Goal: Transaction & Acquisition: Book appointment/travel/reservation

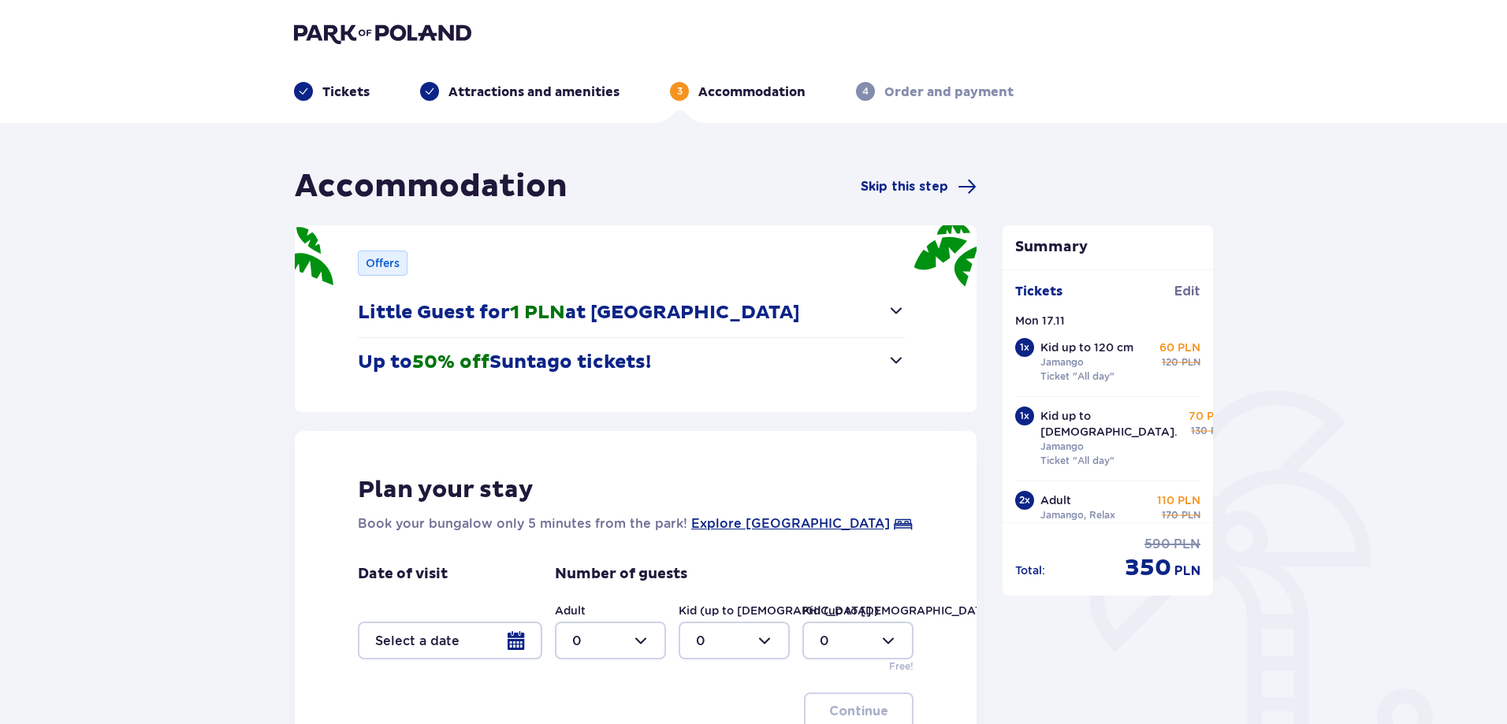
scroll to position [202, 0]
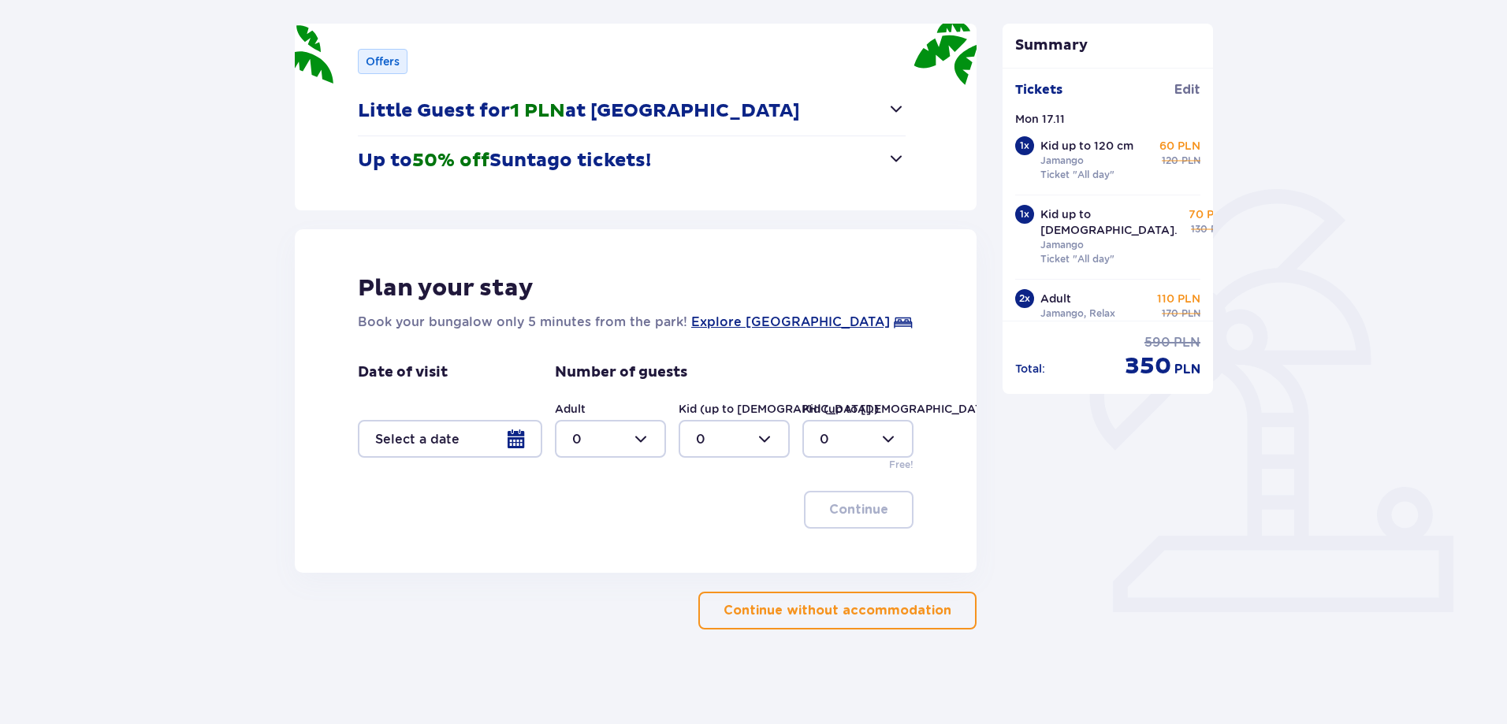
click at [505, 440] on div at bounding box center [450, 439] width 184 height 38
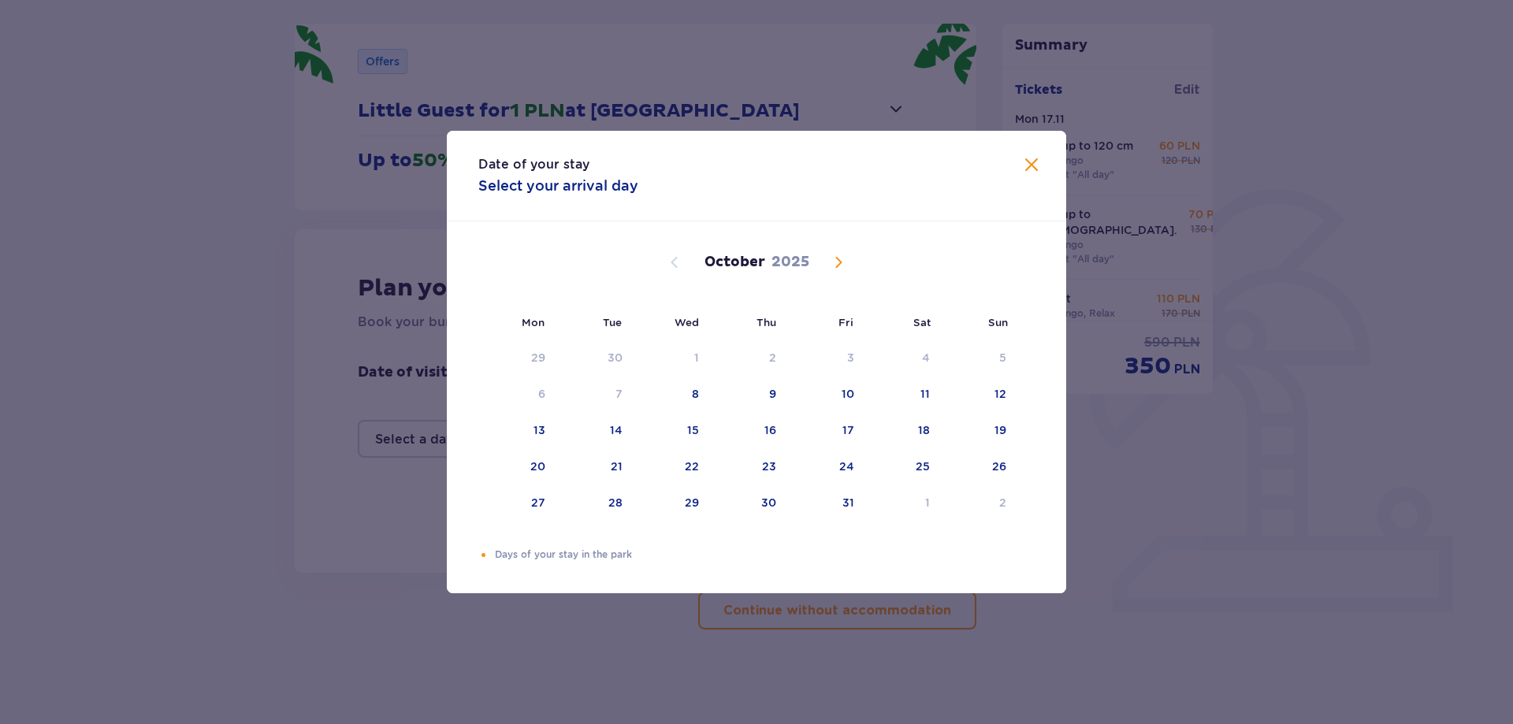
click at [830, 261] on span "Next month" at bounding box center [838, 262] width 19 height 19
click at [536, 467] on div "17" at bounding box center [539, 467] width 12 height 16
click at [611, 463] on div "18" at bounding box center [616, 467] width 12 height 16
type input "[DATE] - [DATE]"
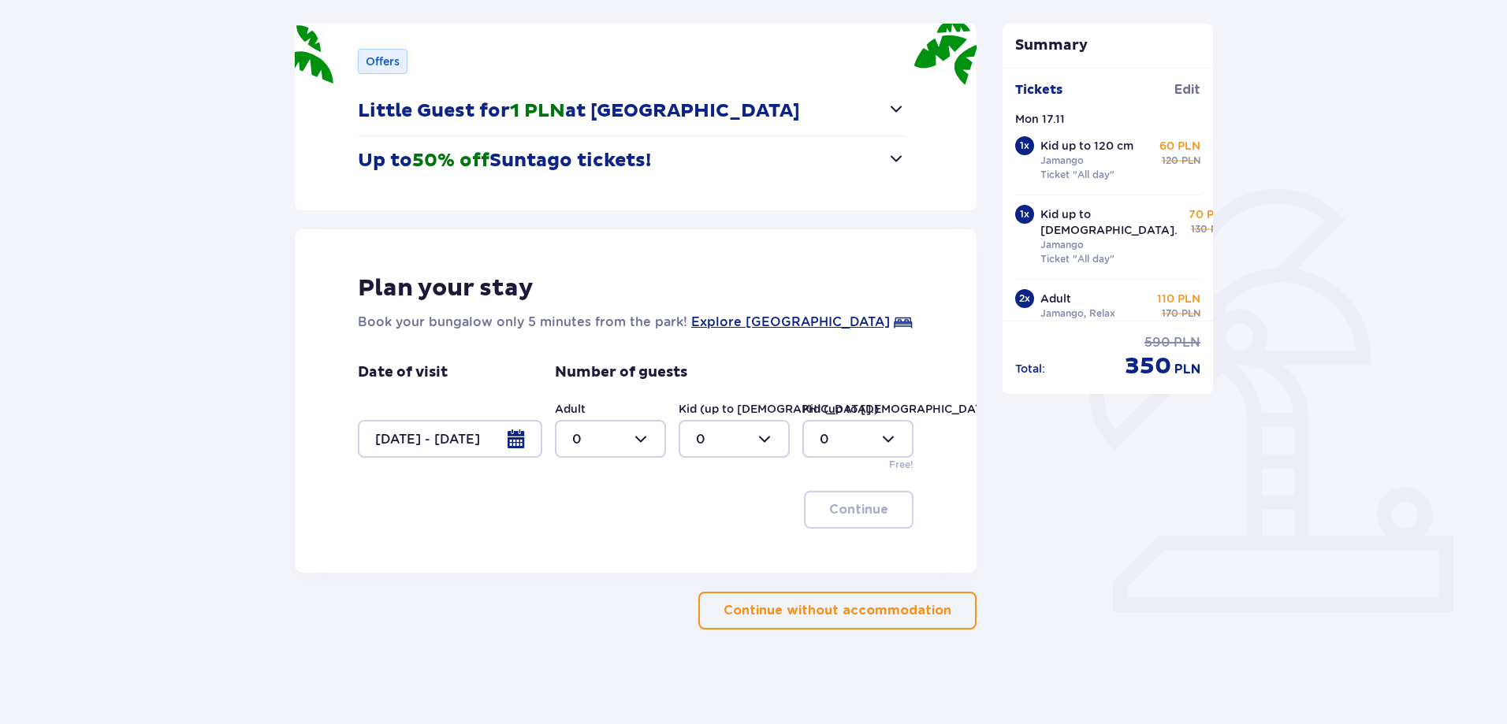
click at [581, 444] on div at bounding box center [610, 439] width 111 height 38
click at [594, 551] on div "2" at bounding box center [610, 552] width 76 height 17
type input "2"
click at [745, 429] on div at bounding box center [733, 439] width 111 height 38
click at [734, 548] on div "2" at bounding box center [734, 552] width 76 height 17
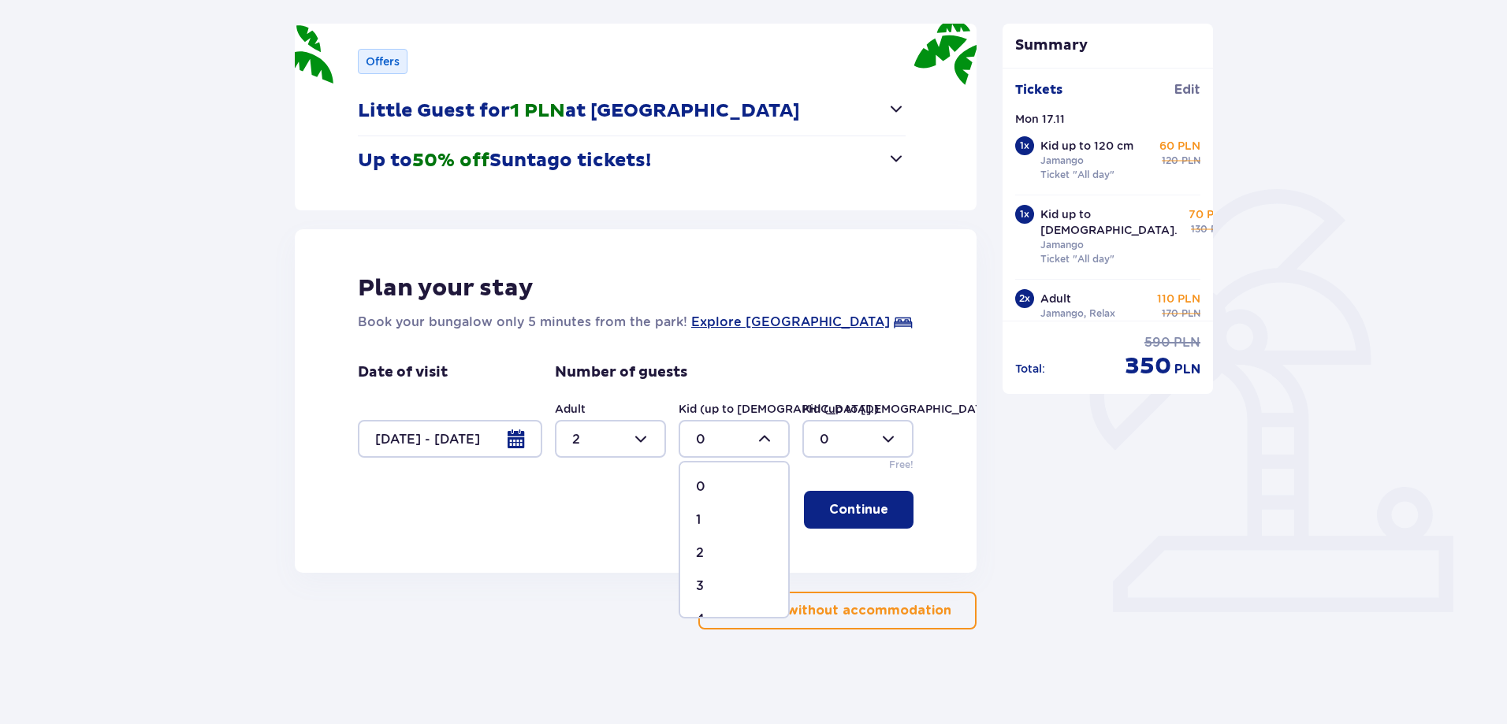
type input "2"
click at [887, 516] on span "button" at bounding box center [891, 509] width 19 height 19
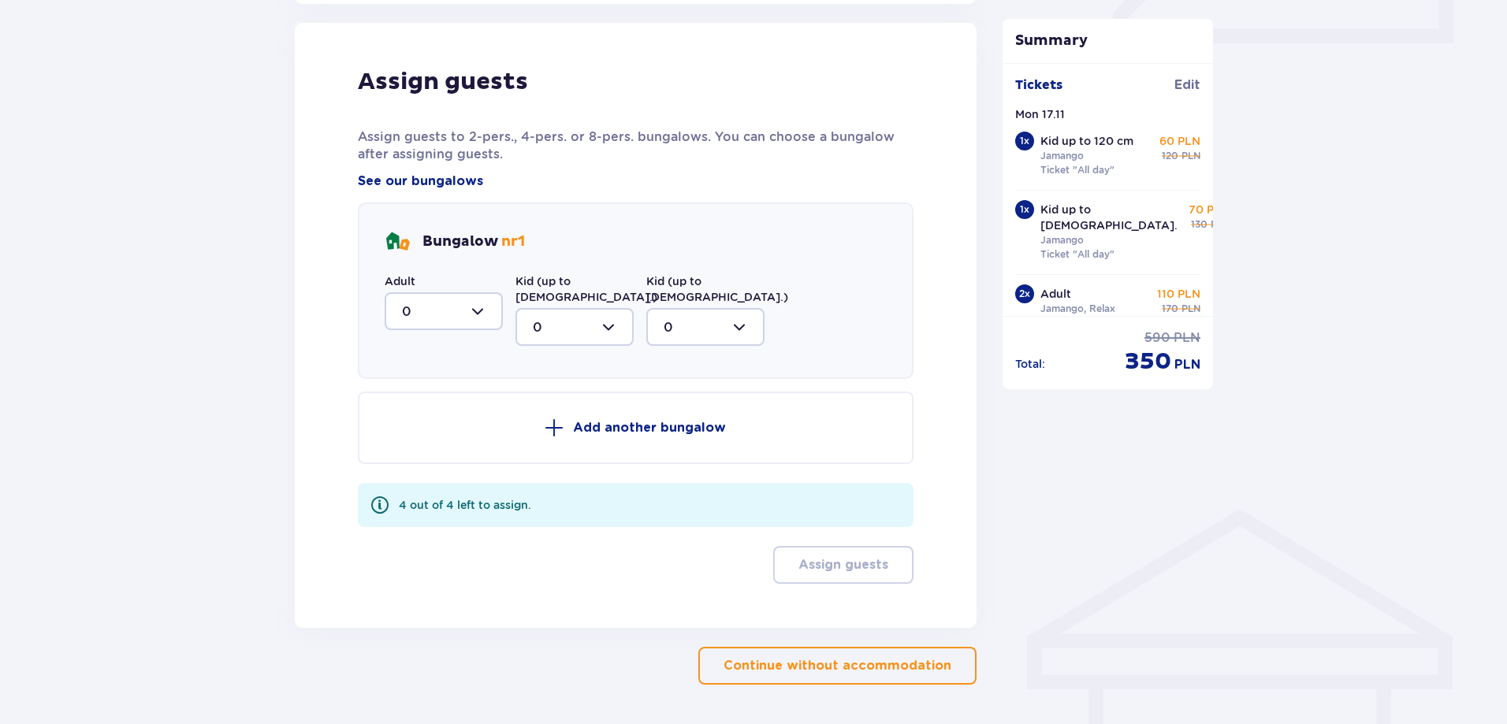
scroll to position [775, 0]
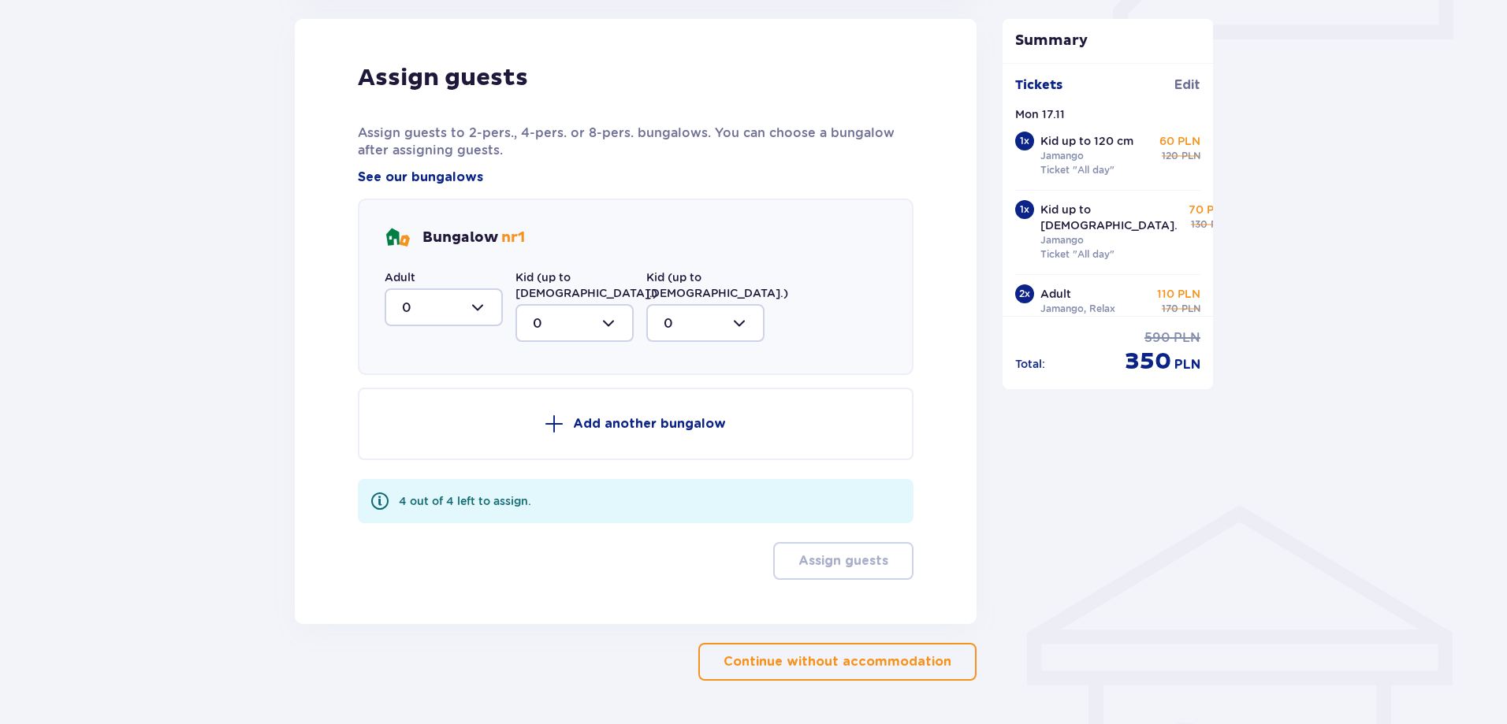
click at [448, 309] on div at bounding box center [444, 307] width 118 height 38
drag, startPoint x: 433, startPoint y: 425, endPoint x: 499, endPoint y: 375, distance: 83.2
click at [435, 424] on div "2" at bounding box center [444, 421] width 84 height 17
type input "2"
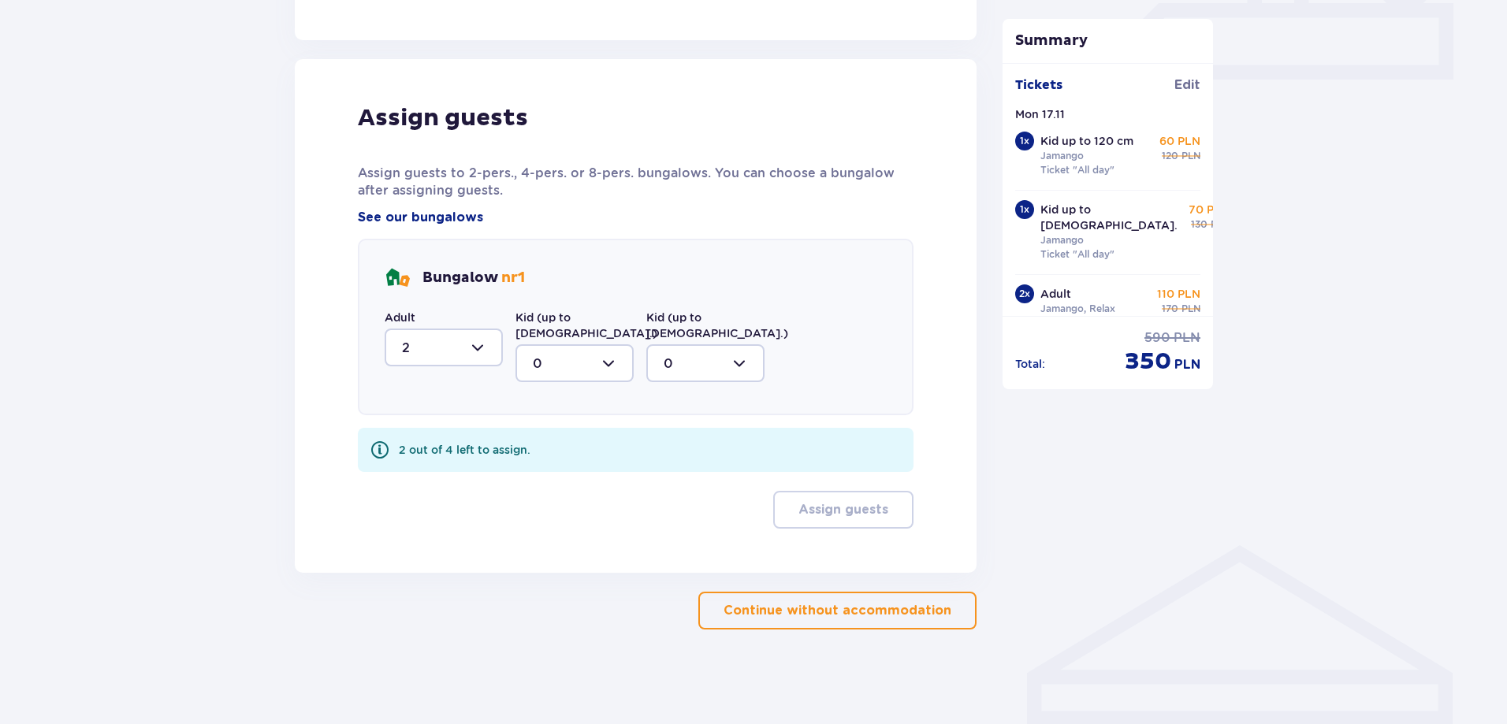
scroll to position [719, 0]
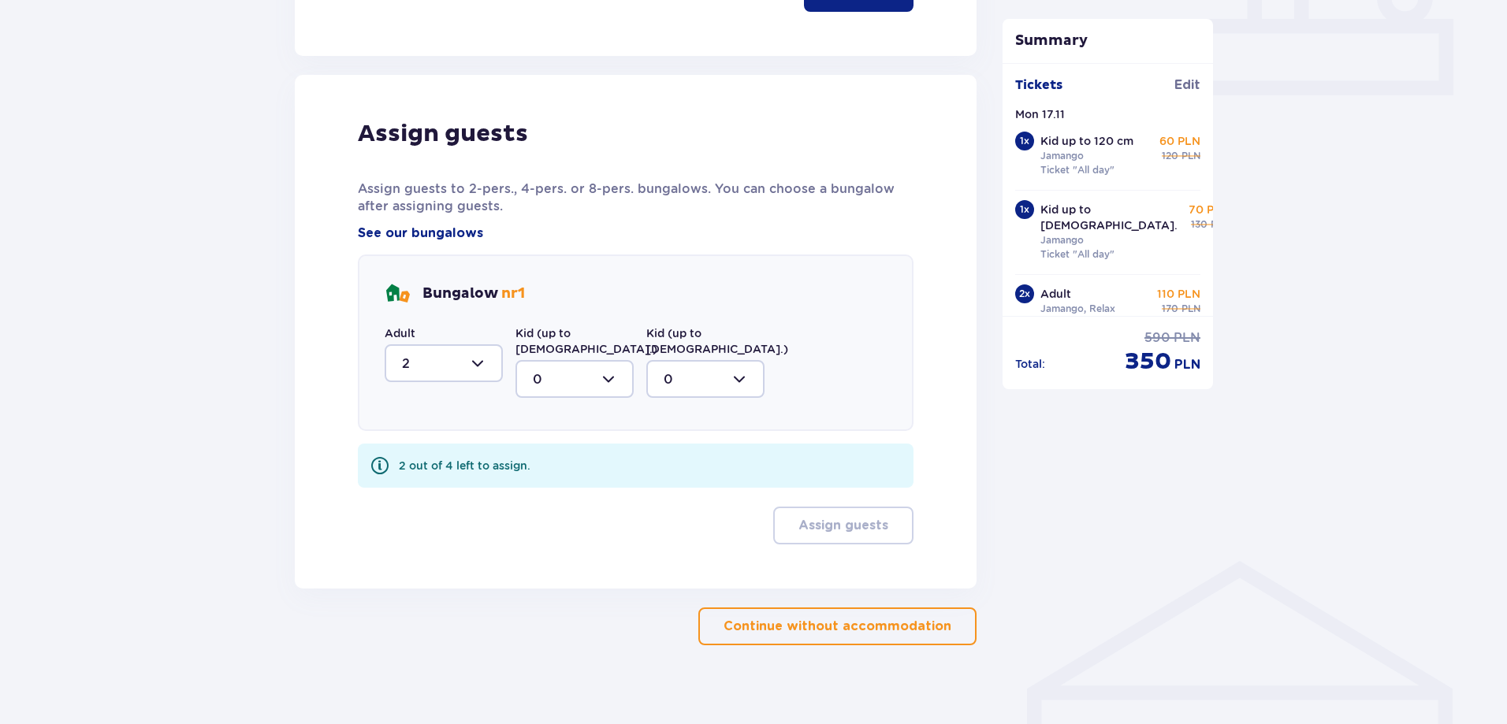
click at [579, 362] on div at bounding box center [574, 379] width 118 height 38
click at [560, 485] on div "2" at bounding box center [575, 493] width 84 height 17
type input "2"
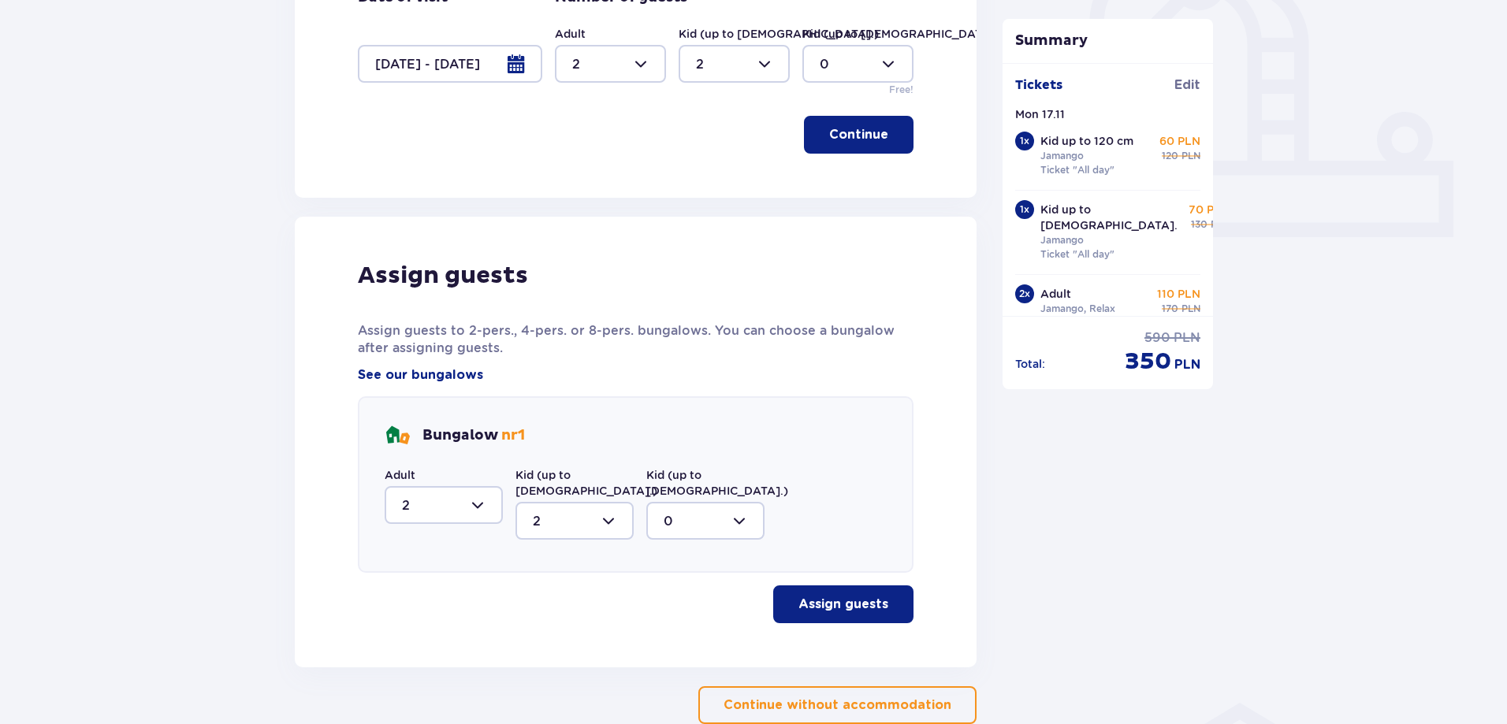
scroll to position [656, 0]
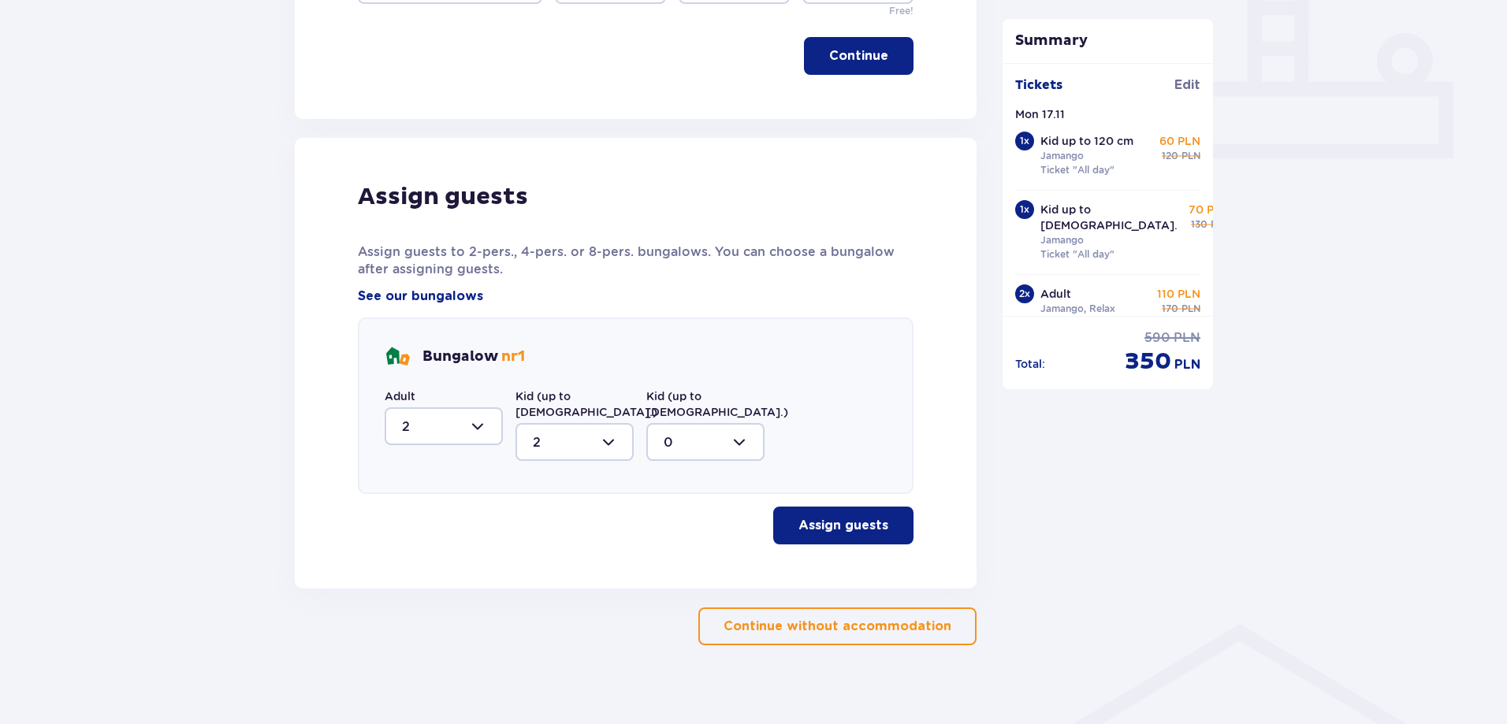
click at [860, 517] on p "Assign guests" at bounding box center [843, 525] width 90 height 17
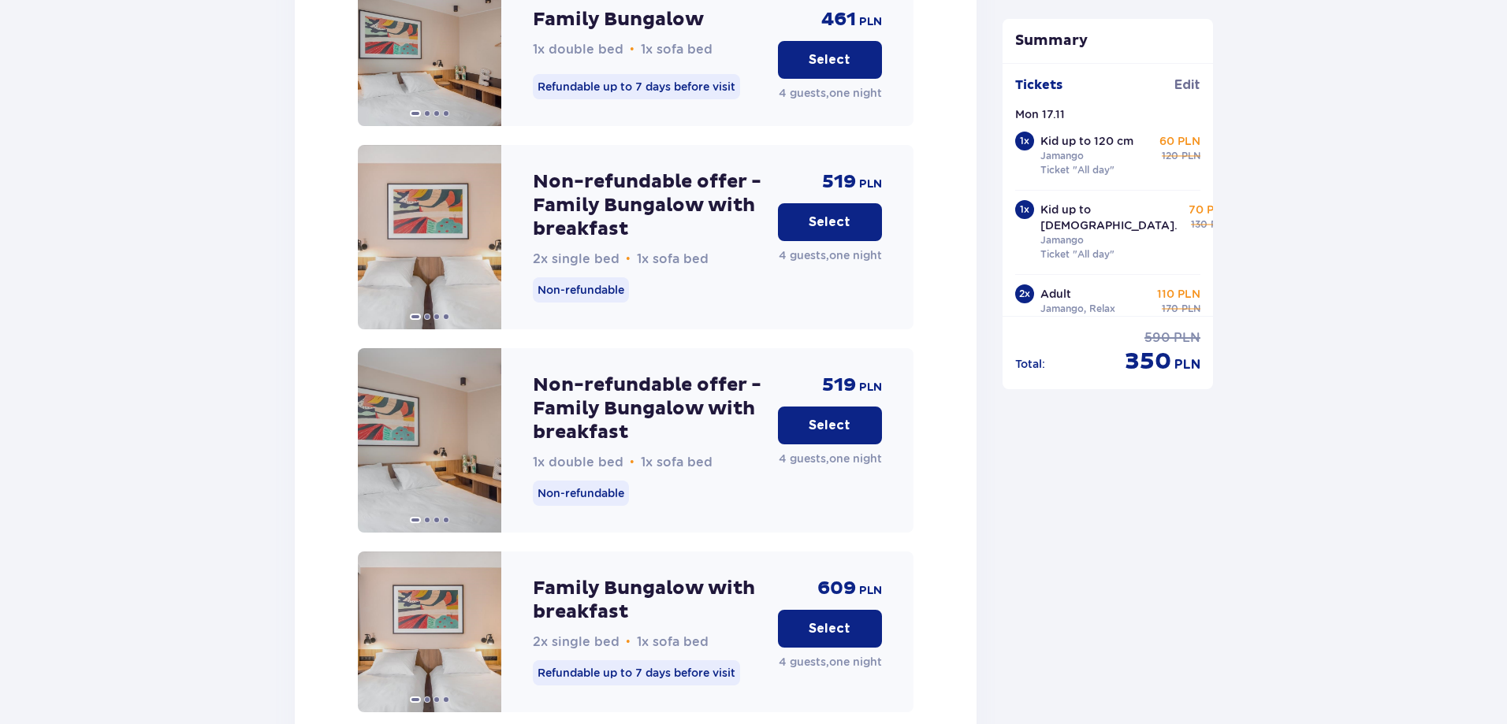
scroll to position [2174, 0]
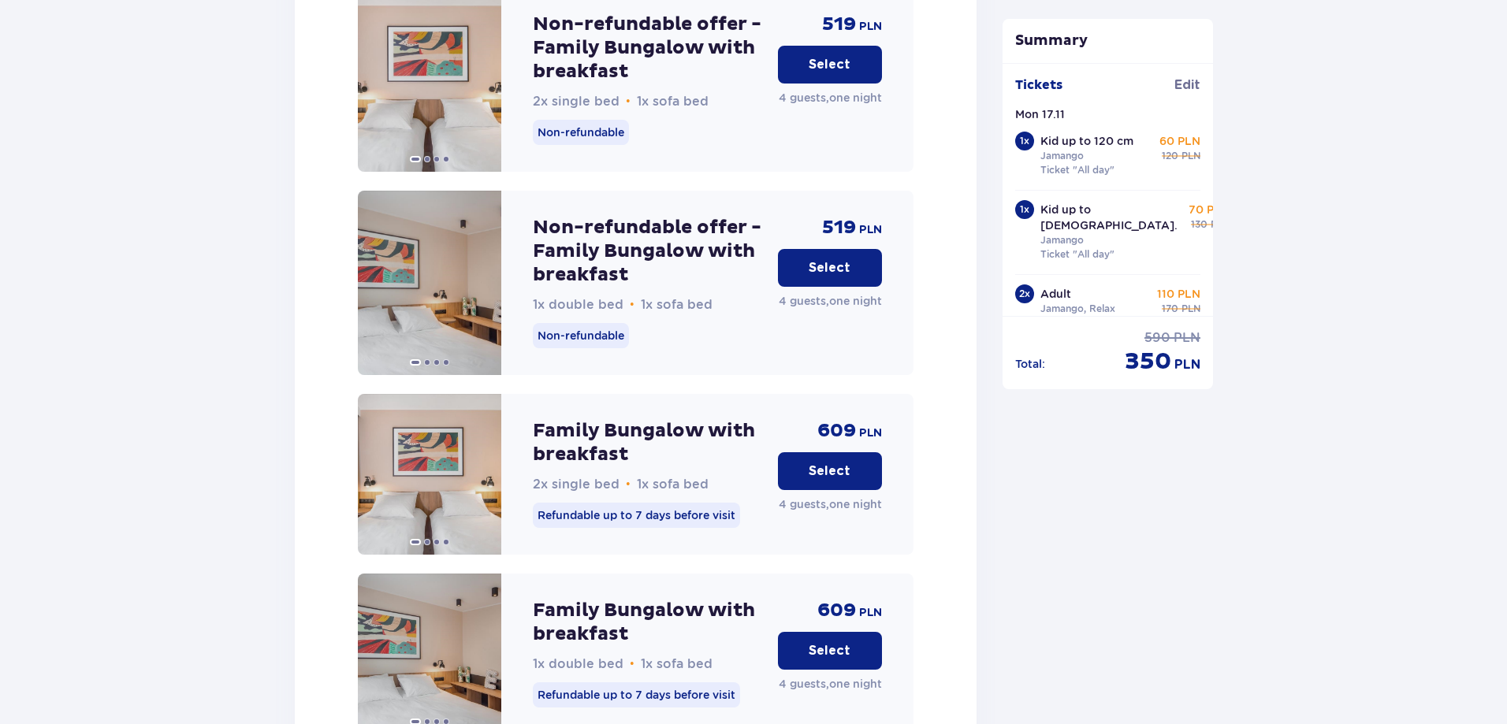
click at [843, 259] on p "Select" at bounding box center [829, 267] width 42 height 17
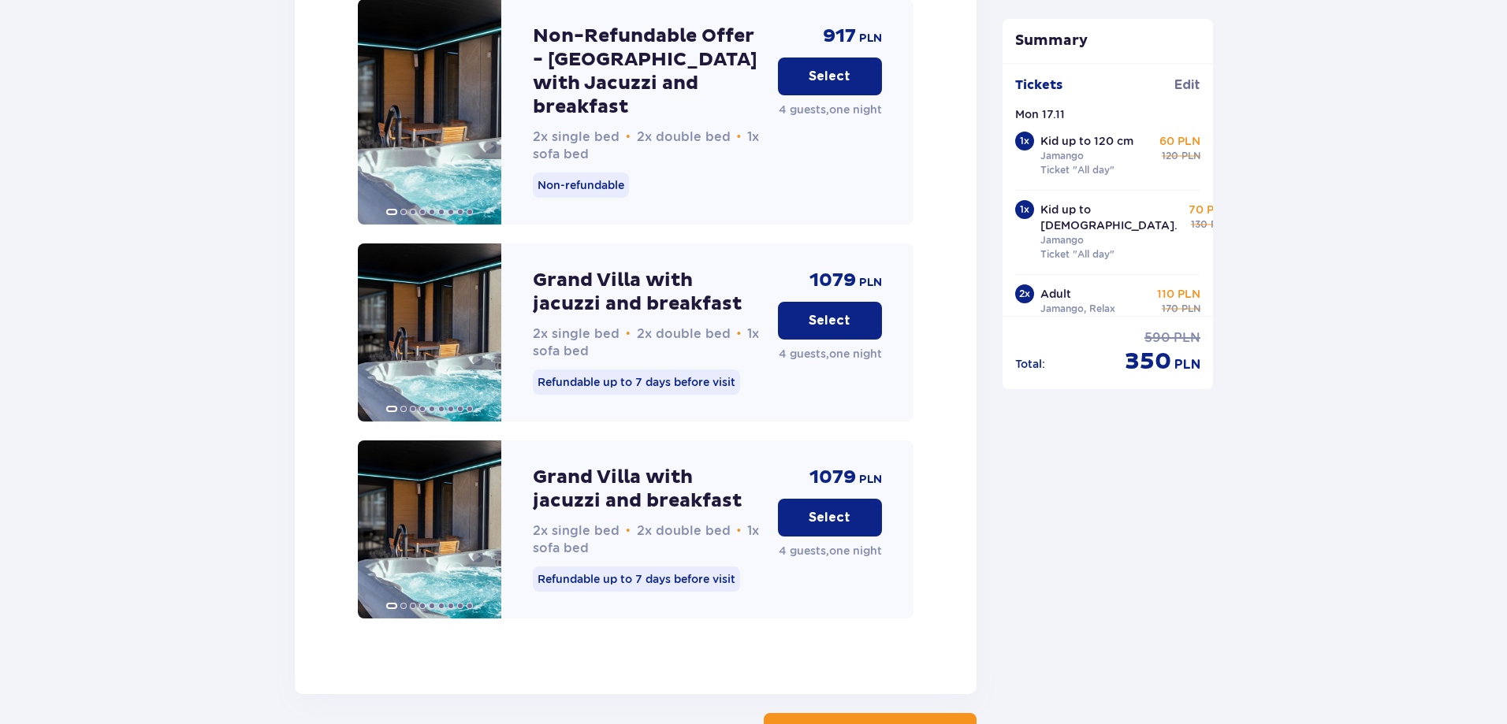
scroll to position [4066, 0]
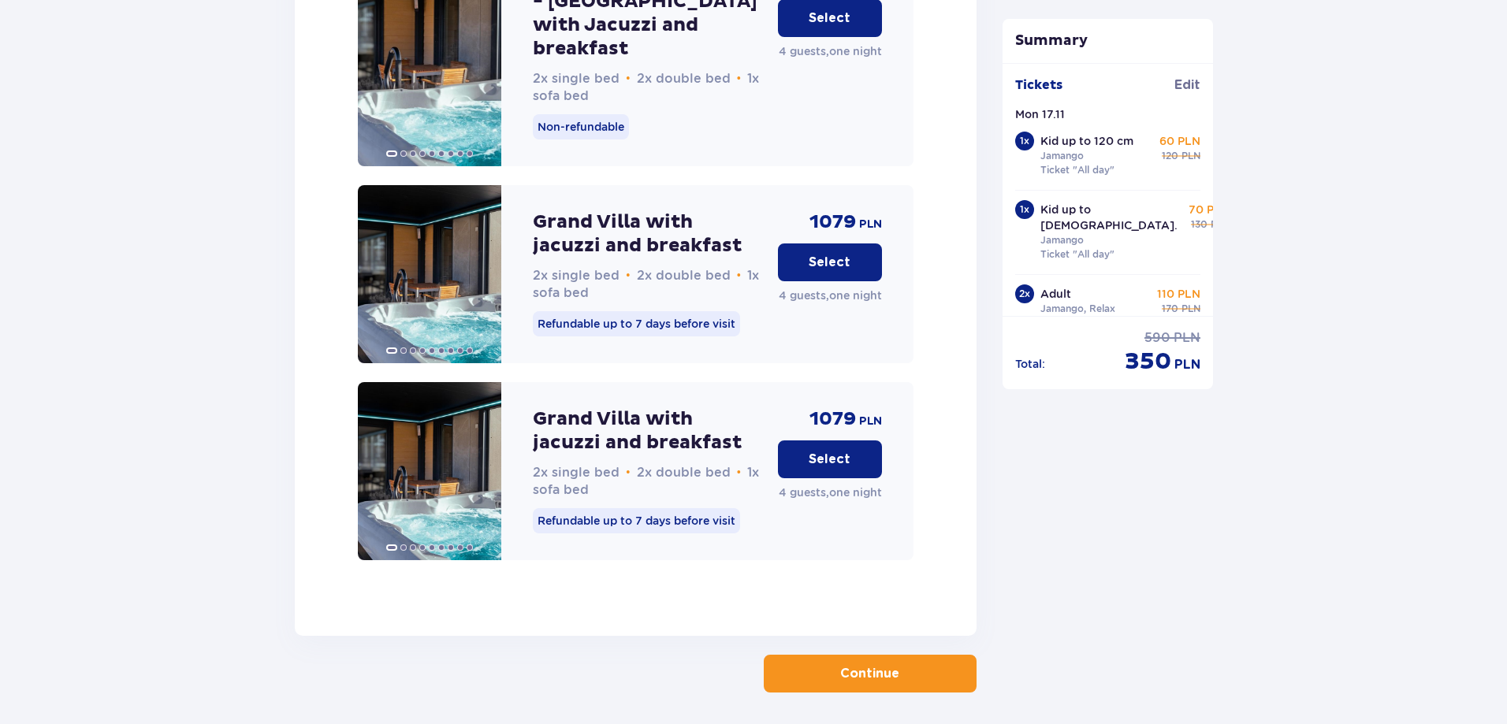
click at [883, 665] on p "Continue" at bounding box center [869, 673] width 59 height 17
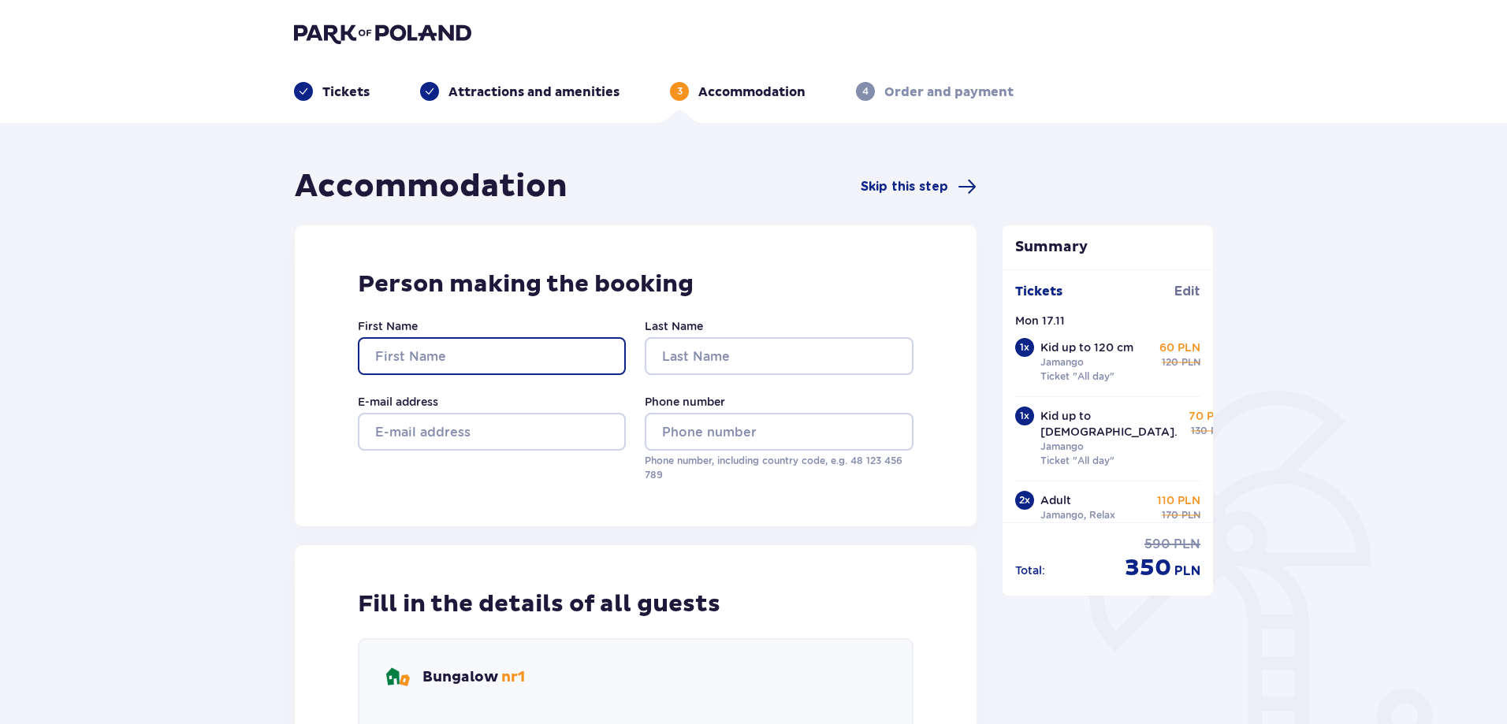
click at [437, 349] on input "First Name" at bounding box center [492, 356] width 268 height 38
click at [440, 347] on input "First Name" at bounding box center [492, 356] width 268 height 38
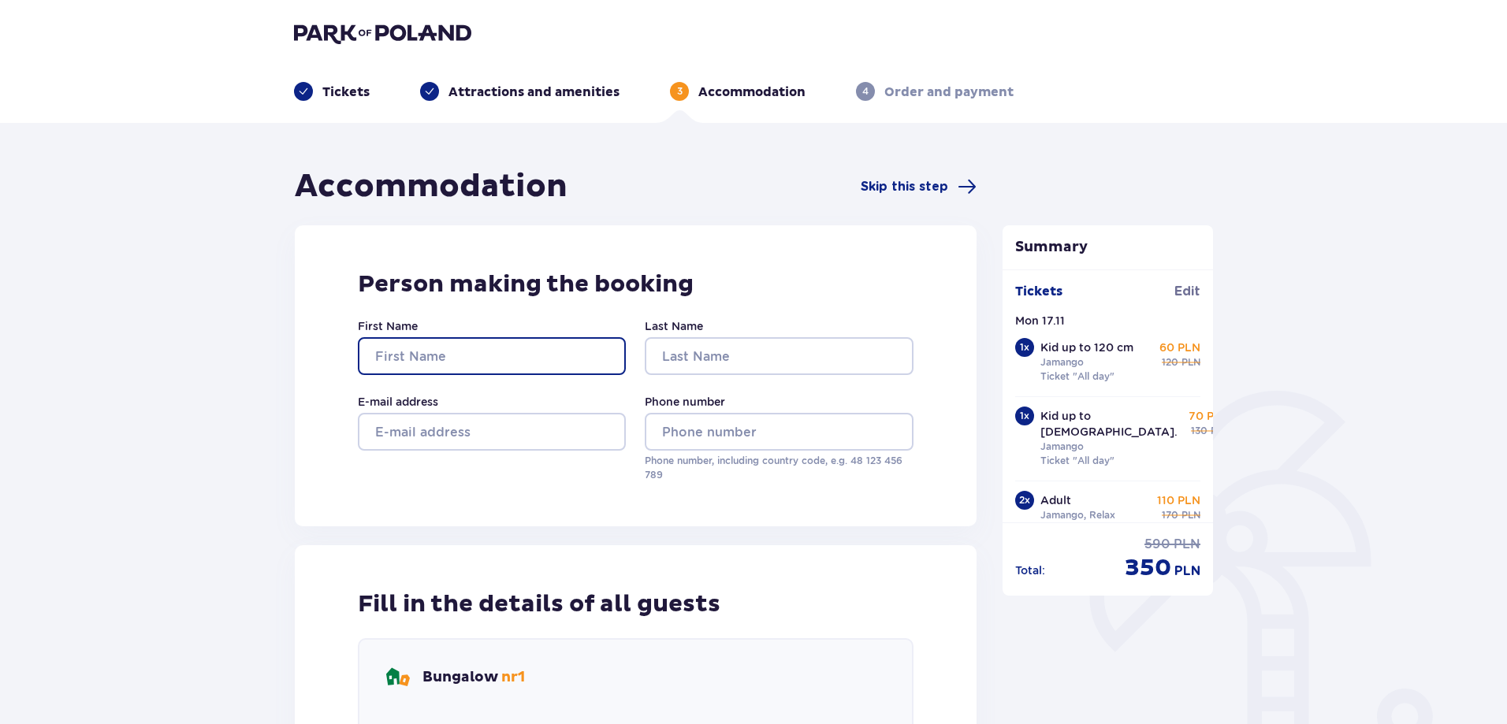
click at [440, 347] on input "First Name" at bounding box center [492, 356] width 268 height 38
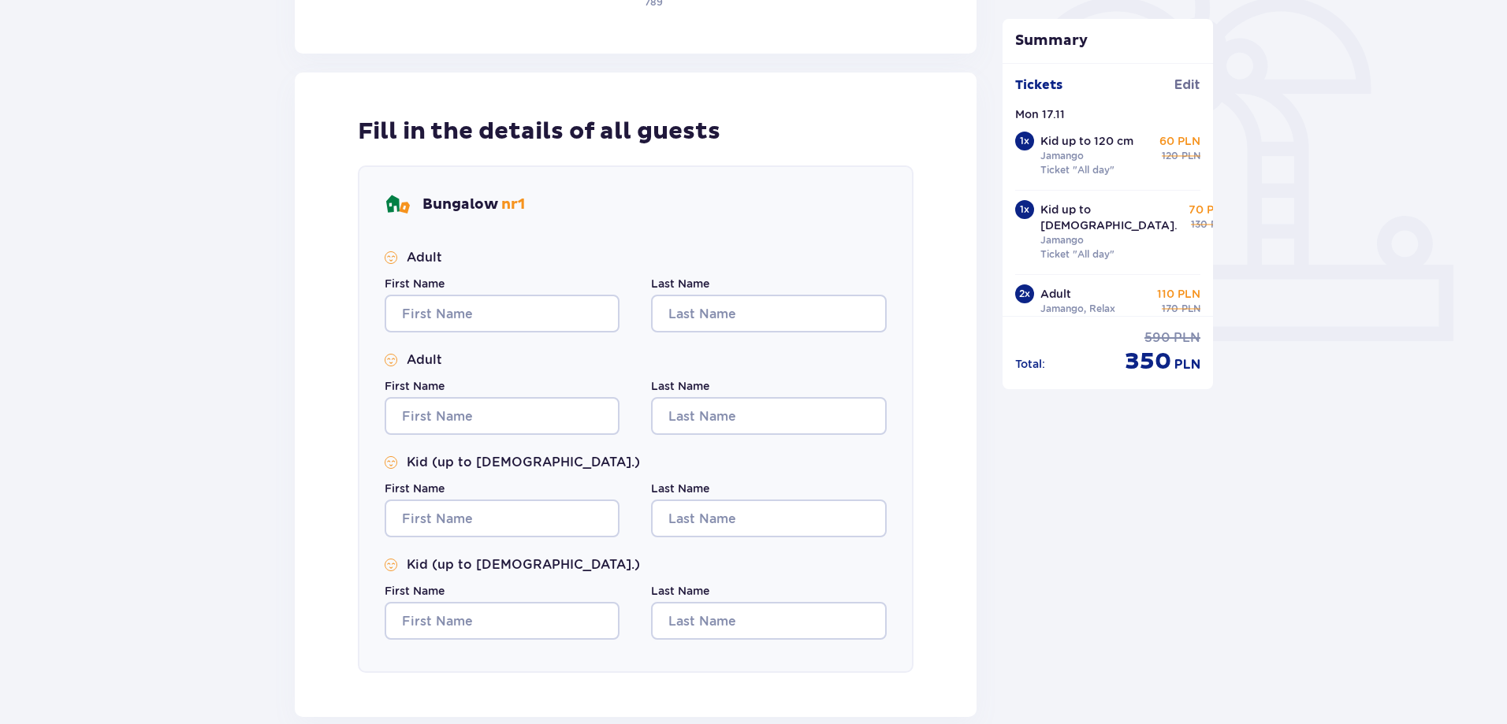
scroll to position [718, 0]
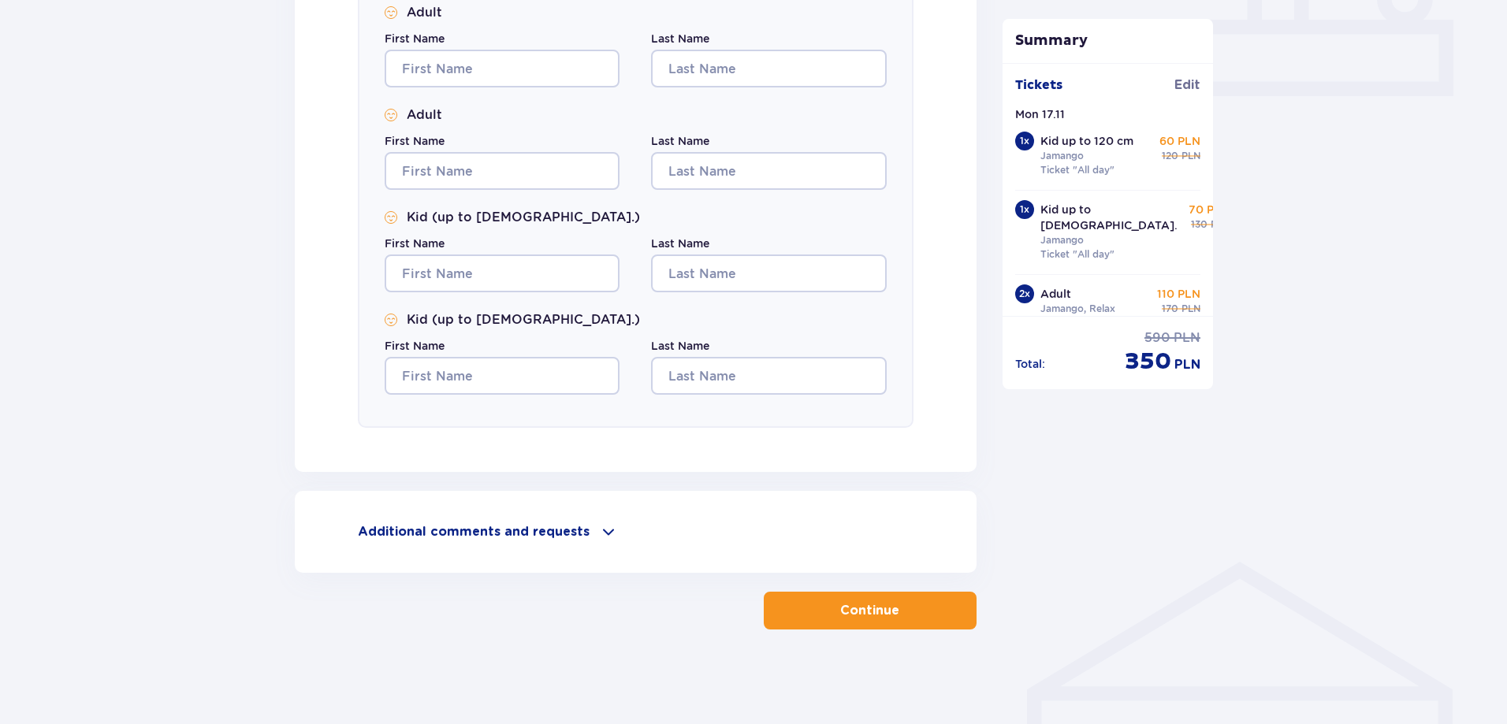
click at [899, 627] on button "Continue" at bounding box center [869, 611] width 213 height 38
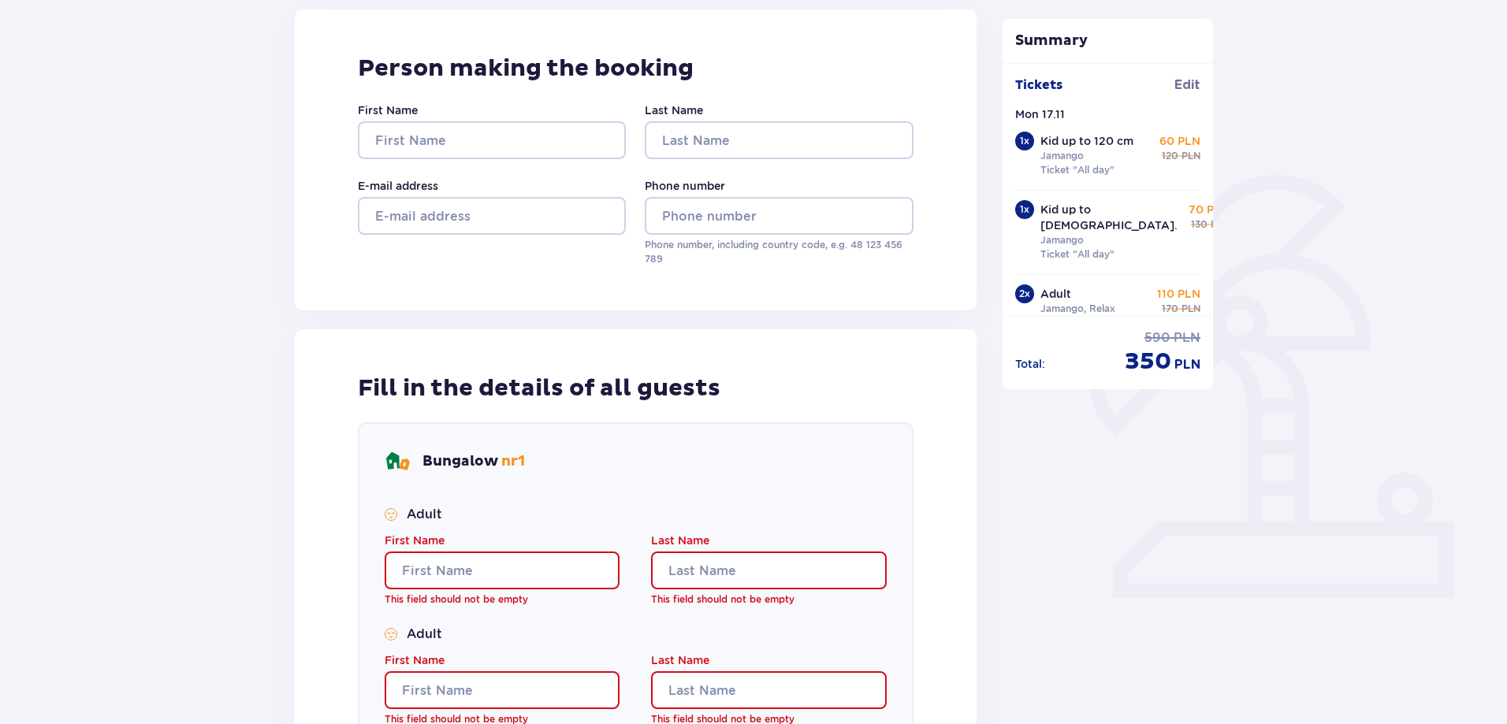
scroll to position [0, 0]
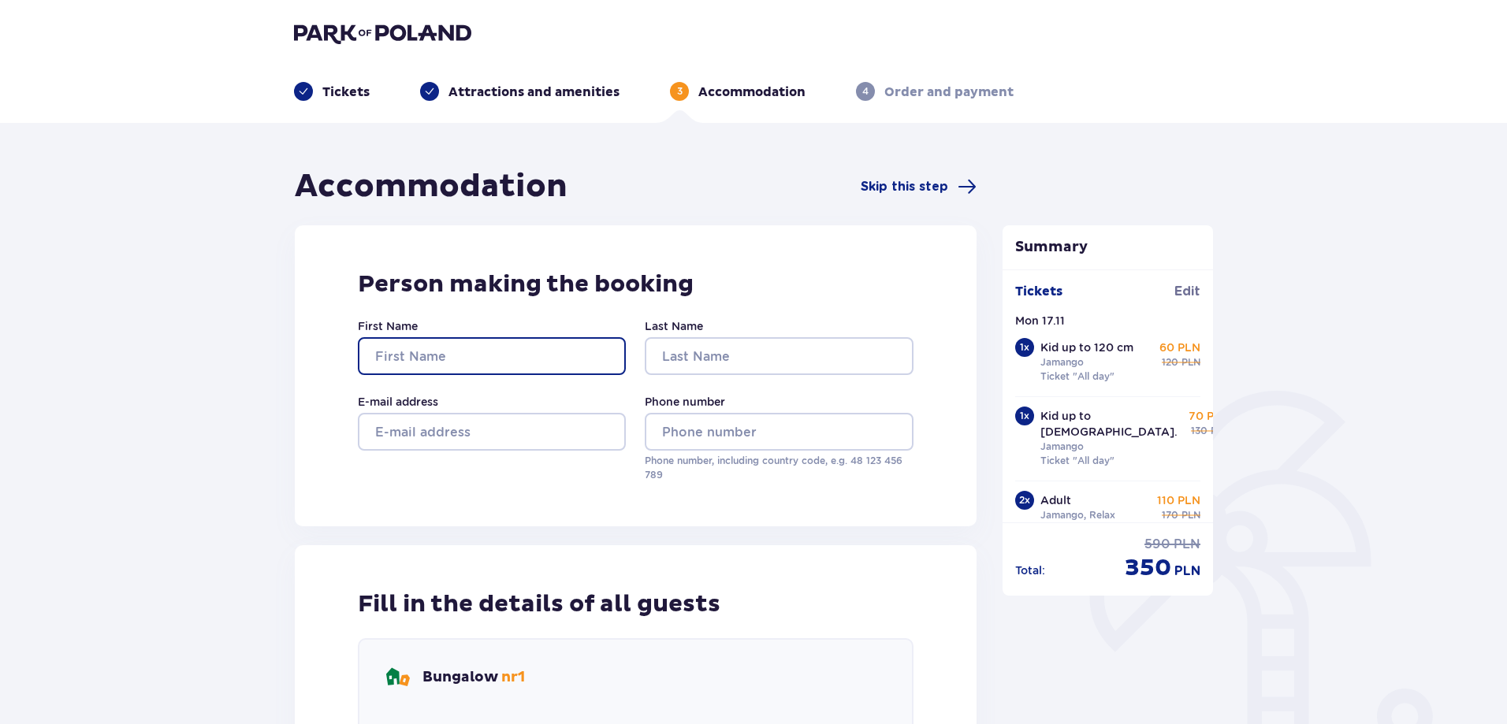
click at [507, 355] on input "First Name" at bounding box center [492, 356] width 268 height 38
type input "Jekaterina"
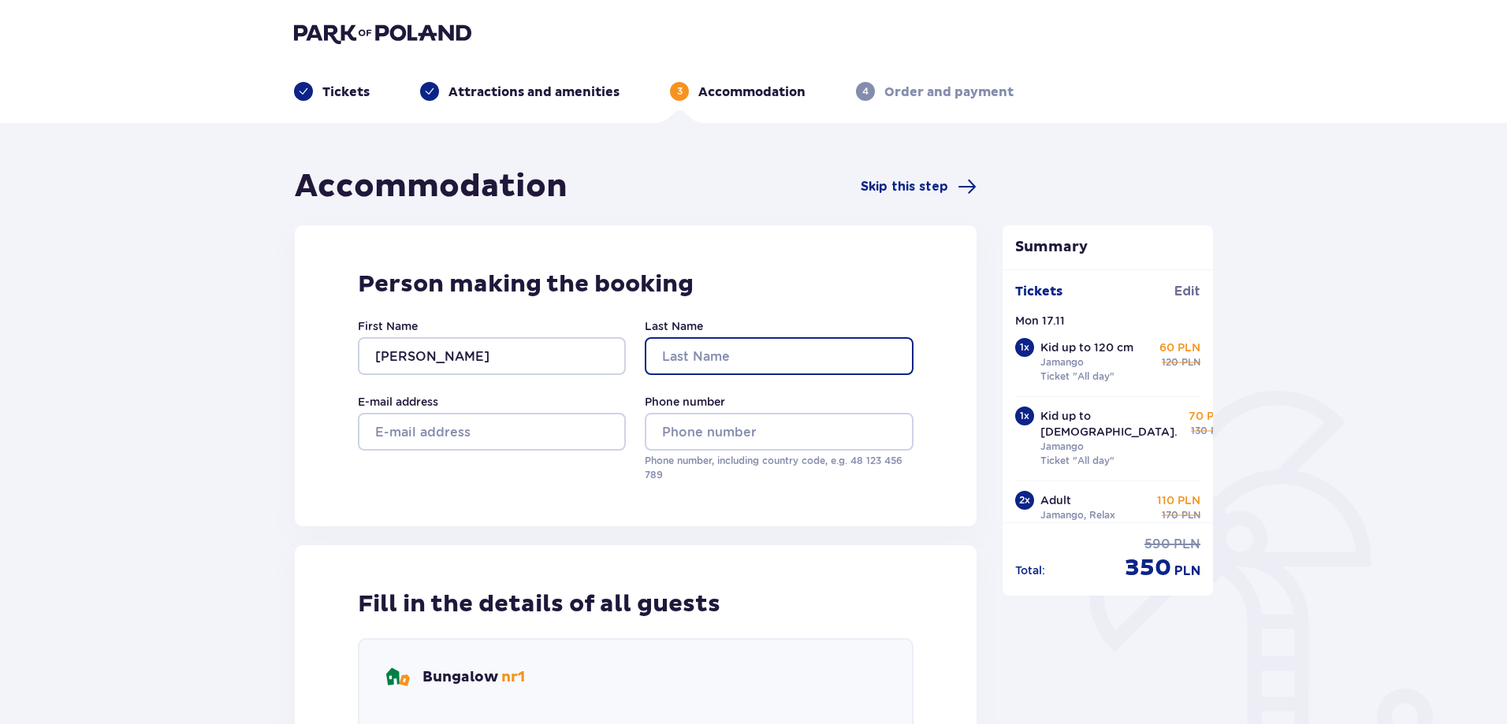
click at [730, 345] on input "Last Name" at bounding box center [779, 356] width 268 height 38
type input "Virbinska"
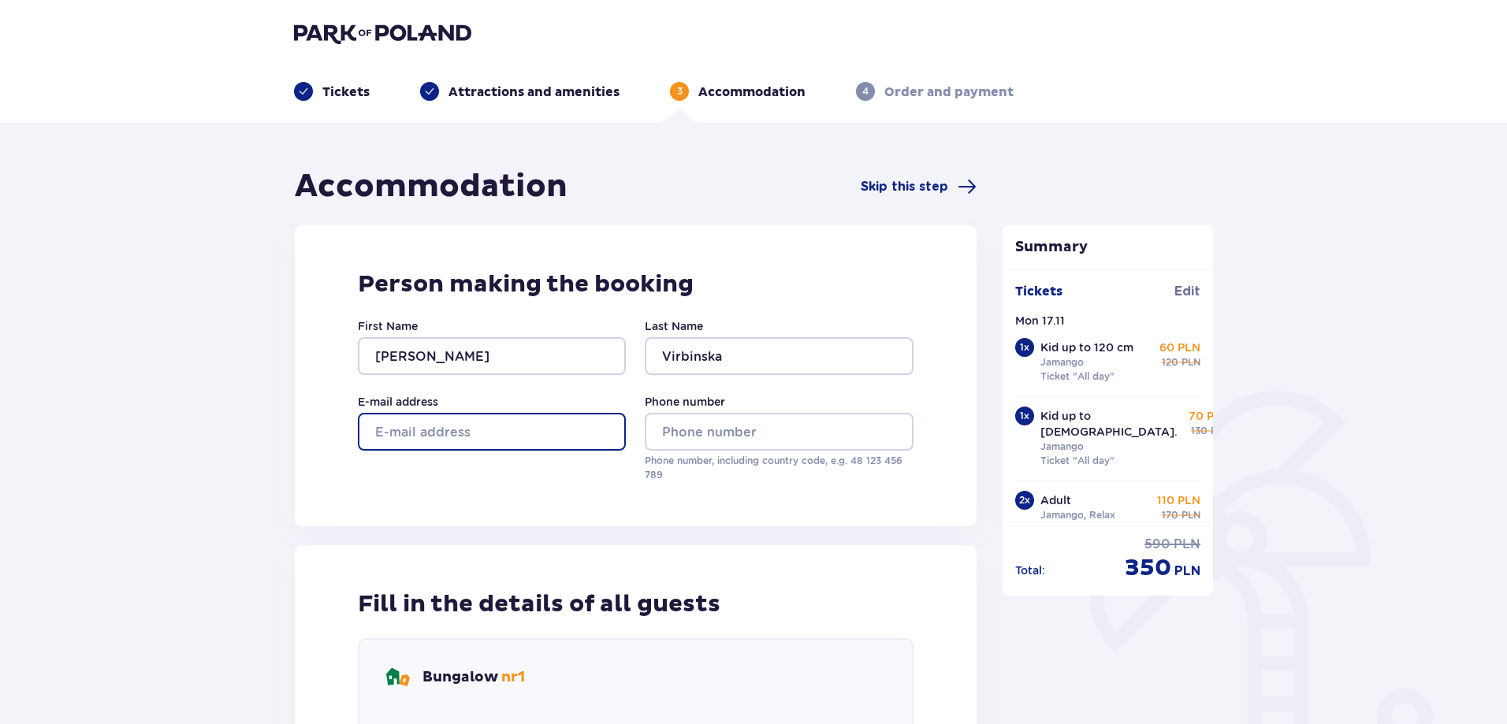
click at [497, 445] on input "E-mail address" at bounding box center [492, 432] width 268 height 38
type input "katjok@inbox.lv"
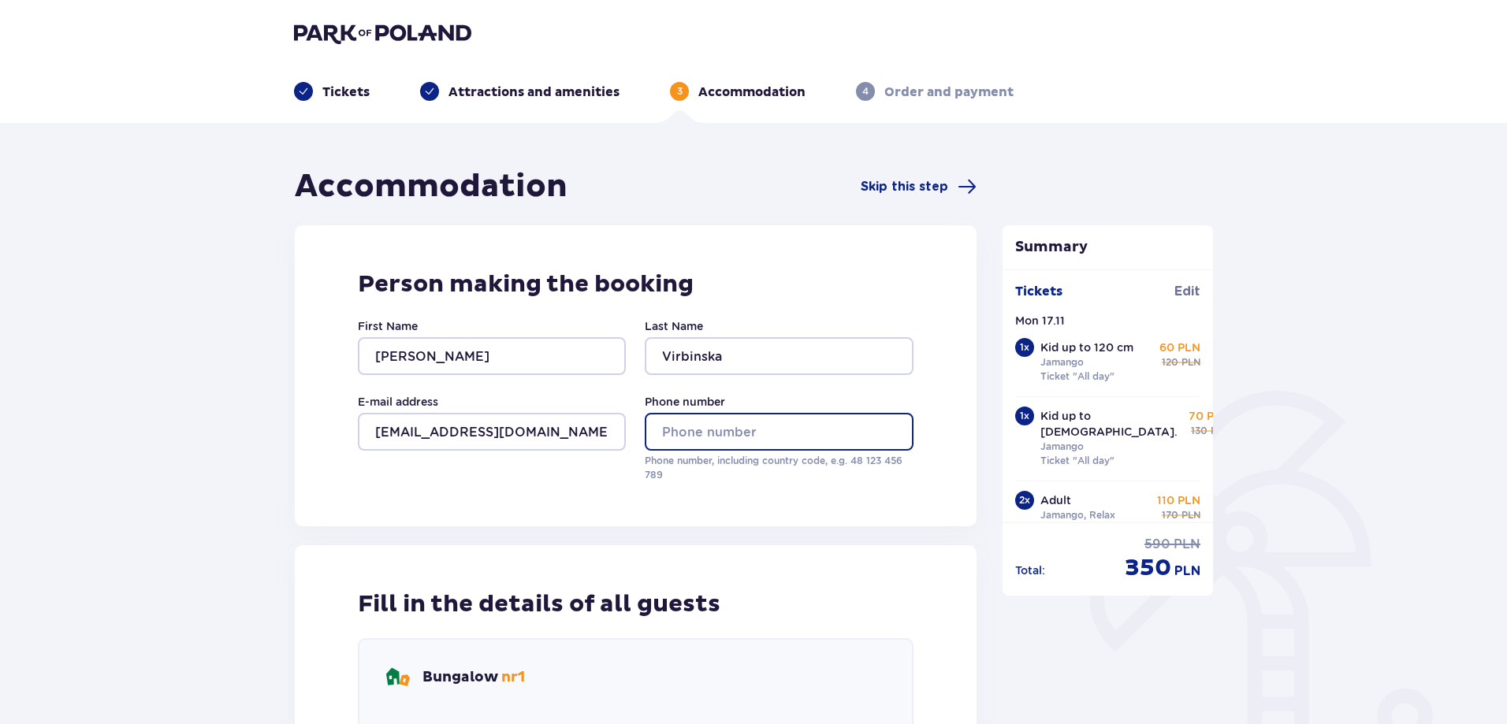
click at [739, 432] on input "Phone number" at bounding box center [779, 432] width 268 height 38
click at [663, 427] on input "28644099" at bounding box center [779, 432] width 268 height 38
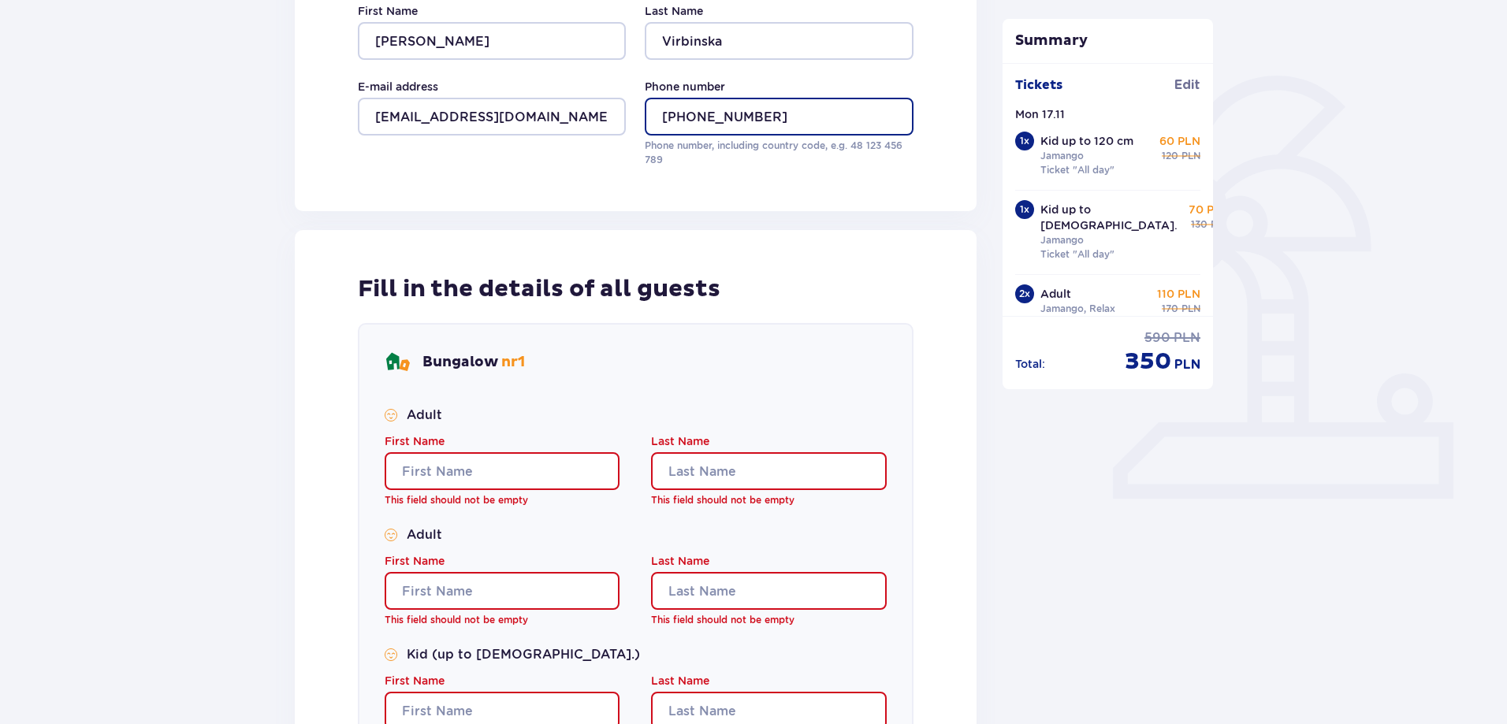
type input "+37128644099"
click at [492, 463] on input "First Name" at bounding box center [502, 471] width 235 height 38
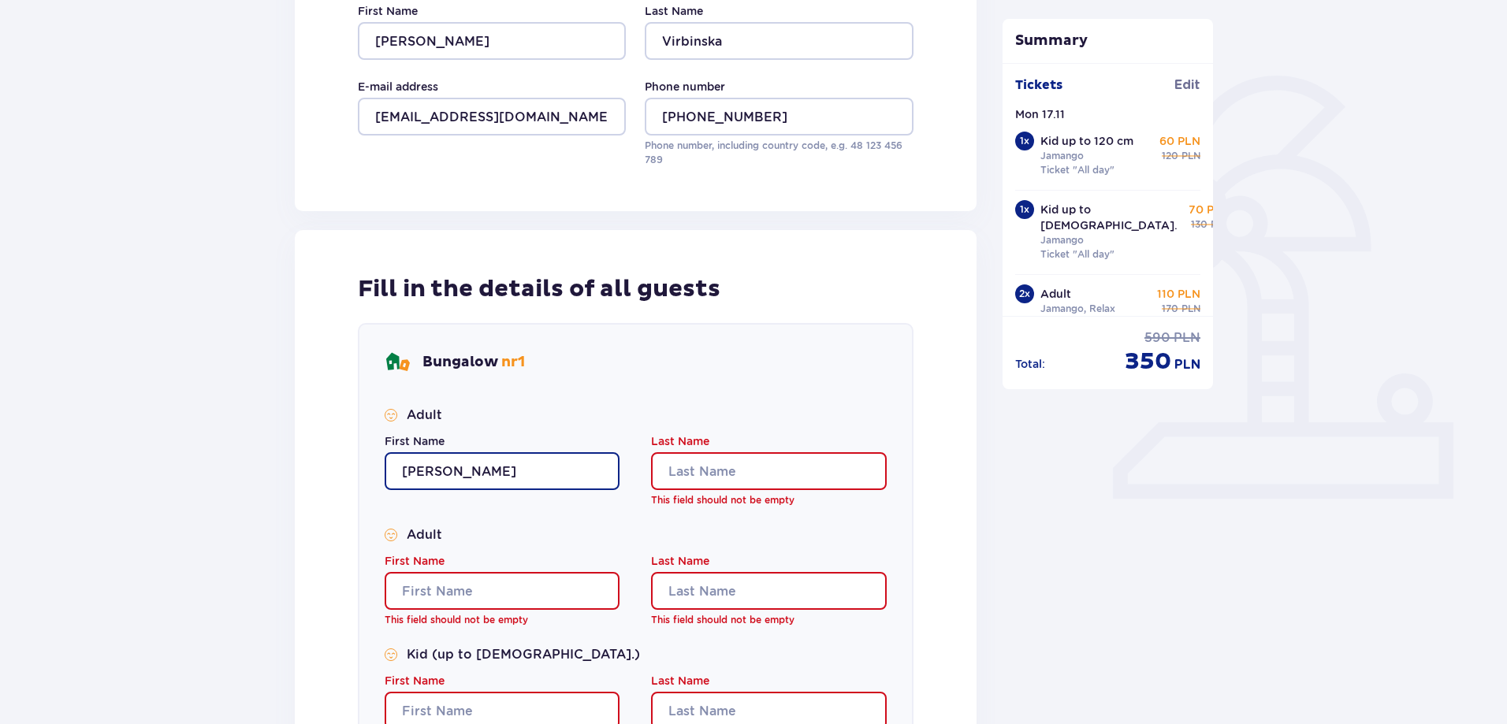
type input "Jekaterina"
click at [667, 466] on input "Last Name" at bounding box center [768, 471] width 235 height 38
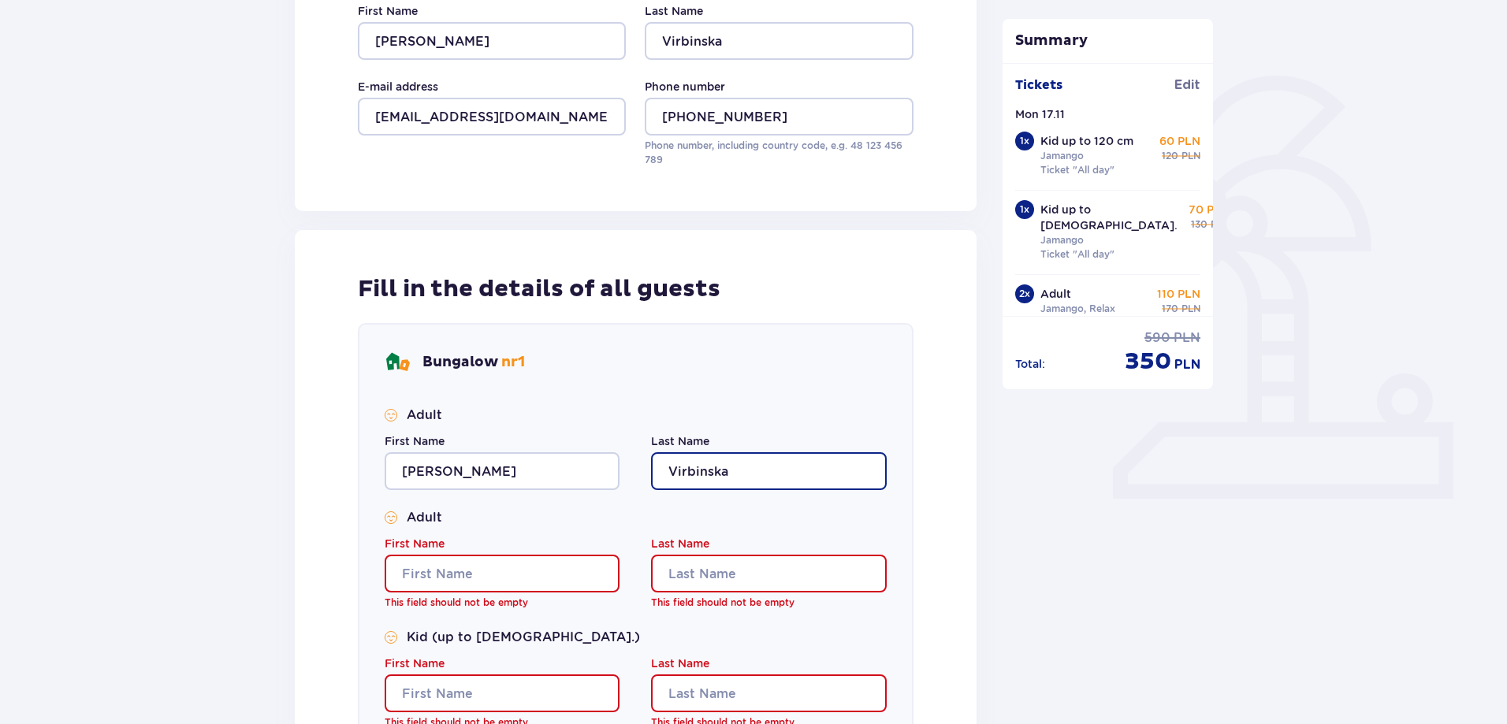
type input "Virbinska"
click at [544, 577] on input "First Name" at bounding box center [502, 574] width 235 height 38
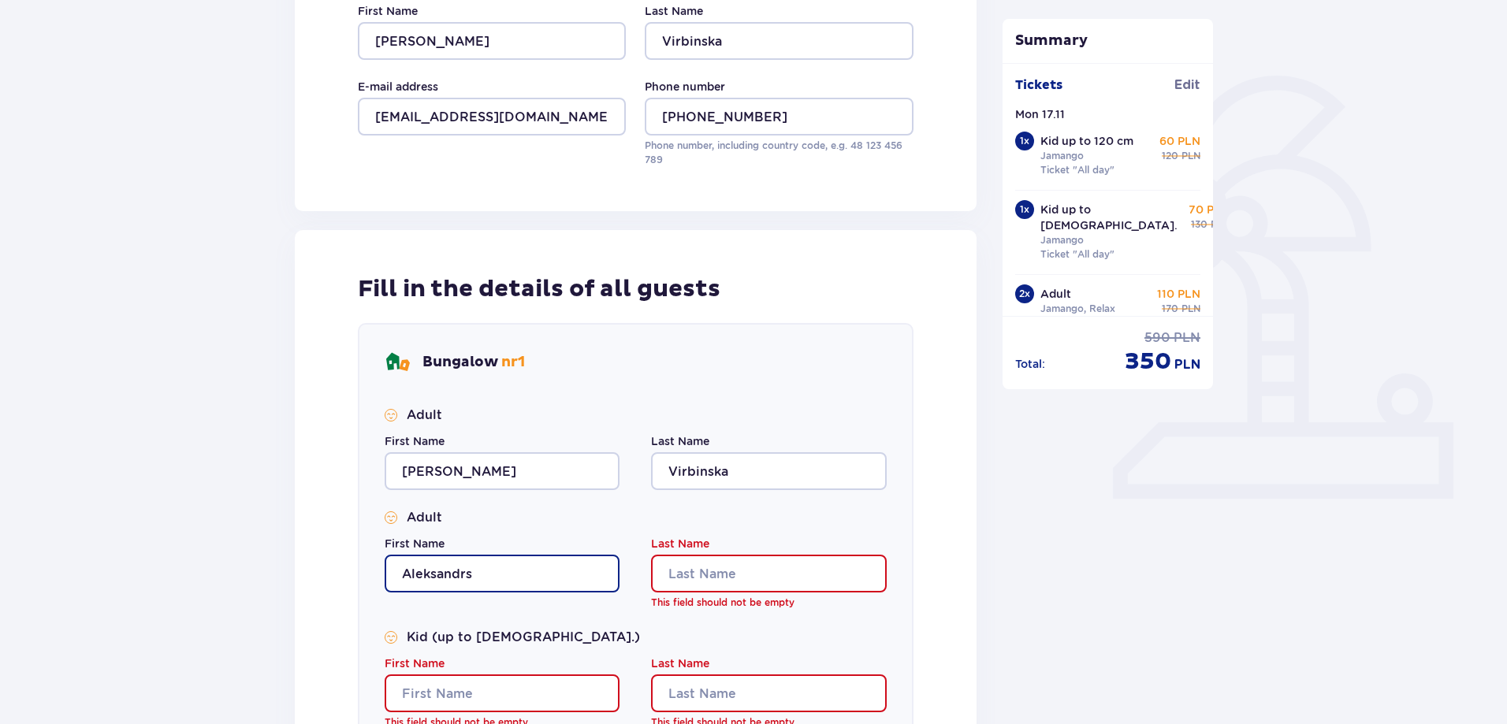
type input "Aleksandrs"
click at [711, 567] on input "Last Name" at bounding box center [768, 574] width 235 height 38
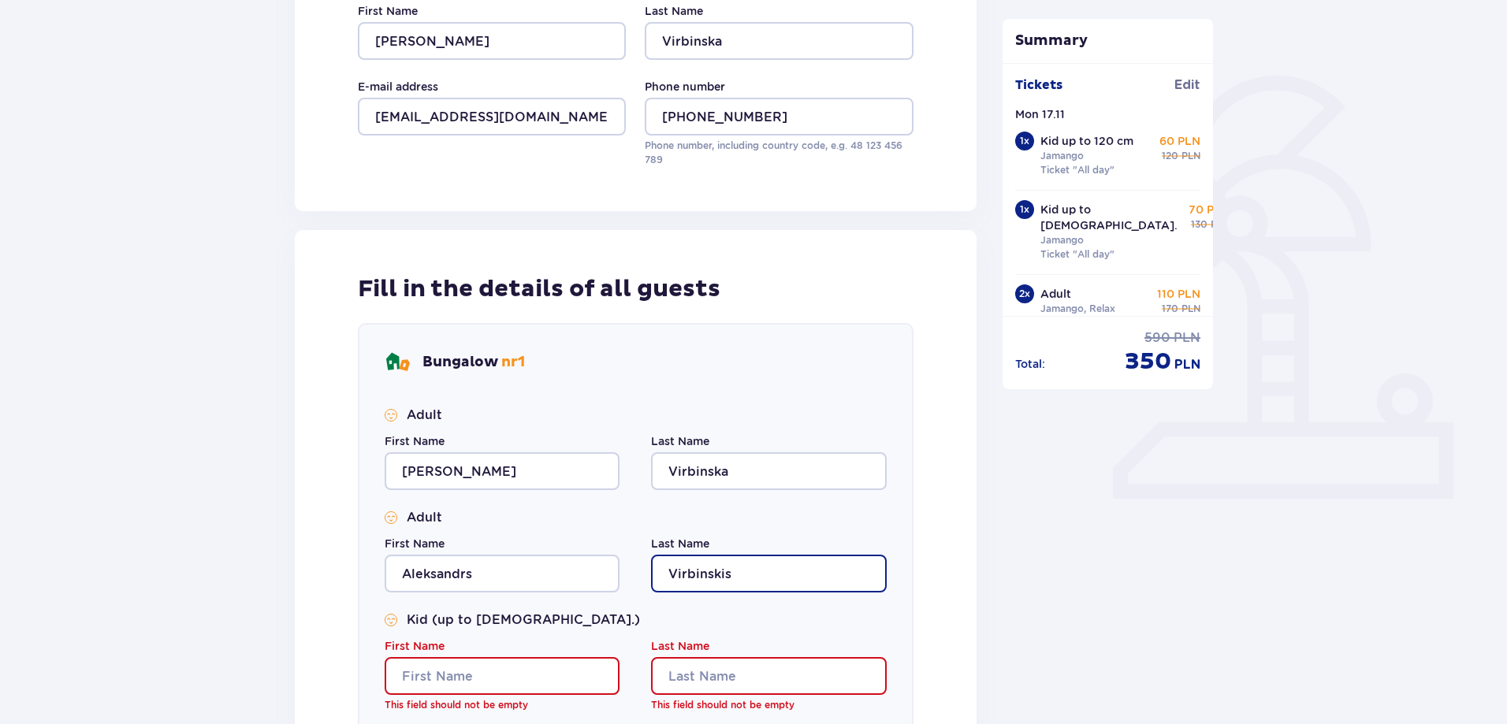
type input "Virbinskis"
click at [540, 668] on input "First Name" at bounding box center [502, 676] width 235 height 38
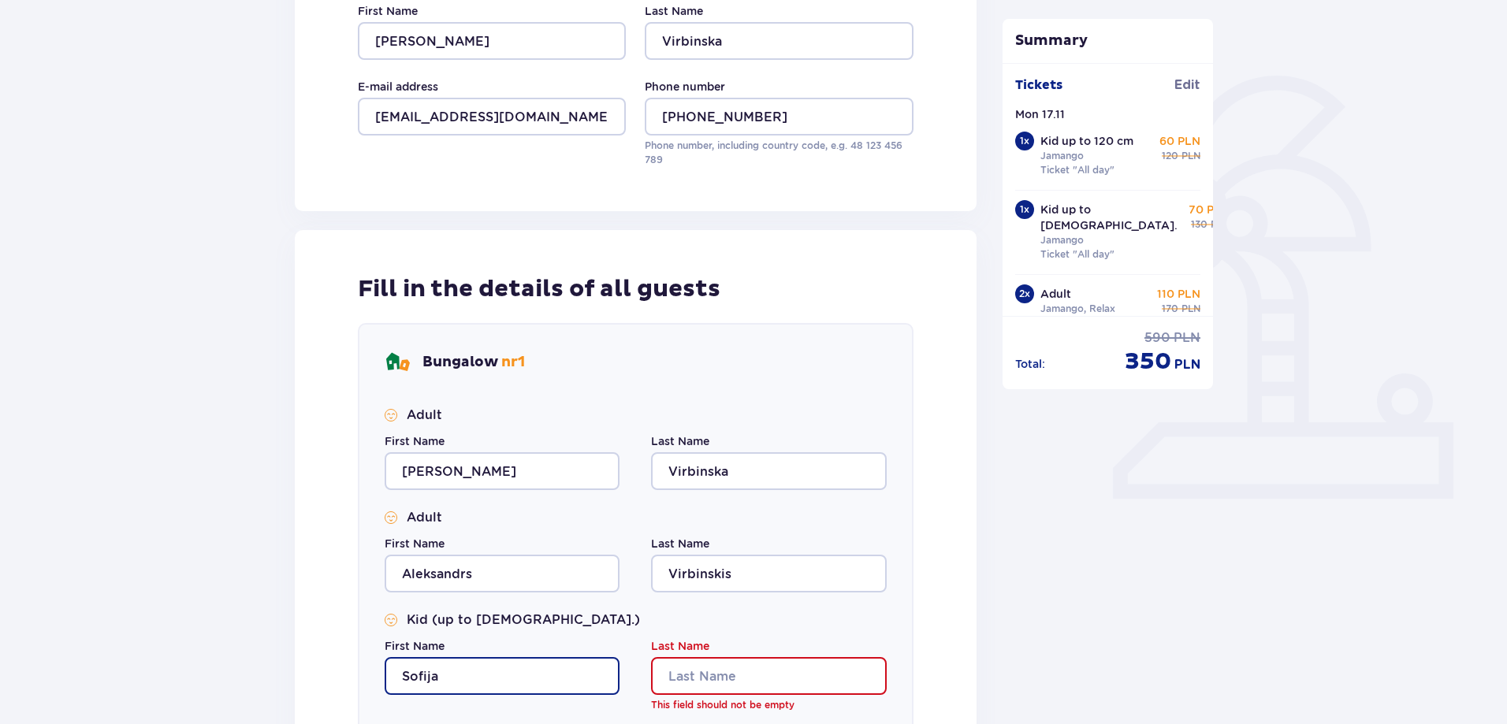
type input "Sofija"
click at [720, 688] on input "Last Name" at bounding box center [768, 676] width 235 height 38
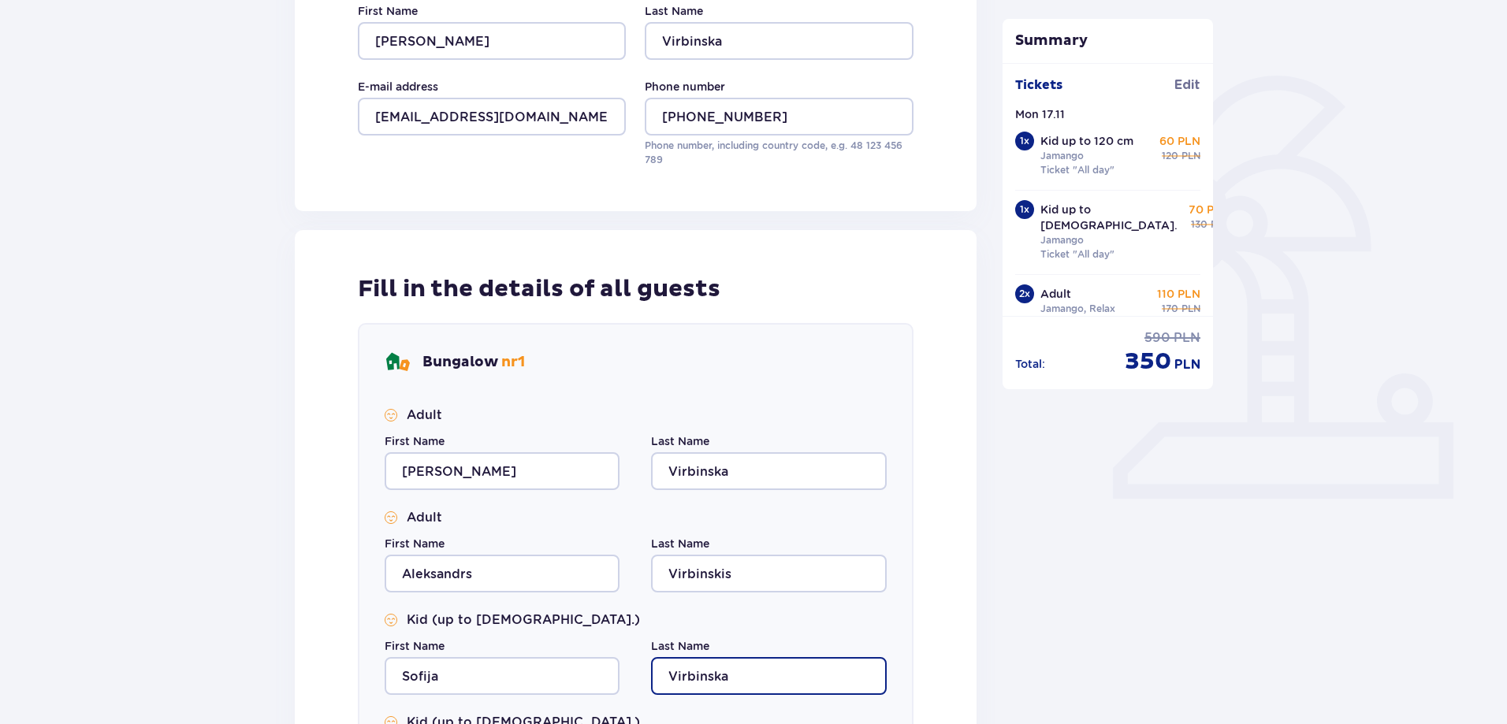
scroll to position [552, 0]
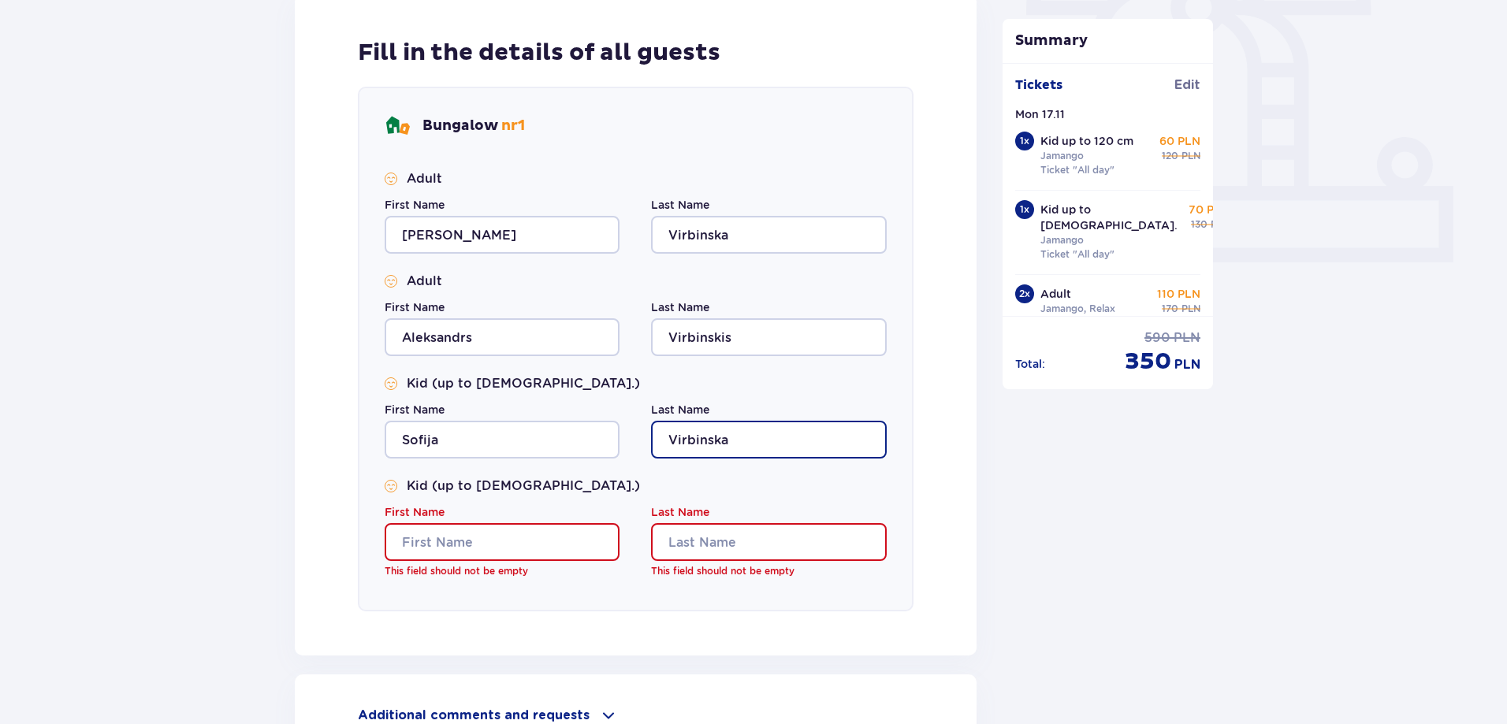
type input "Virbinska"
click at [450, 531] on input "First Name" at bounding box center [502, 542] width 235 height 38
type input "A"
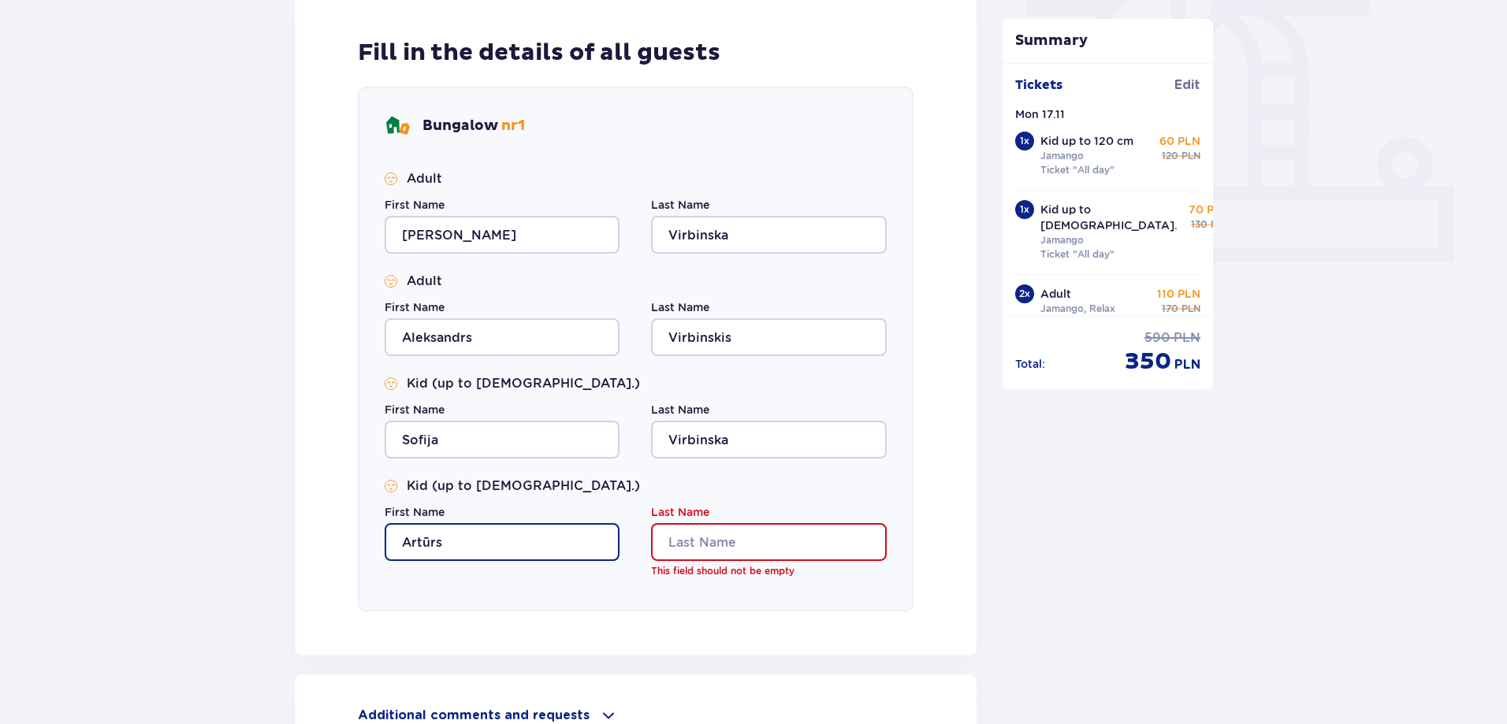
type input "Artūrs"
click at [733, 544] on input "Last Name" at bounding box center [768, 542] width 235 height 38
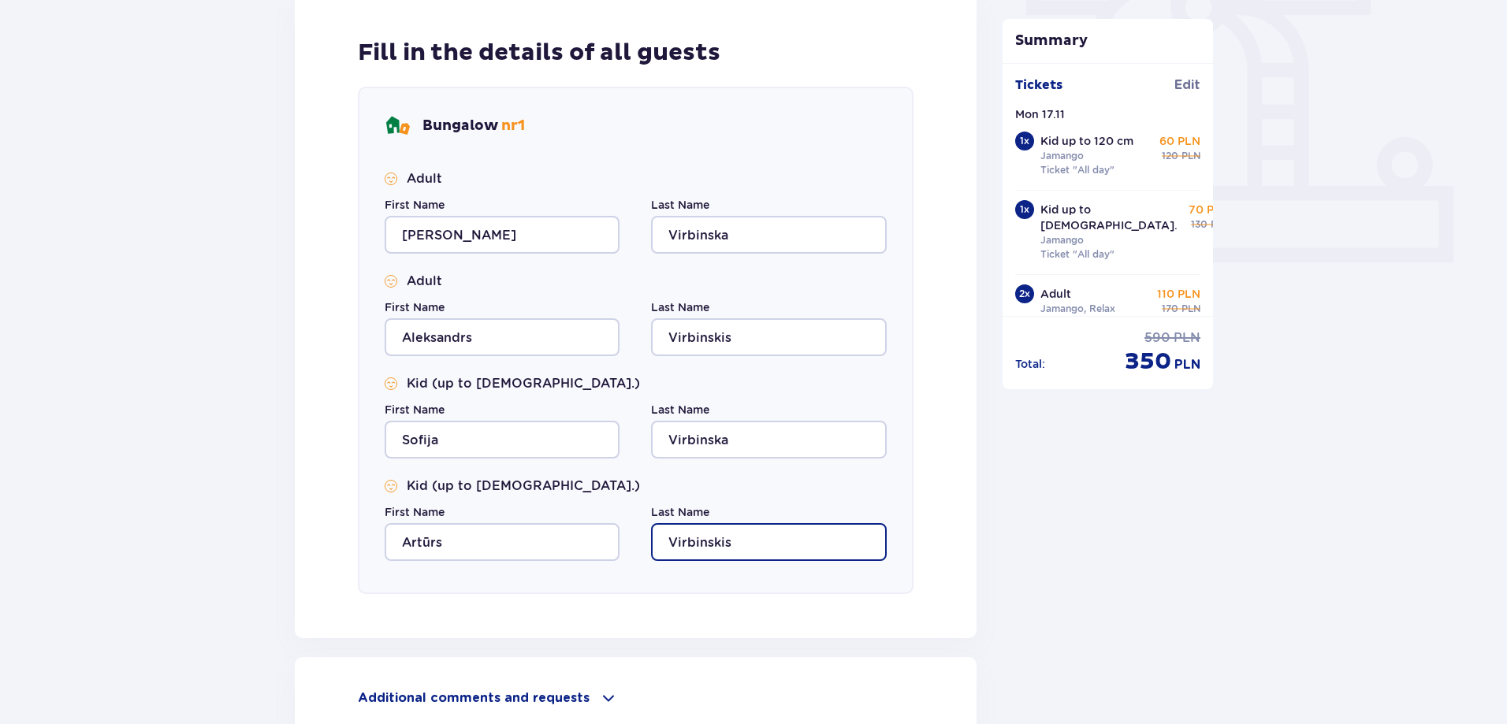
scroll to position [718, 0]
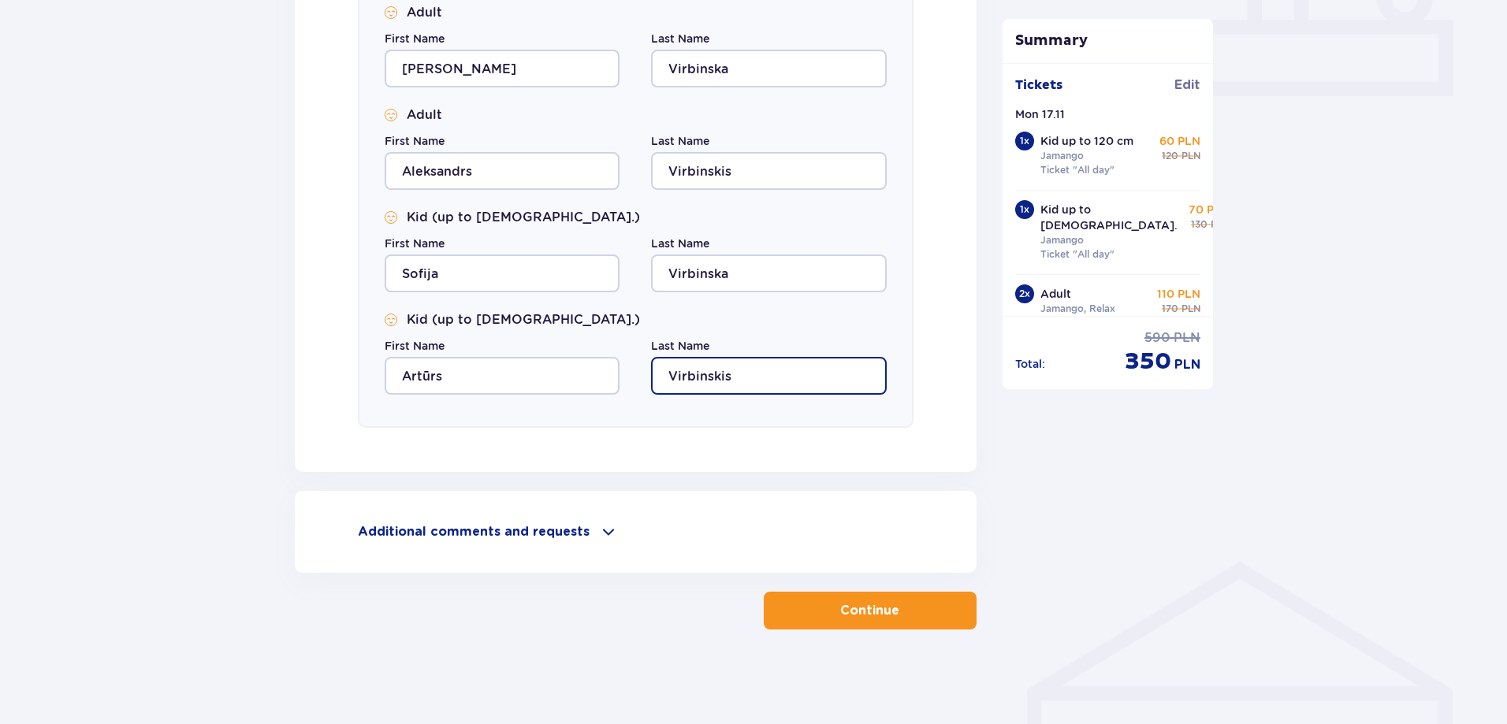
type input "Virbinskis"
click at [905, 608] on span "button" at bounding box center [902, 610] width 19 height 19
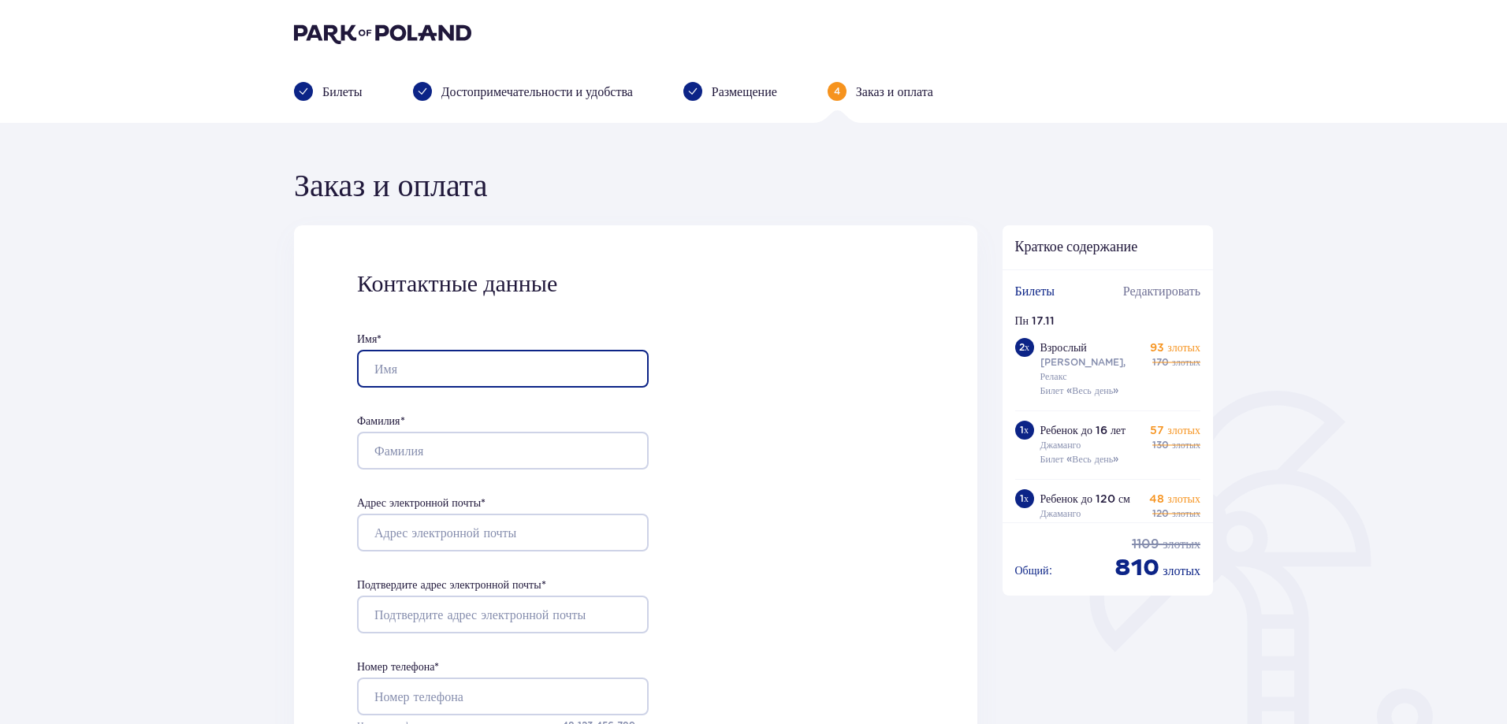
click at [423, 368] on input "Имя *" at bounding box center [503, 369] width 292 height 38
type input "[PERSON_NAME]"
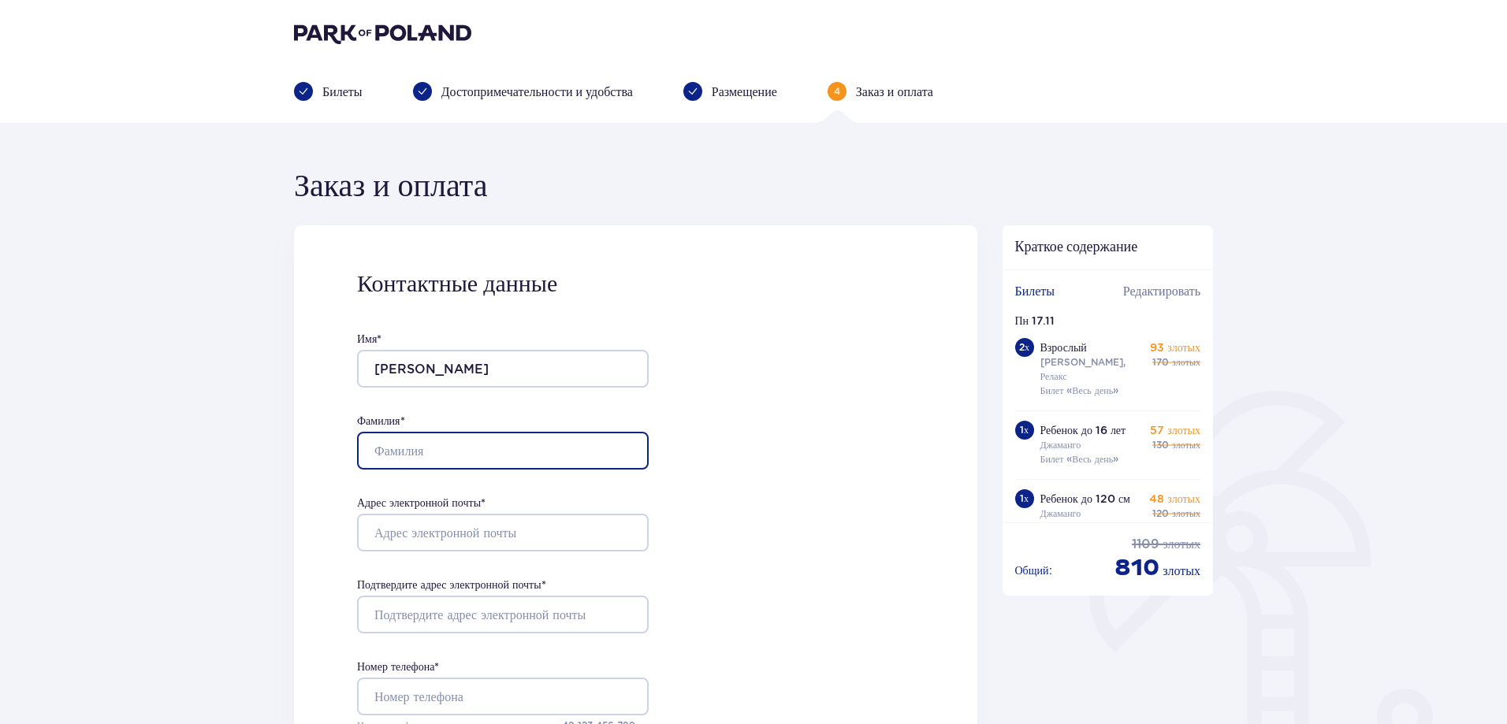
click at [464, 444] on input "Фамилия *" at bounding box center [503, 451] width 292 height 38
type input "Virbinska"
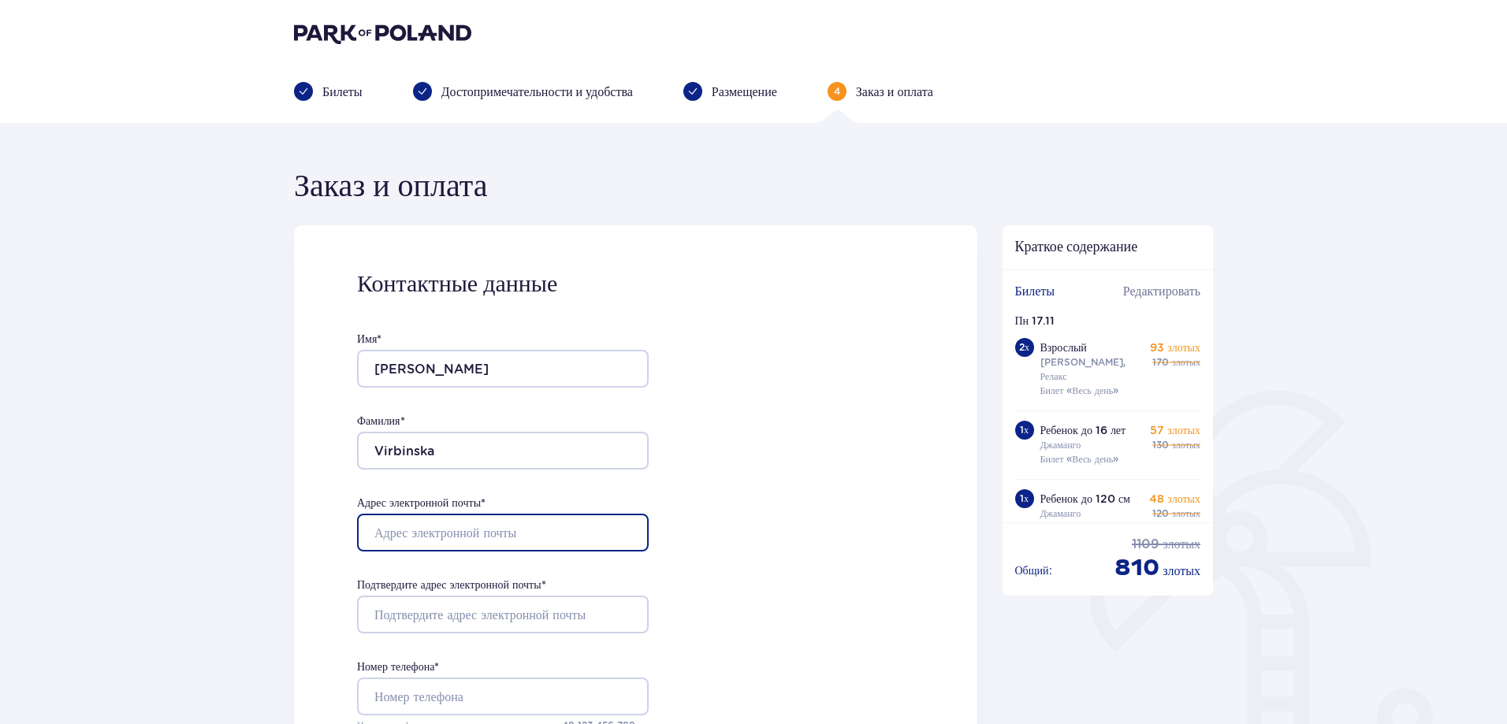
click at [471, 533] on input "Адрес электронной почты *" at bounding box center [503, 533] width 292 height 38
type input "[EMAIL_ADDRESS][DOMAIN_NAME]"
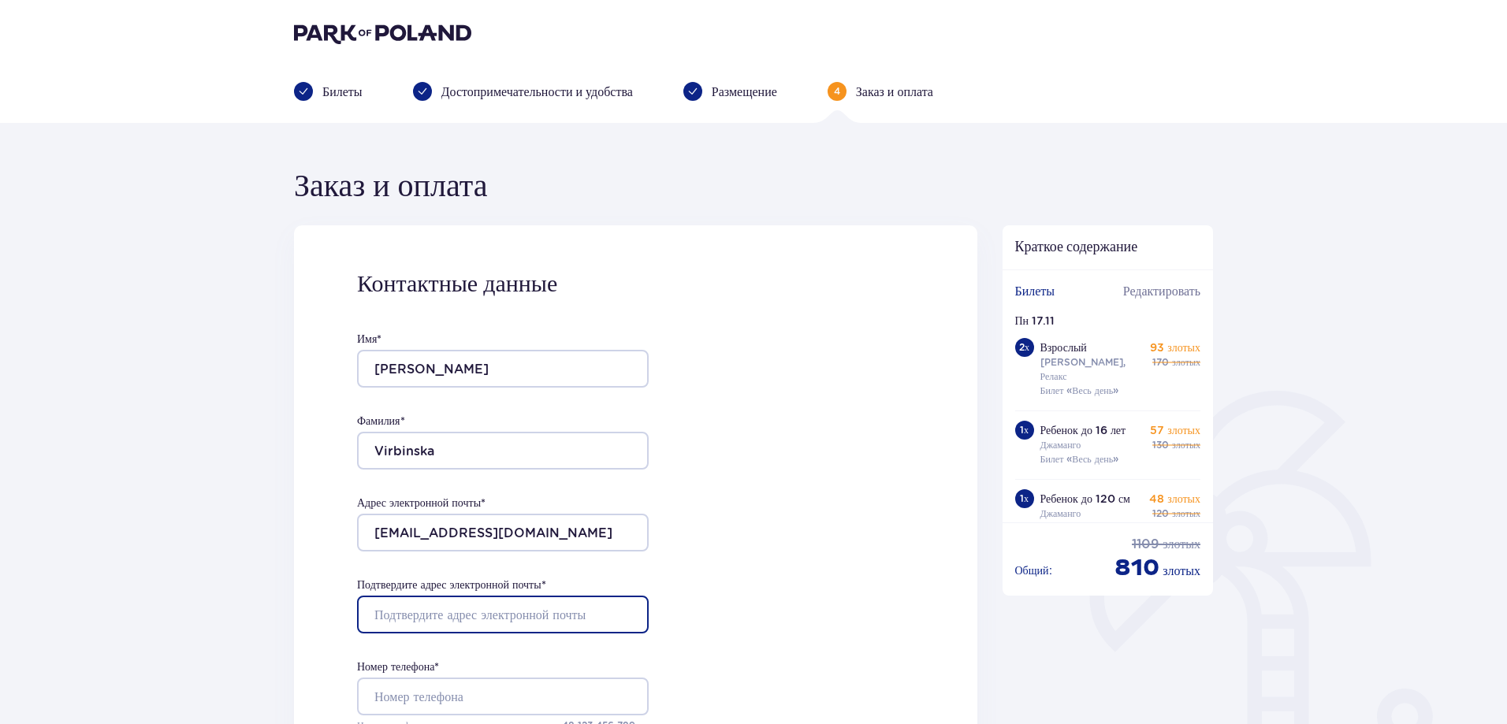
click at [487, 621] on input "Подтвердите адрес электронной почты *" at bounding box center [503, 615] width 292 height 38
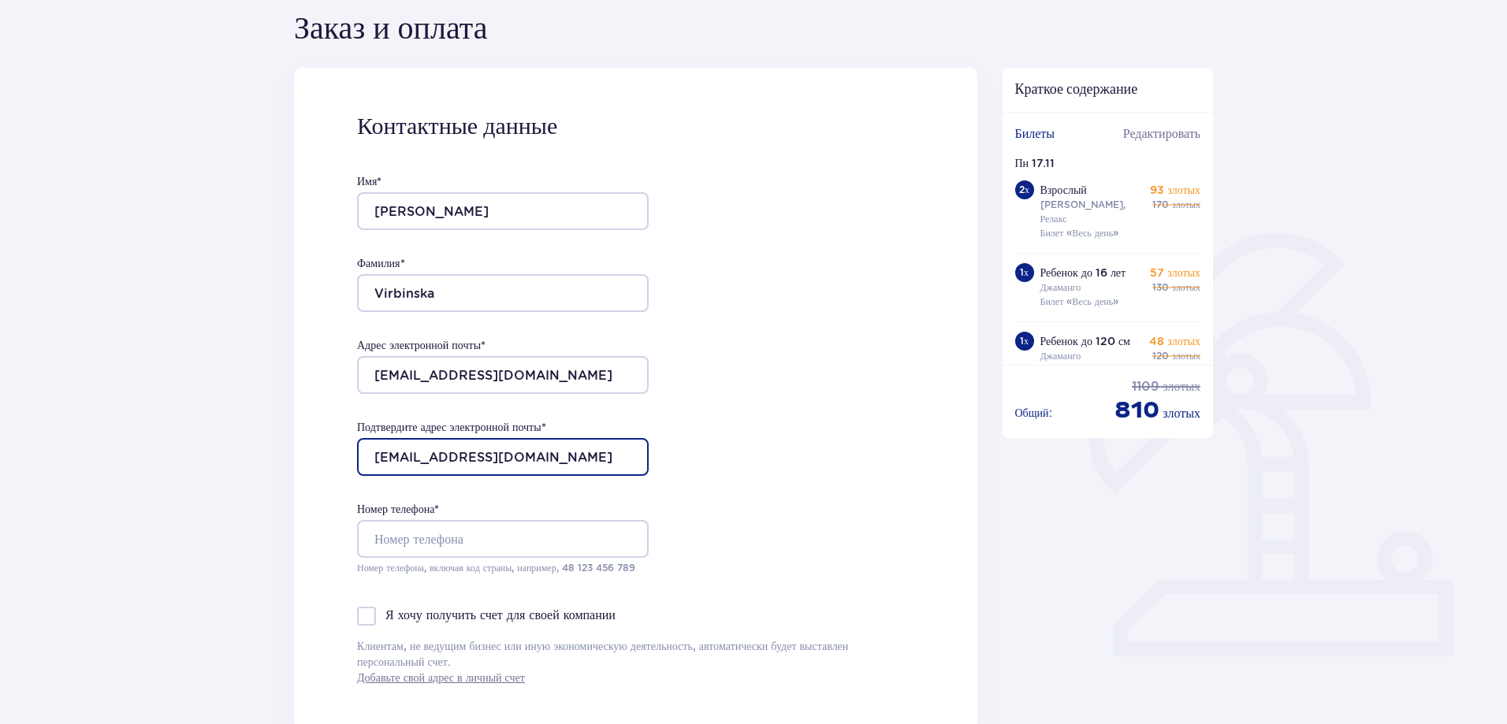
type input "[EMAIL_ADDRESS][DOMAIN_NAME]"
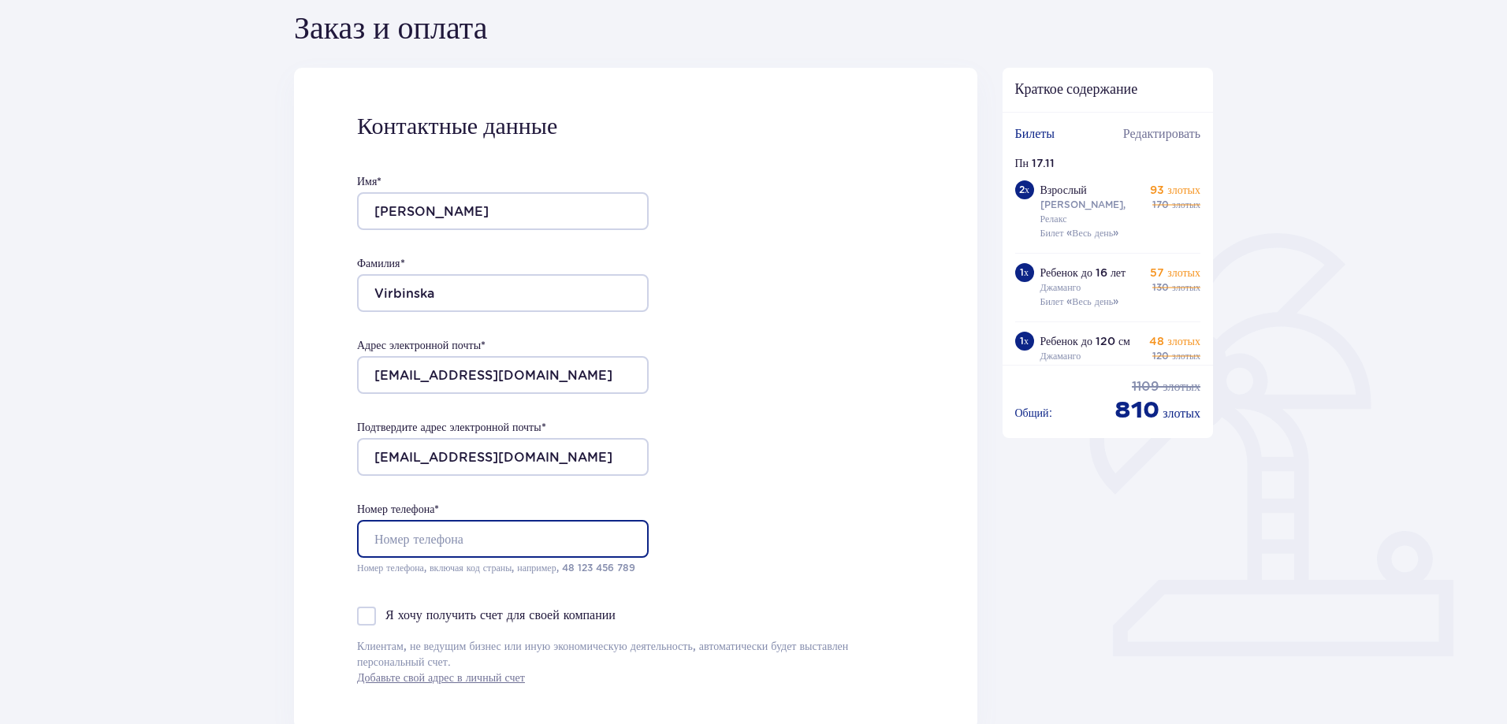
click at [452, 534] on input "Номер телефона *" at bounding box center [503, 539] width 292 height 38
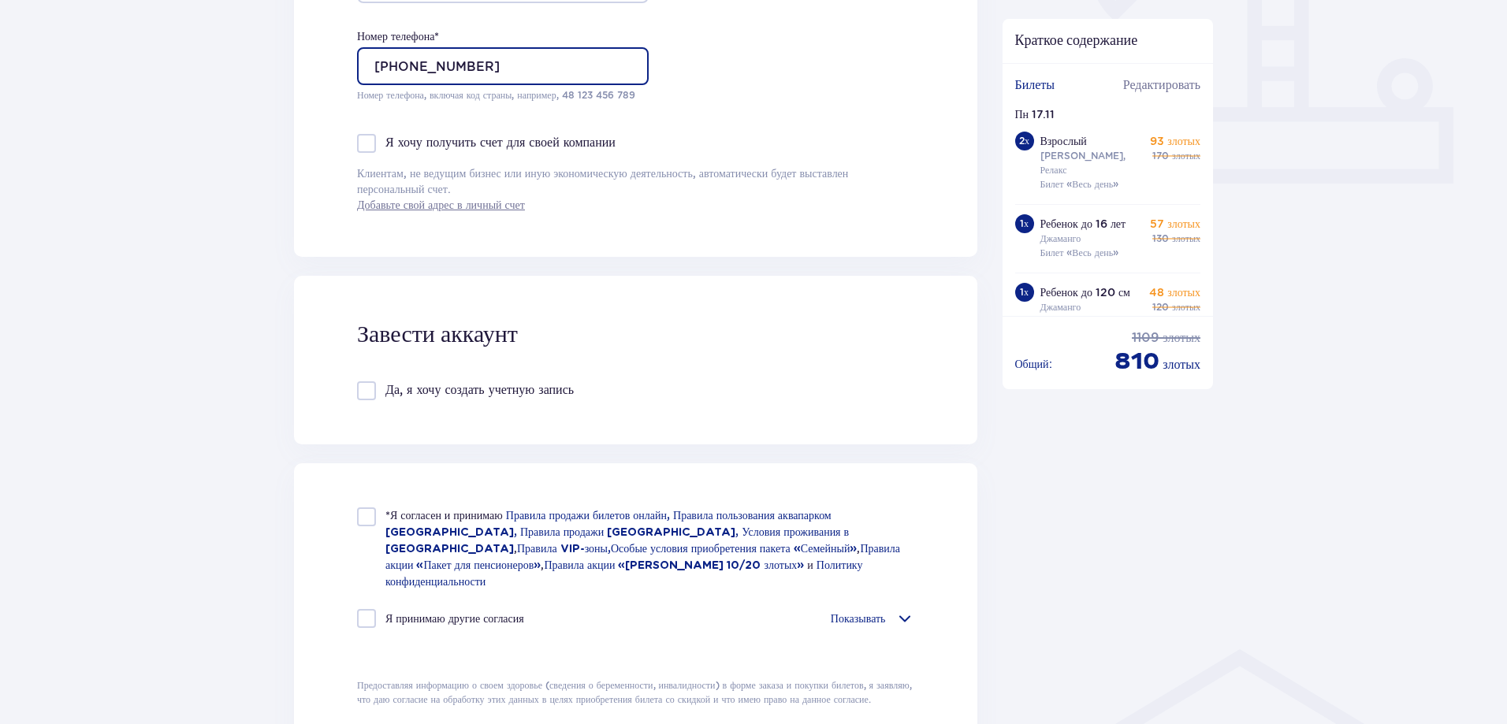
scroll to position [788, 0]
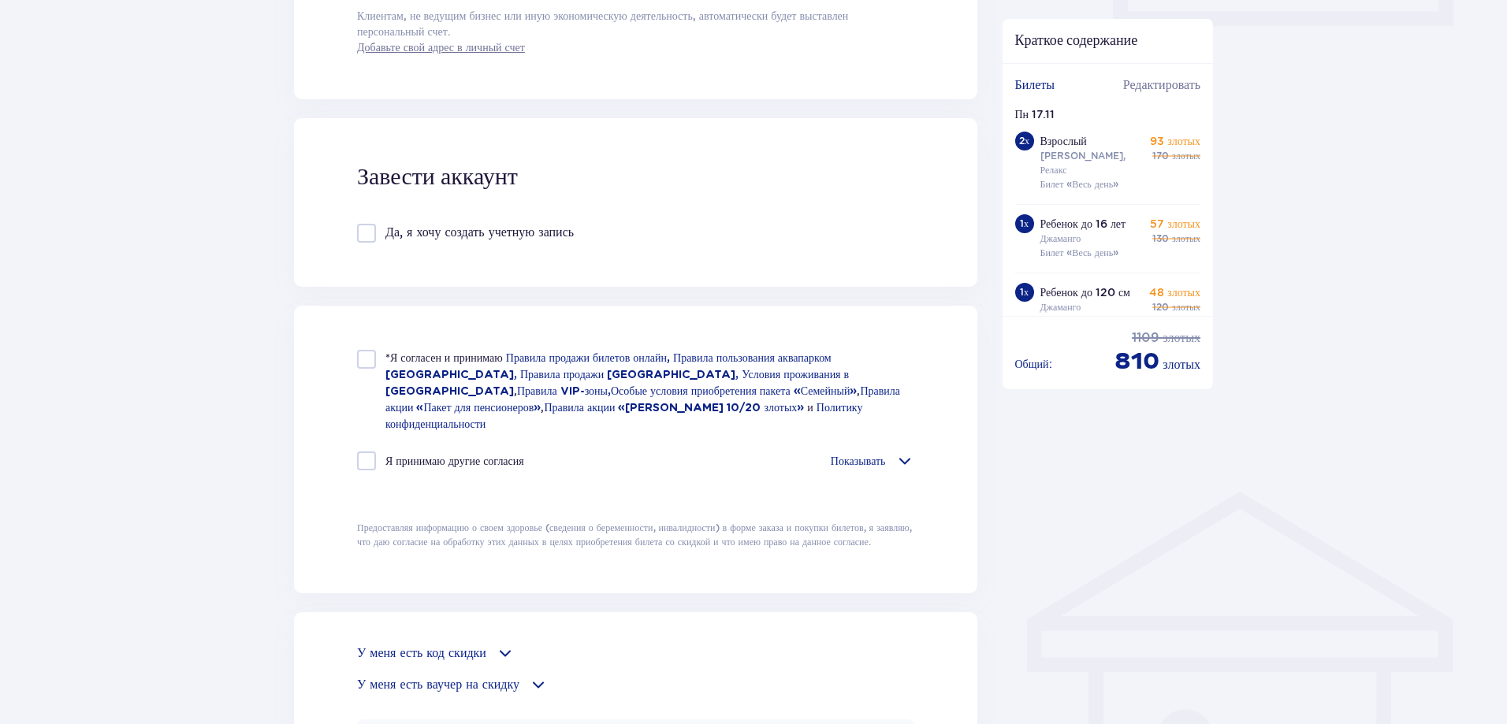
type input "[PHONE_NUMBER]"
click at [367, 365] on div at bounding box center [366, 359] width 19 height 19
checkbox input "true"
click at [370, 451] on div at bounding box center [366, 460] width 19 height 19
checkbox input "true"
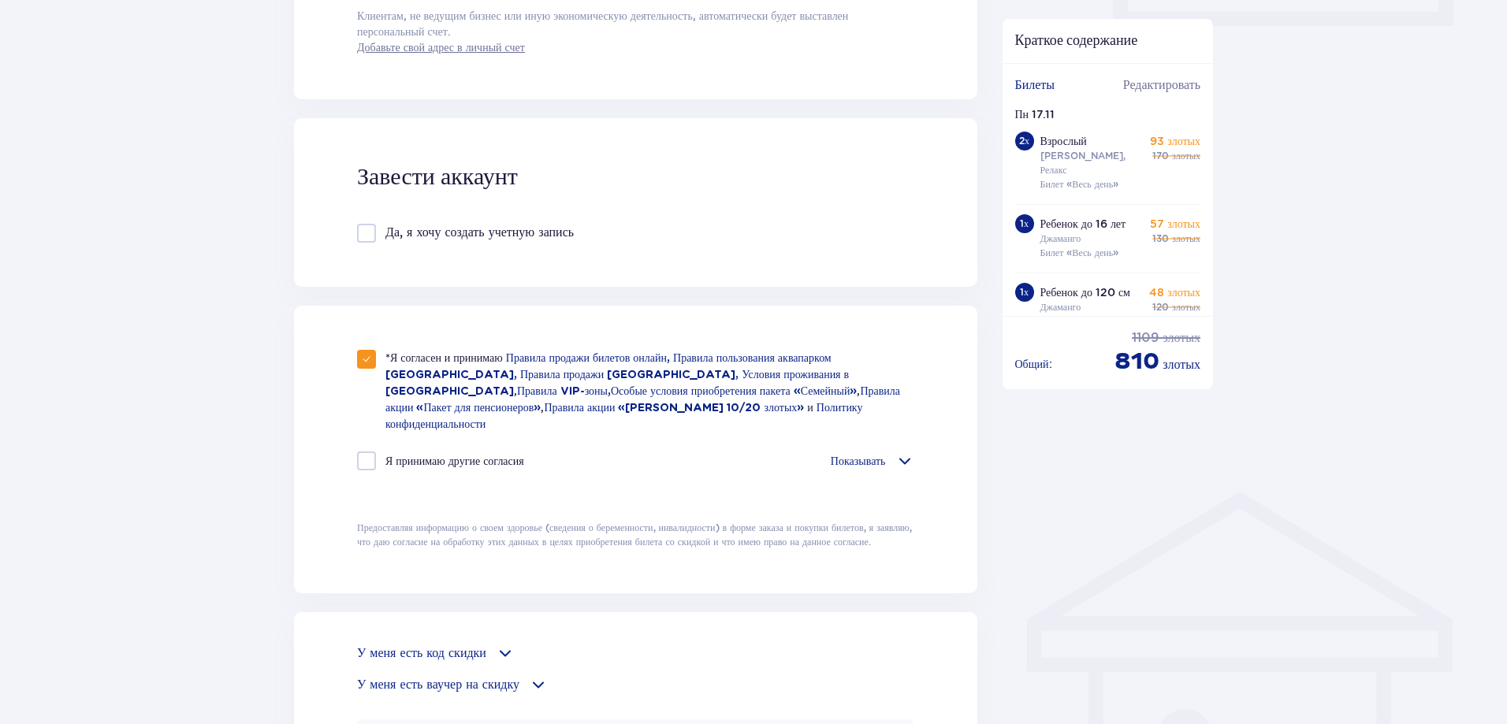
checkbox input "true"
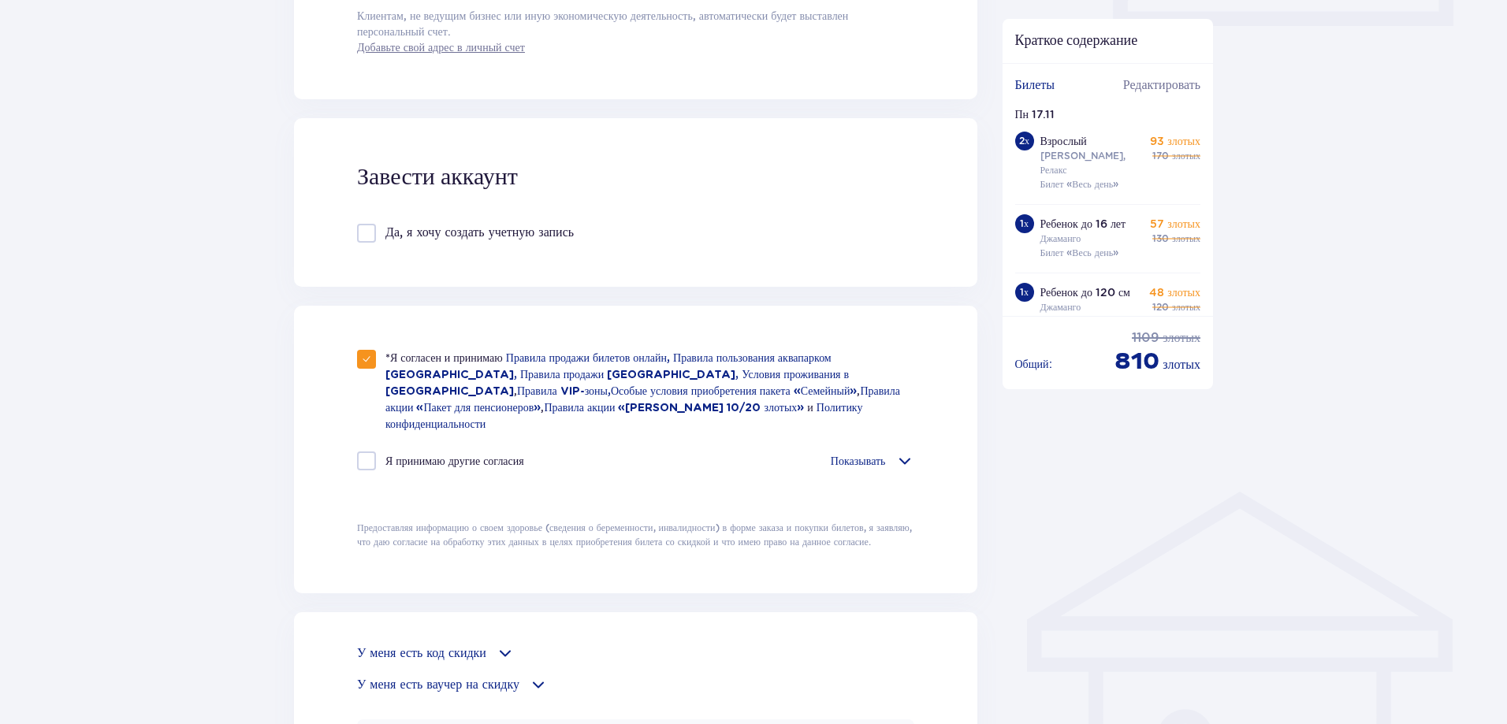
checkbox input "true"
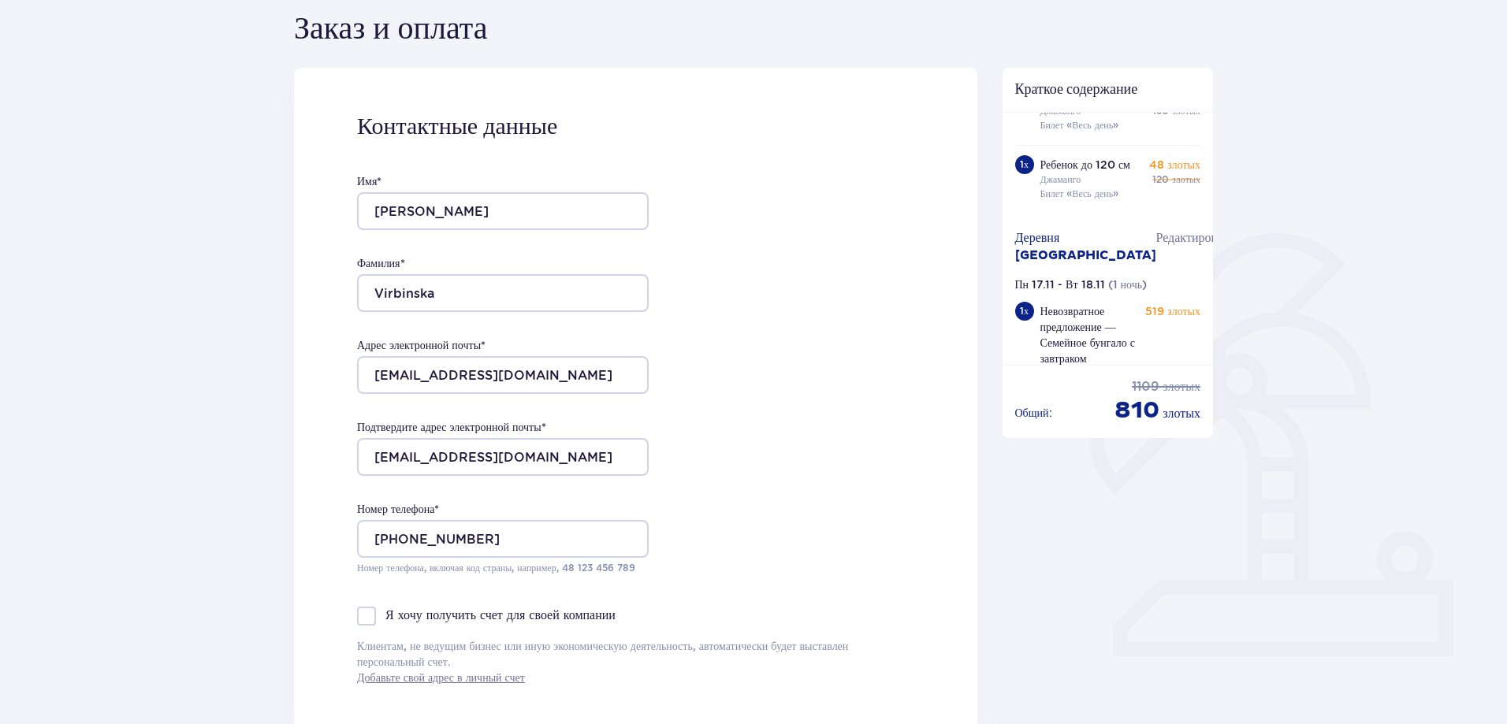
scroll to position [0, 0]
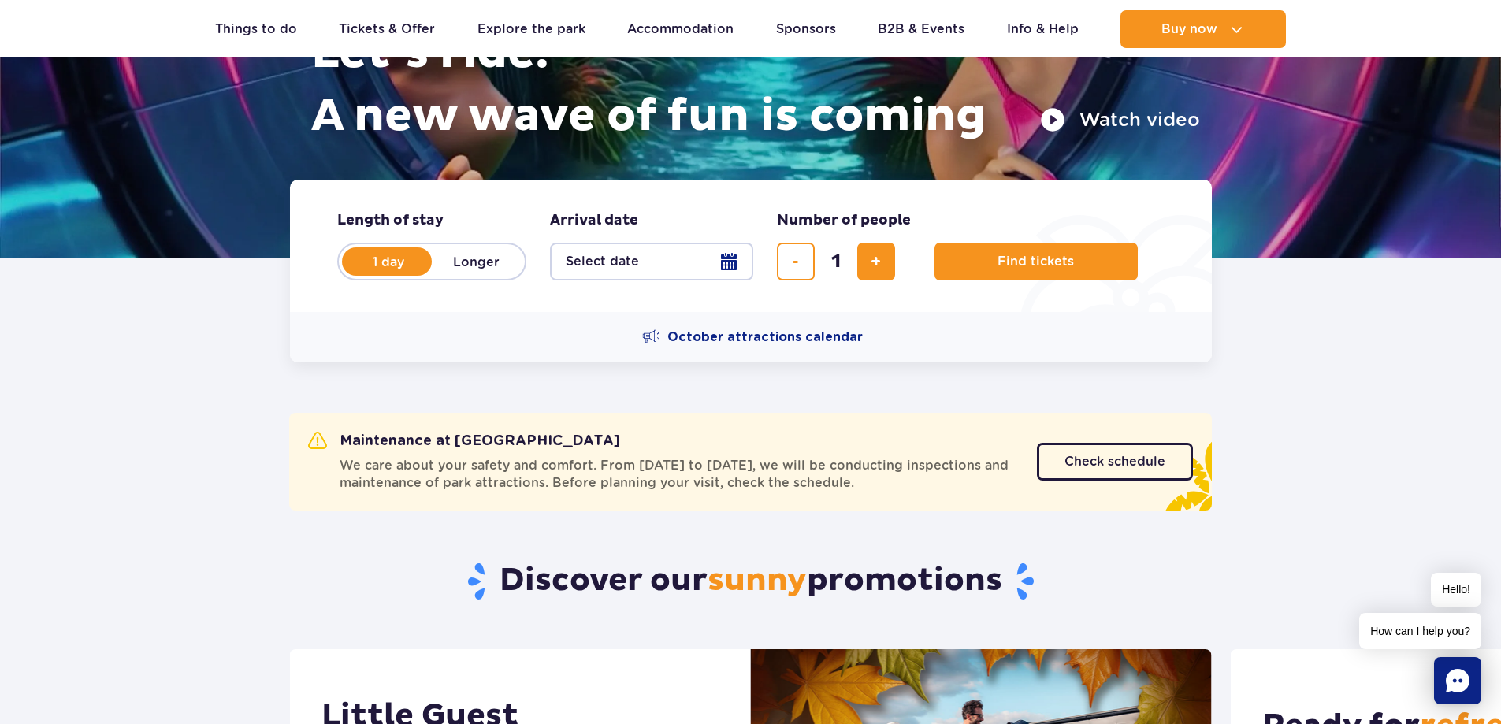
click at [737, 260] on button "Select date" at bounding box center [651, 262] width 203 height 38
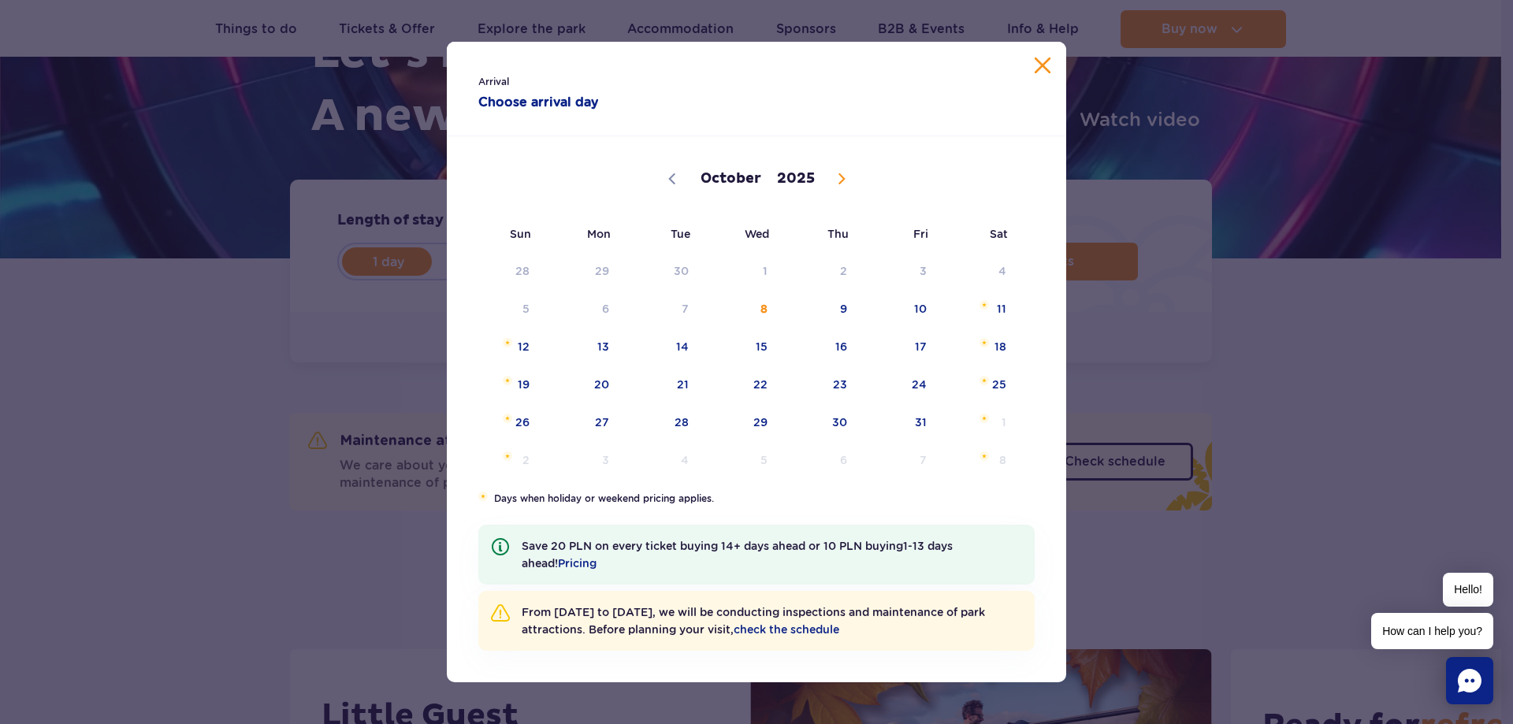
click at [842, 178] on icon at bounding box center [841, 179] width 6 height 10
select select "10"
click at [606, 385] on span "17" at bounding box center [582, 384] width 80 height 36
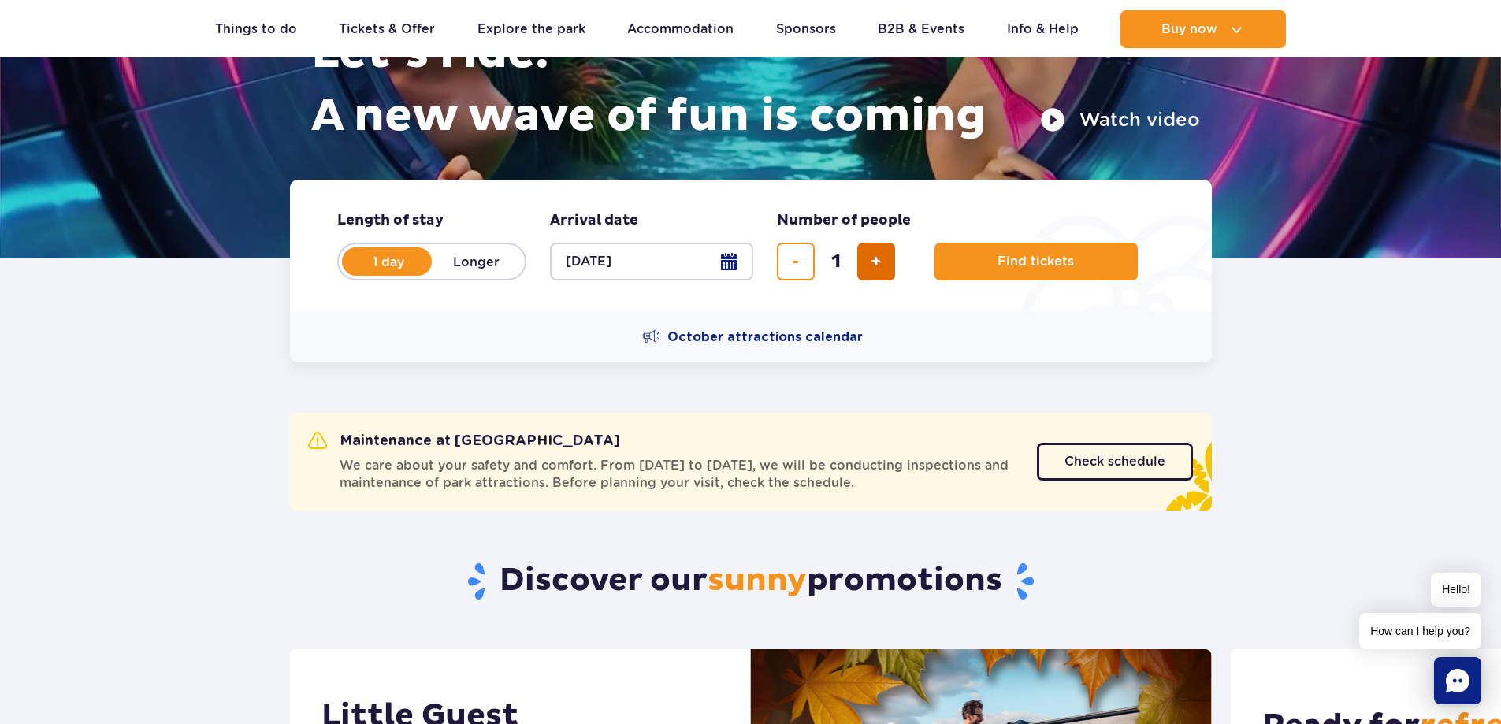
click at [887, 267] on button "add ticket" at bounding box center [876, 262] width 38 height 38
type input "4"
click at [1027, 258] on span "Find tickets" at bounding box center [1029, 261] width 76 height 14
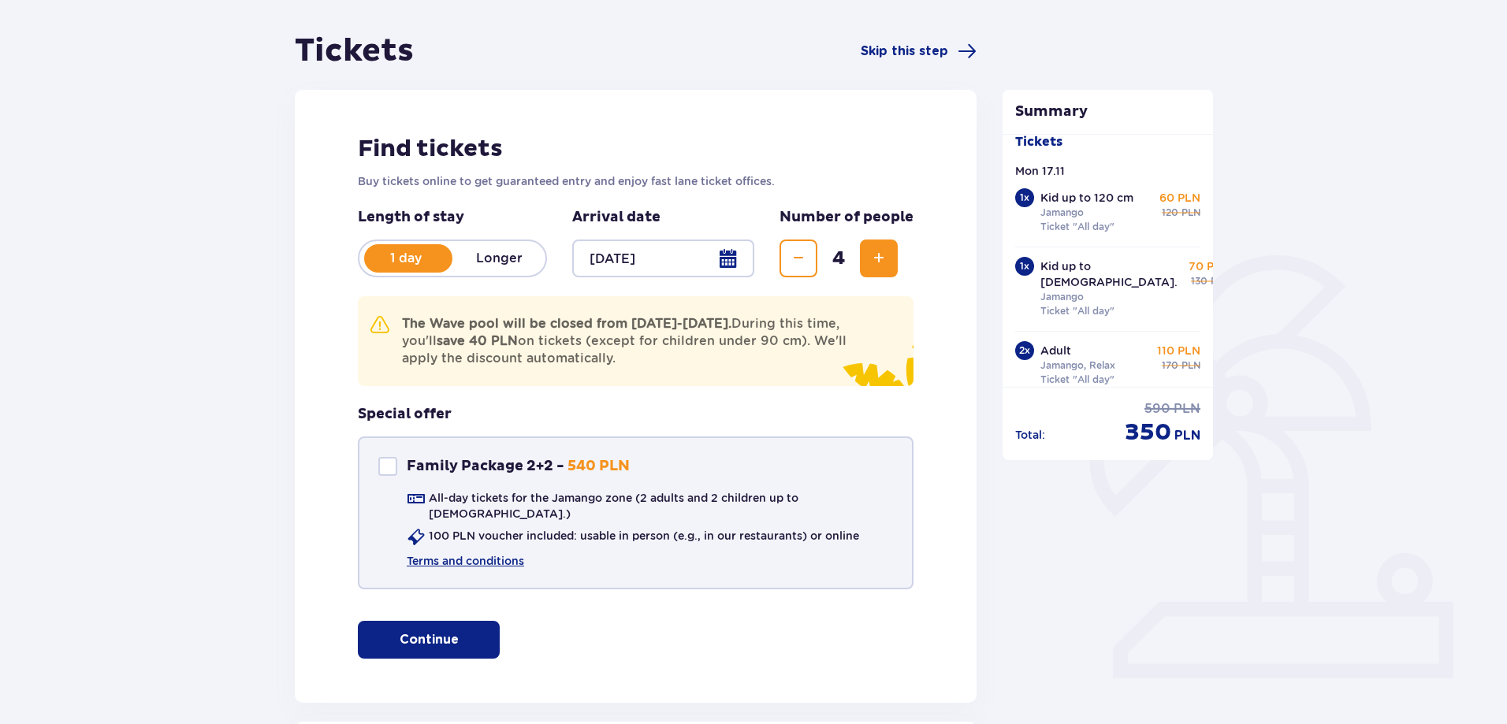
click at [396, 470] on div "Family Package 2+2" at bounding box center [387, 466] width 19 height 19
checkbox input "true"
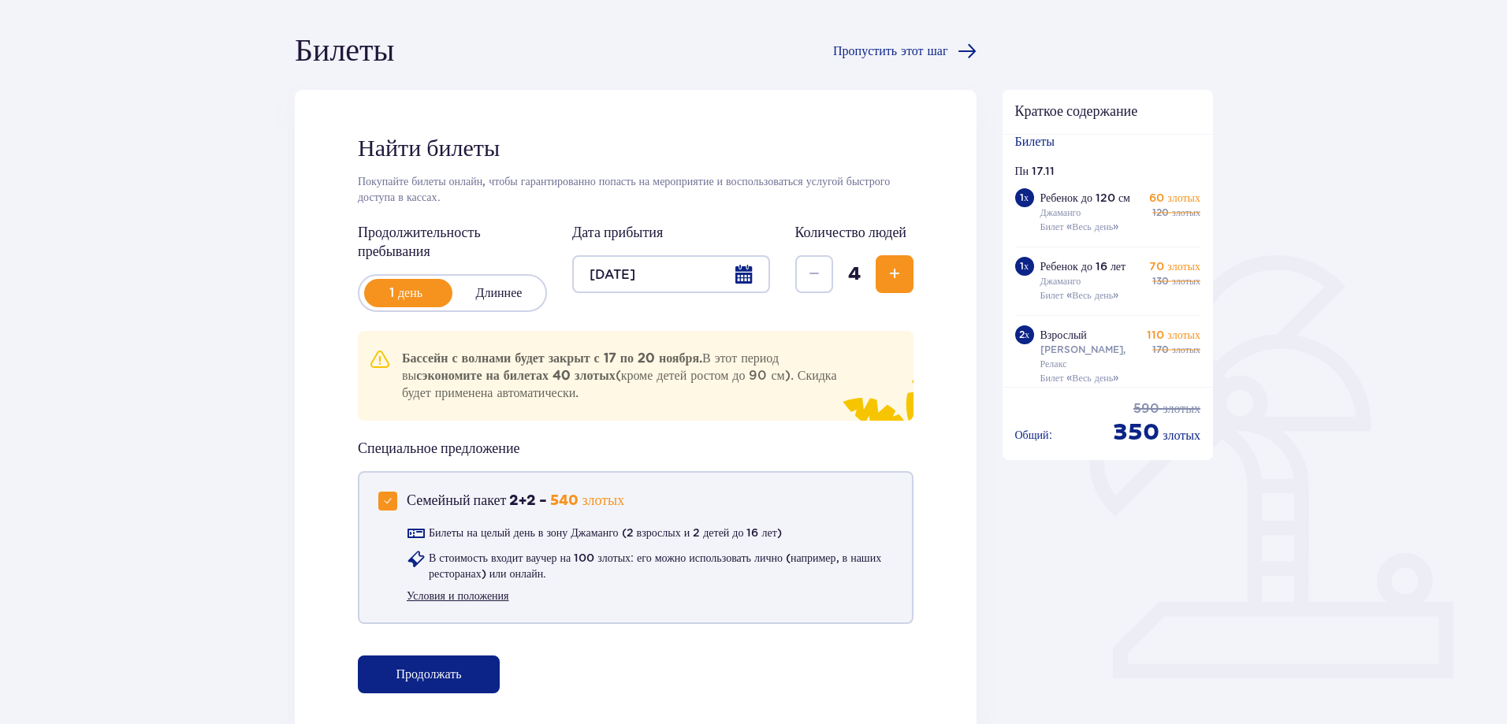
click at [462, 598] on font "Условия и положения" at bounding box center [458, 595] width 102 height 13
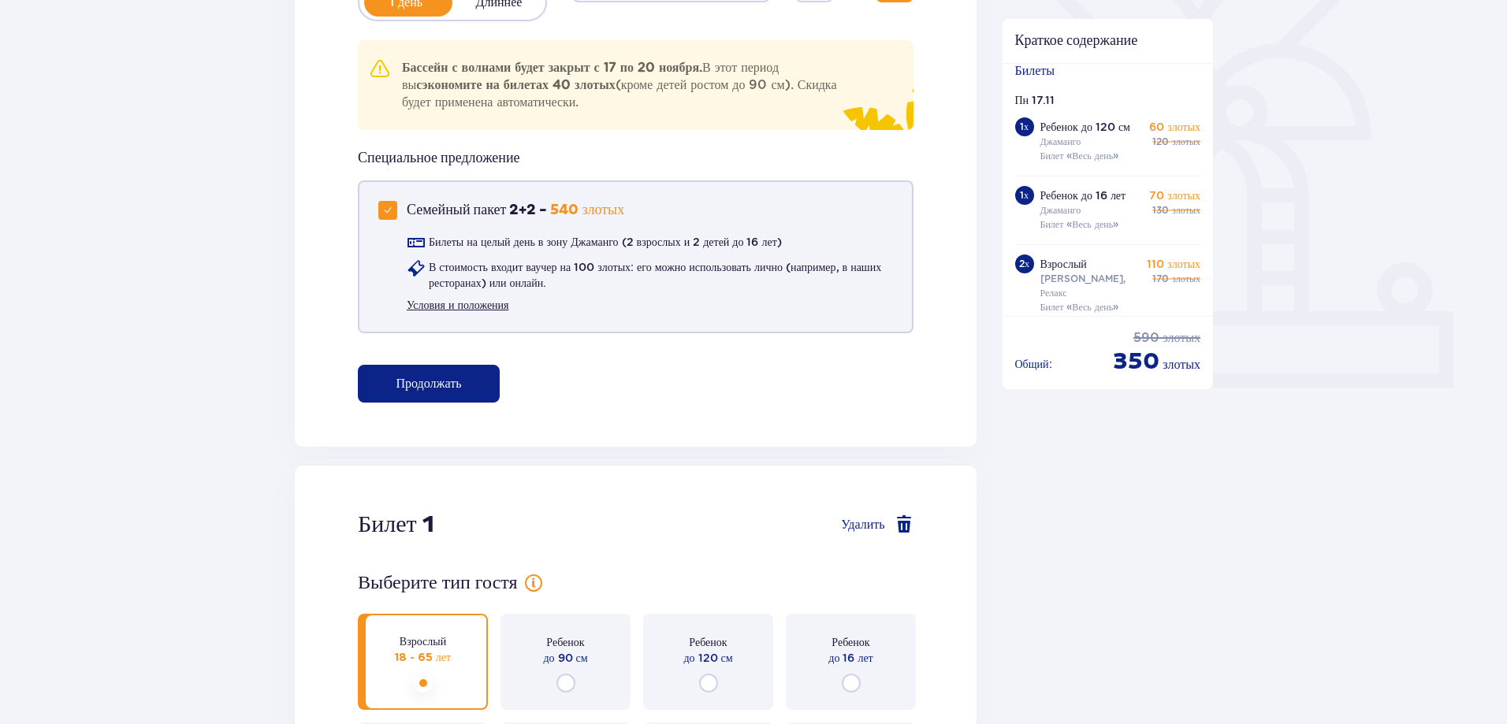
scroll to position [505, 0]
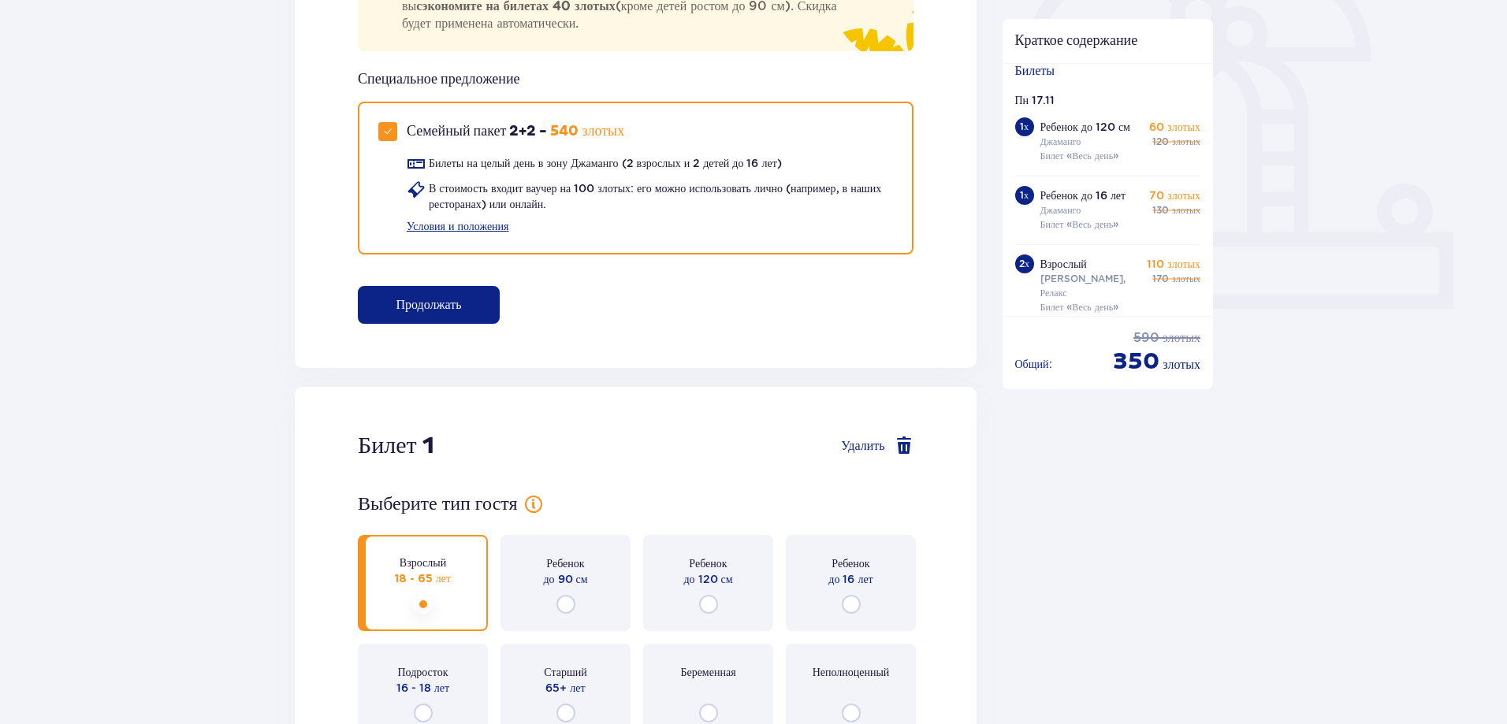
click at [467, 310] on span "button" at bounding box center [464, 304] width 19 height 19
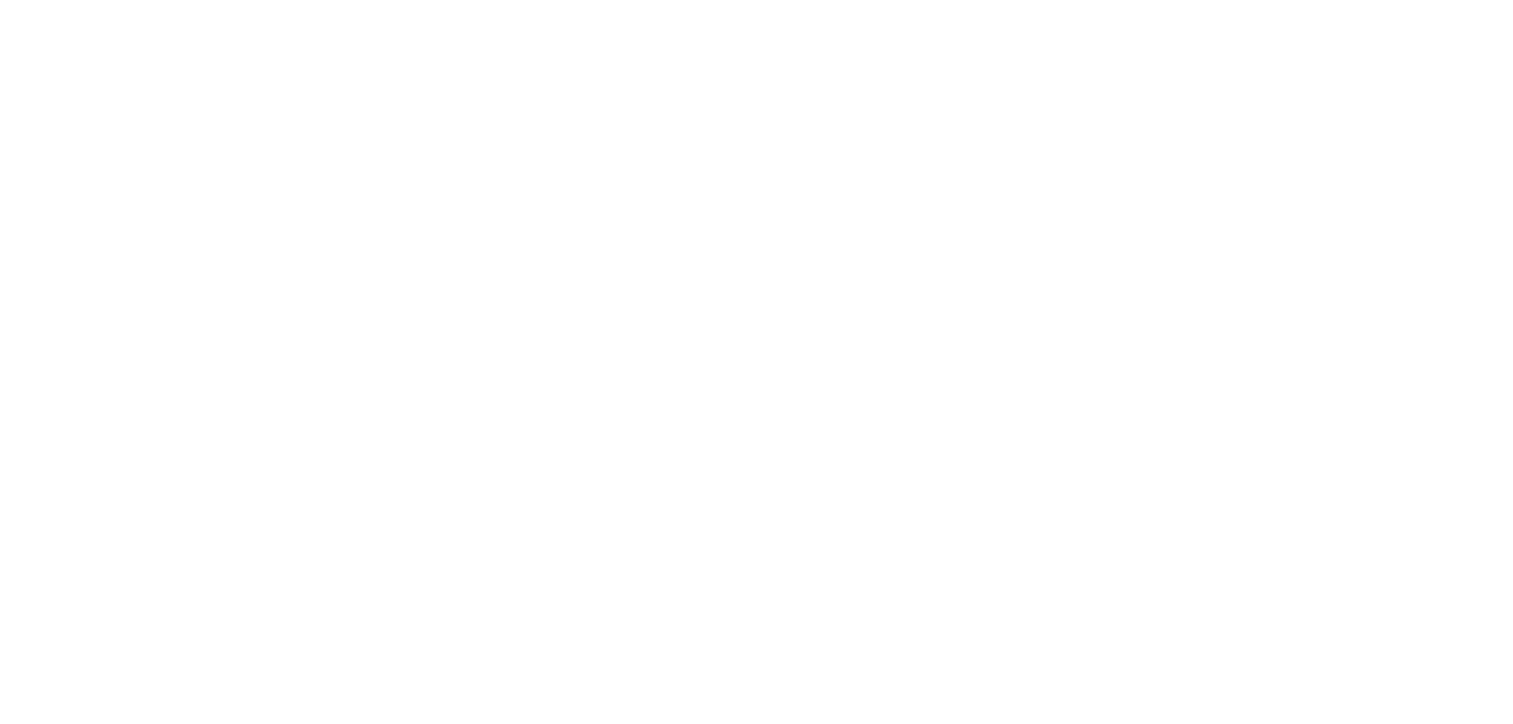
scroll to position [0, 0]
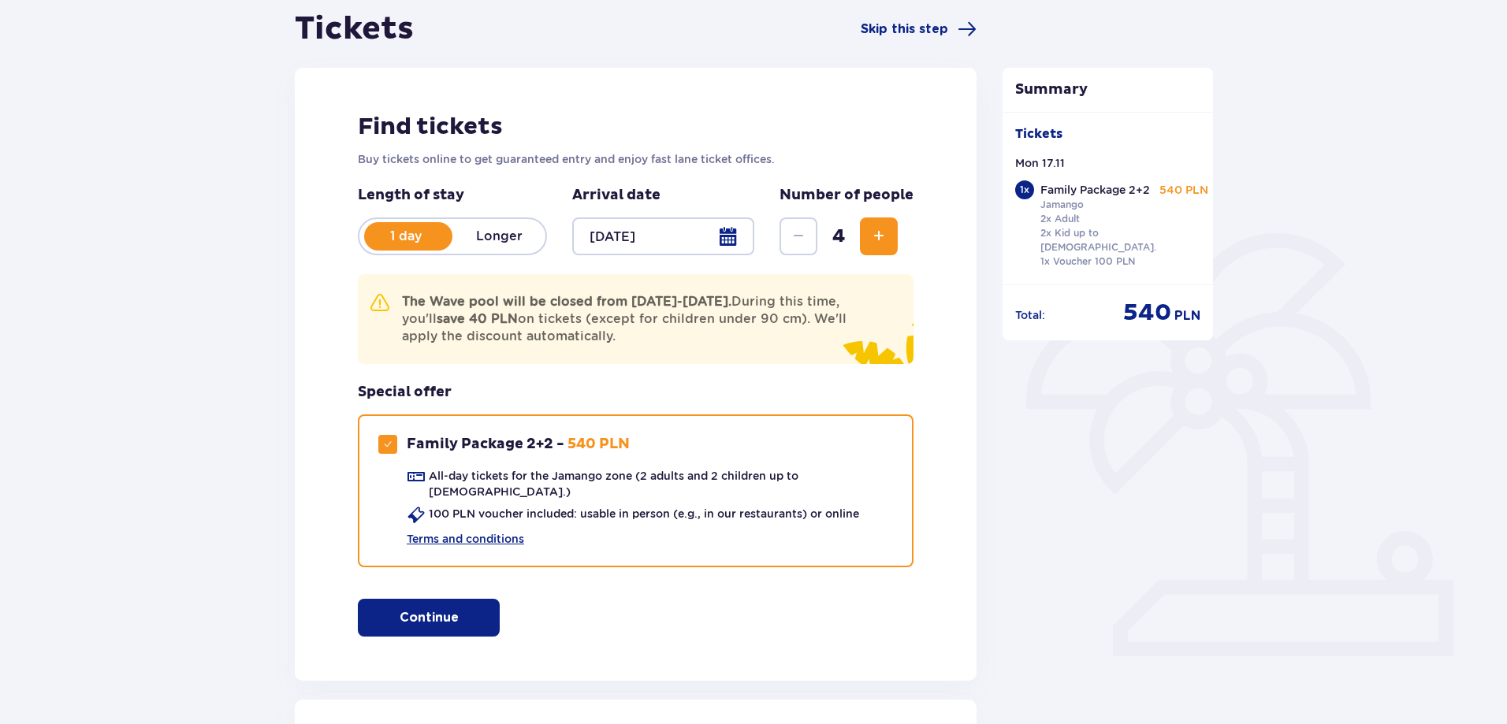
scroll to position [315, 0]
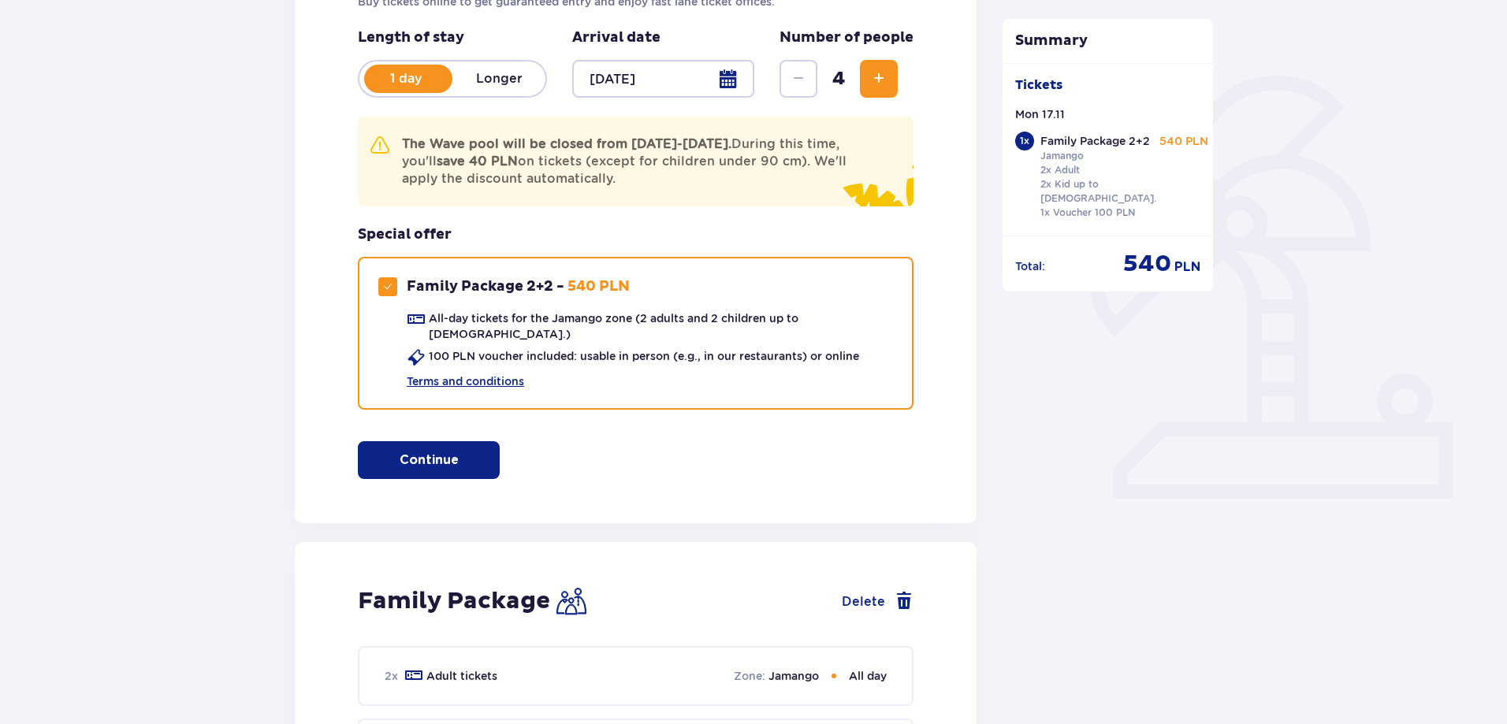
click at [464, 455] on span "button" at bounding box center [461, 460] width 19 height 19
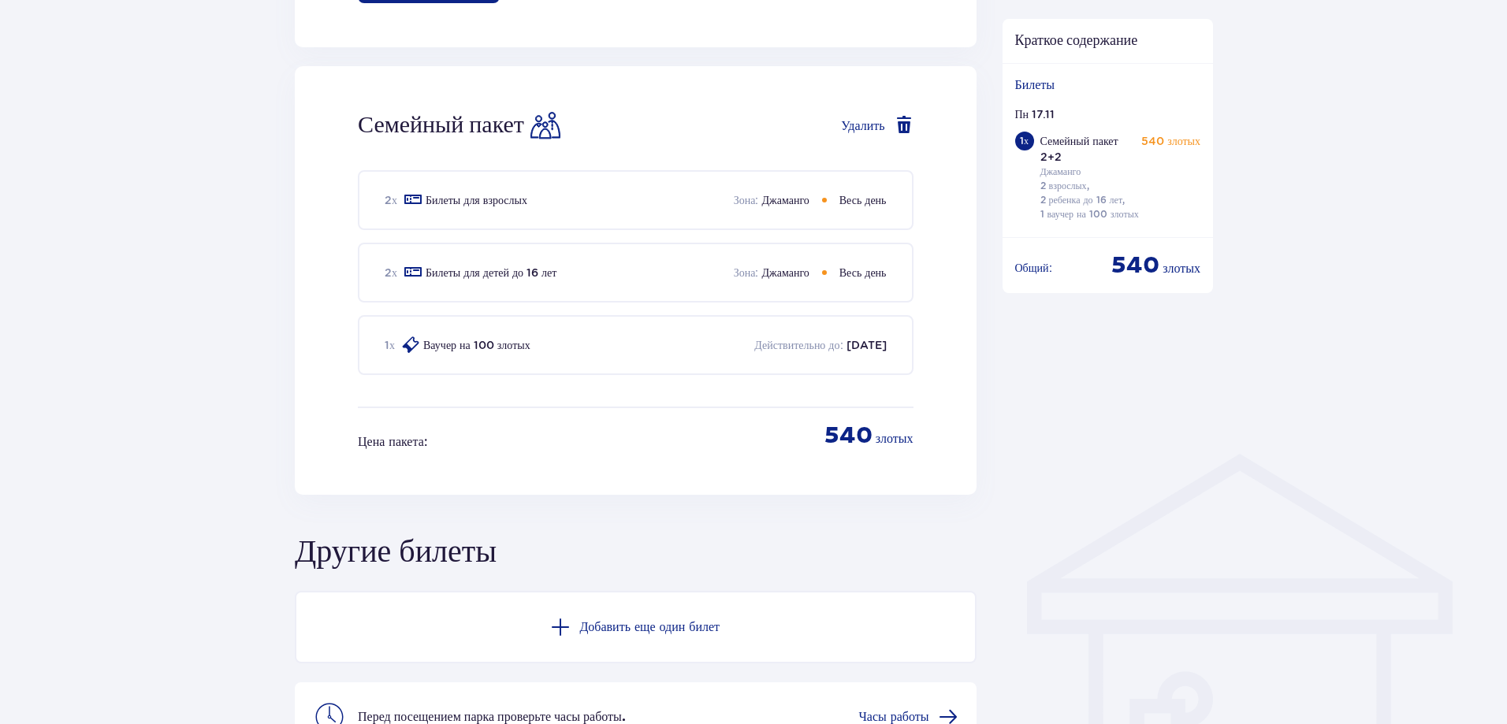
scroll to position [1005, 0]
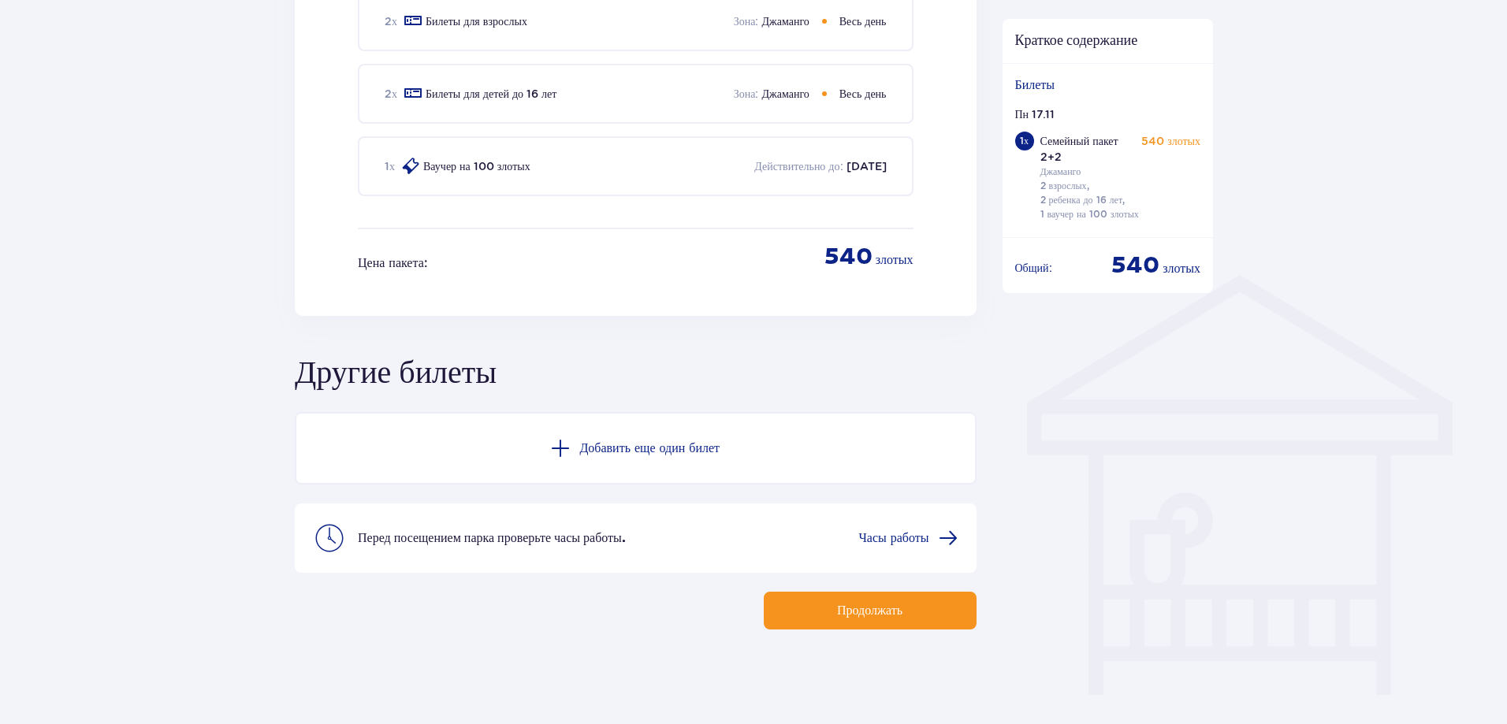
click at [879, 610] on font "Продолжать" at bounding box center [869, 610] width 65 height 13
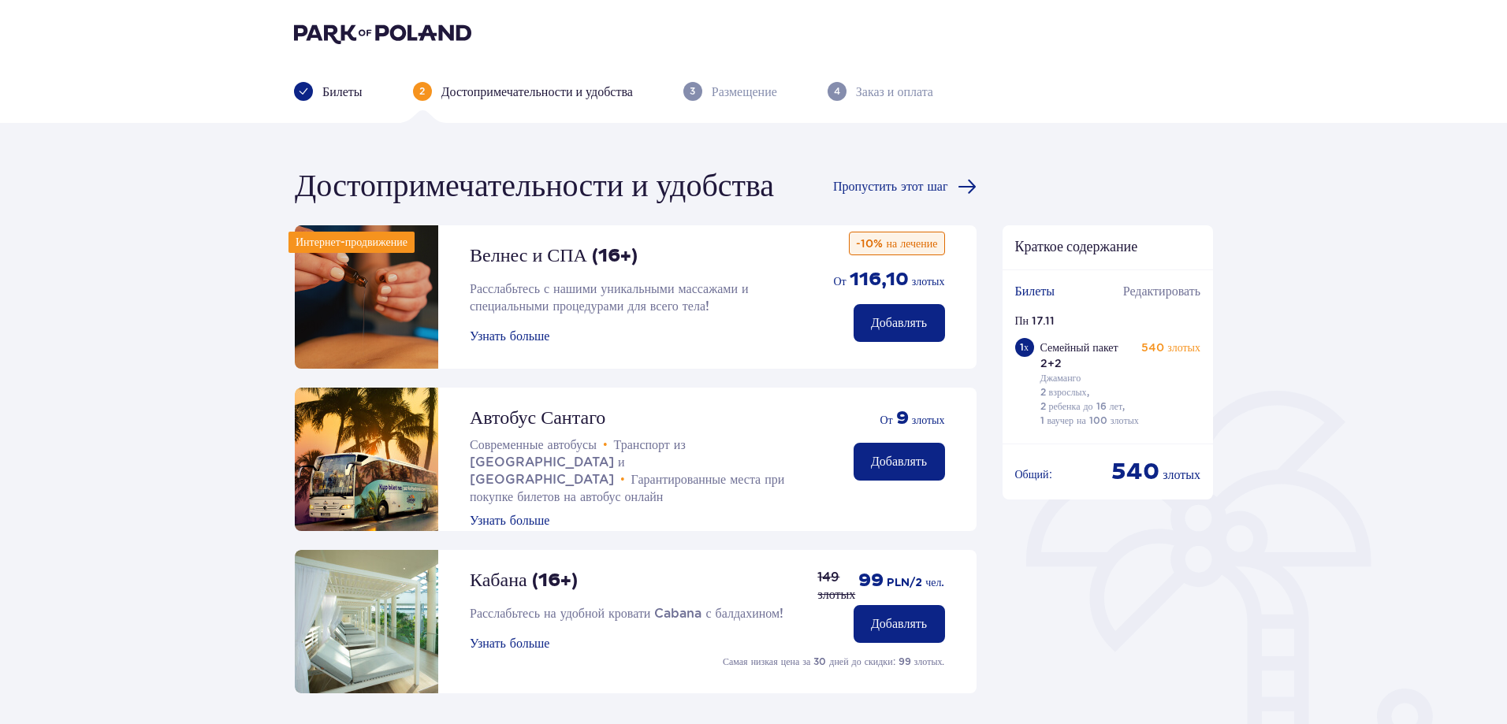
scroll to position [344, 0]
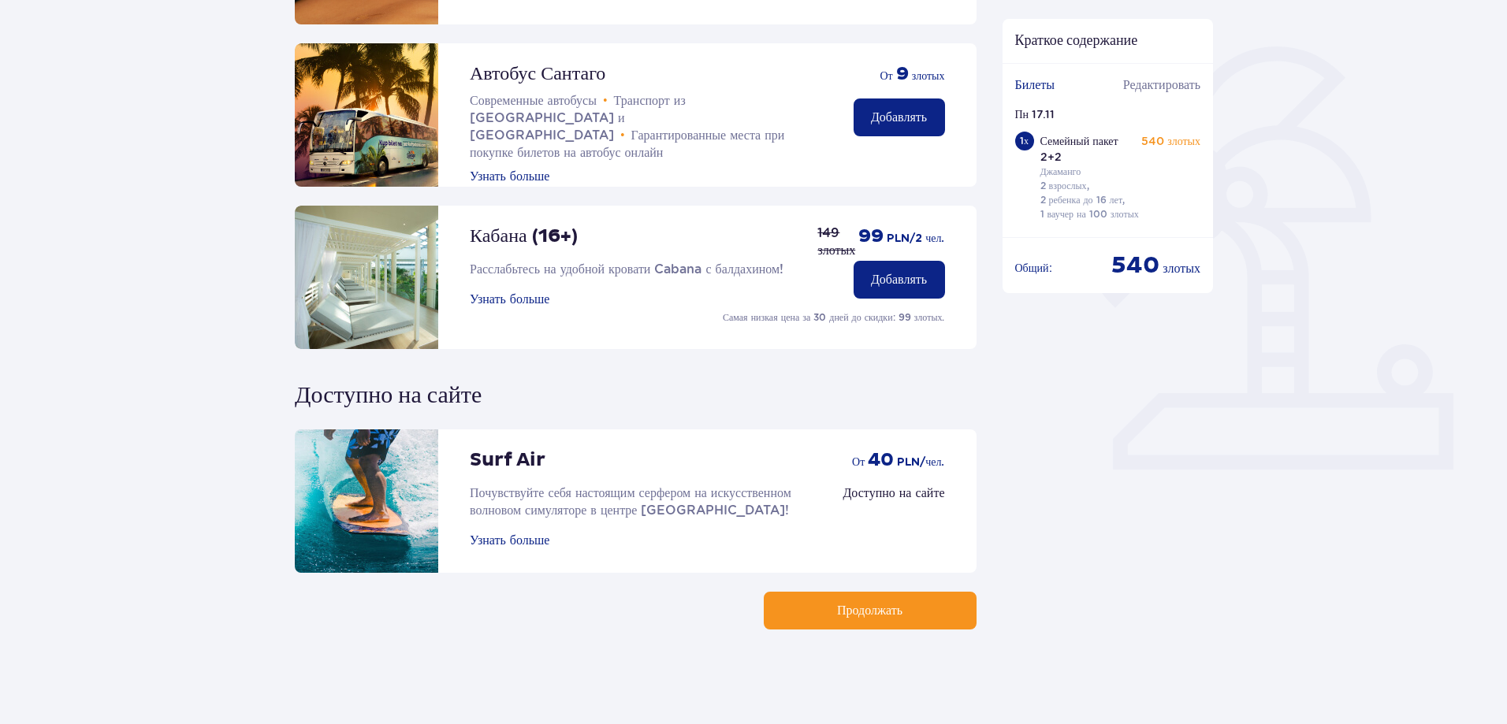
click at [865, 604] on font "Продолжать" at bounding box center [869, 610] width 65 height 13
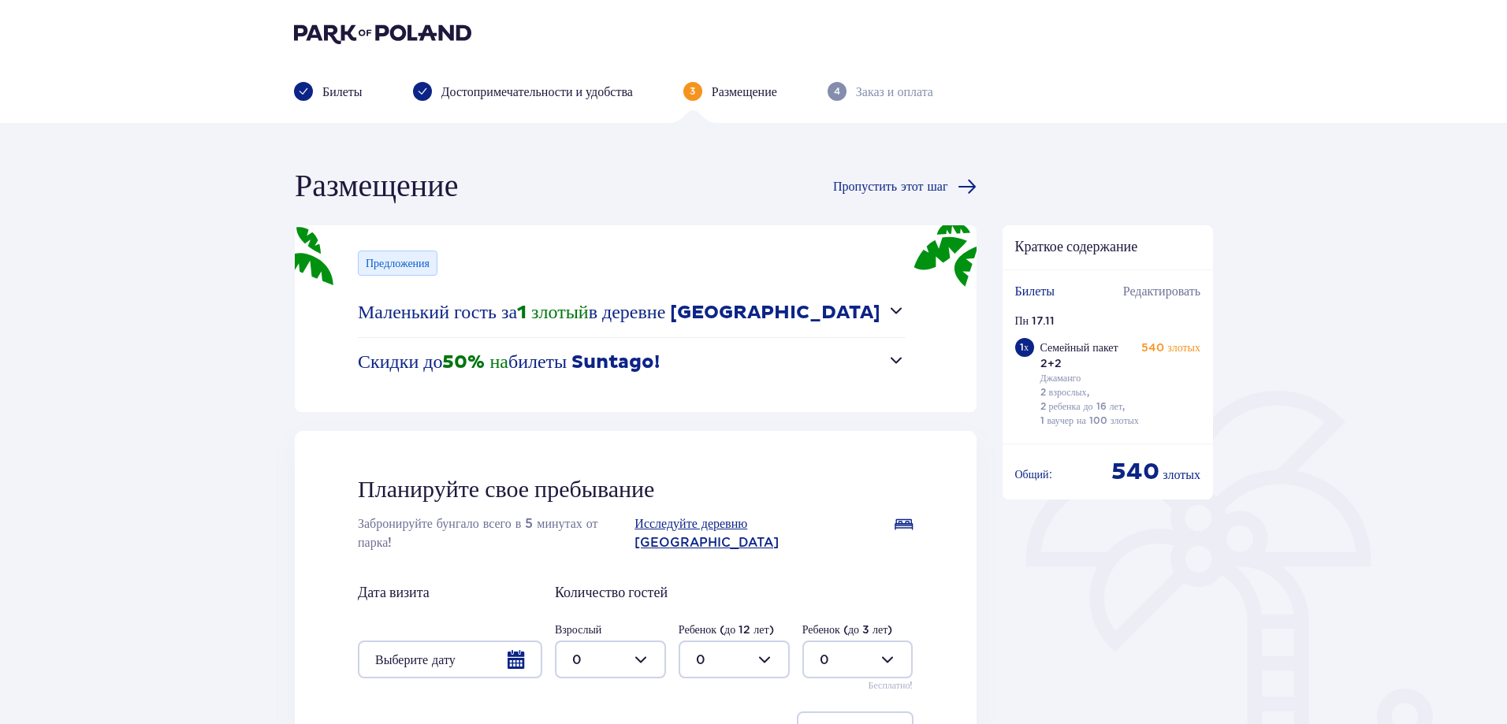
scroll to position [158, 0]
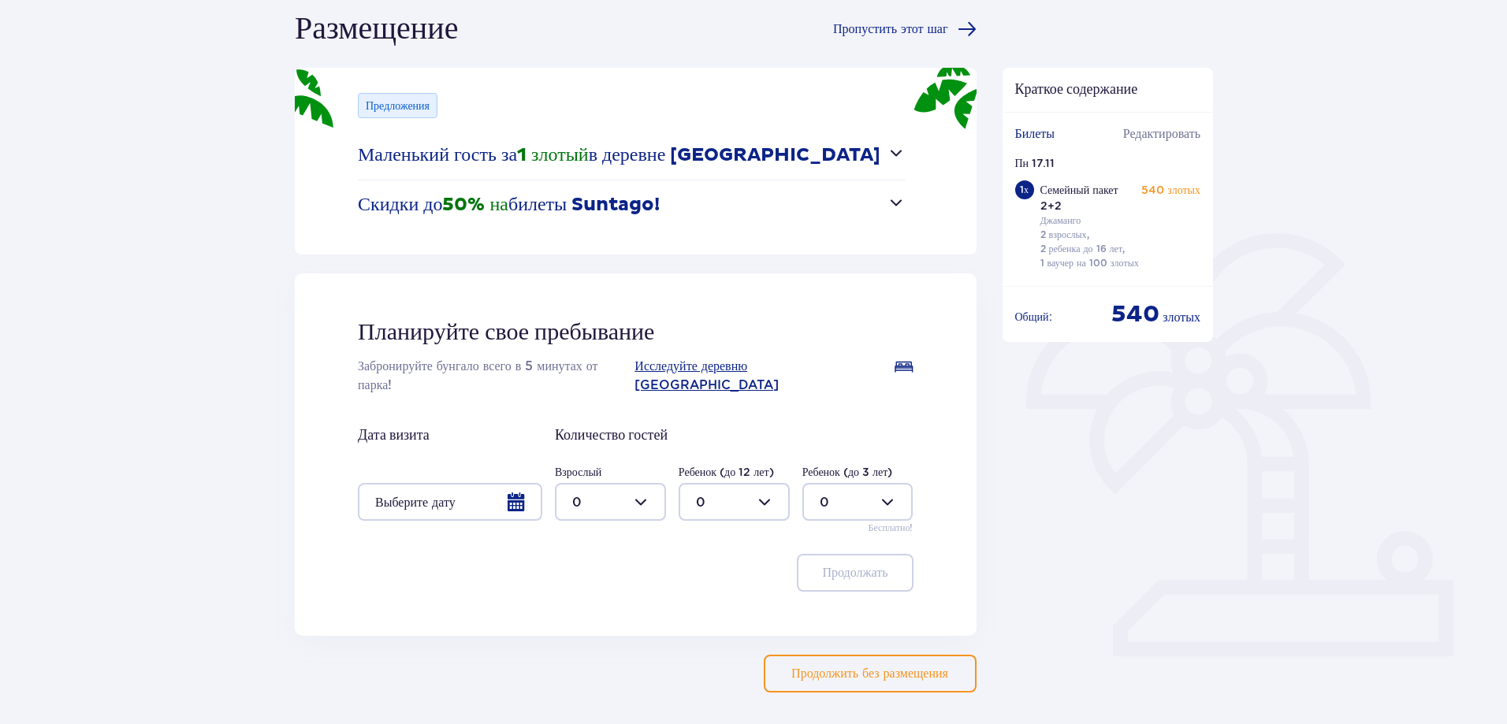
click at [519, 483] on div at bounding box center [450, 502] width 184 height 38
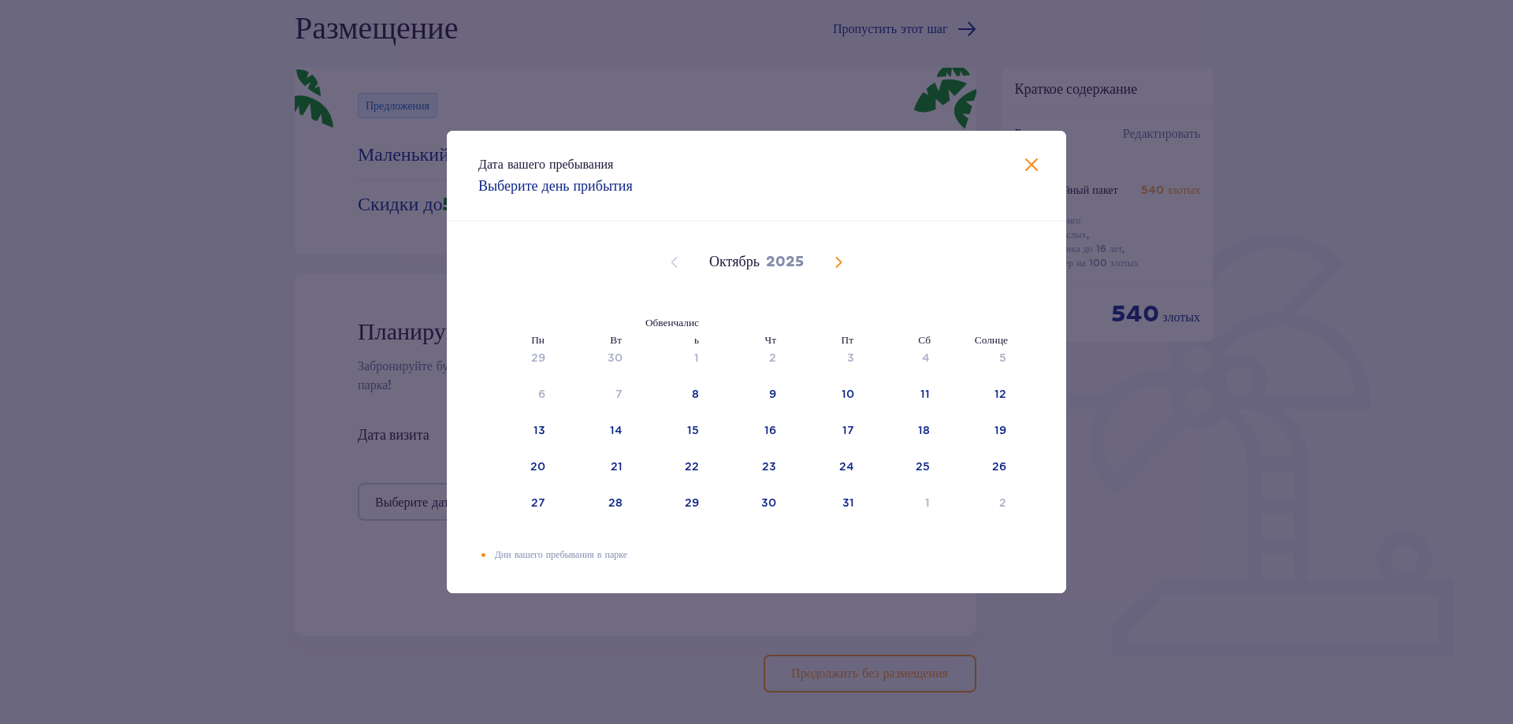
drag, startPoint x: 831, startPoint y: 261, endPoint x: 816, endPoint y: 269, distance: 17.3
click at [832, 261] on span "В следующем месяце" at bounding box center [838, 262] width 19 height 19
click at [542, 465] on font "17" at bounding box center [539, 466] width 12 height 13
click at [611, 465] on font "18" at bounding box center [616, 466] width 12 height 13
type input "17.11.25 - 18.11.25"
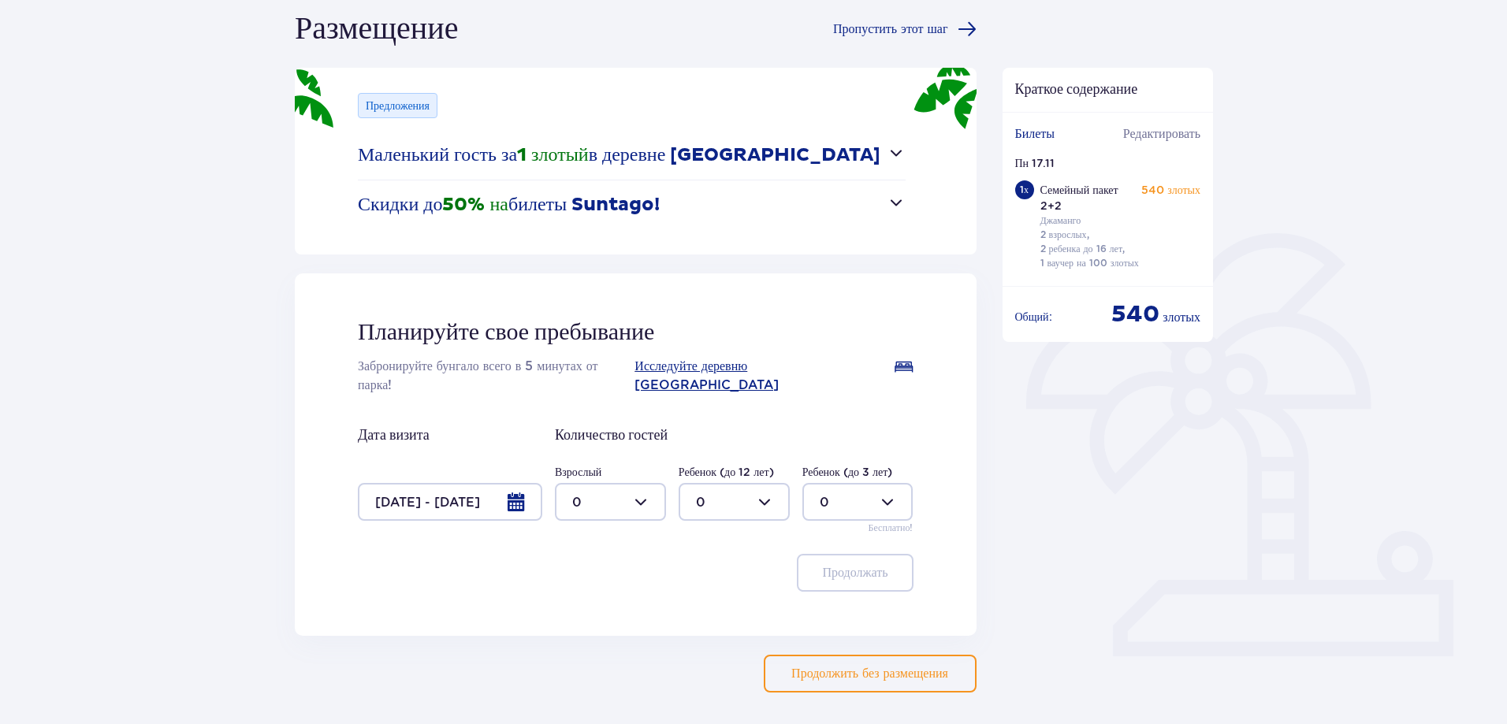
scroll to position [202, 0]
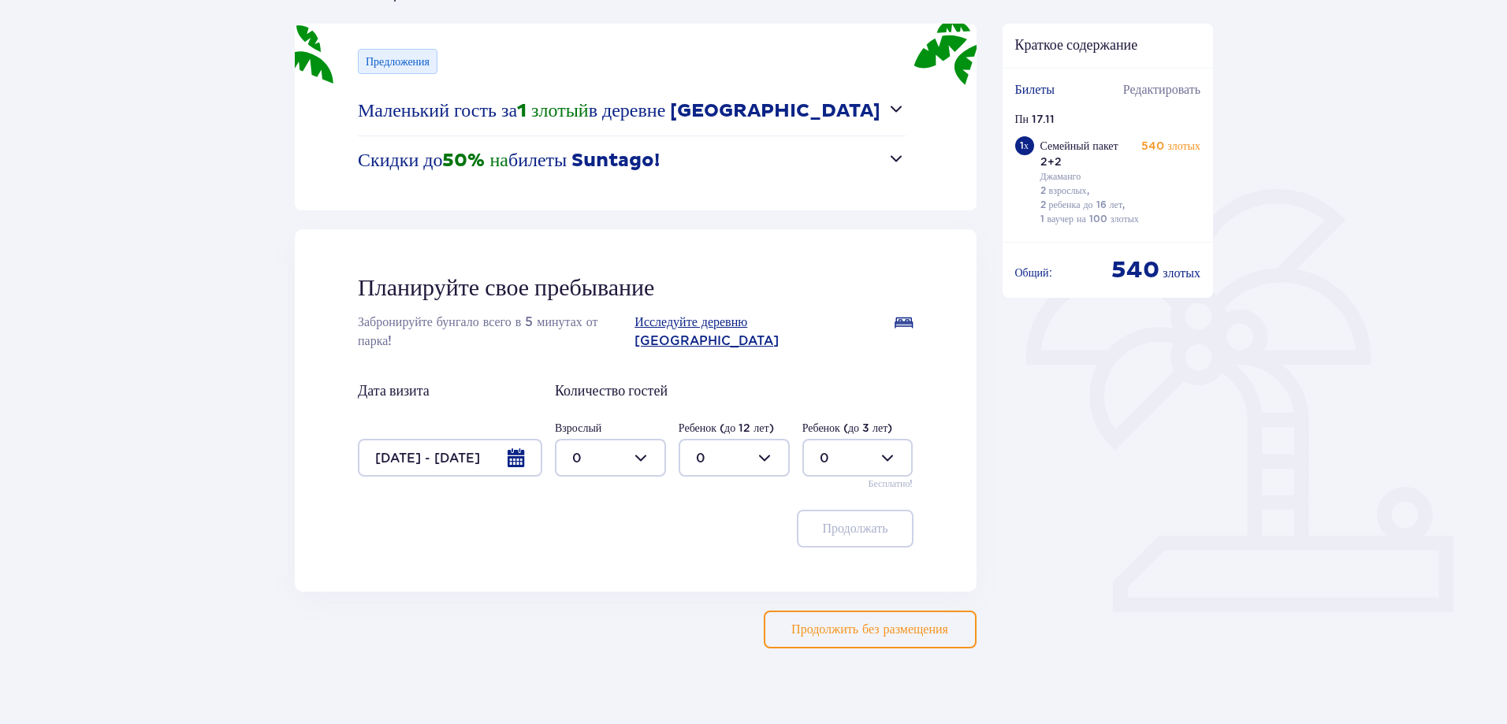
click at [634, 439] on div at bounding box center [610, 458] width 111 height 38
click at [590, 553] on div "2" at bounding box center [610, 552] width 76 height 17
type input "2"
click at [713, 444] on div at bounding box center [733, 458] width 111 height 38
click at [708, 549] on div "2" at bounding box center [734, 552] width 76 height 17
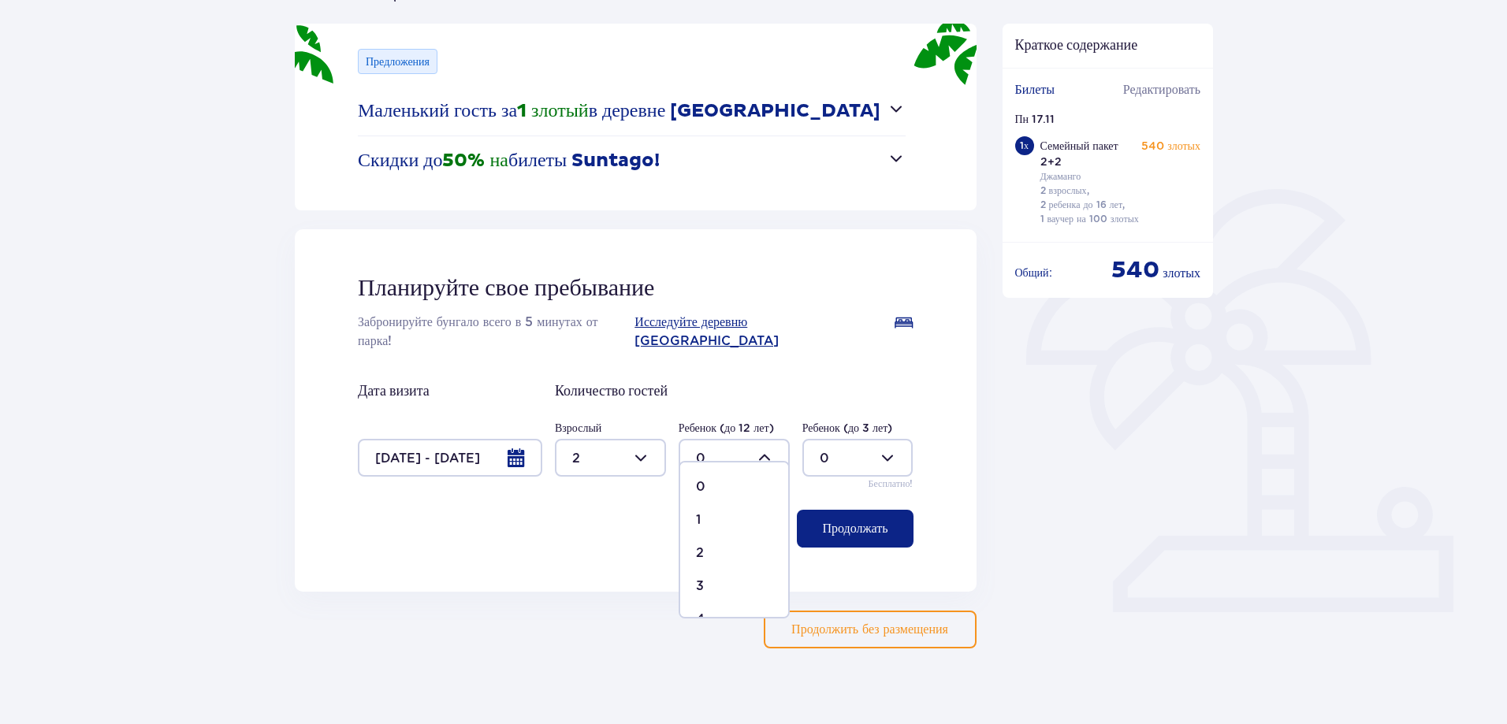
type input "2"
click at [853, 522] on font "Продолжать" at bounding box center [854, 528] width 65 height 13
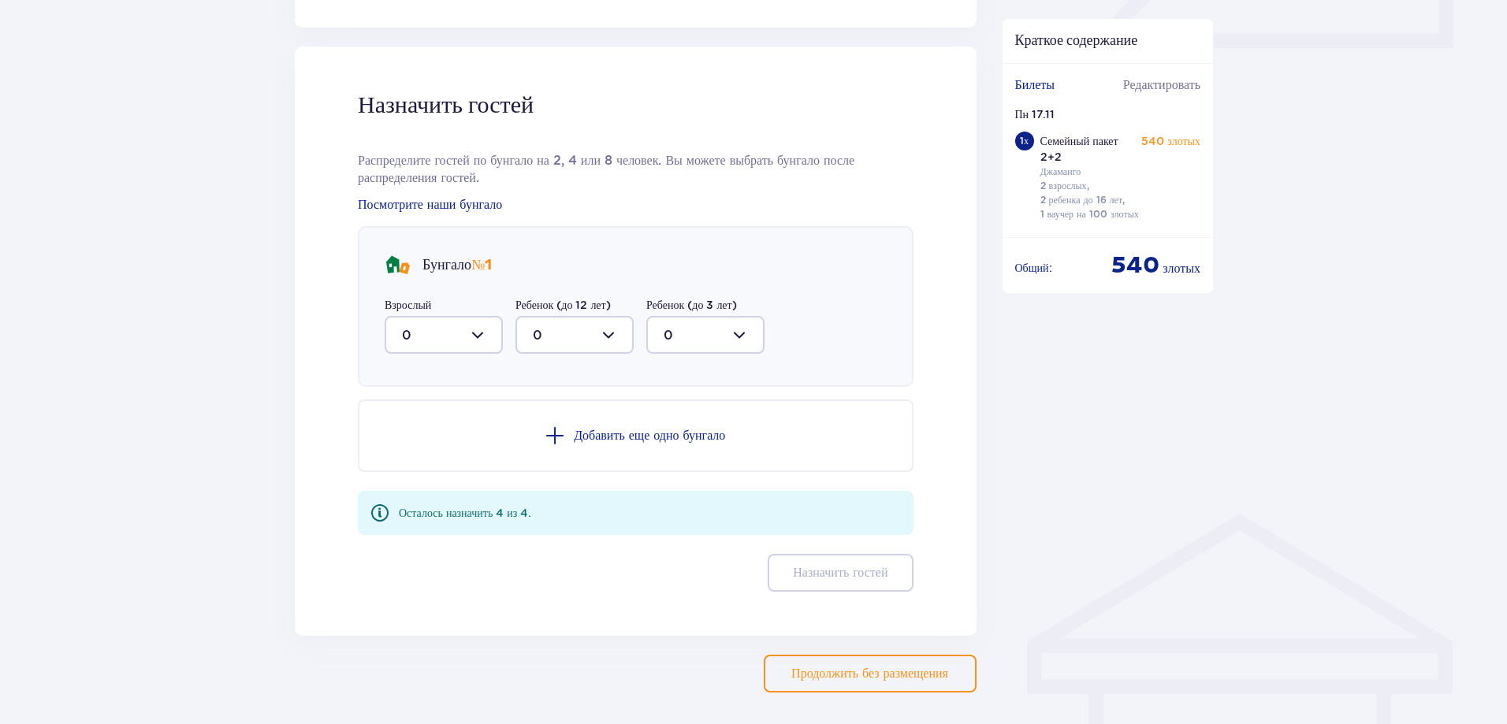
scroll to position [775, 0]
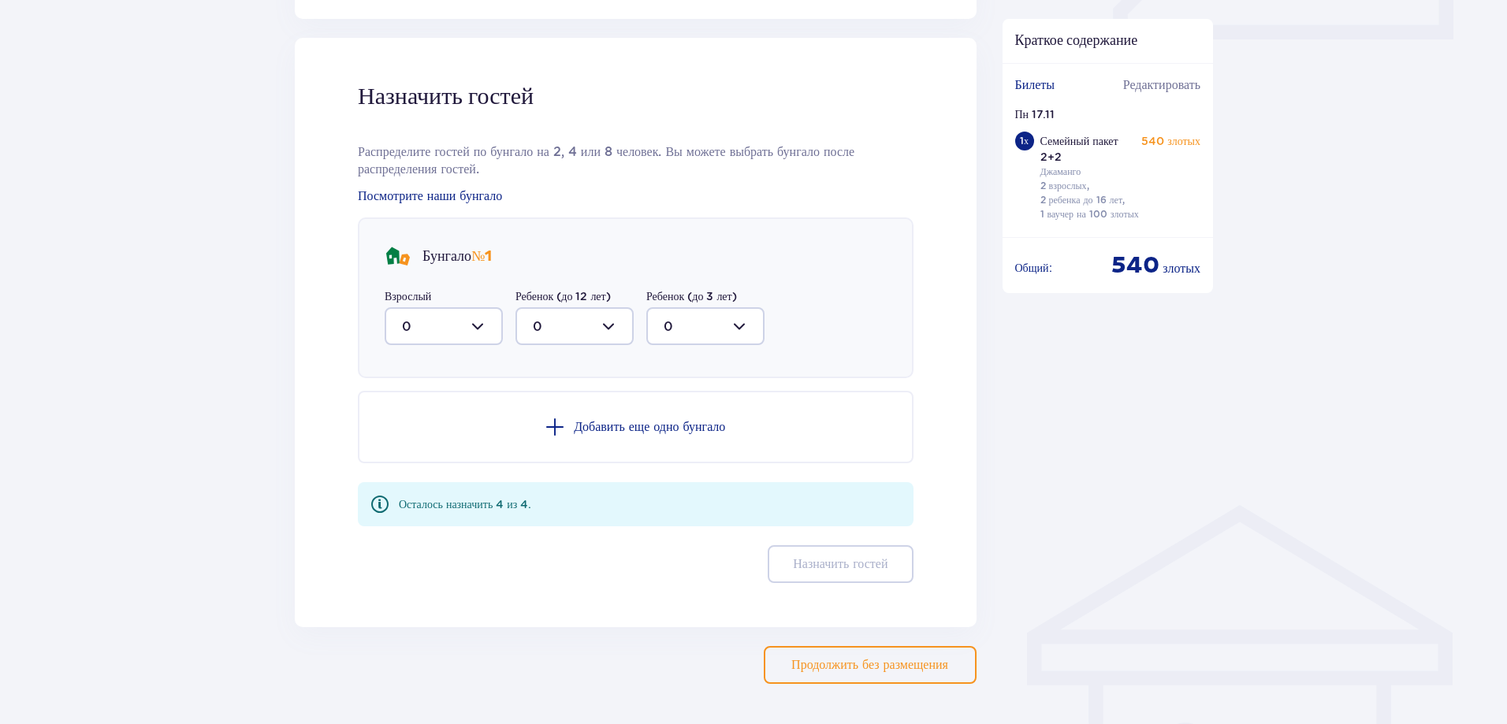
click at [444, 307] on div at bounding box center [444, 326] width 118 height 38
click at [434, 432] on div "2" at bounding box center [444, 440] width 84 height 17
type input "2"
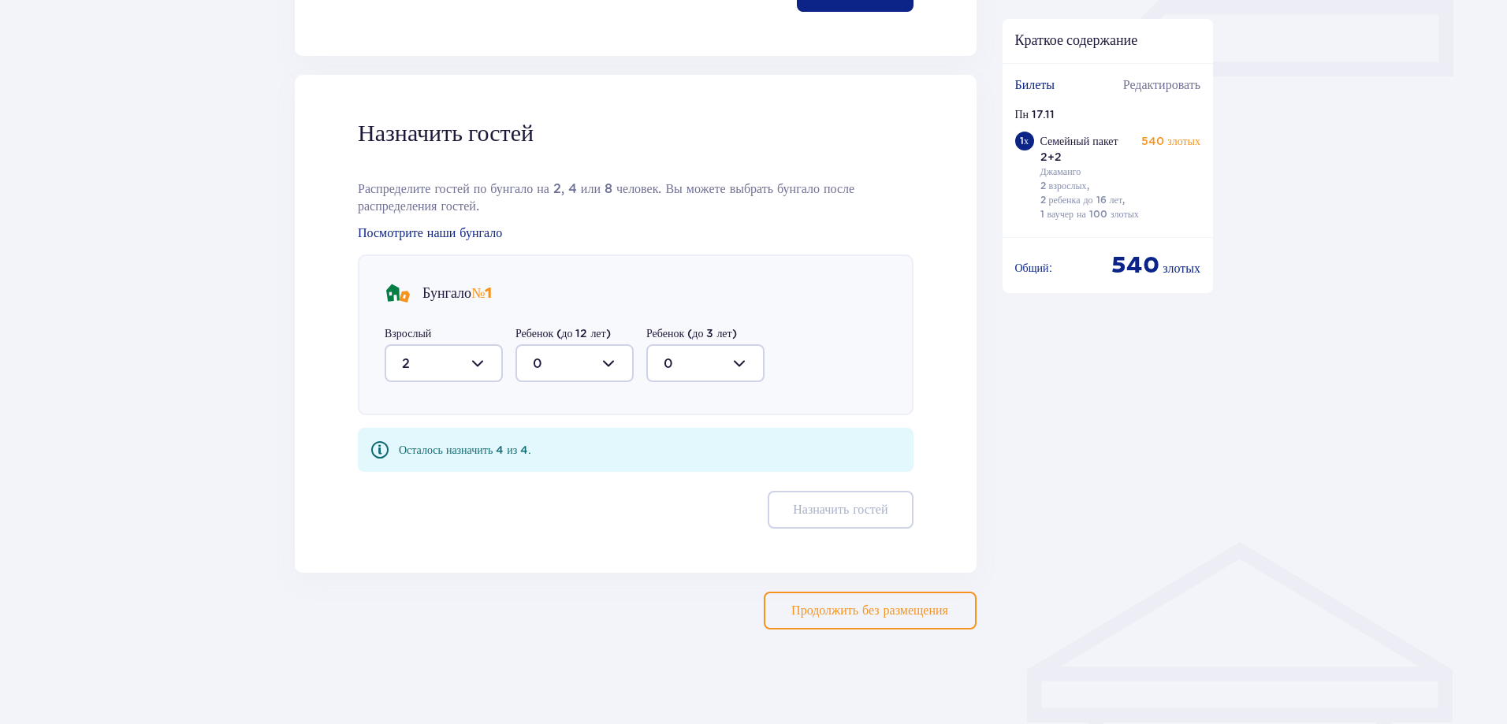
scroll to position [719, 0]
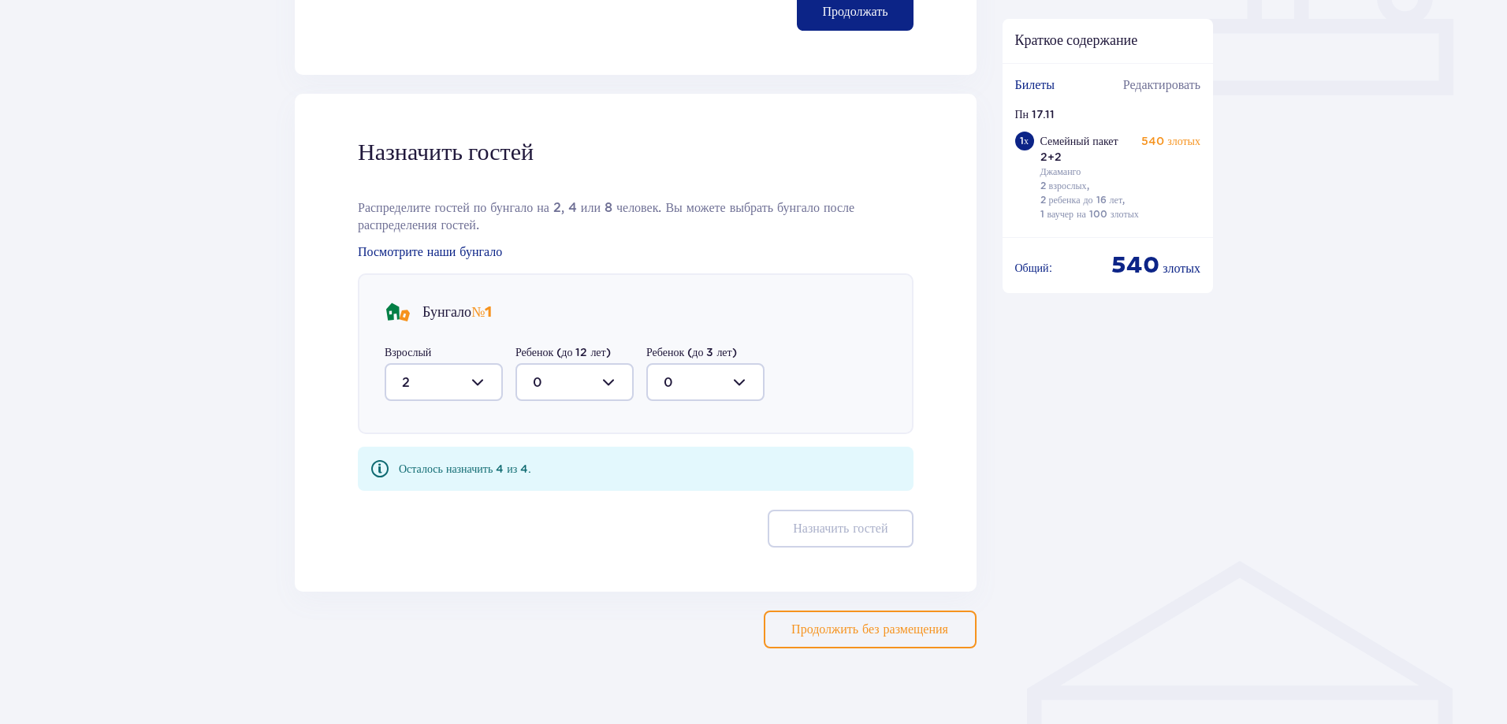
click at [581, 363] on div at bounding box center [574, 382] width 118 height 38
click at [552, 488] on div "2" at bounding box center [575, 496] width 84 height 17
type input "2"
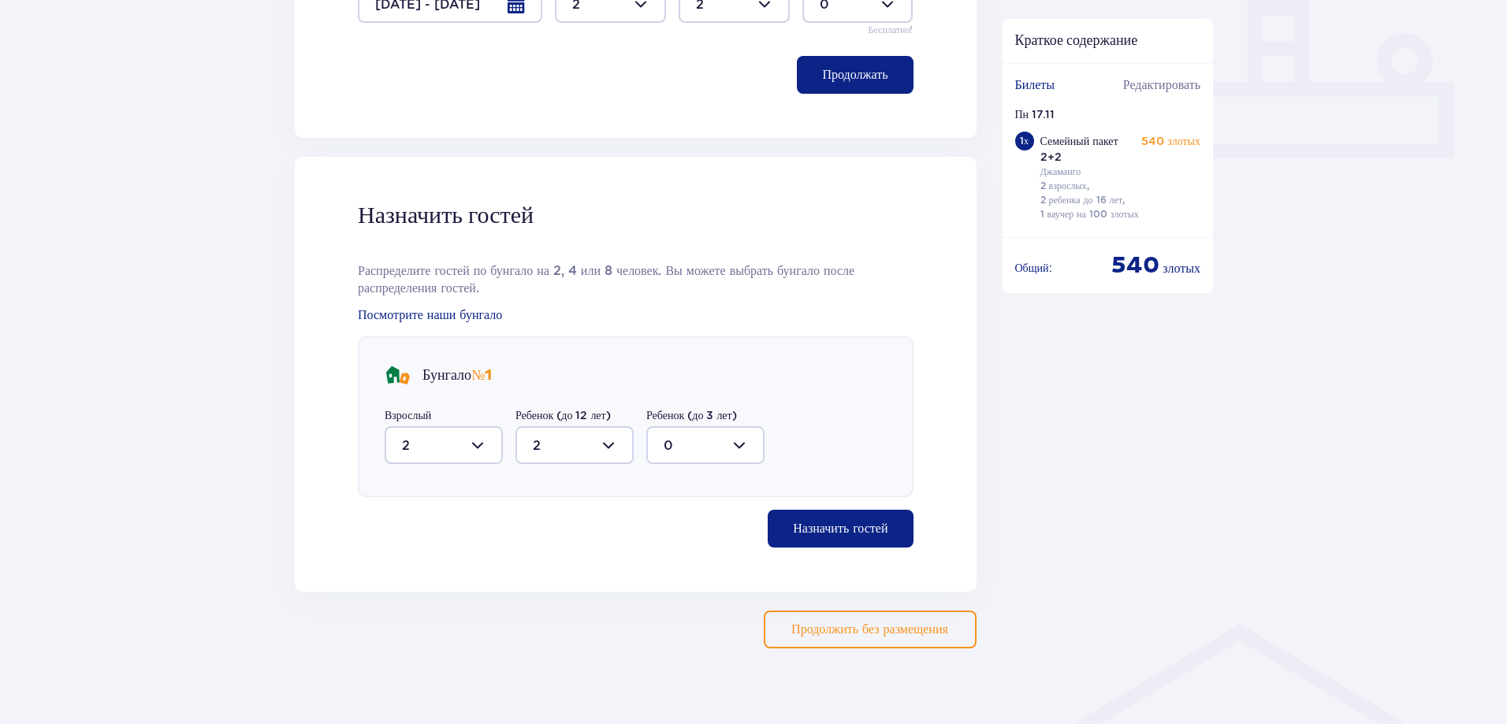
click at [799, 522] on font "Назначить гостей" at bounding box center [840, 528] width 95 height 13
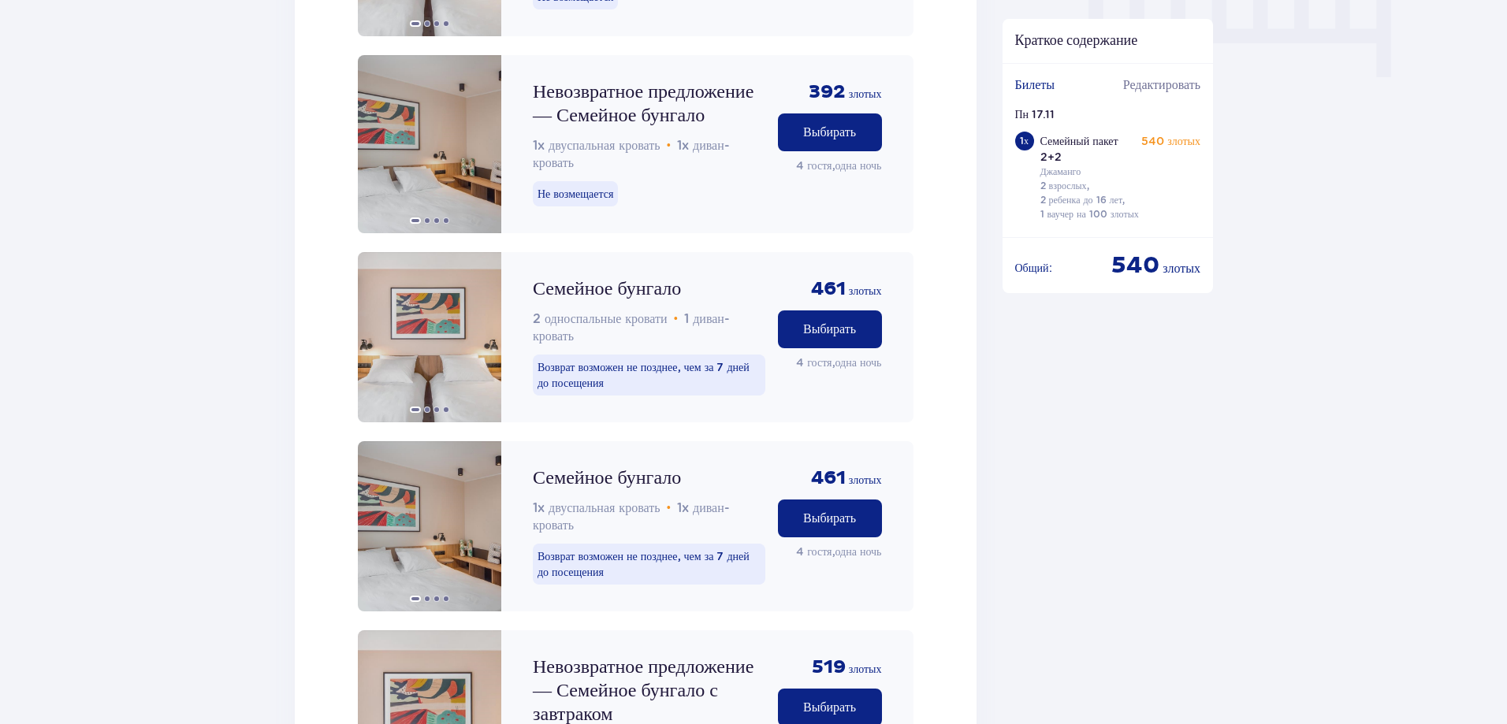
scroll to position [1859, 0]
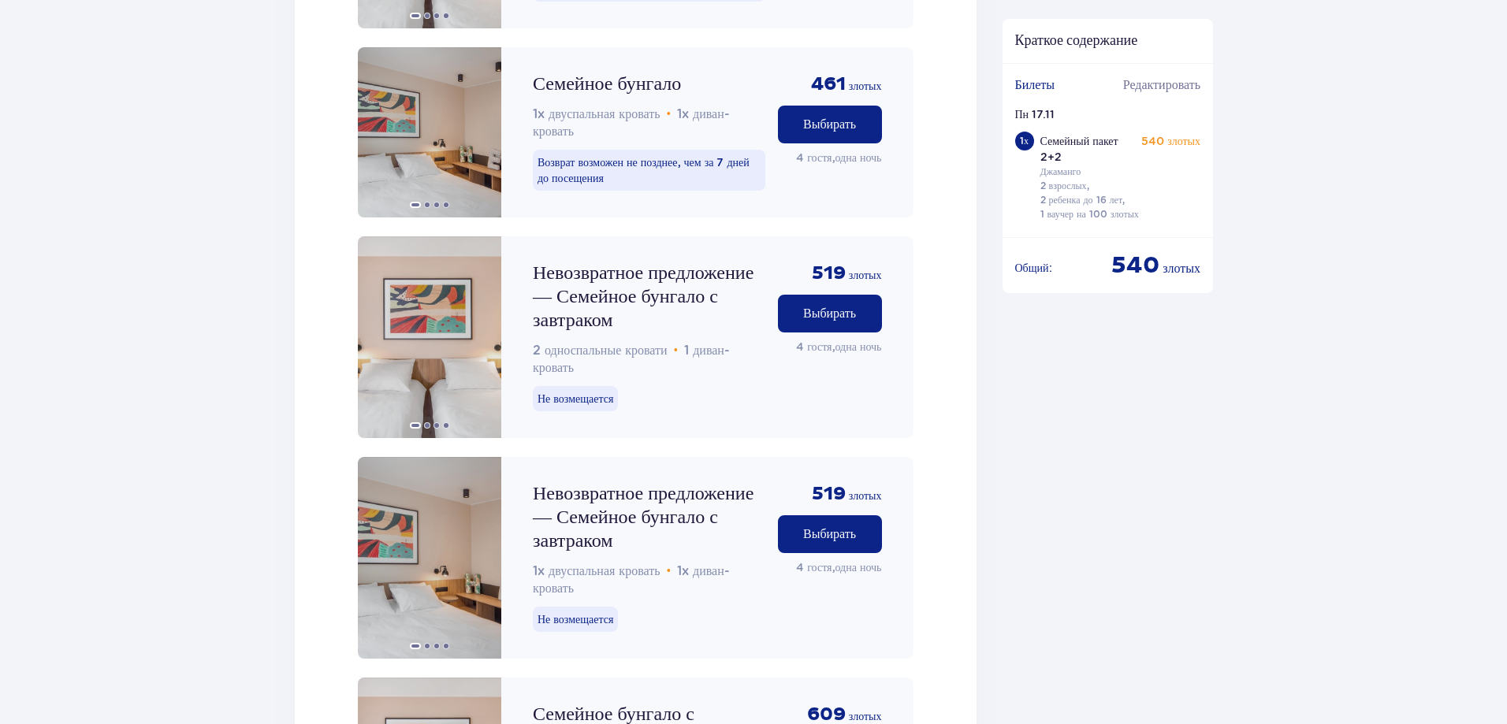
click at [836, 528] on font "Выбирать" at bounding box center [829, 534] width 53 height 13
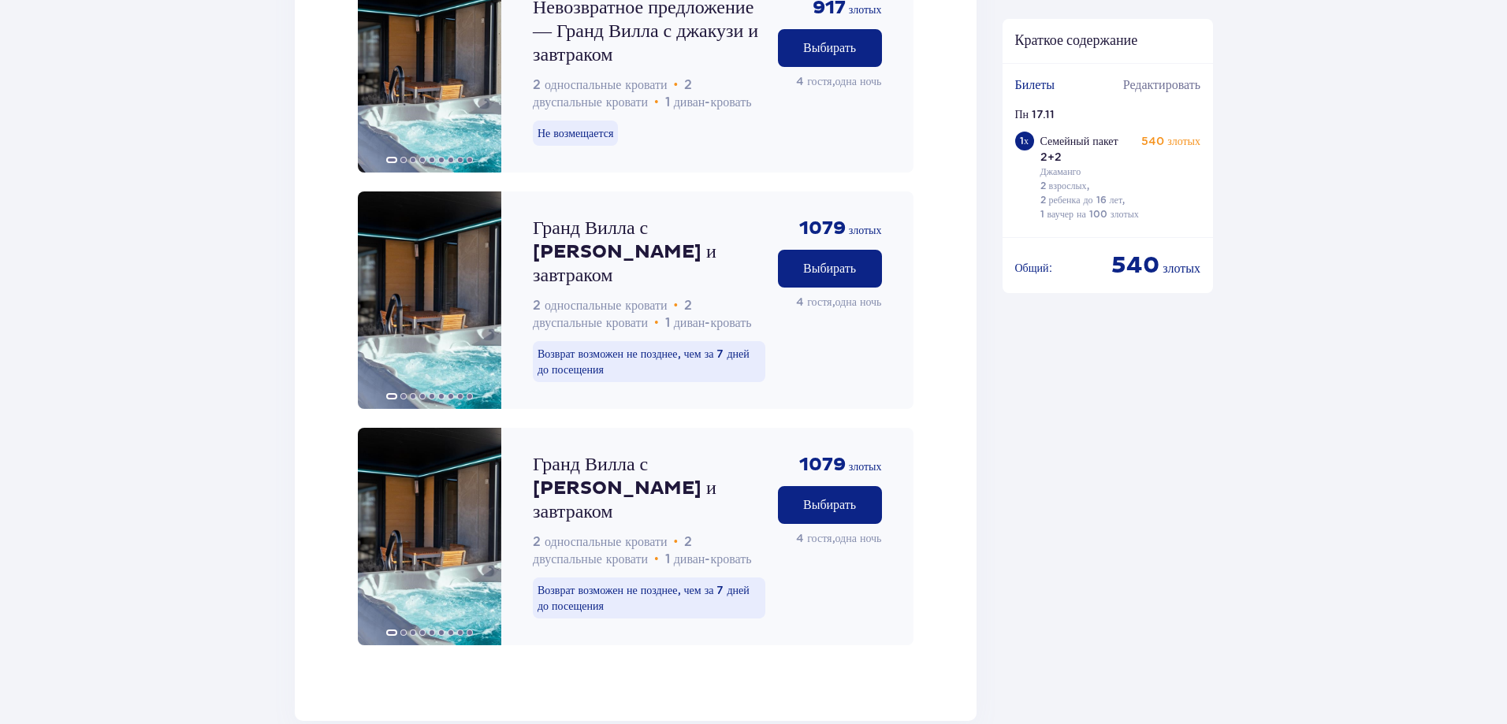
scroll to position [4223, 0]
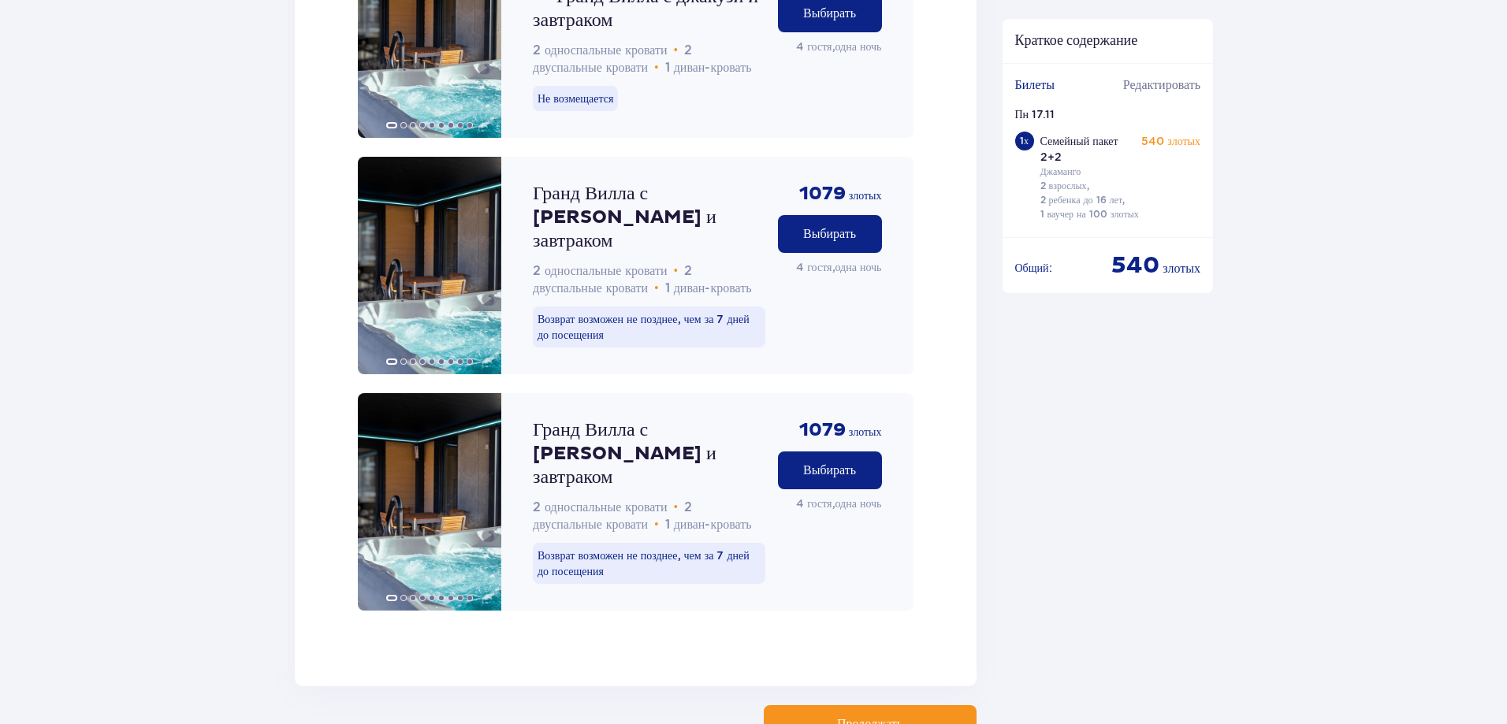
click at [894, 705] on button "Продолжать" at bounding box center [869, 724] width 213 height 38
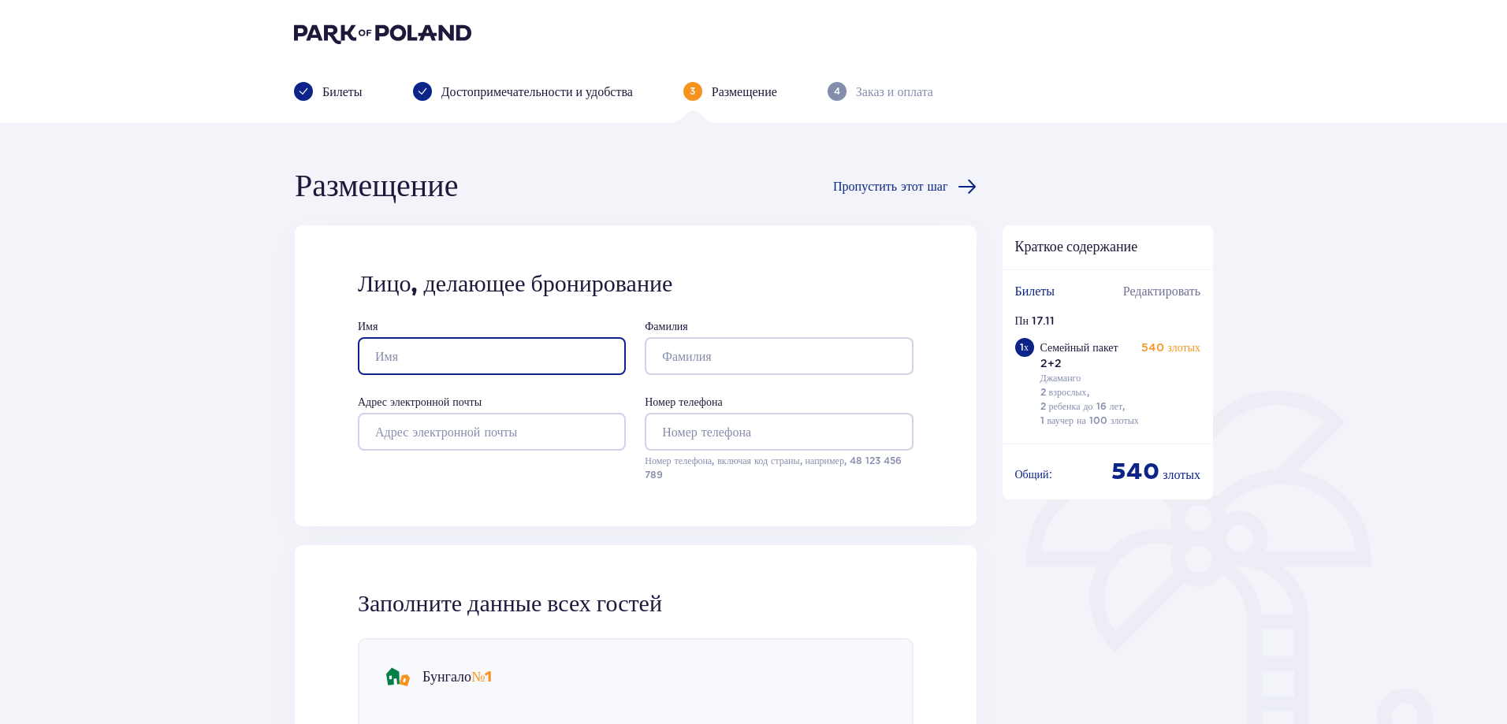
click at [438, 363] on input "Имя" at bounding box center [492, 356] width 268 height 38
click at [439, 359] on input "Имя" at bounding box center [492, 356] width 268 height 38
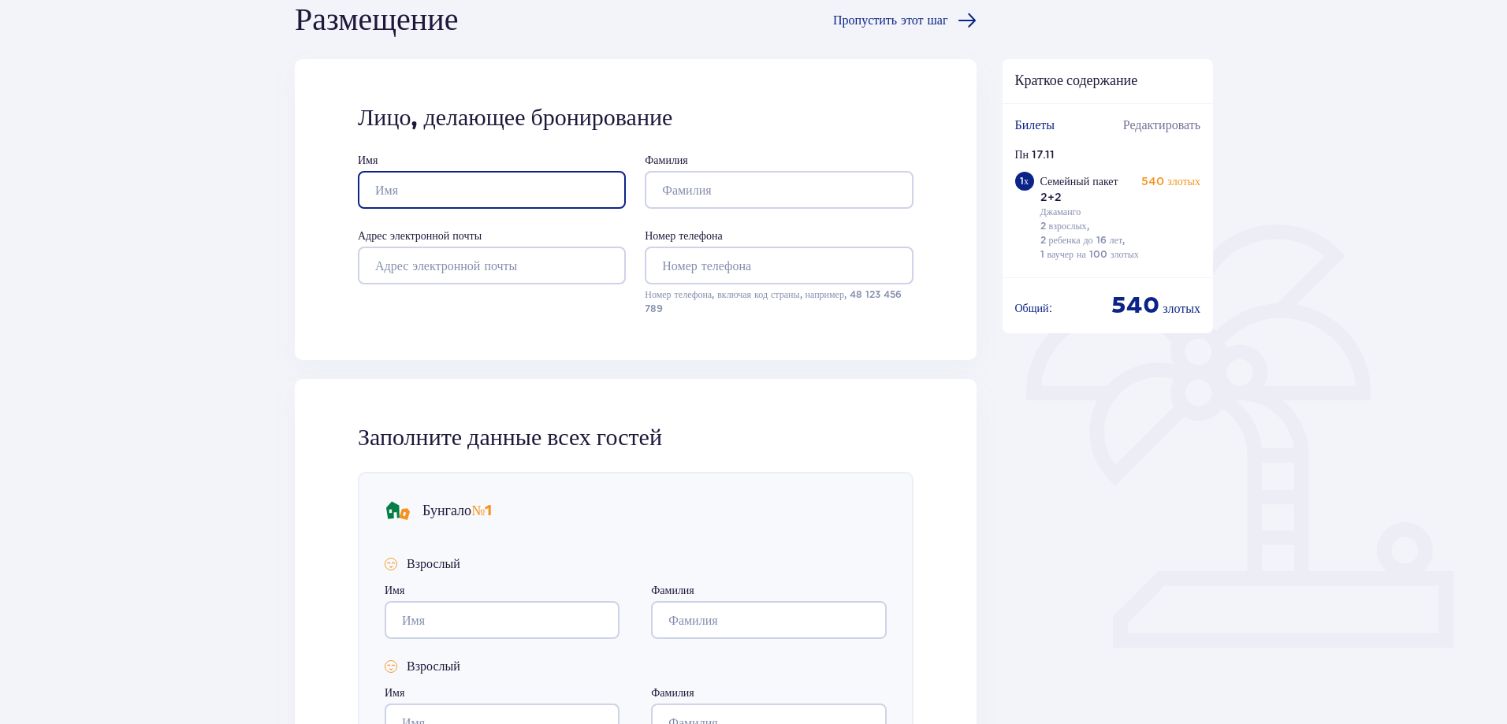
scroll to position [9, 0]
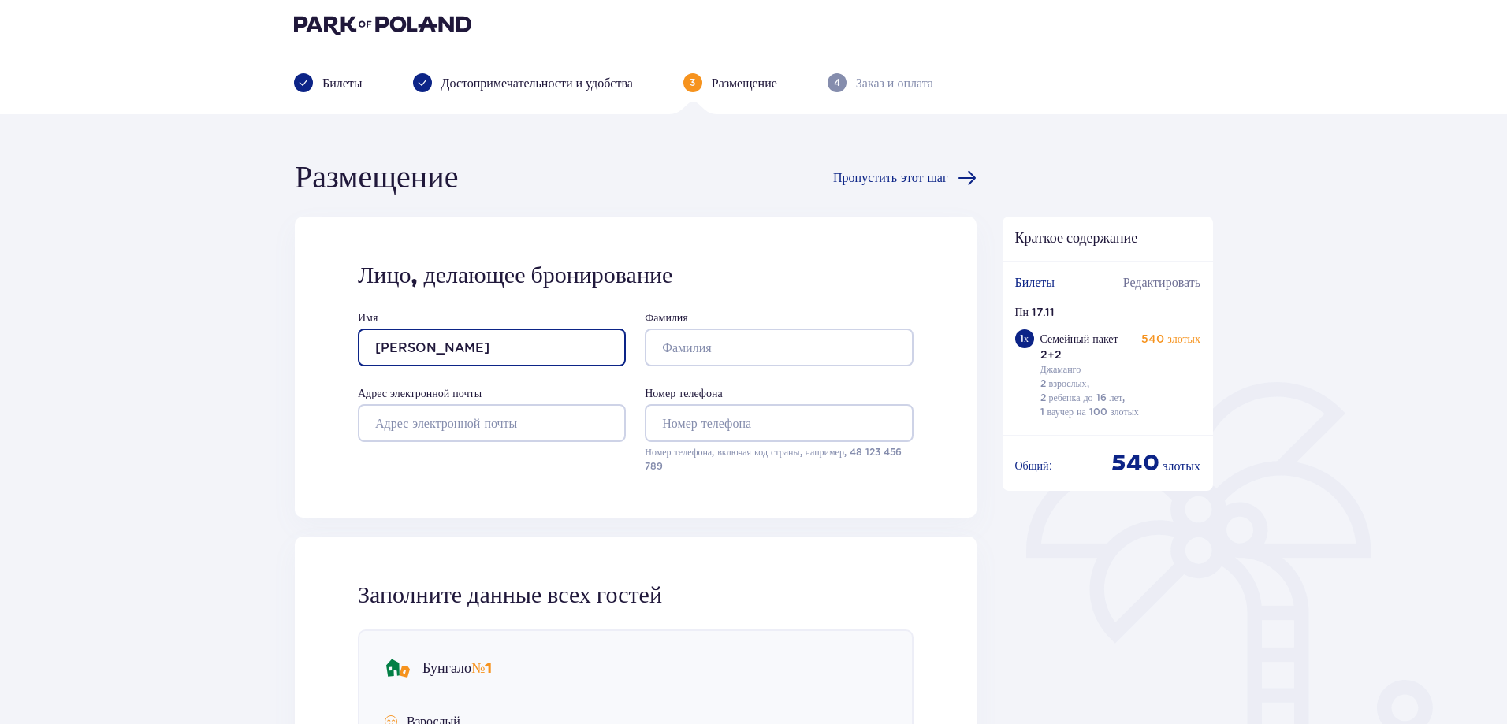
type input "Jekaterina"
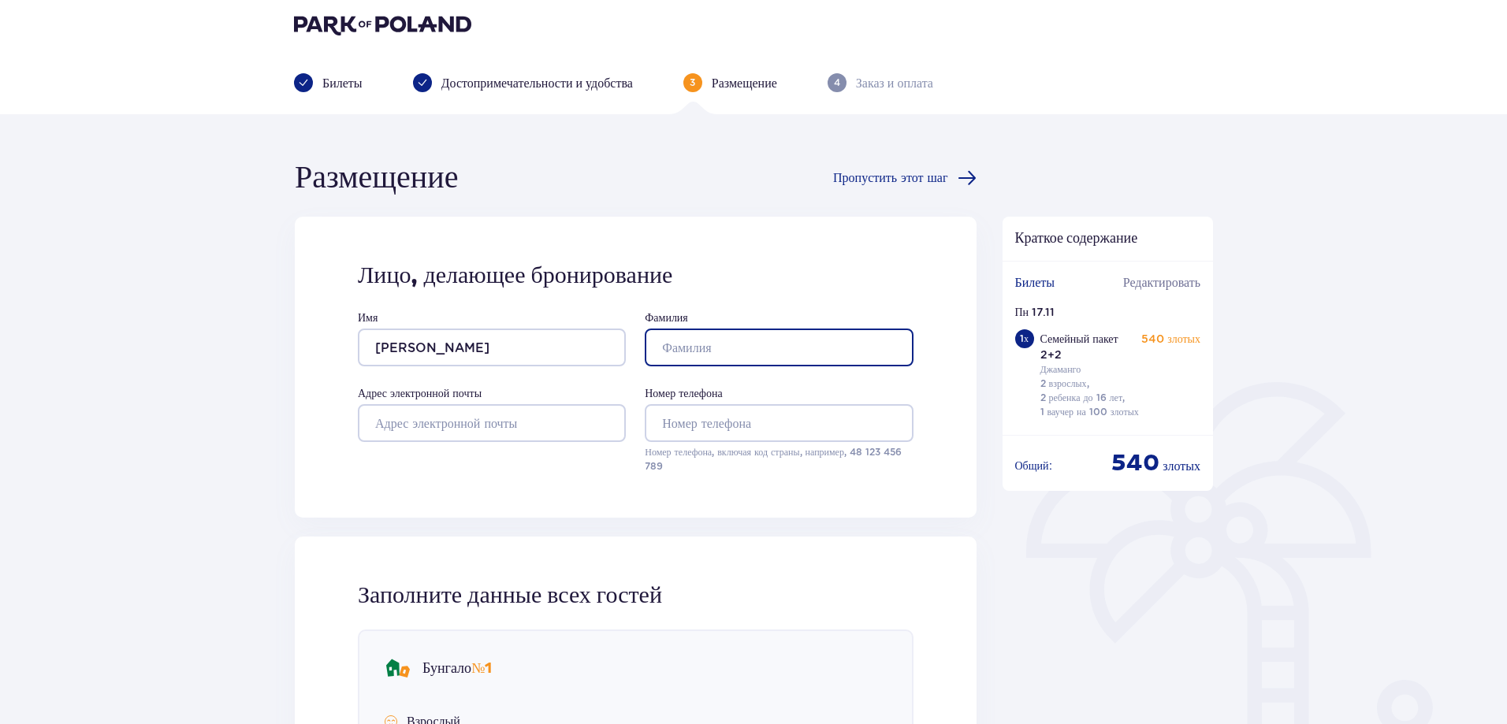
click at [681, 336] on input "Фамилия" at bounding box center [779, 348] width 268 height 38
type input "Virbinska"
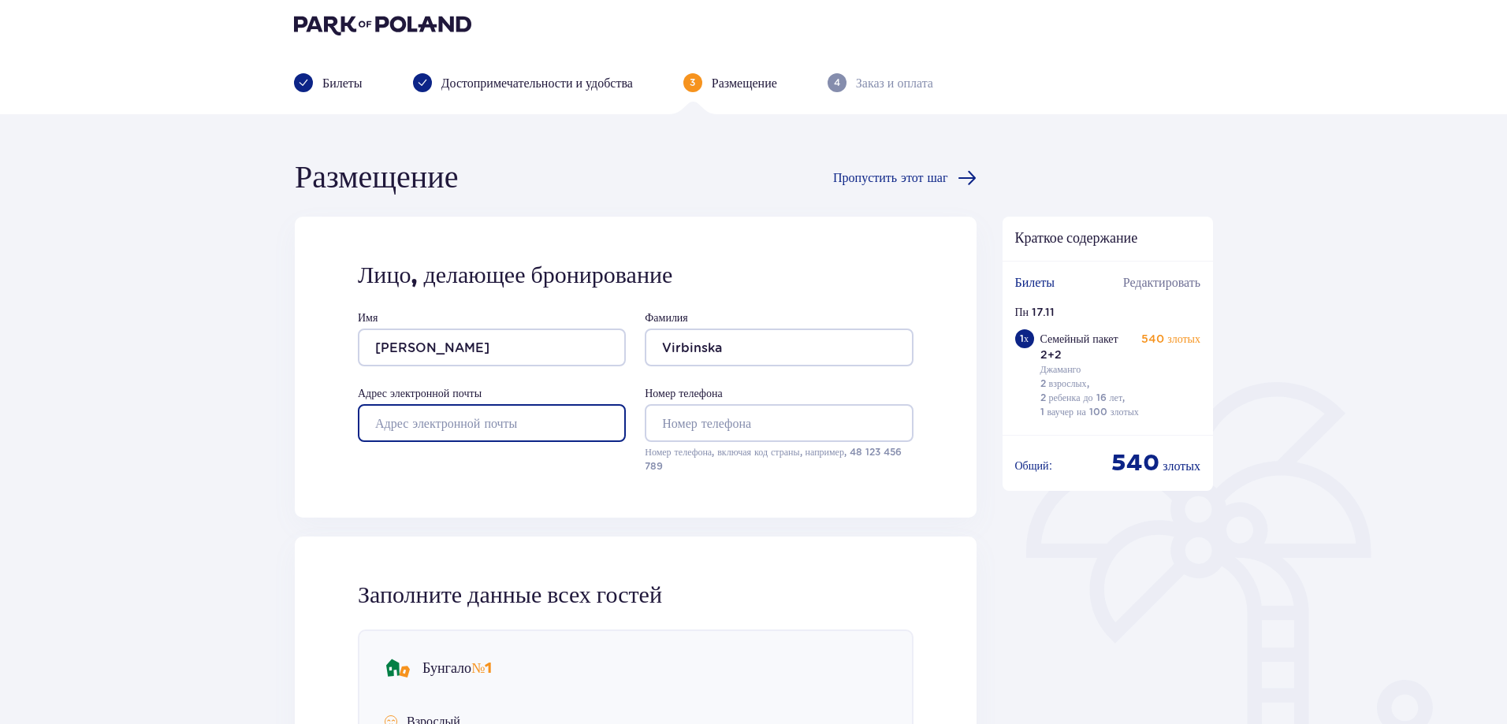
click at [555, 422] on input "Адрес электронной почты" at bounding box center [492, 423] width 268 height 38
type input "katjok@inbox.lv"
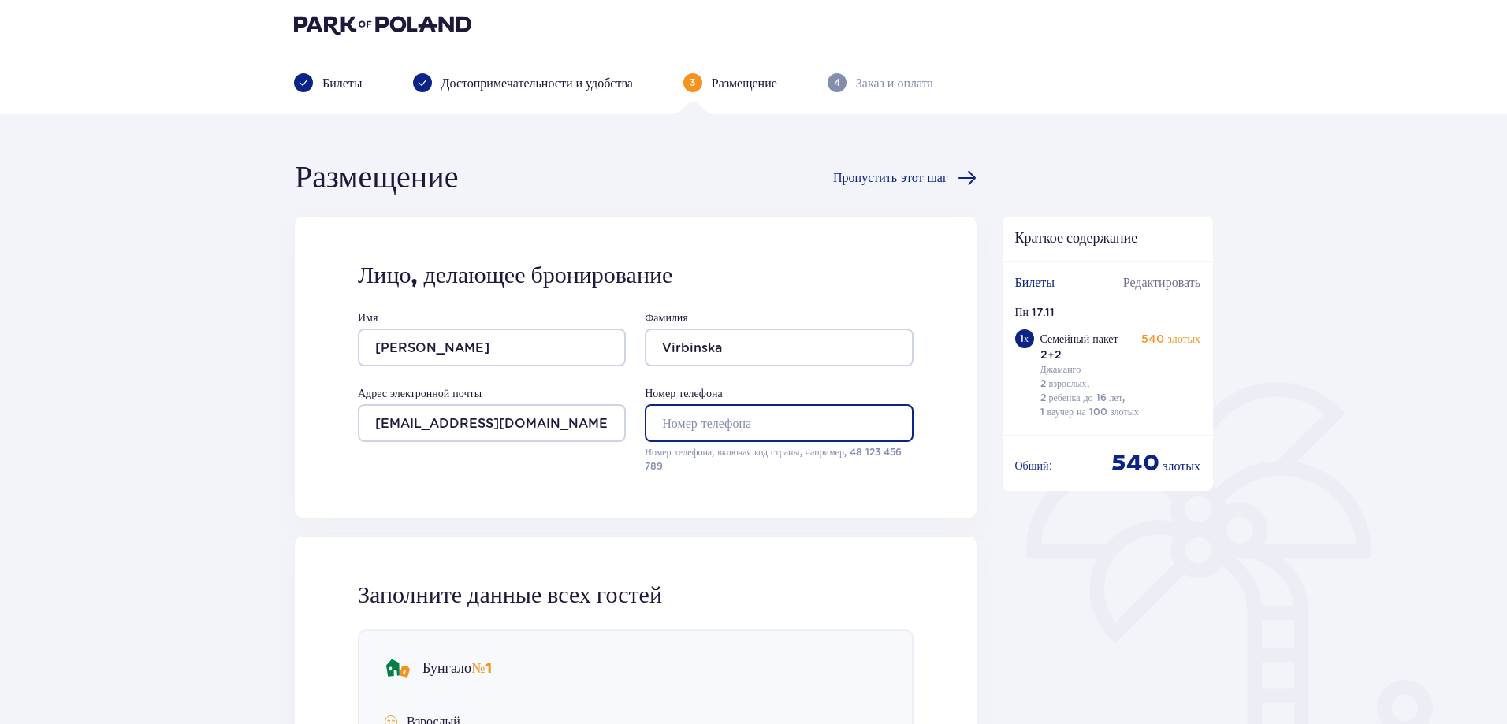
click at [678, 409] on input "Номер телефона" at bounding box center [779, 423] width 268 height 38
type input "+37128644099"
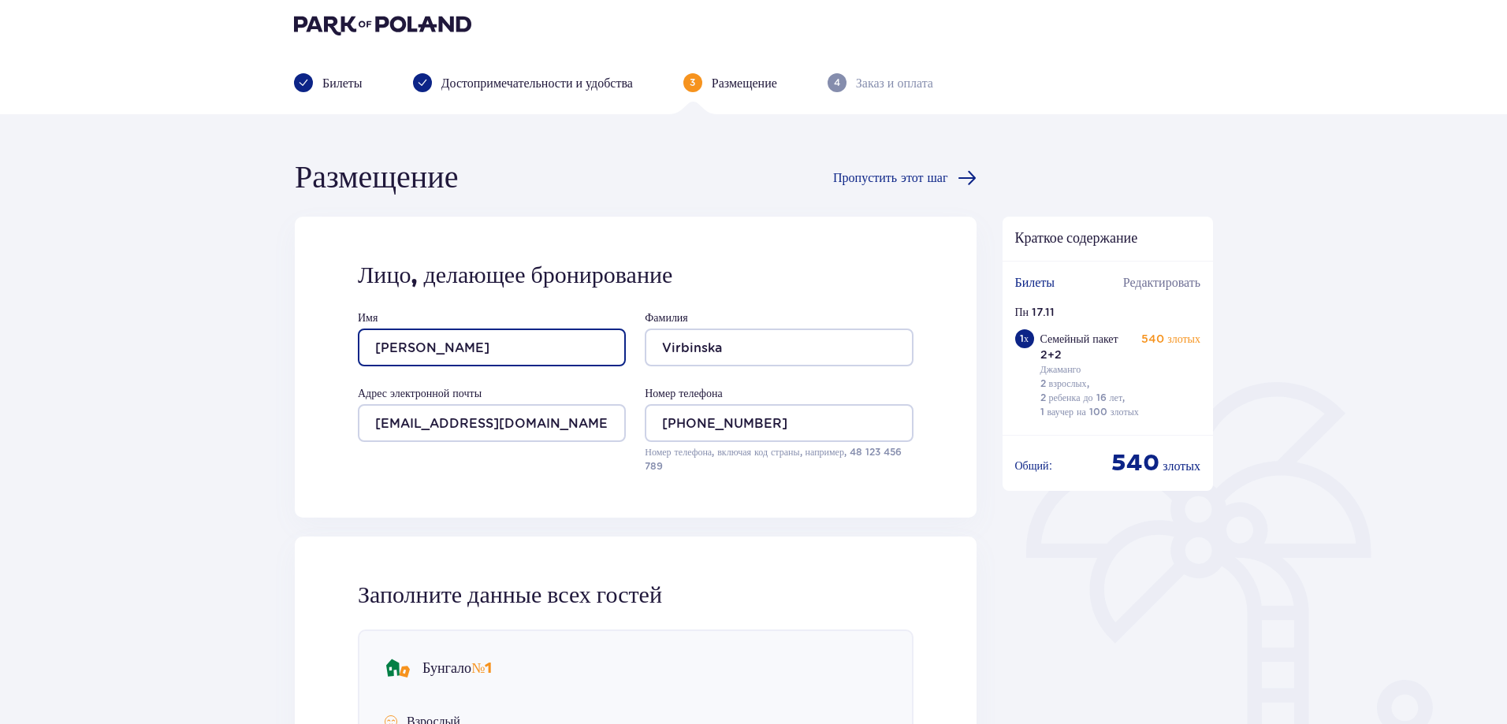
click at [483, 339] on input "Jekaterina" at bounding box center [492, 348] width 268 height 38
drag, startPoint x: 481, startPoint y: 337, endPoint x: 357, endPoint y: 351, distance: 125.3
click at [357, 351] on div "Лицо, делающее бронирование Имя Jekaterina Фамилия Virbinska Адрес электронной …" at bounding box center [636, 367] width 682 height 301
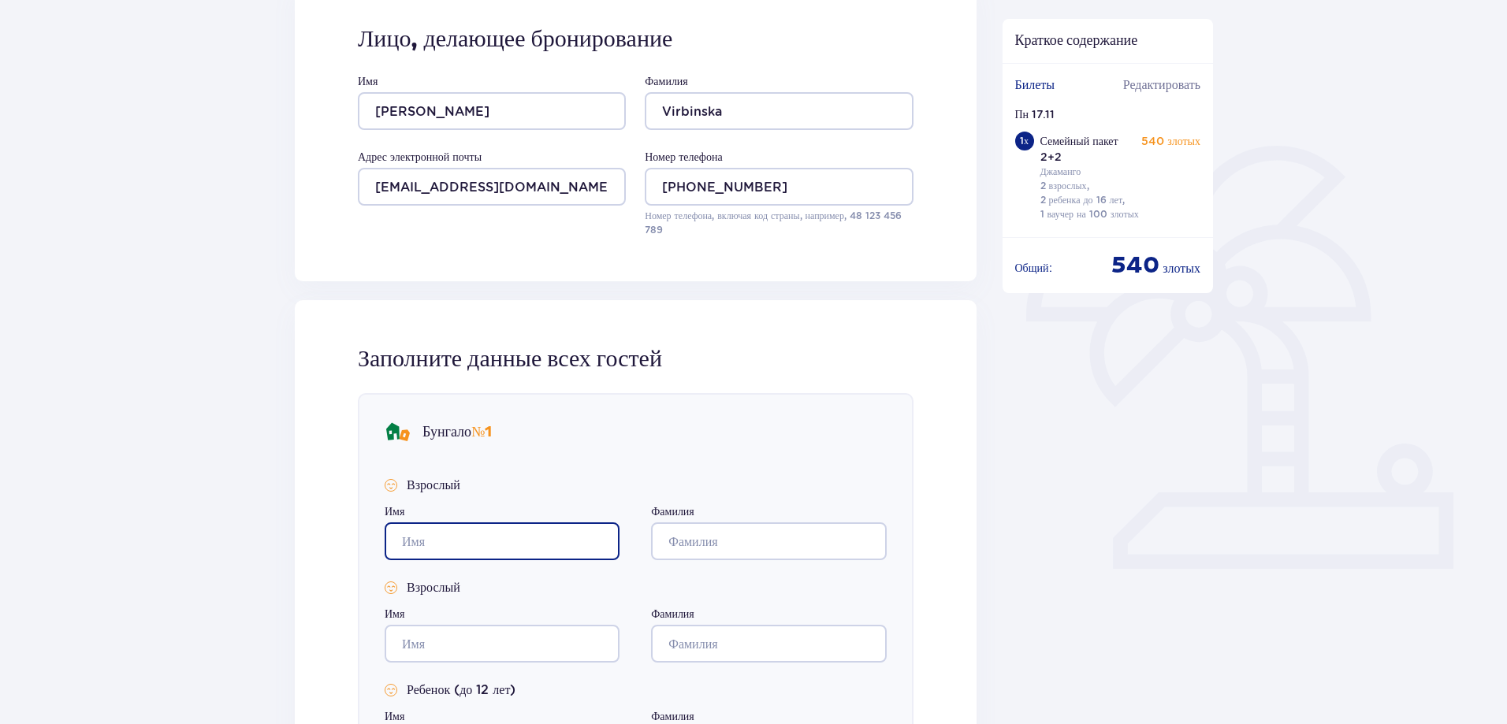
click at [457, 535] on input "Имя" at bounding box center [502, 541] width 235 height 38
paste input "Jekaterina"
type input "Jekaterina"
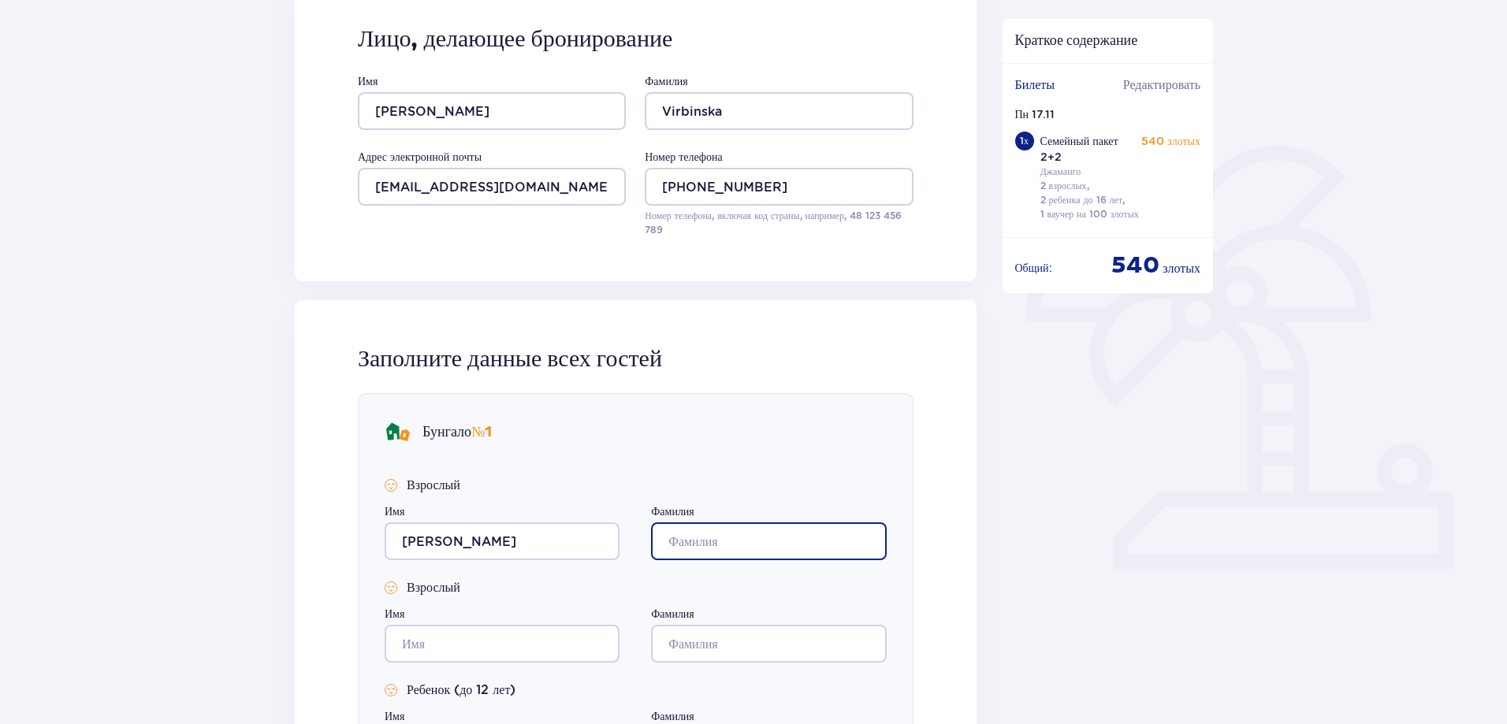
click at [706, 535] on input "Фамилия" at bounding box center [768, 541] width 235 height 38
type input "Virbinska"
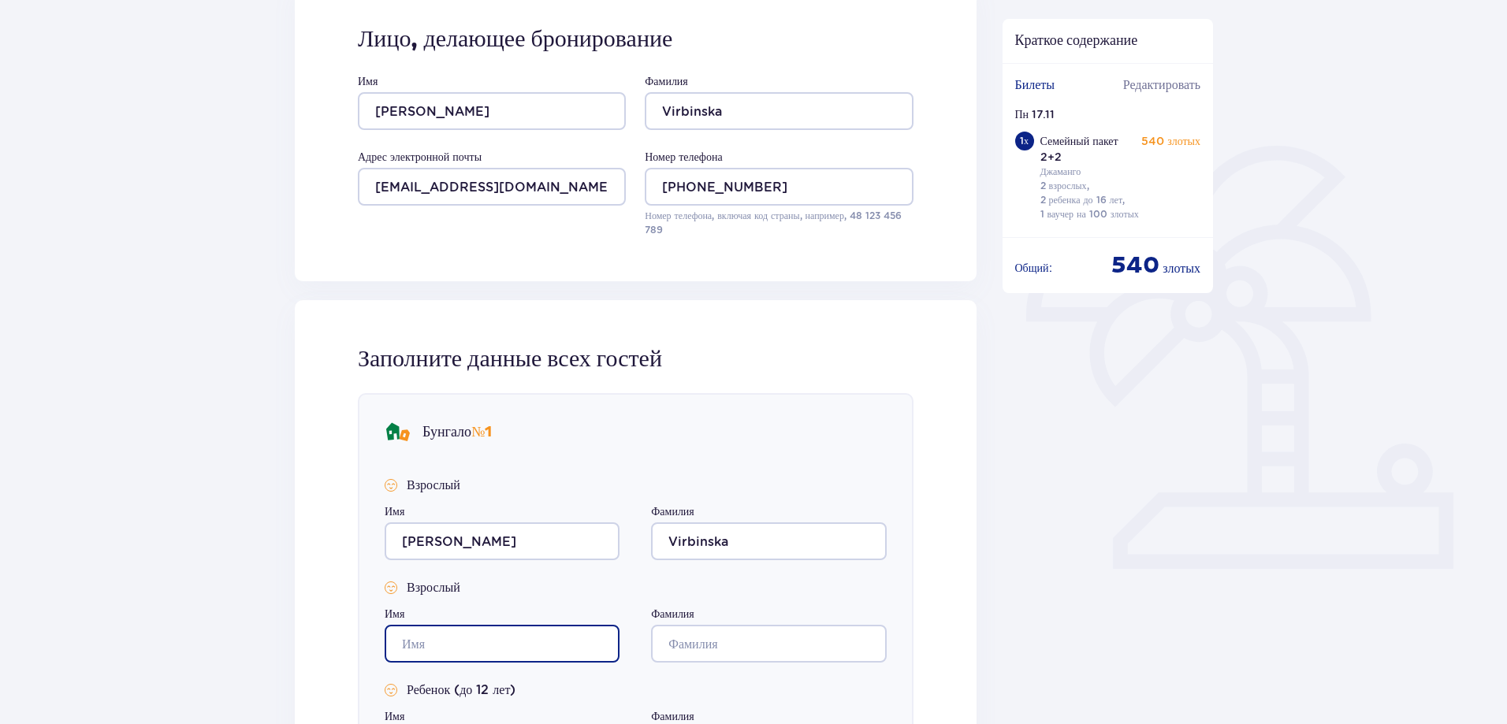
drag, startPoint x: 480, startPoint y: 631, endPoint x: 476, endPoint y: 641, distance: 11.0
click at [480, 632] on input "Имя" at bounding box center [502, 644] width 235 height 38
type input "Aleksandrs"
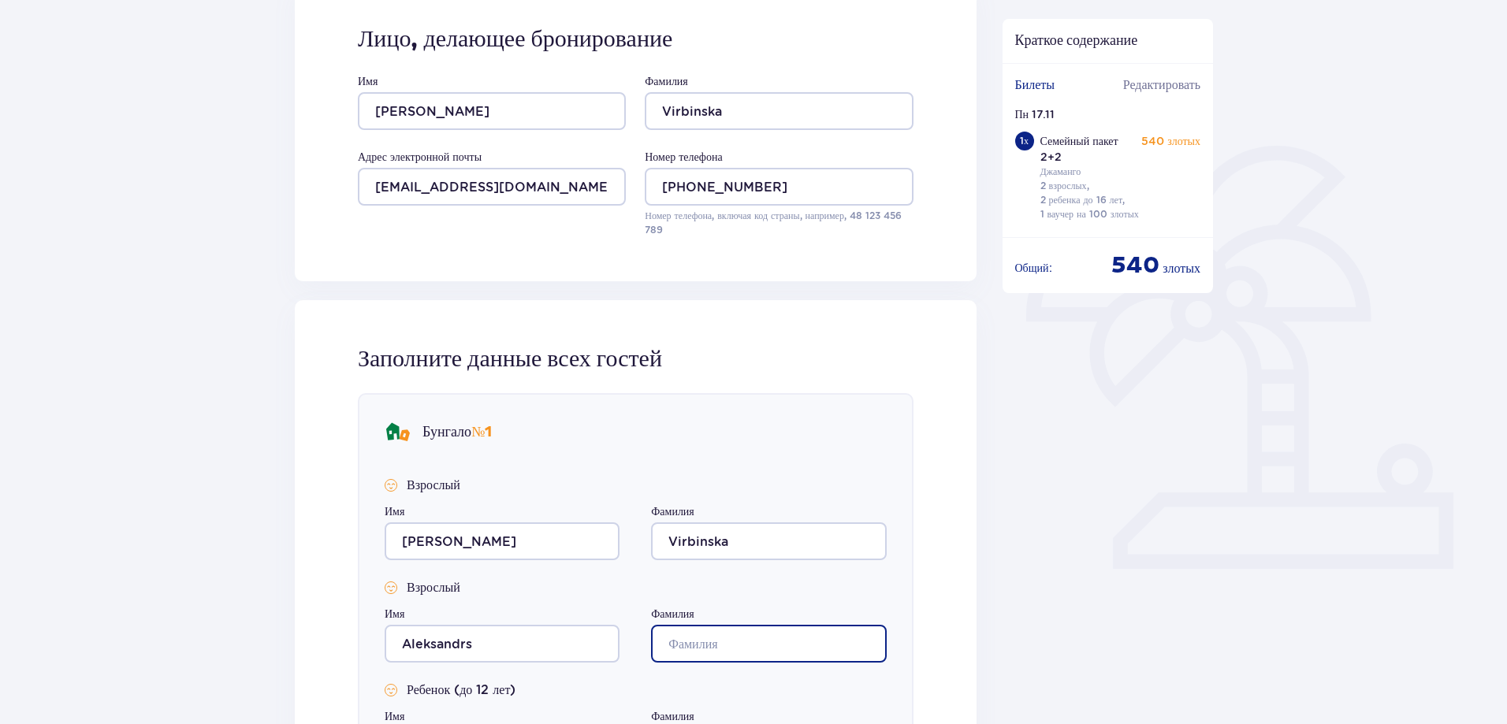
click at [688, 641] on input "Фамилия" at bounding box center [768, 644] width 235 height 38
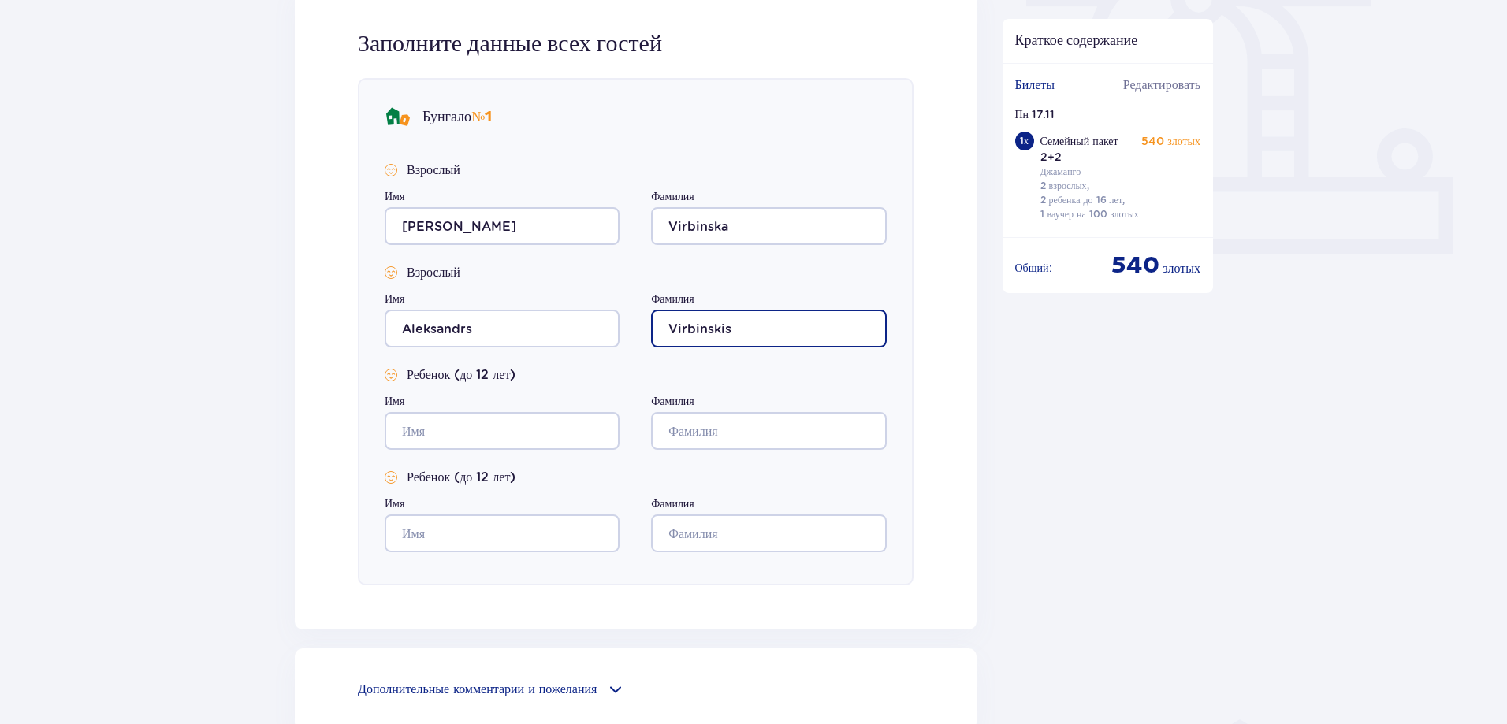
scroll to position [639, 0]
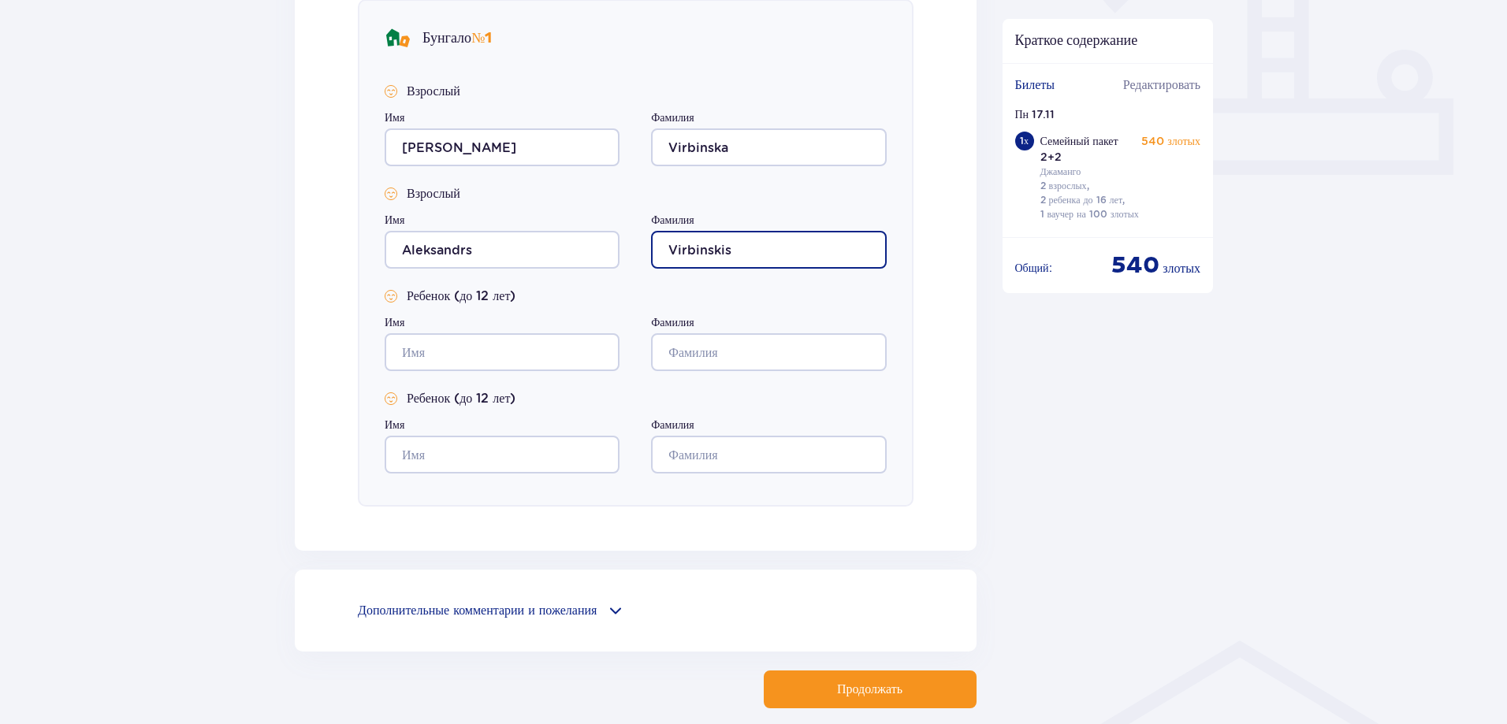
type input "Virbinskis"
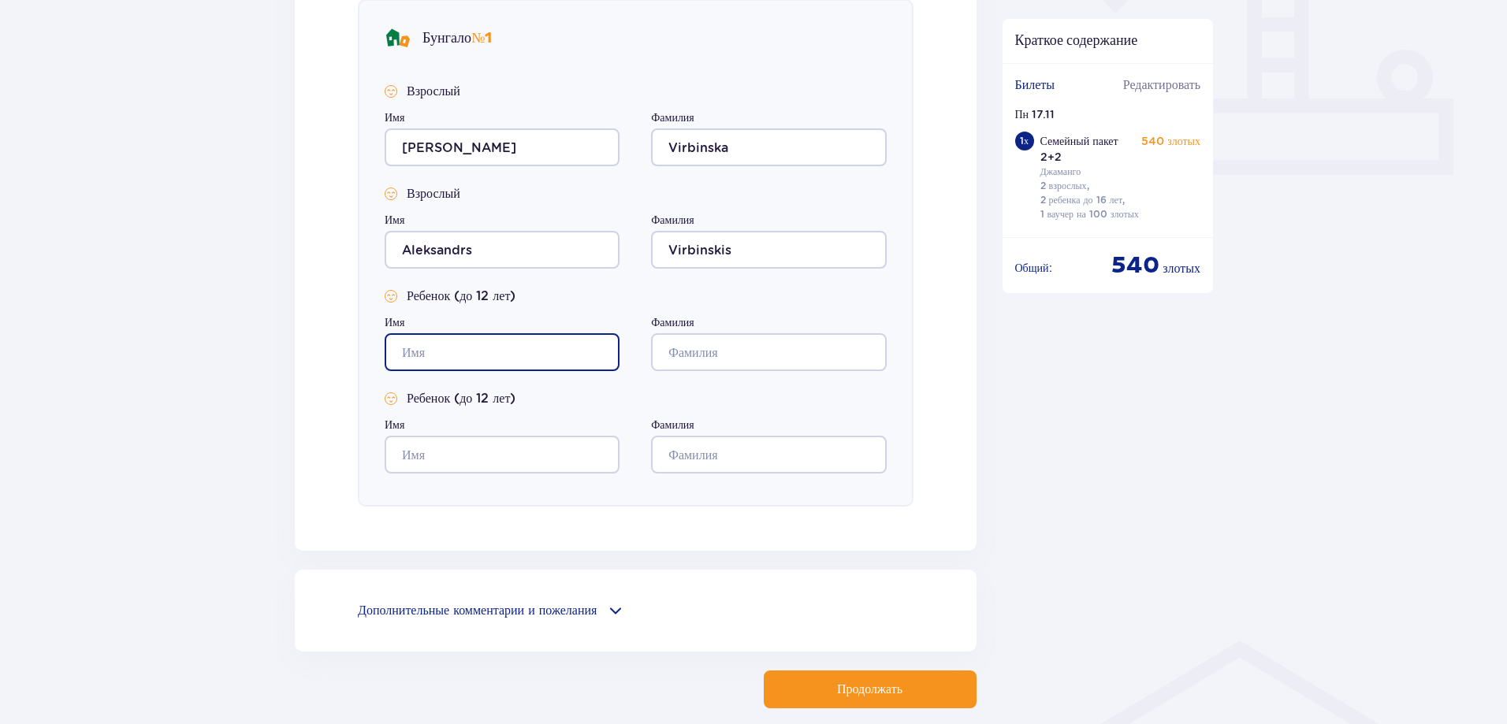
click at [503, 354] on input "Имя" at bounding box center [502, 352] width 235 height 38
type input "Sofija"
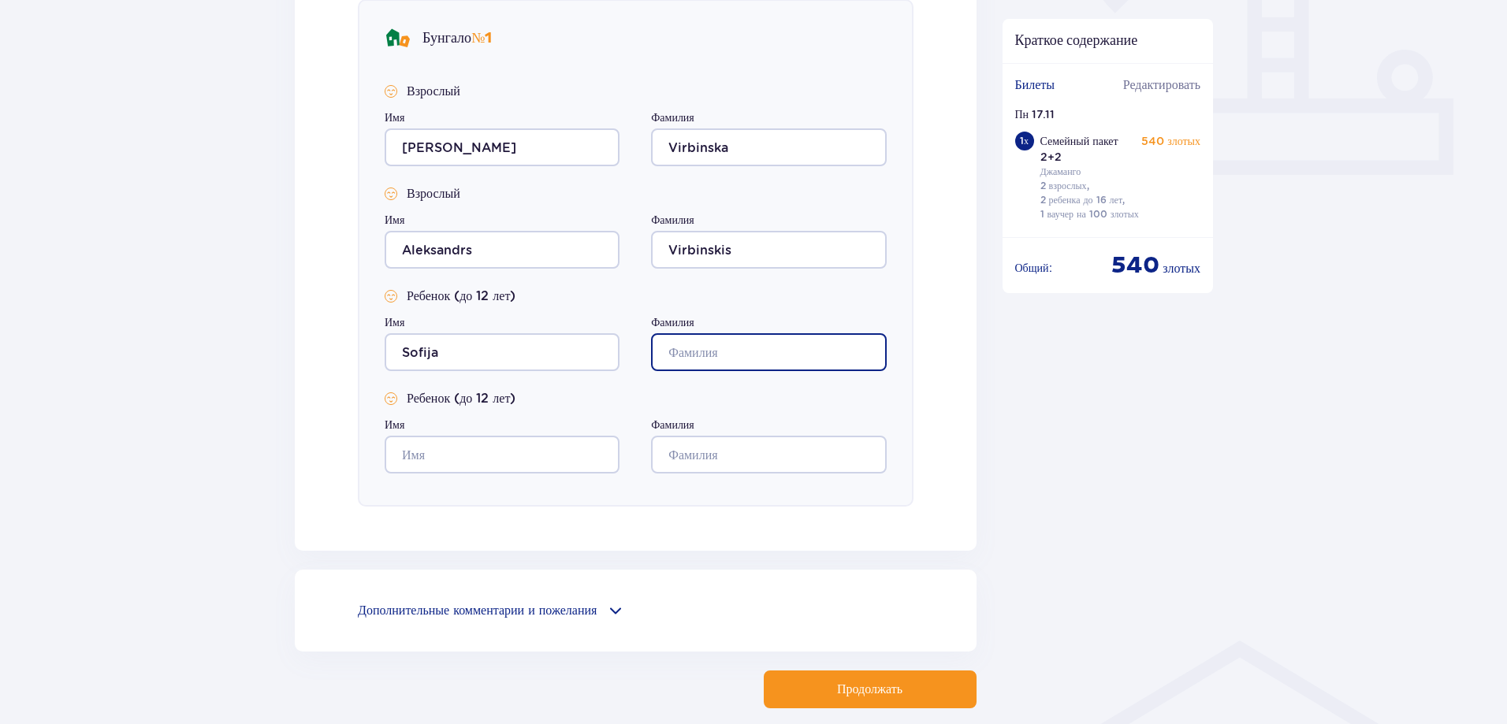
click at [716, 361] on input "Фамилия" at bounding box center [768, 352] width 235 height 38
type input "Virbinska"
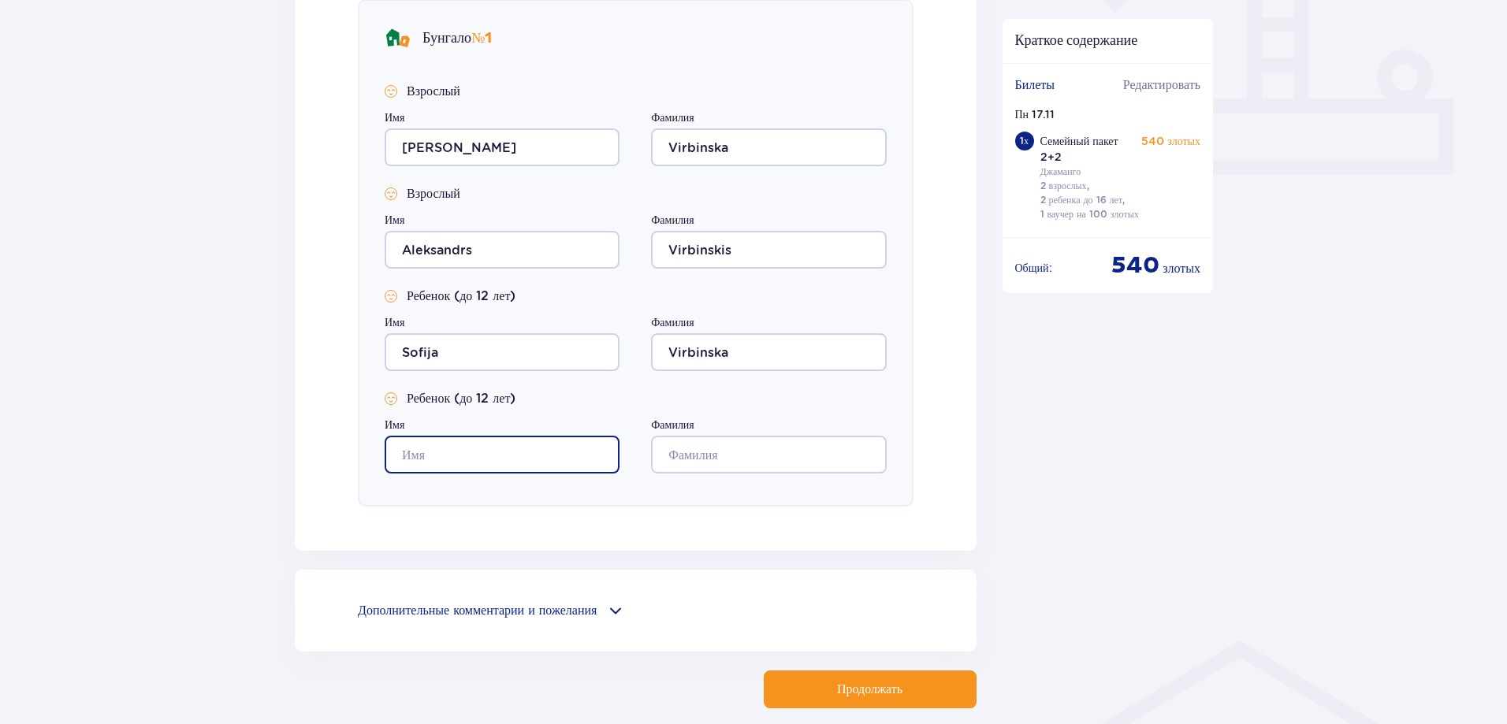
click at [520, 452] on input "Имя" at bounding box center [502, 455] width 235 height 38
type input "Artūrs"
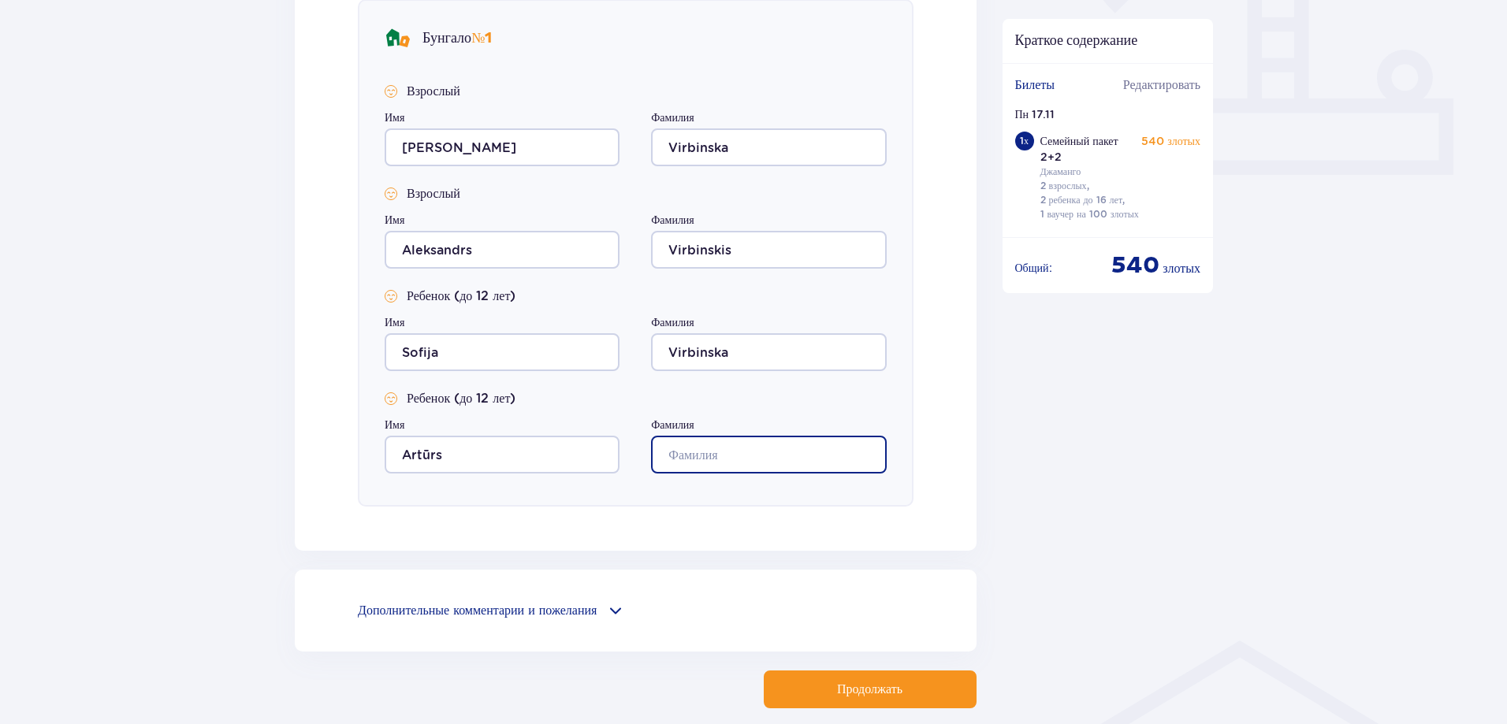
click at [747, 453] on input "Фамилия" at bounding box center [768, 455] width 235 height 38
type input "Virbinskis"
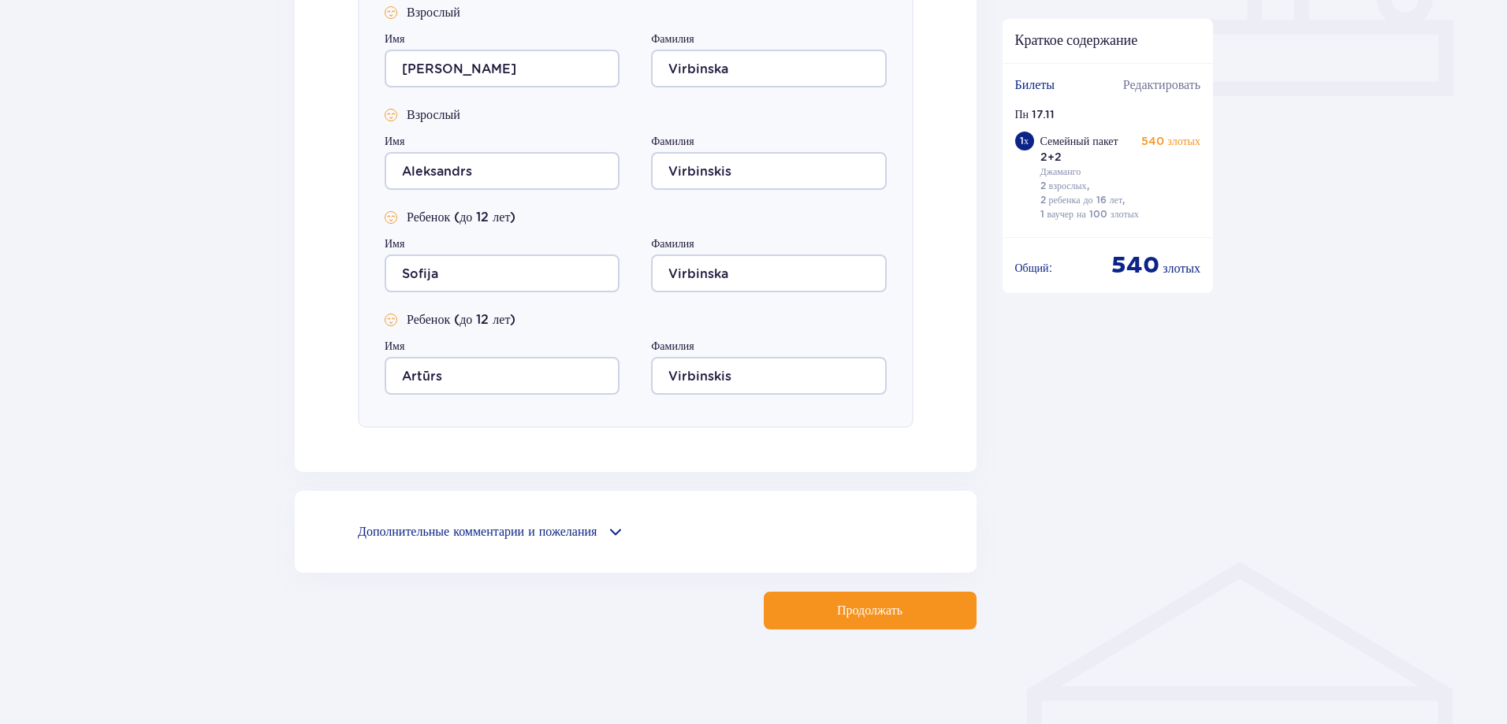
click at [887, 608] on font "Продолжать" at bounding box center [869, 610] width 65 height 13
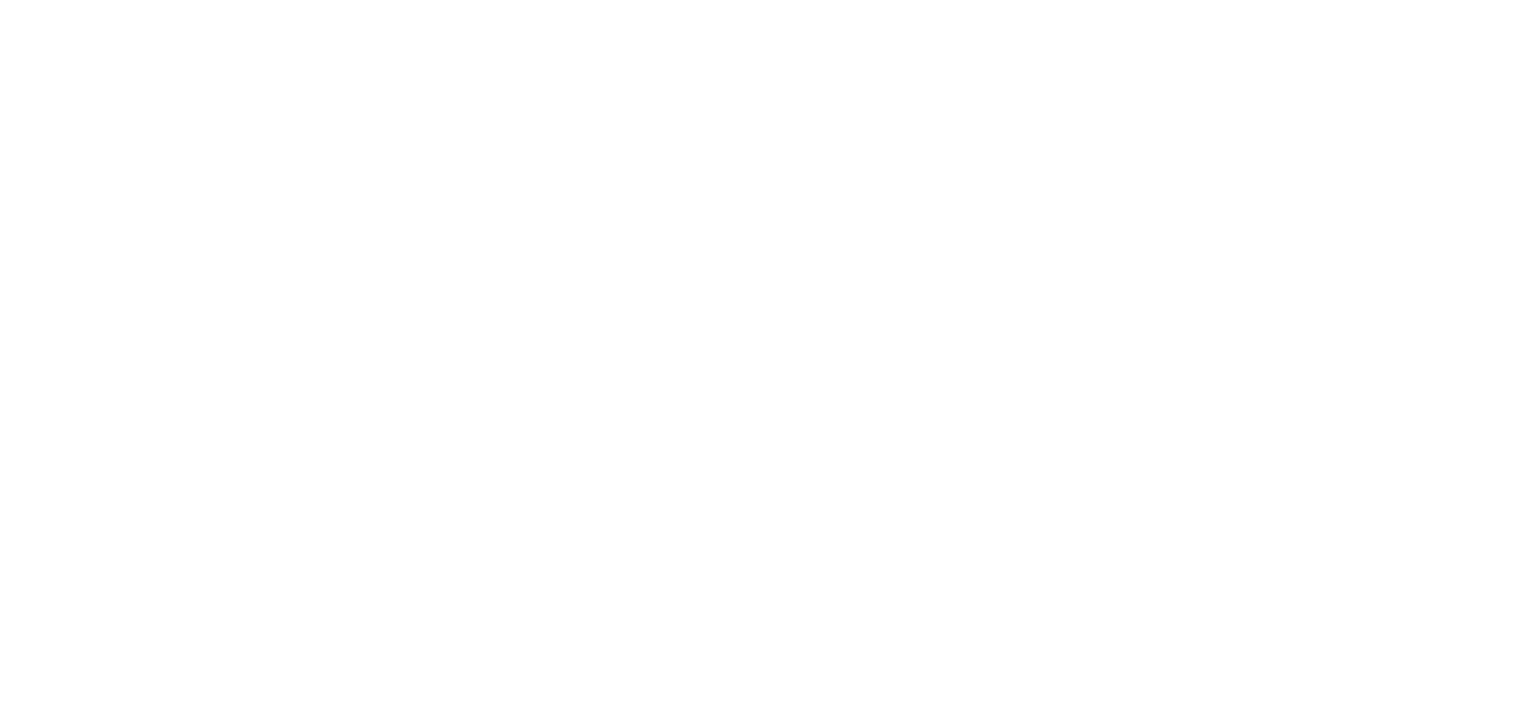
scroll to position [0, 0]
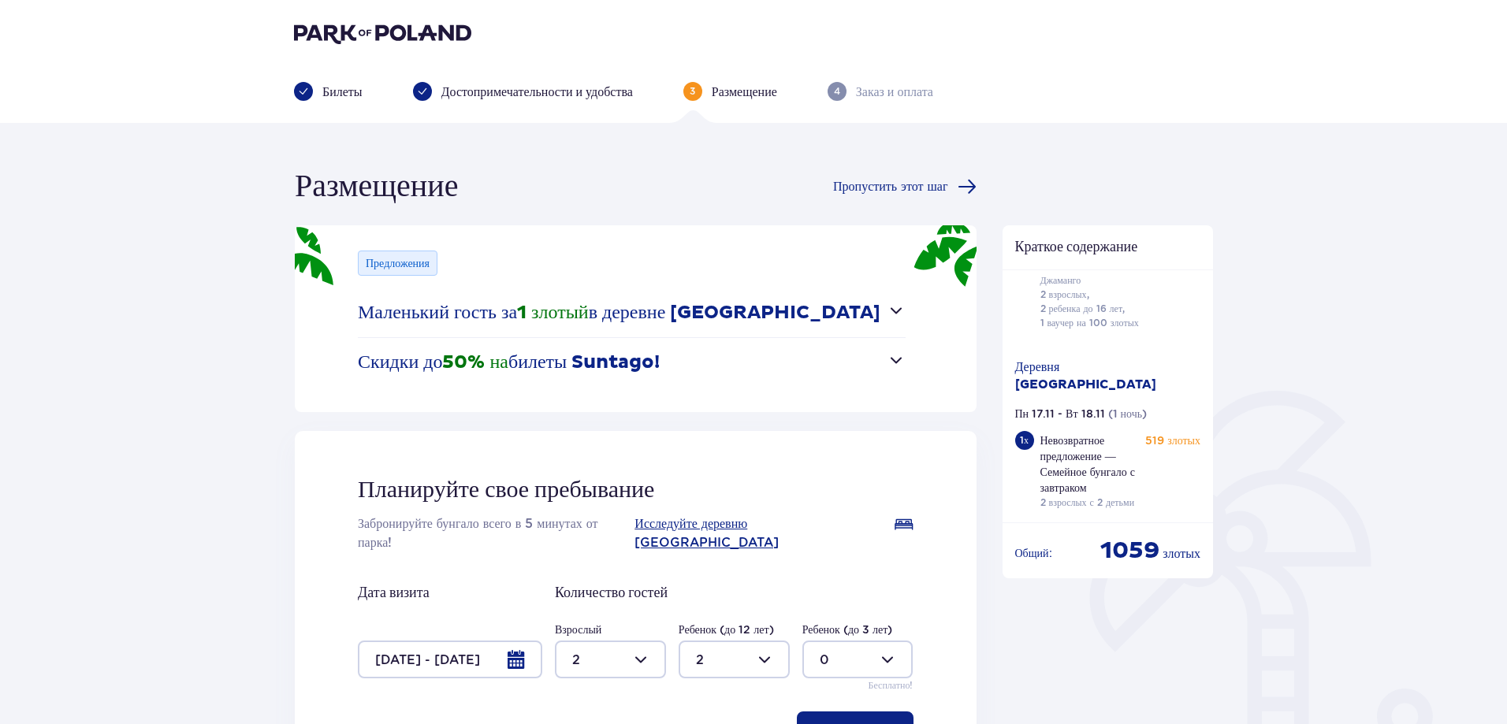
scroll to position [84, 0]
click at [492, 361] on font "50% на" at bounding box center [475, 363] width 66 height 24
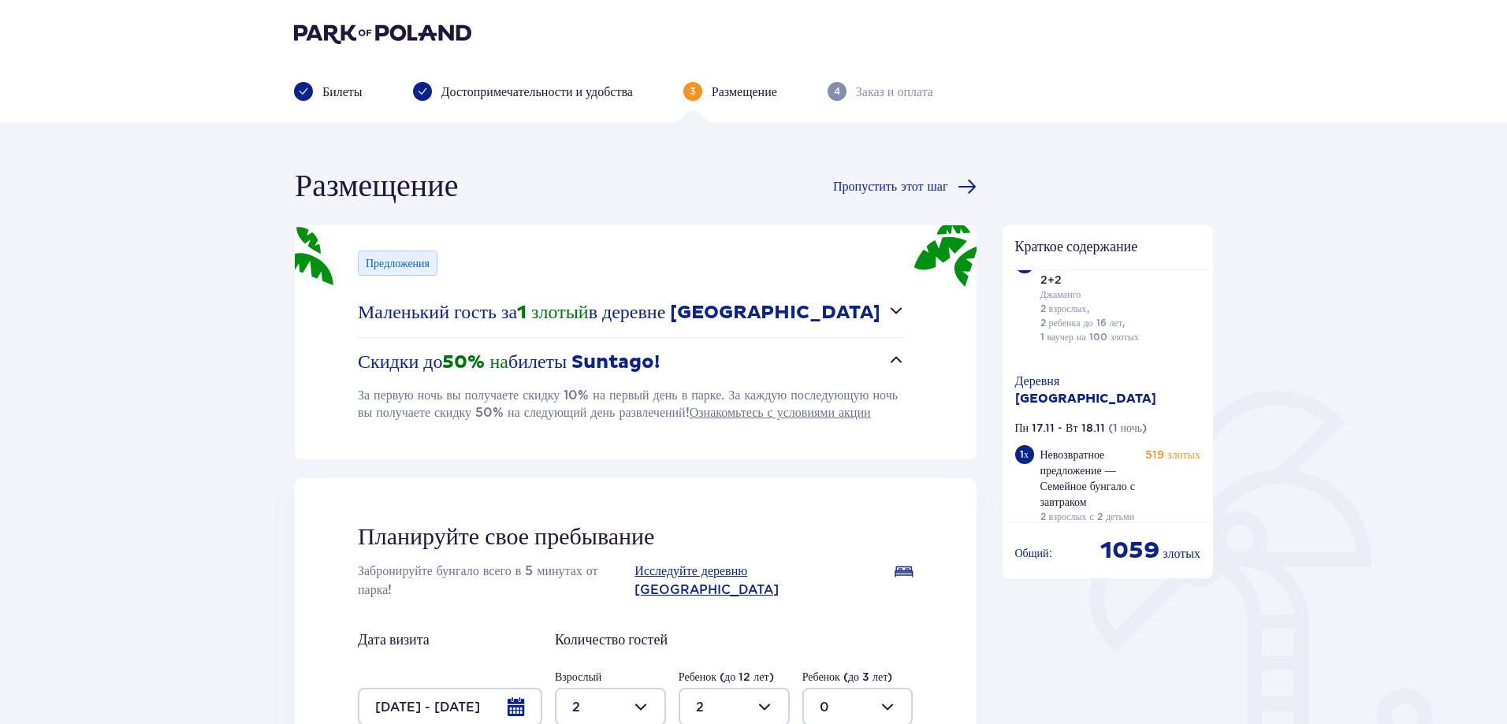
click at [347, 26] on img at bounding box center [382, 33] width 177 height 22
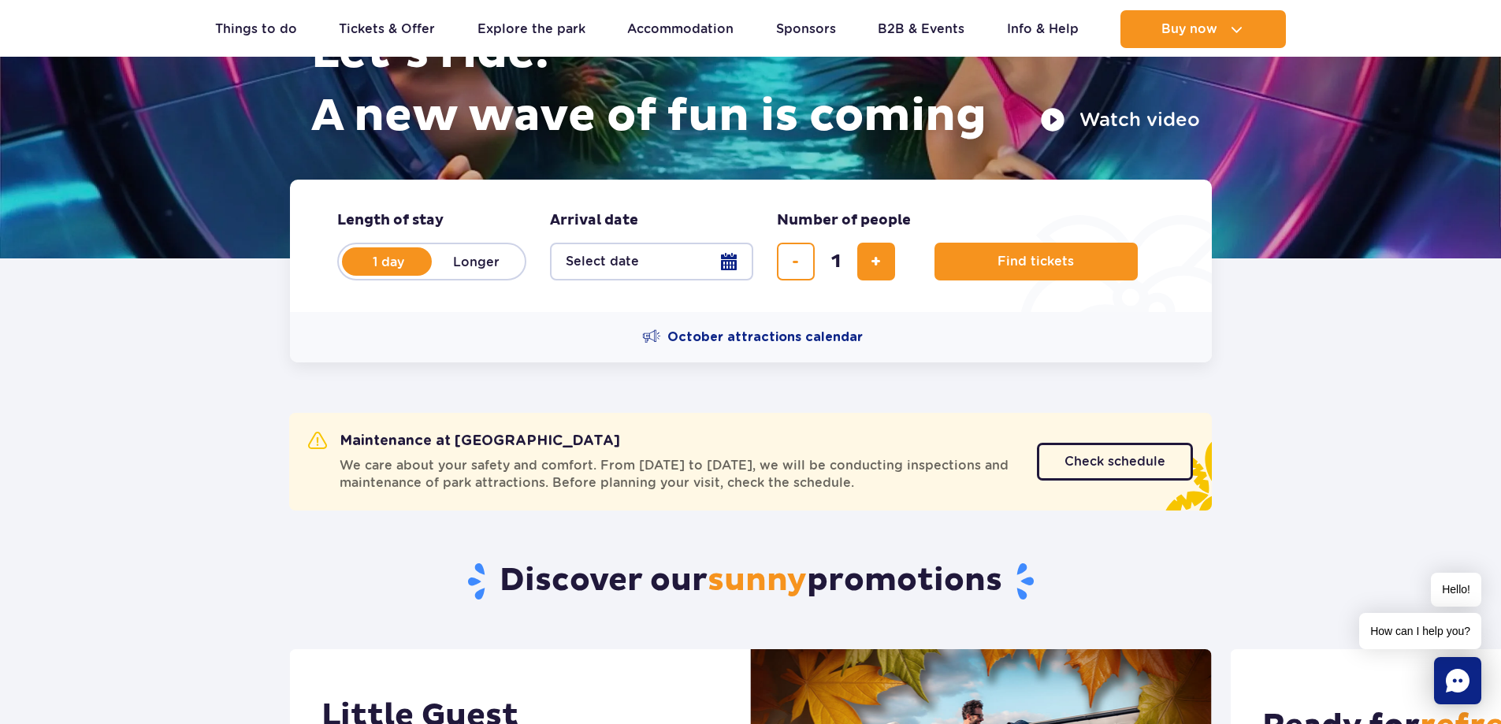
scroll to position [158, 0]
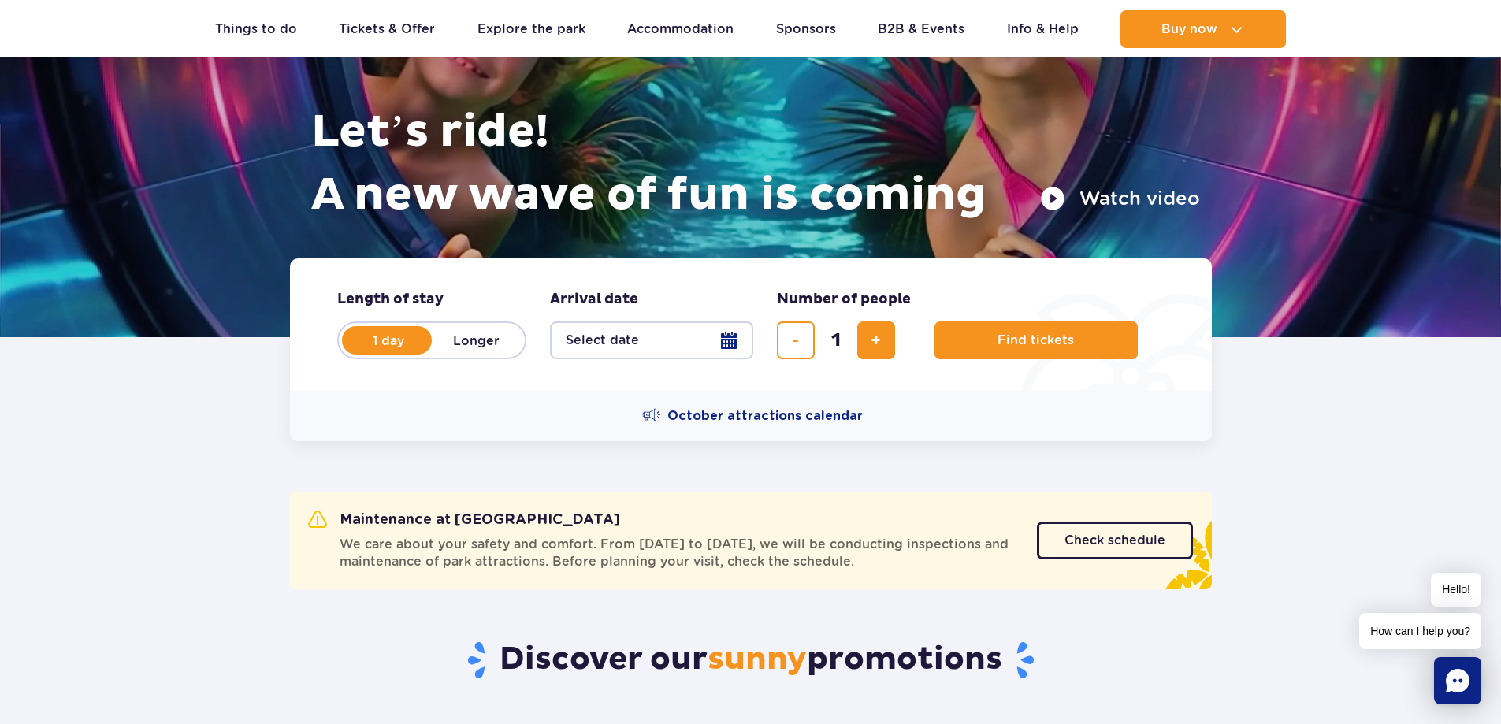
click at [726, 339] on button "Select date" at bounding box center [651, 340] width 203 height 38
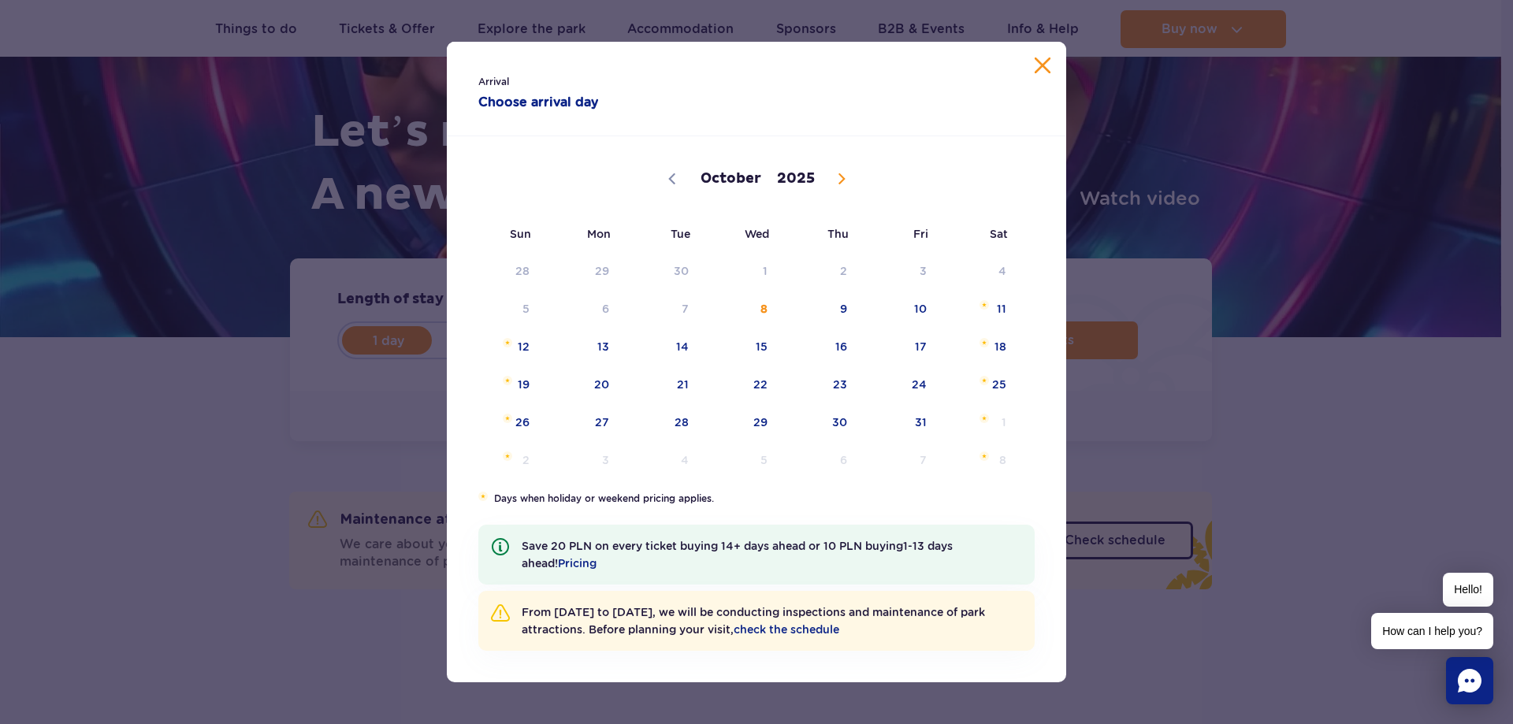
click at [836, 182] on icon at bounding box center [841, 178] width 11 height 11
select select "10"
click at [604, 381] on span "17" at bounding box center [582, 384] width 80 height 36
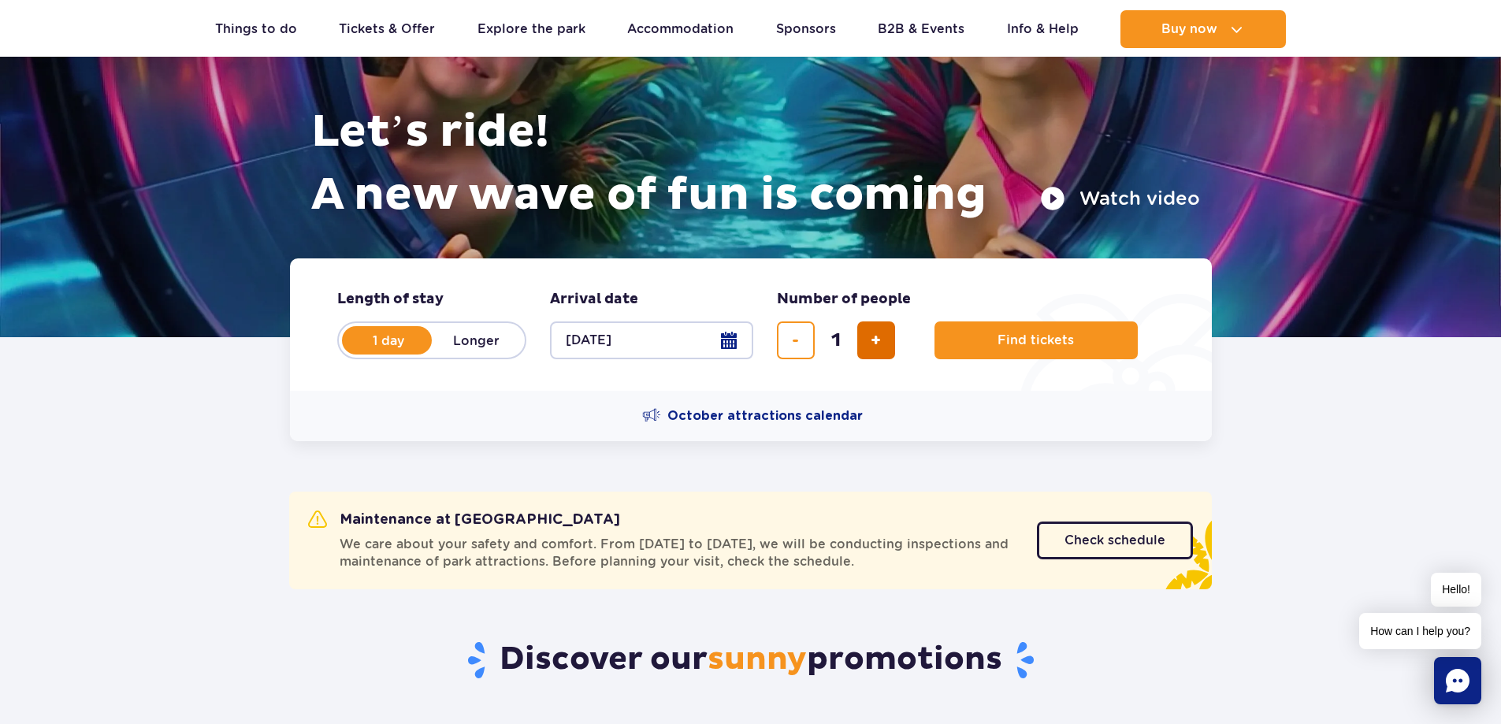
click at [872, 340] on span "add ticket" at bounding box center [876, 340] width 10 height 0
type input "4"
click at [1016, 332] on button "Find tickets" at bounding box center [1035, 340] width 203 height 38
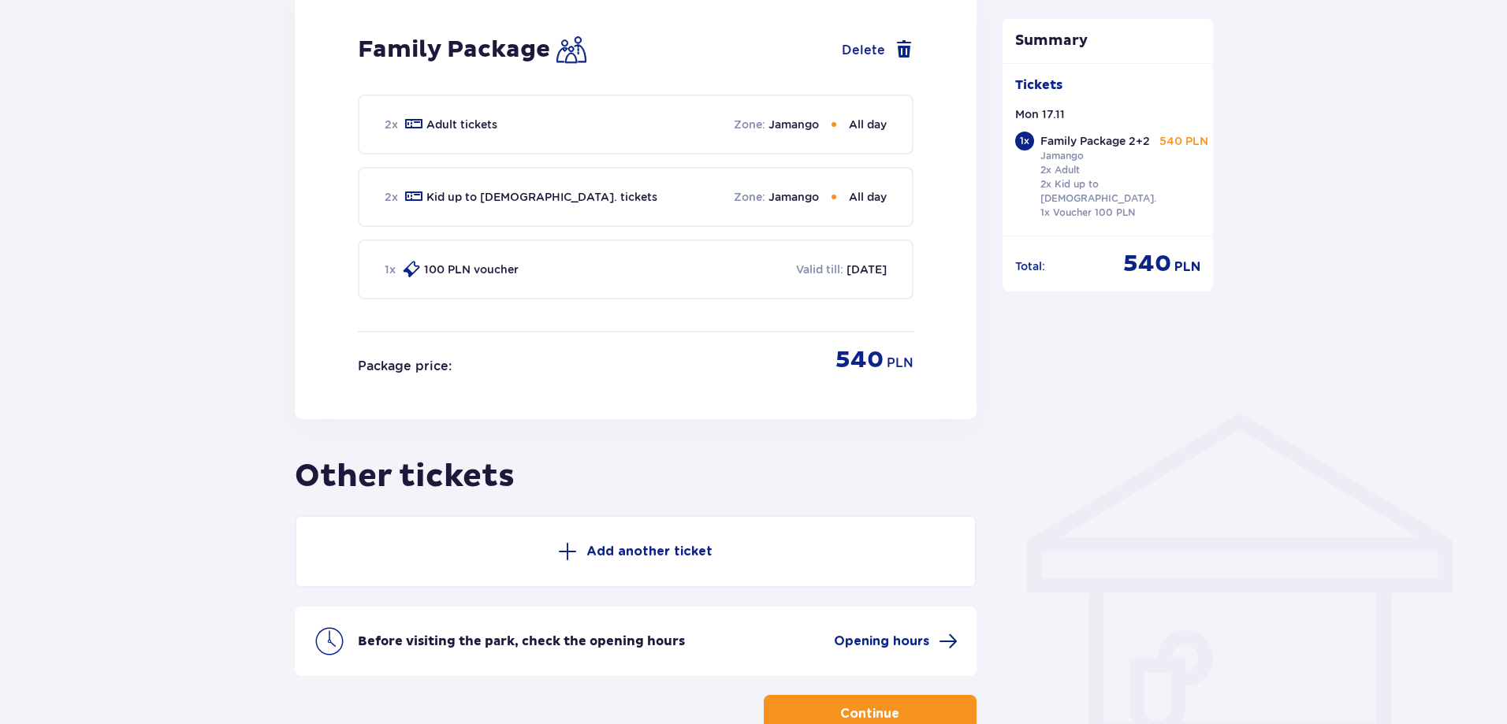
scroll to position [473, 0]
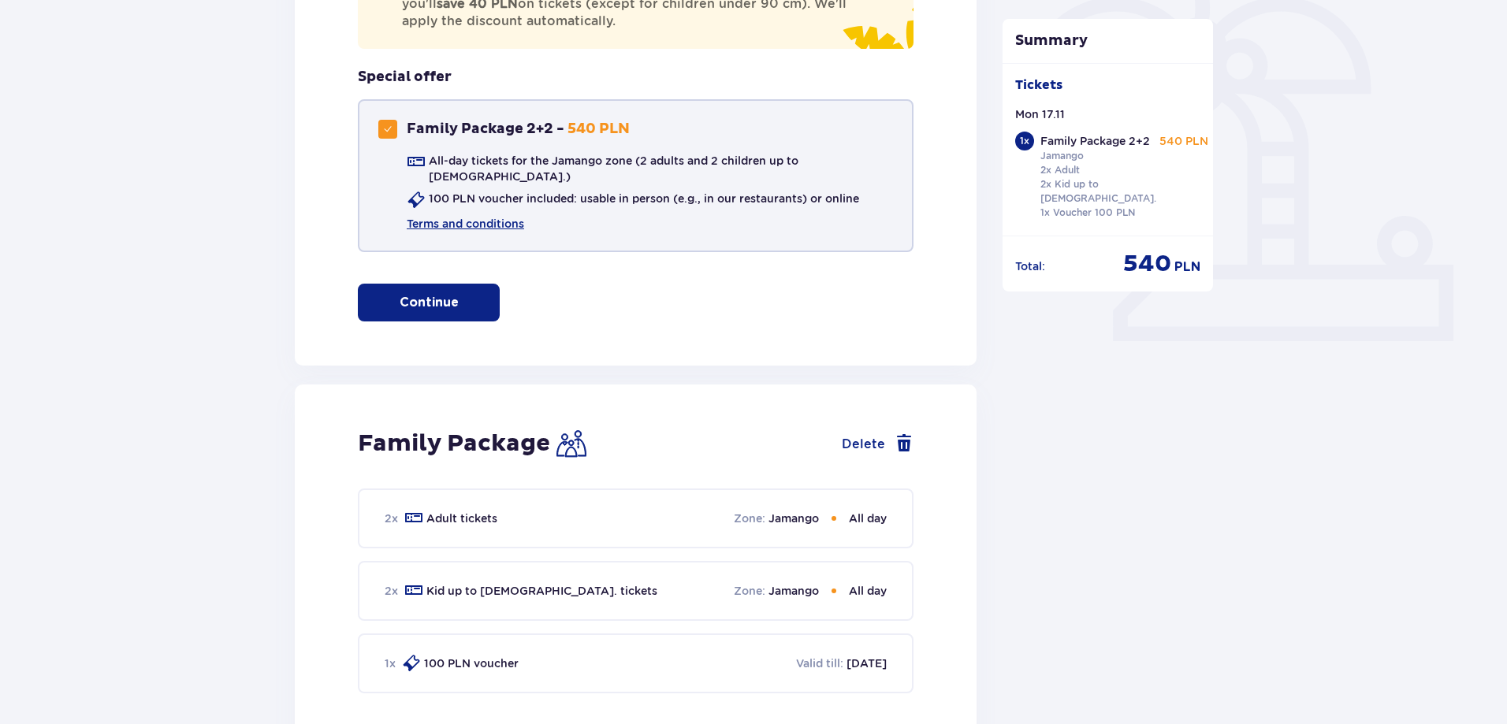
click at [385, 132] on span at bounding box center [387, 128] width 9 height 9
checkbox input "false"
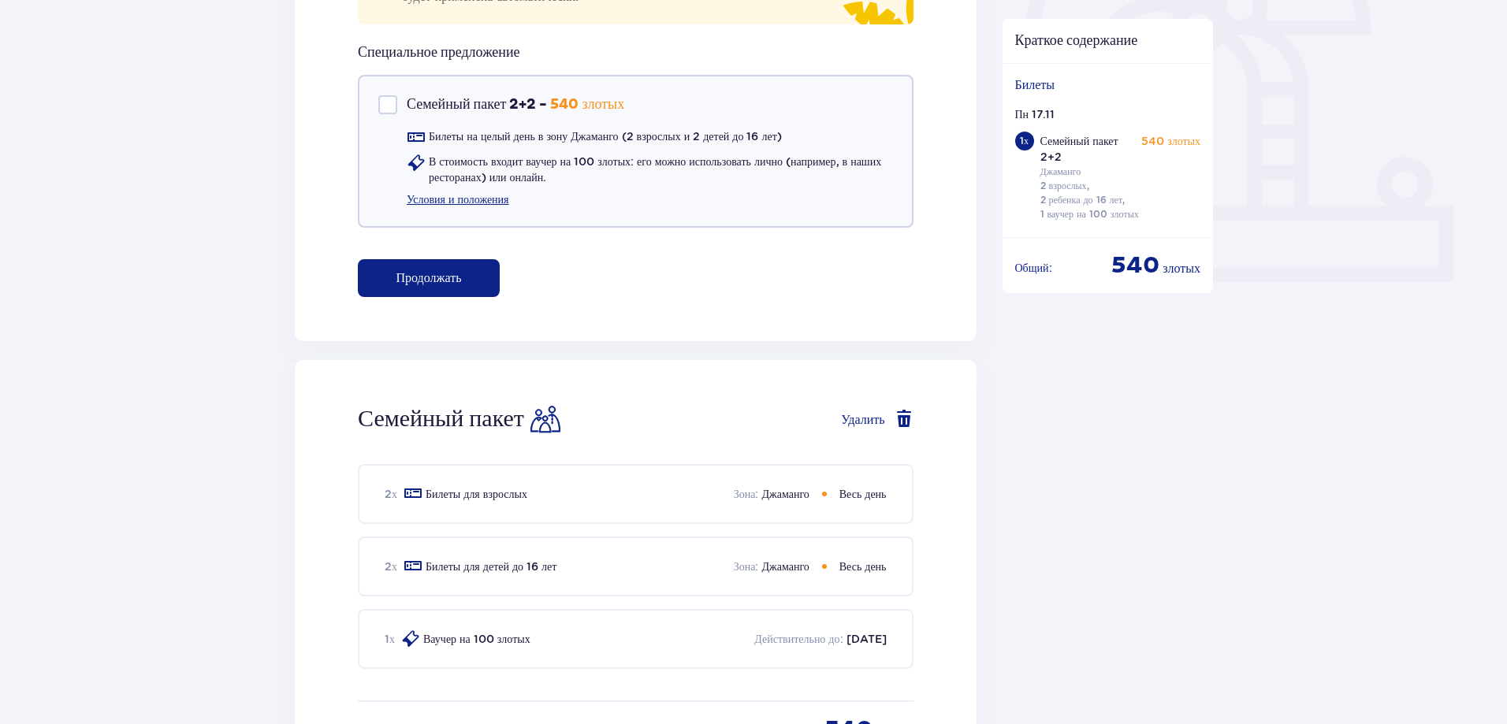
scroll to position [138, 0]
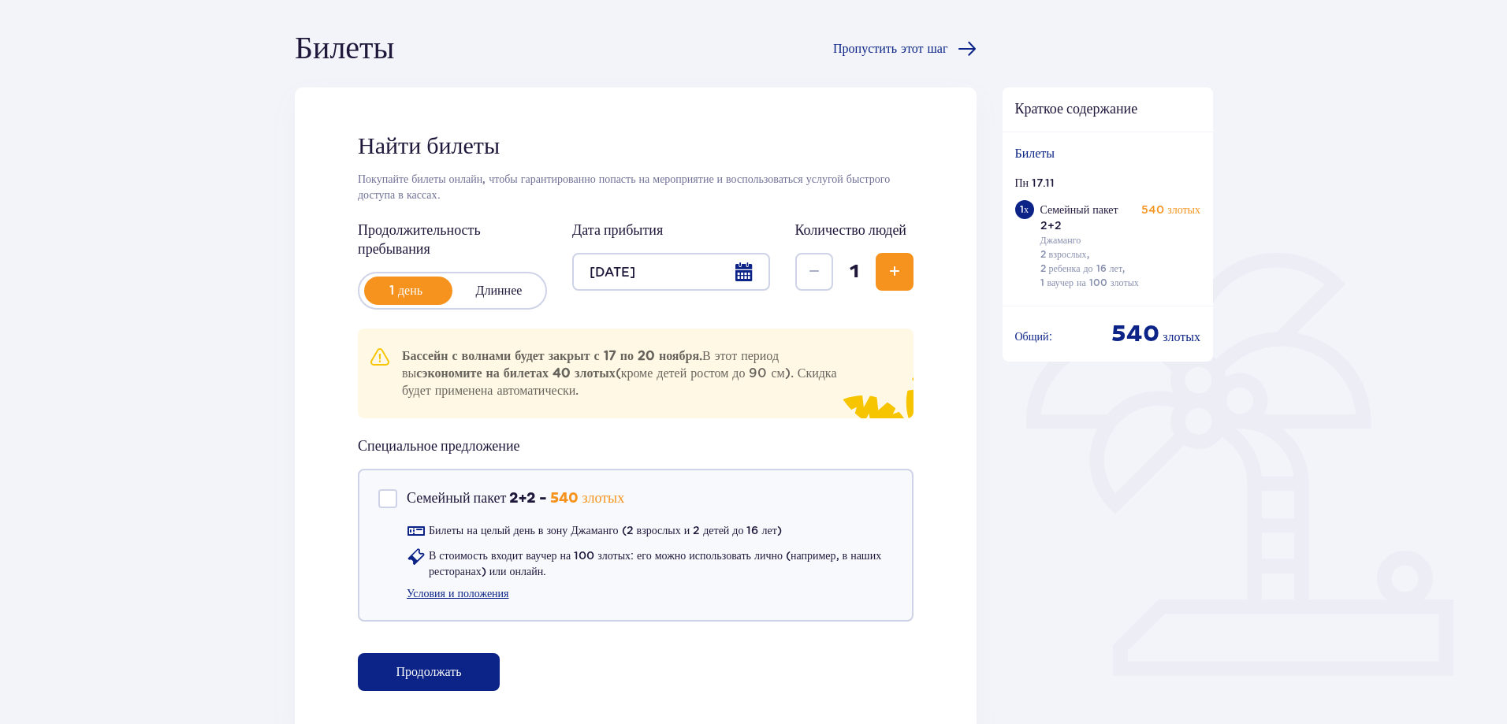
click at [458, 668] on span "button" at bounding box center [464, 672] width 19 height 19
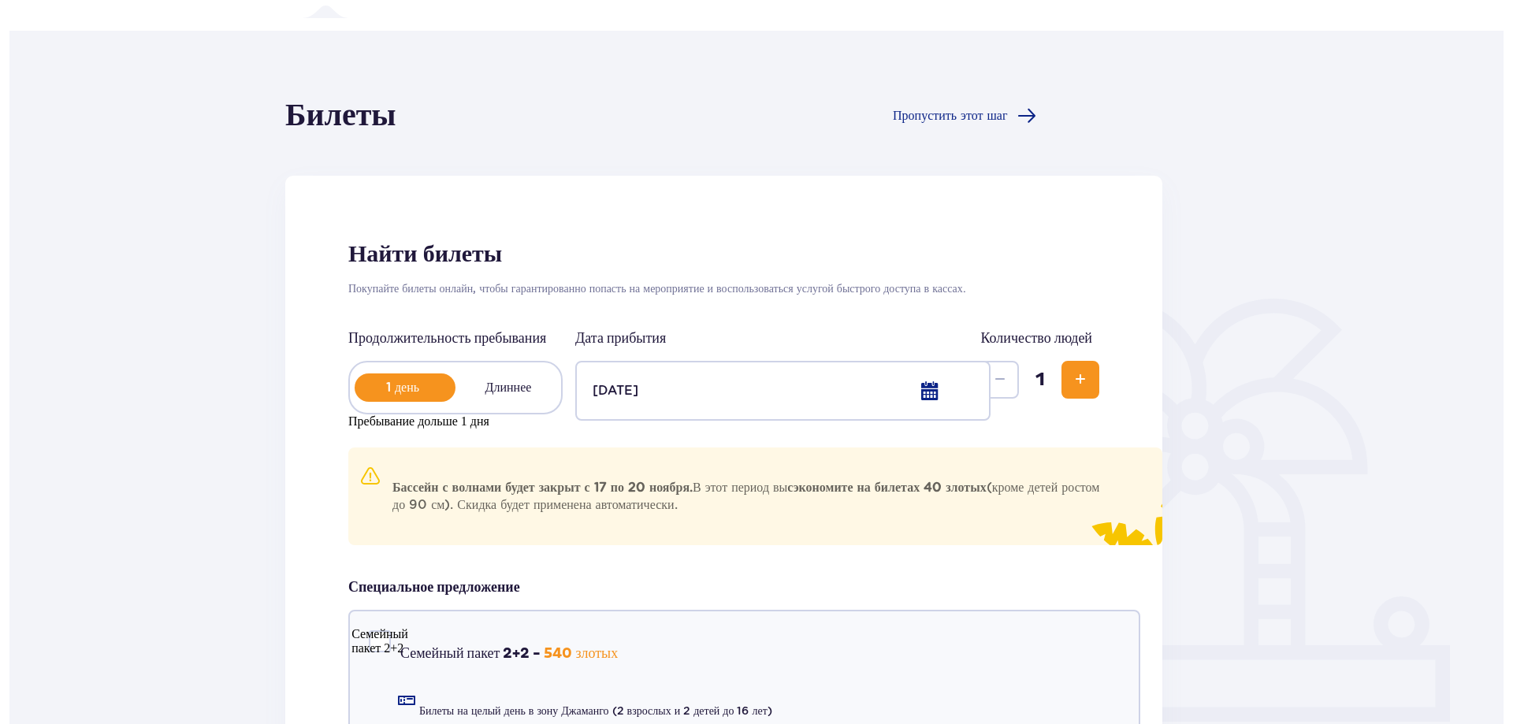
scroll to position [0, 0]
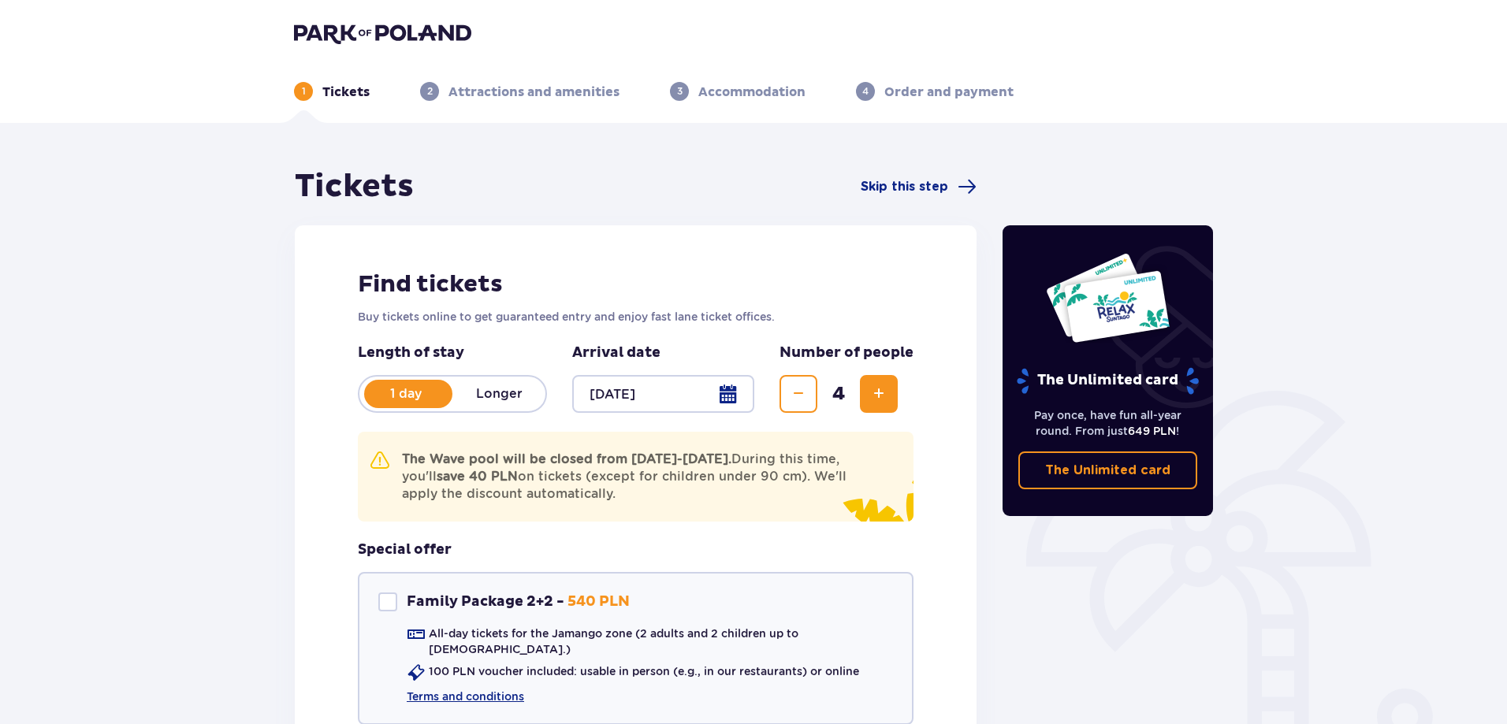
scroll to position [196, 0]
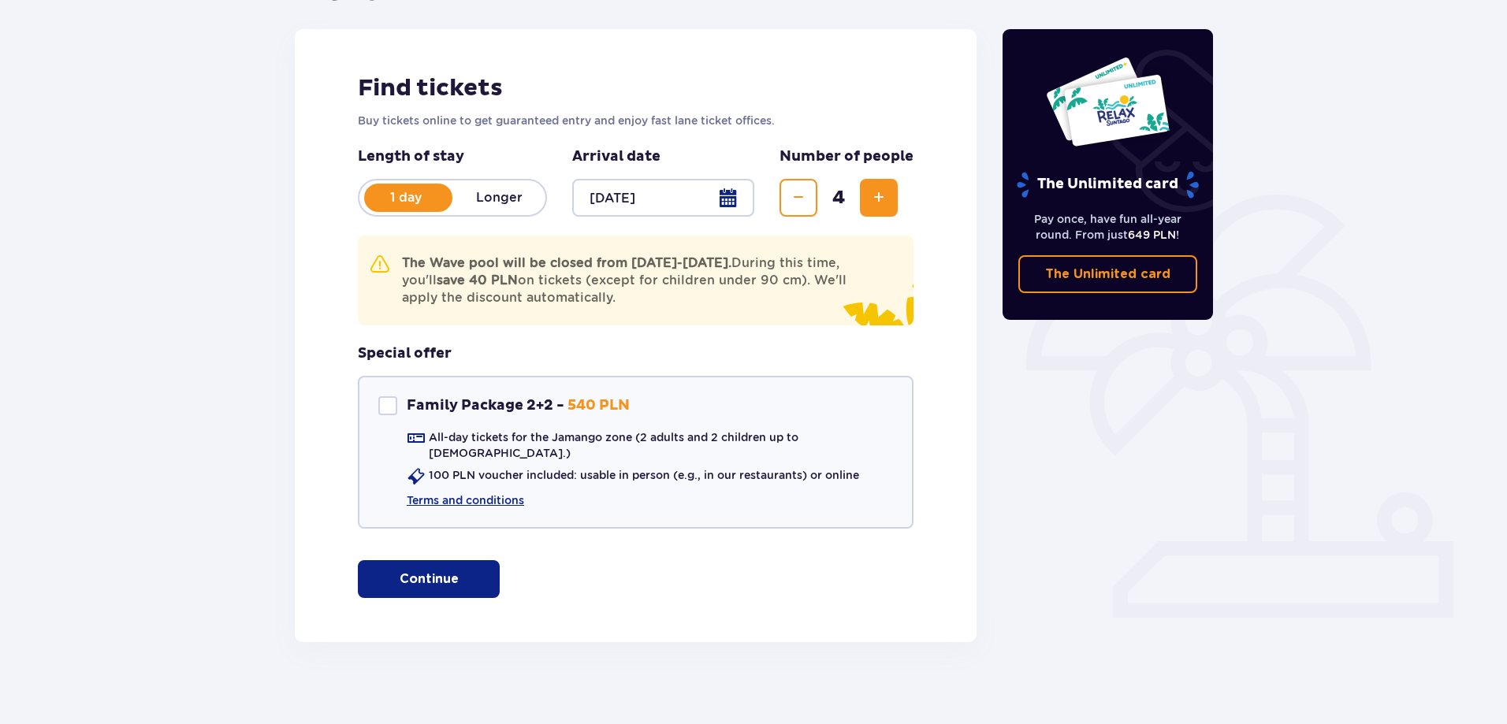
click at [460, 574] on span "button" at bounding box center [461, 579] width 19 height 19
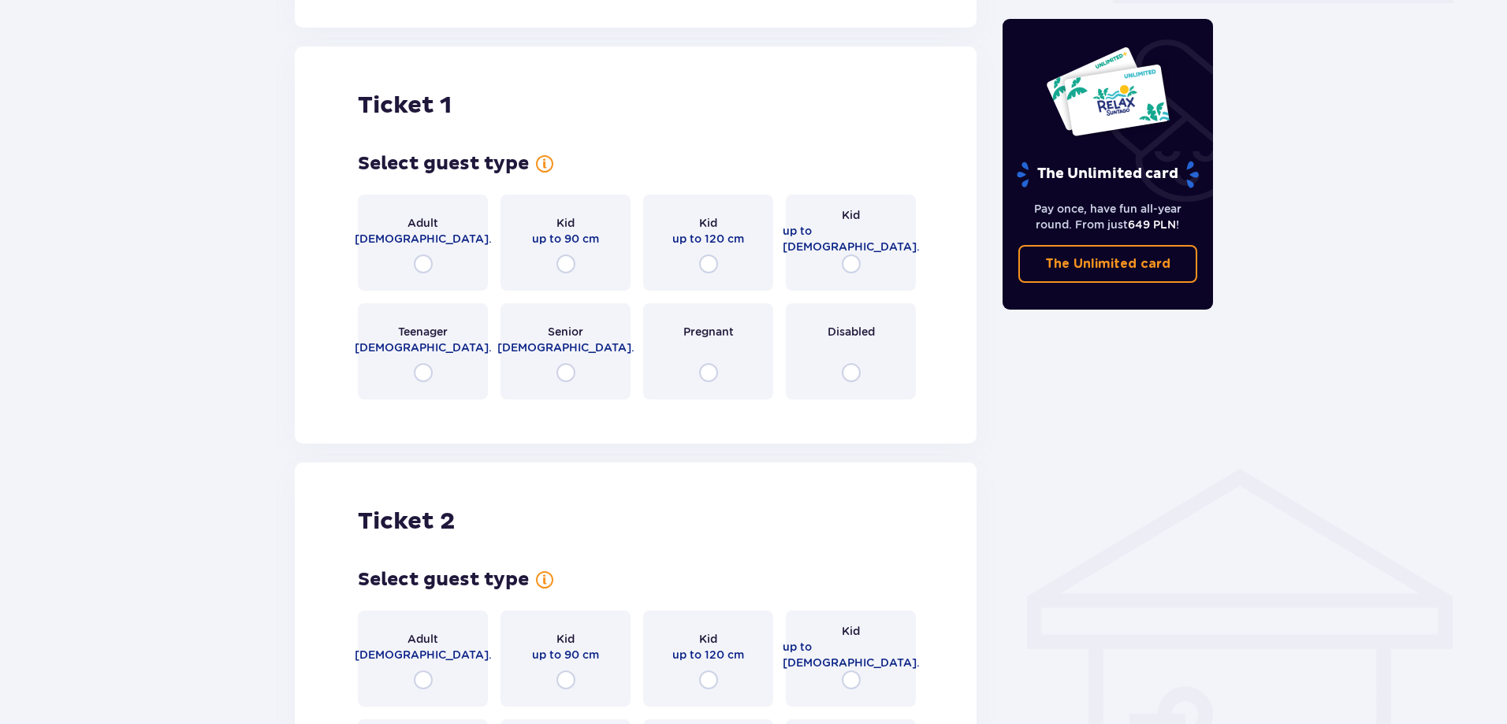
scroll to position [826, 0]
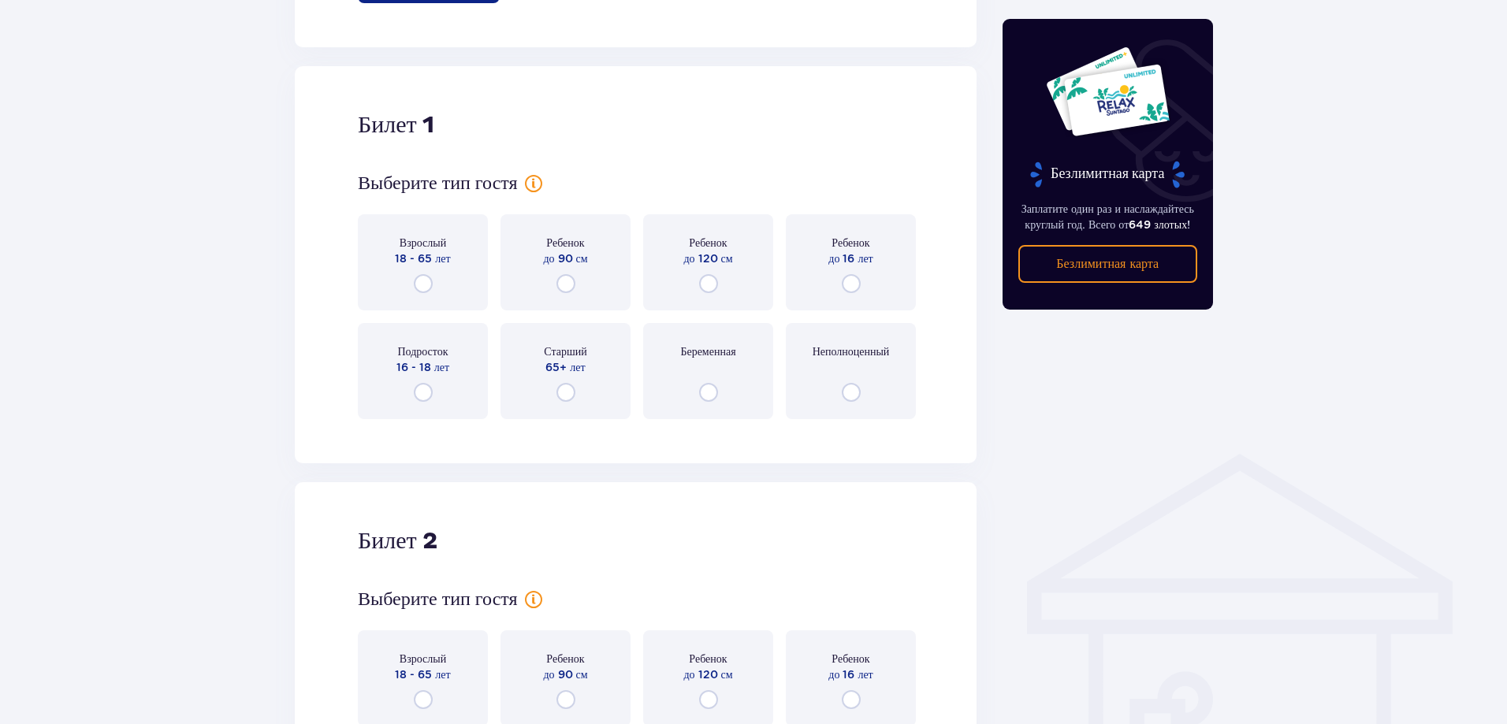
click at [425, 288] on input "radio" at bounding box center [423, 283] width 19 height 19
radio input "true"
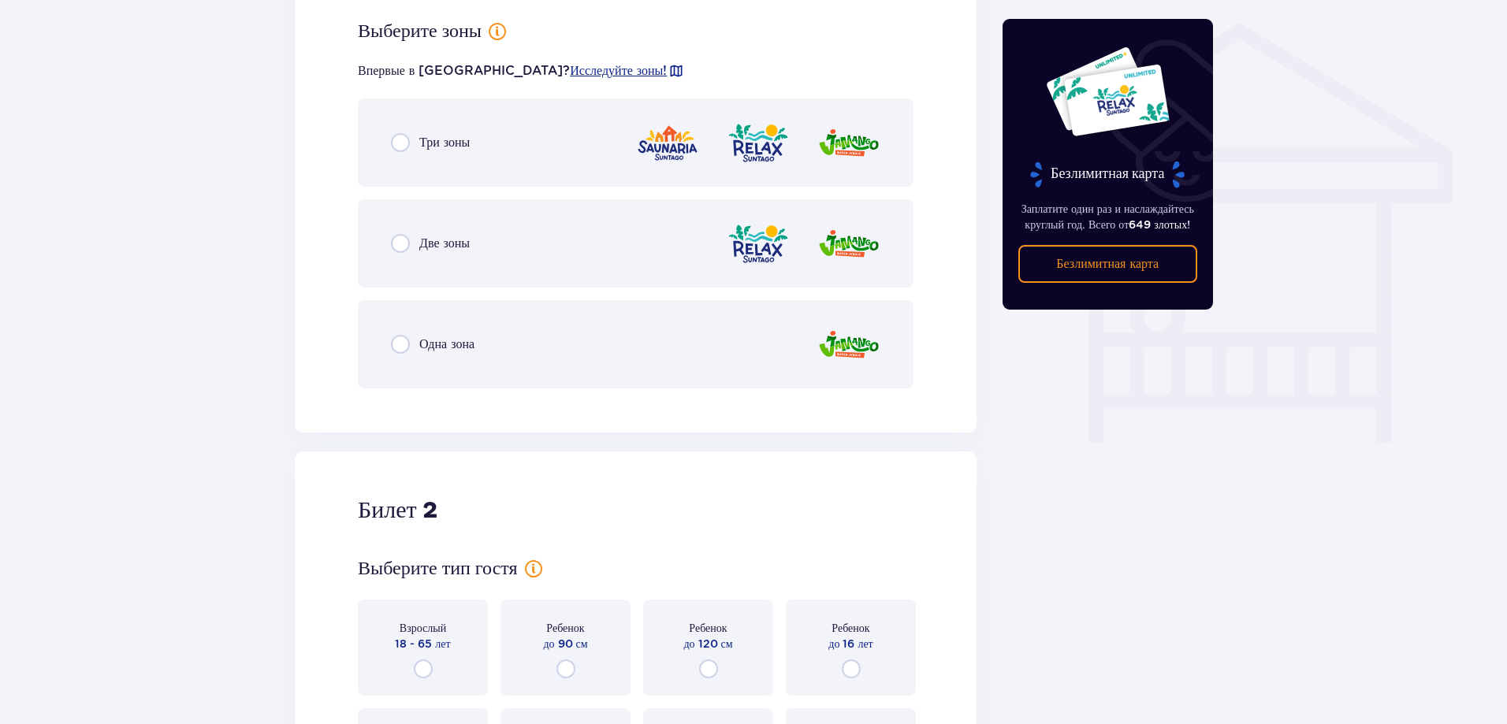
scroll to position [1258, 0]
click at [399, 246] on input "radio" at bounding box center [400, 242] width 19 height 19
radio input "true"
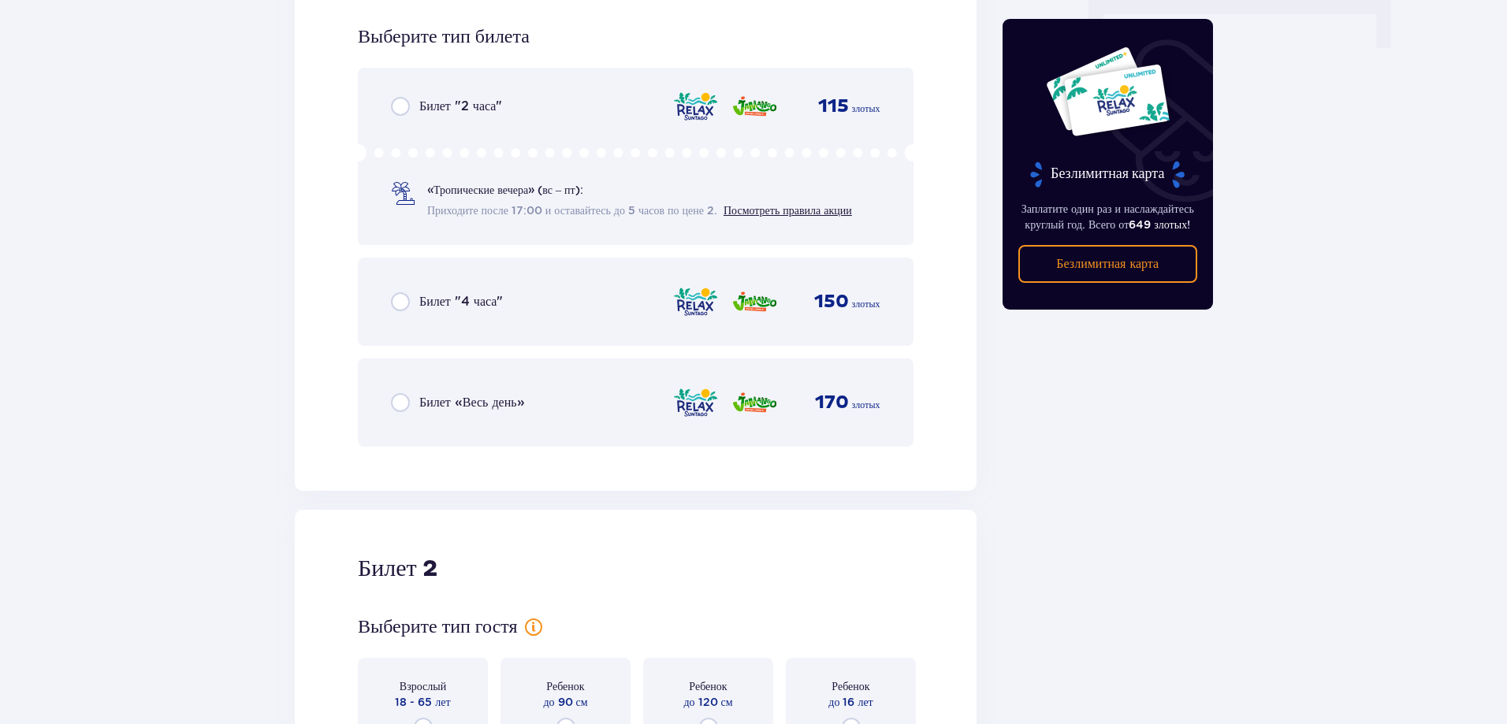
scroll to position [1658, 0]
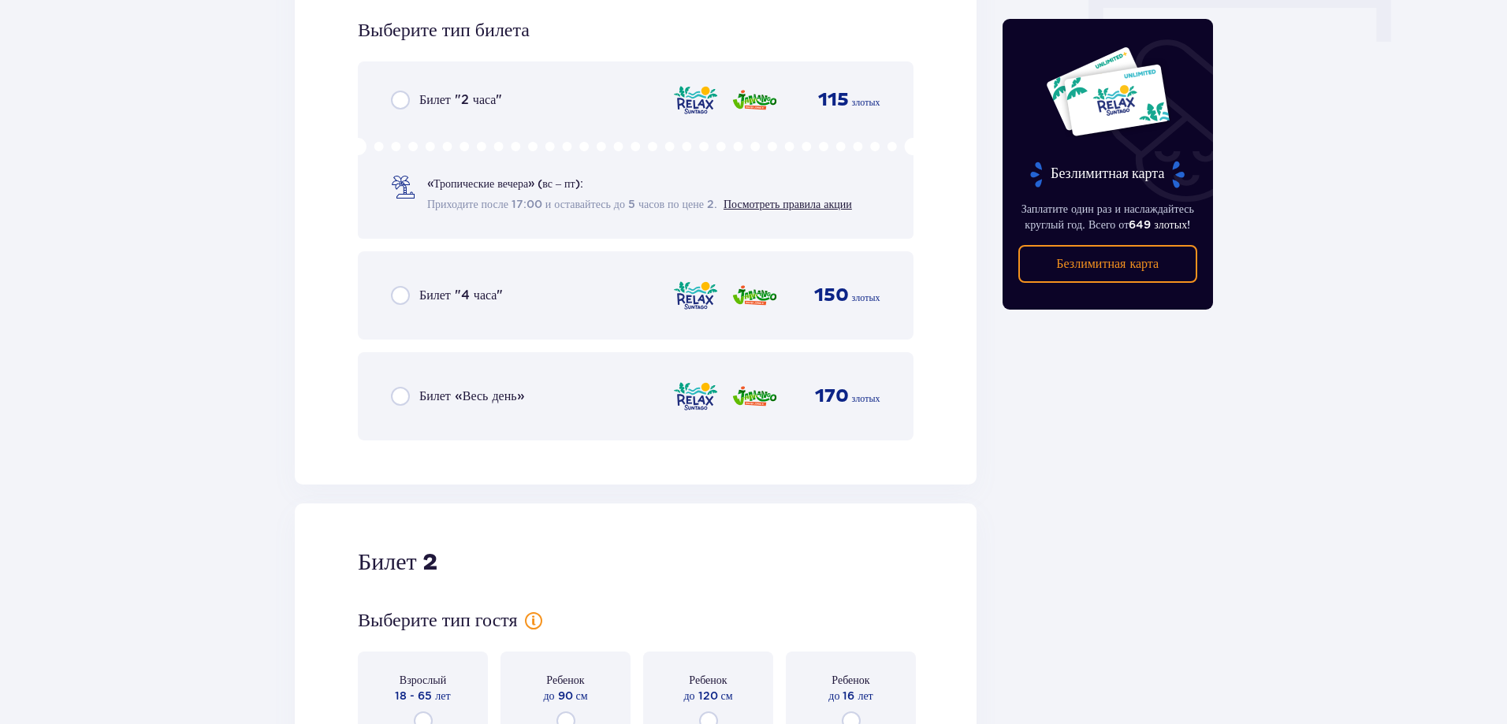
click at [404, 398] on input "radio" at bounding box center [400, 396] width 19 height 19
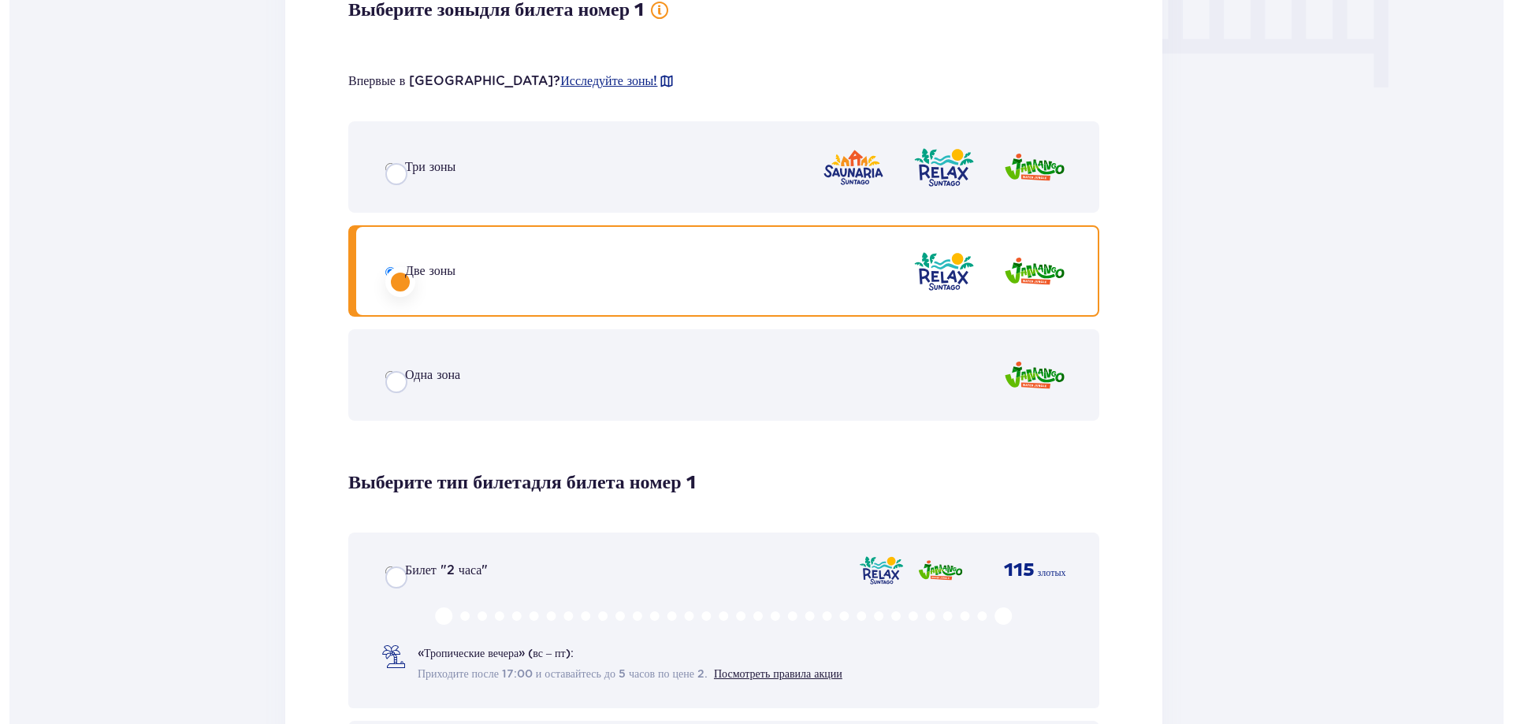
scroll to position [0, 0]
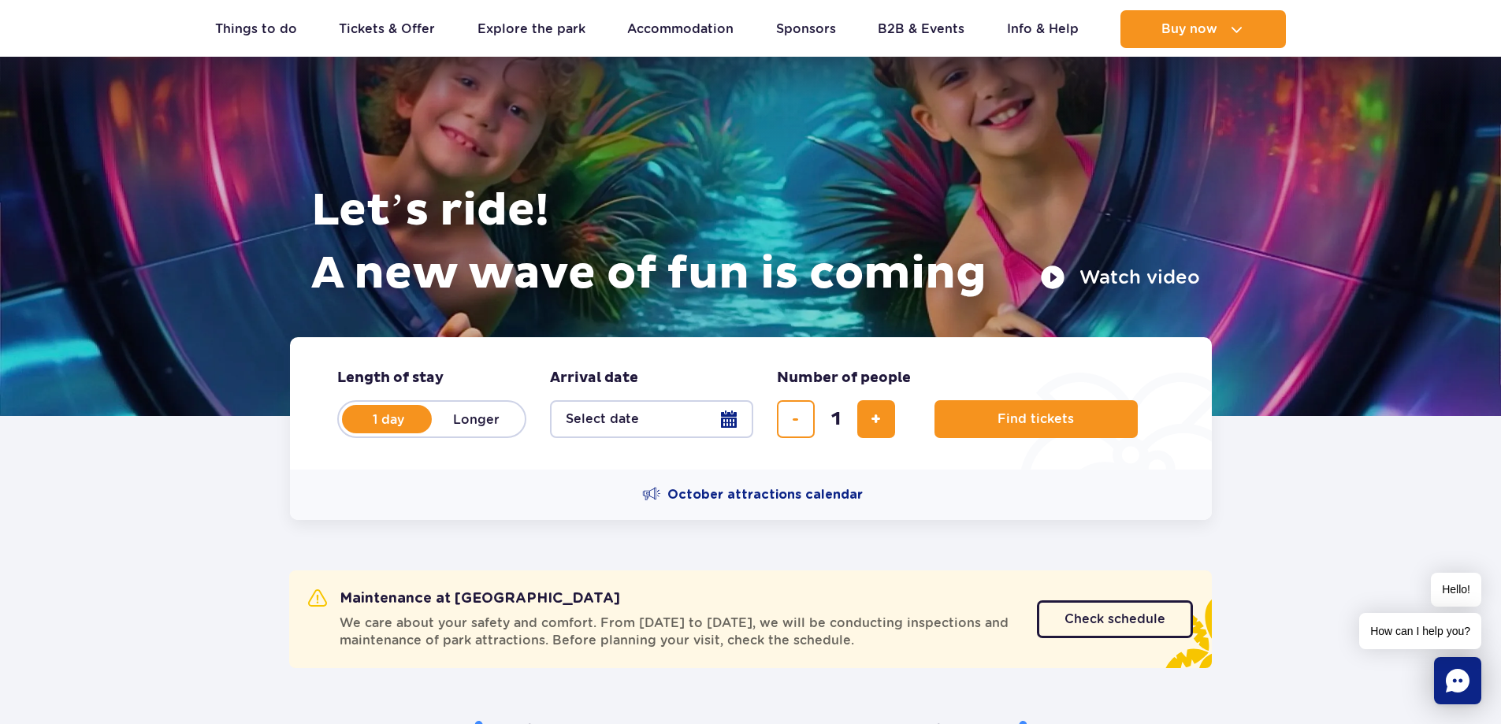
scroll to position [394, 0]
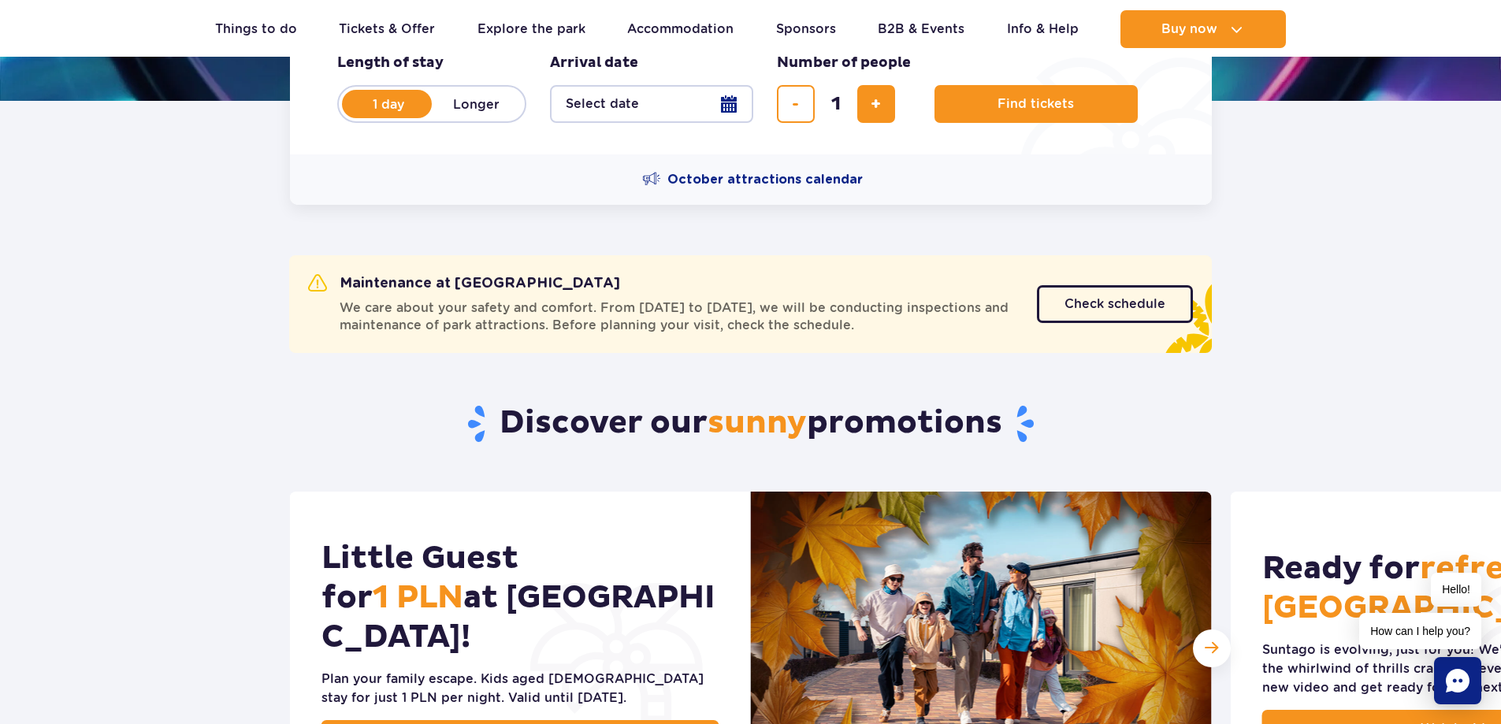
click at [739, 106] on button "Select date" at bounding box center [651, 104] width 203 height 38
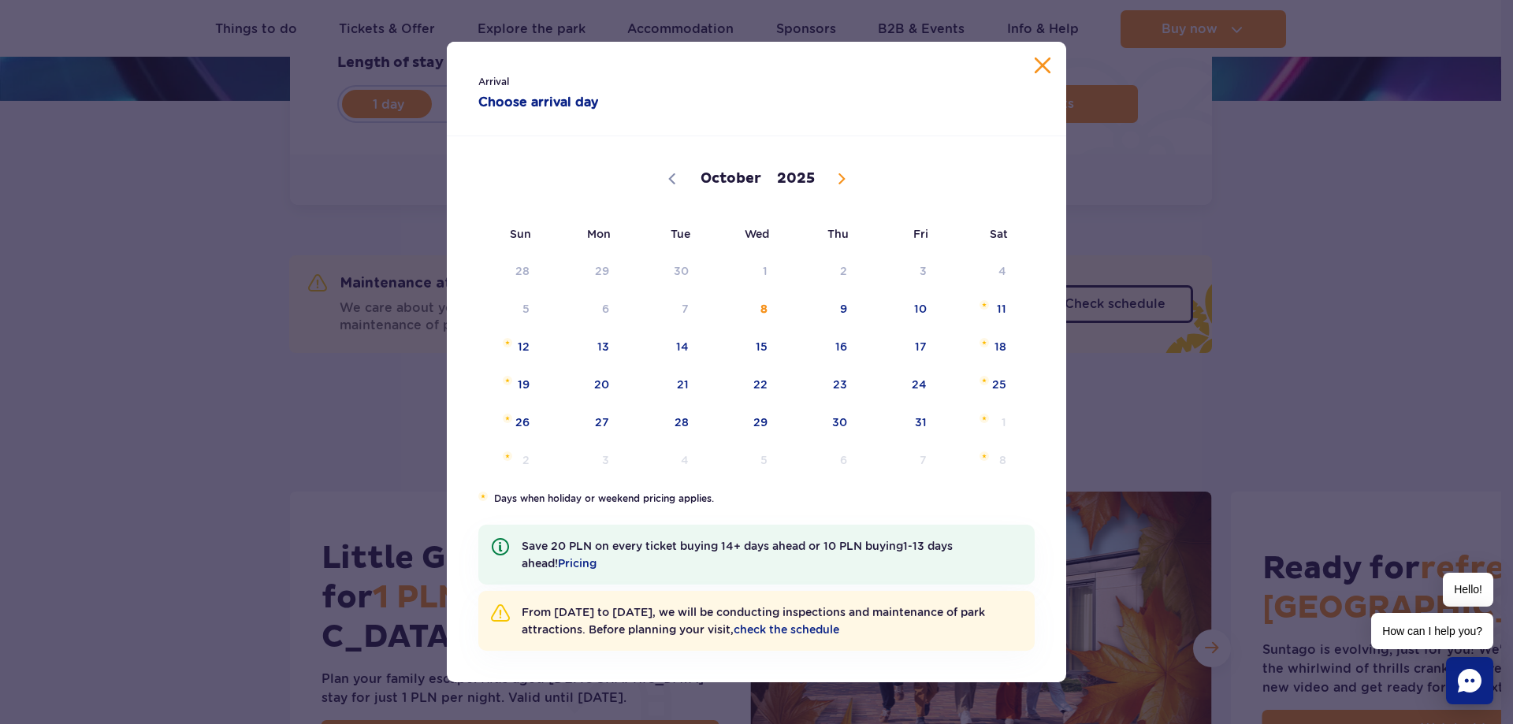
click at [839, 175] on icon at bounding box center [841, 179] width 6 height 10
select select "10"
click at [606, 379] on span "17" at bounding box center [582, 384] width 80 height 36
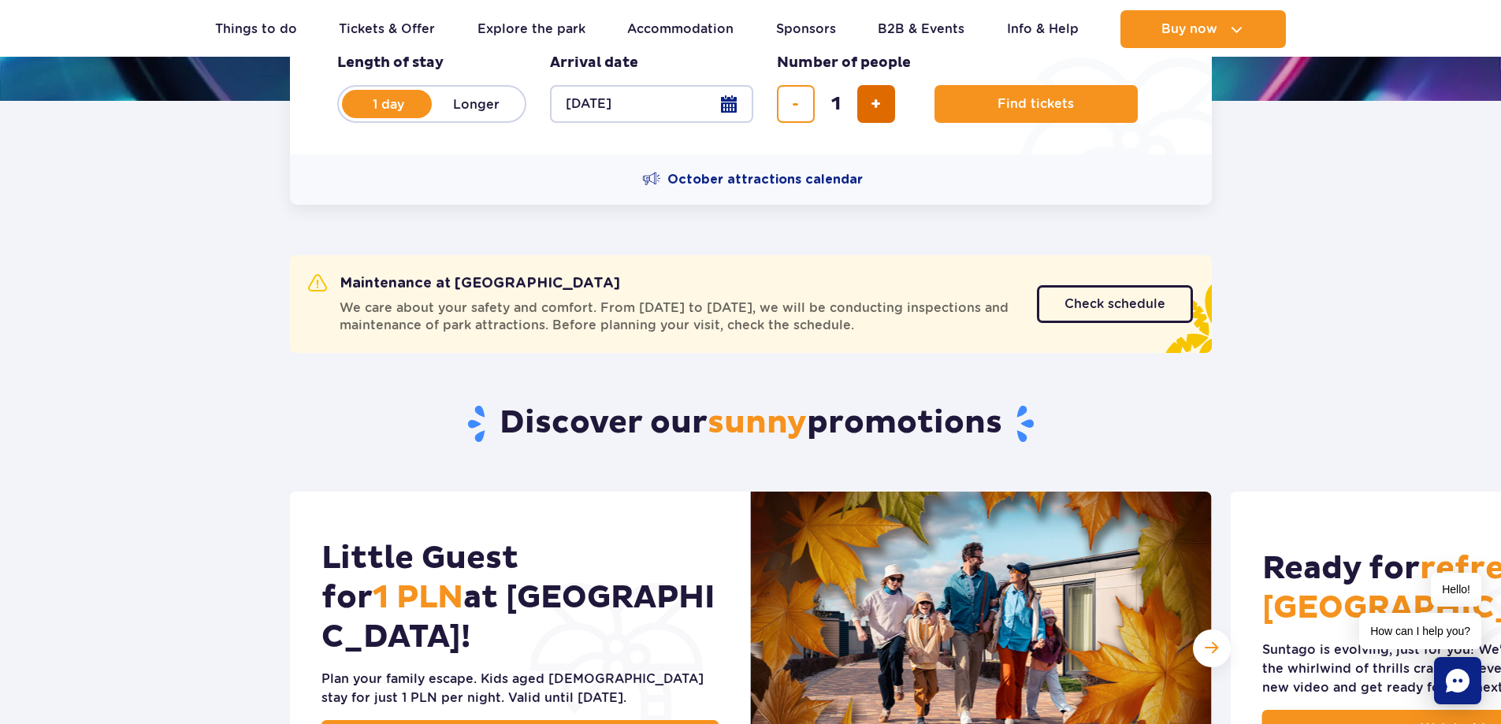
click at [887, 102] on button "add ticket" at bounding box center [876, 104] width 38 height 38
click at [882, 106] on button "add ticket" at bounding box center [876, 104] width 38 height 38
type input "4"
click at [1019, 109] on span "Find tickets" at bounding box center [1029, 104] width 76 height 14
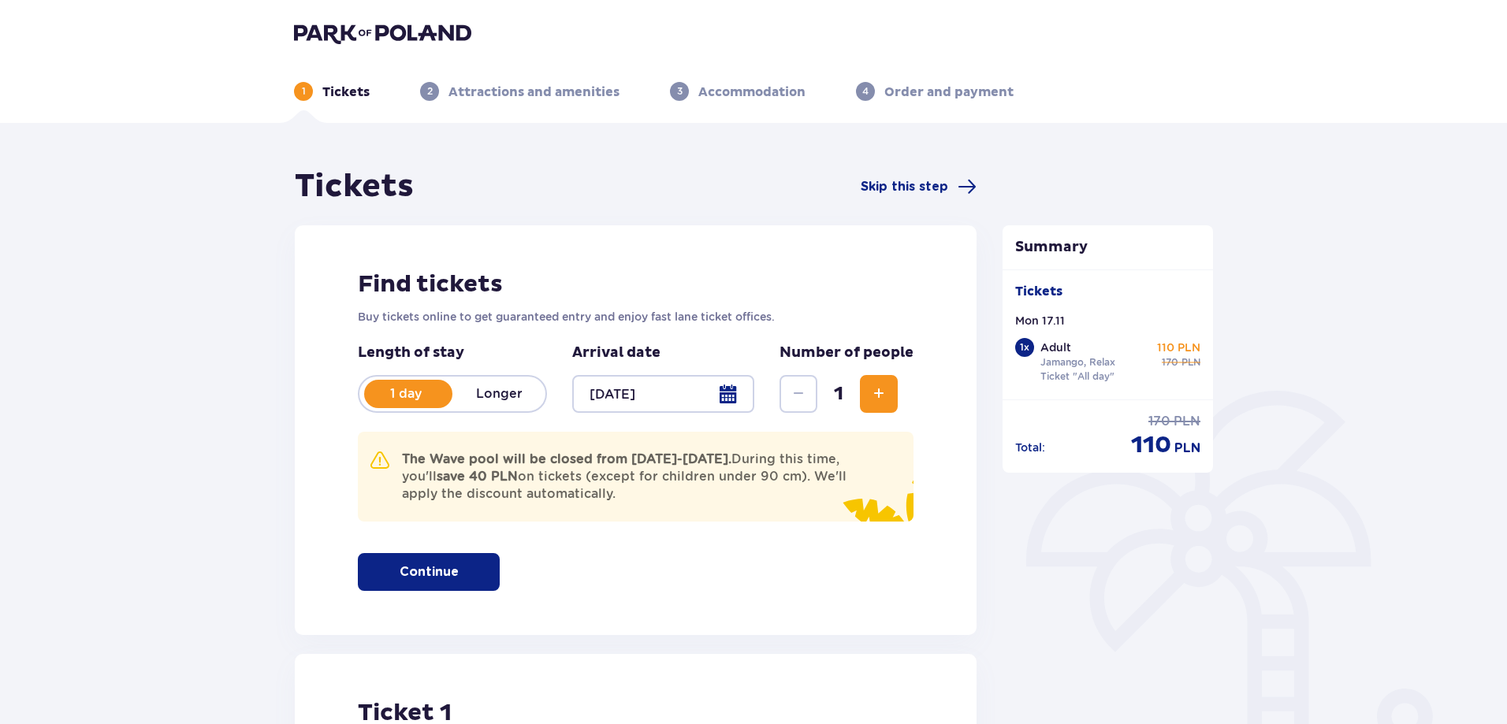
click at [891, 397] on button "Increase" at bounding box center [879, 394] width 38 height 38
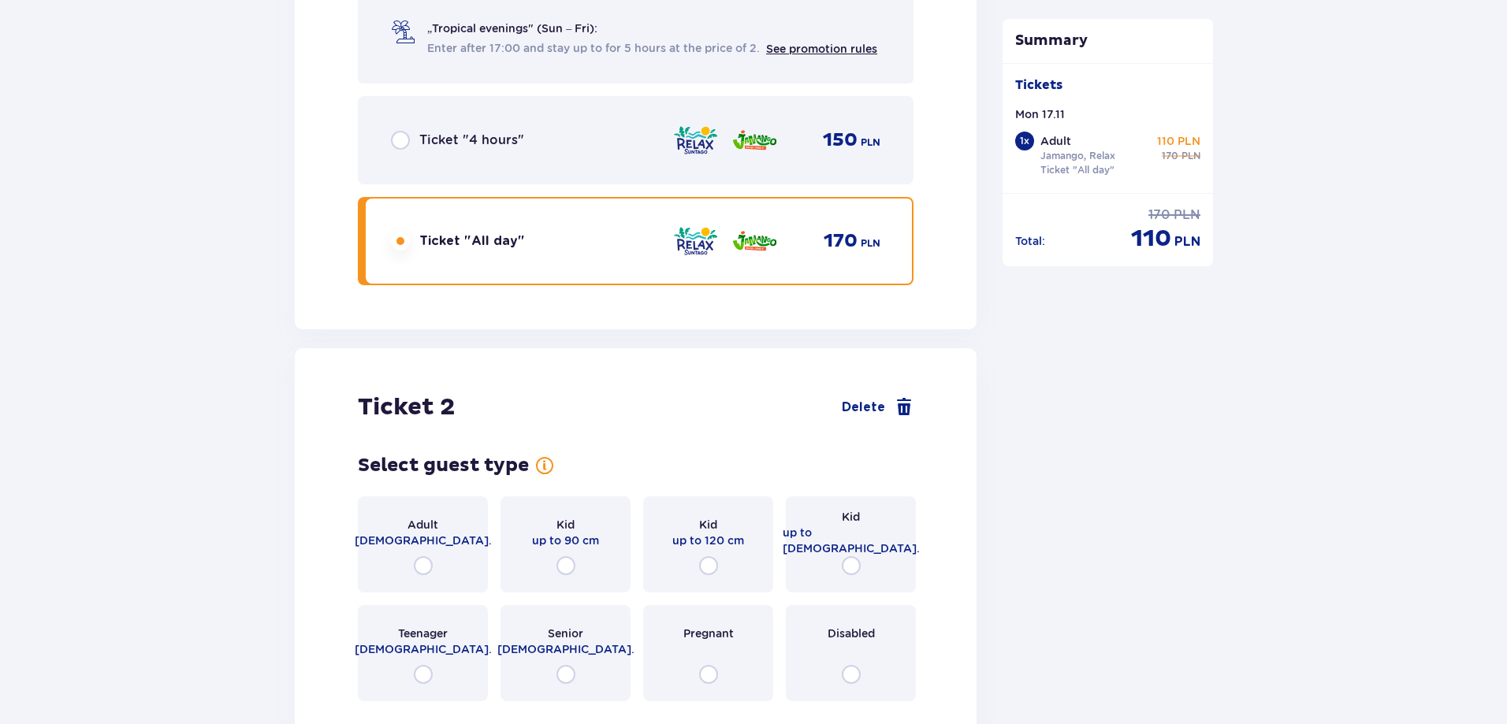
scroll to position [1936, 0]
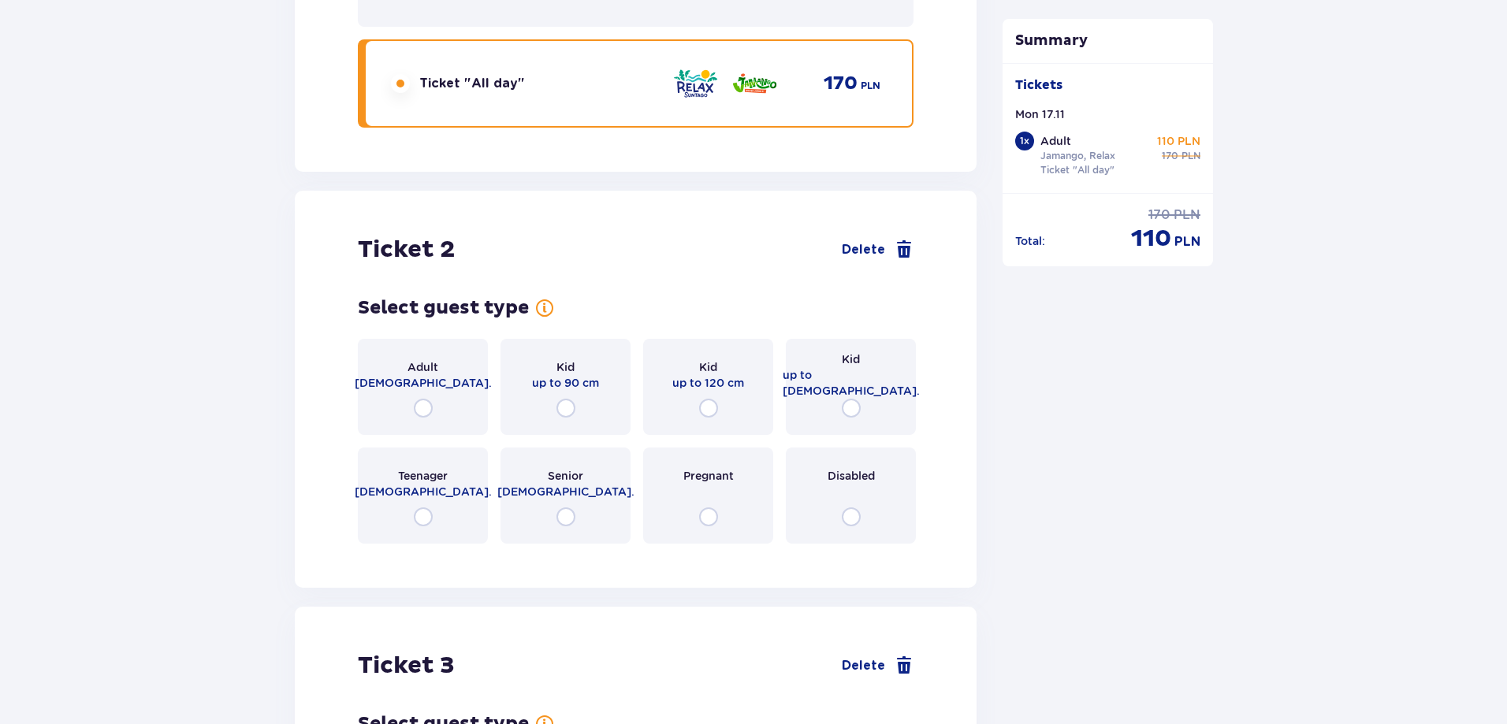
click at [398, 346] on div "Adult 18 - 65 y.o." at bounding box center [423, 387] width 130 height 96
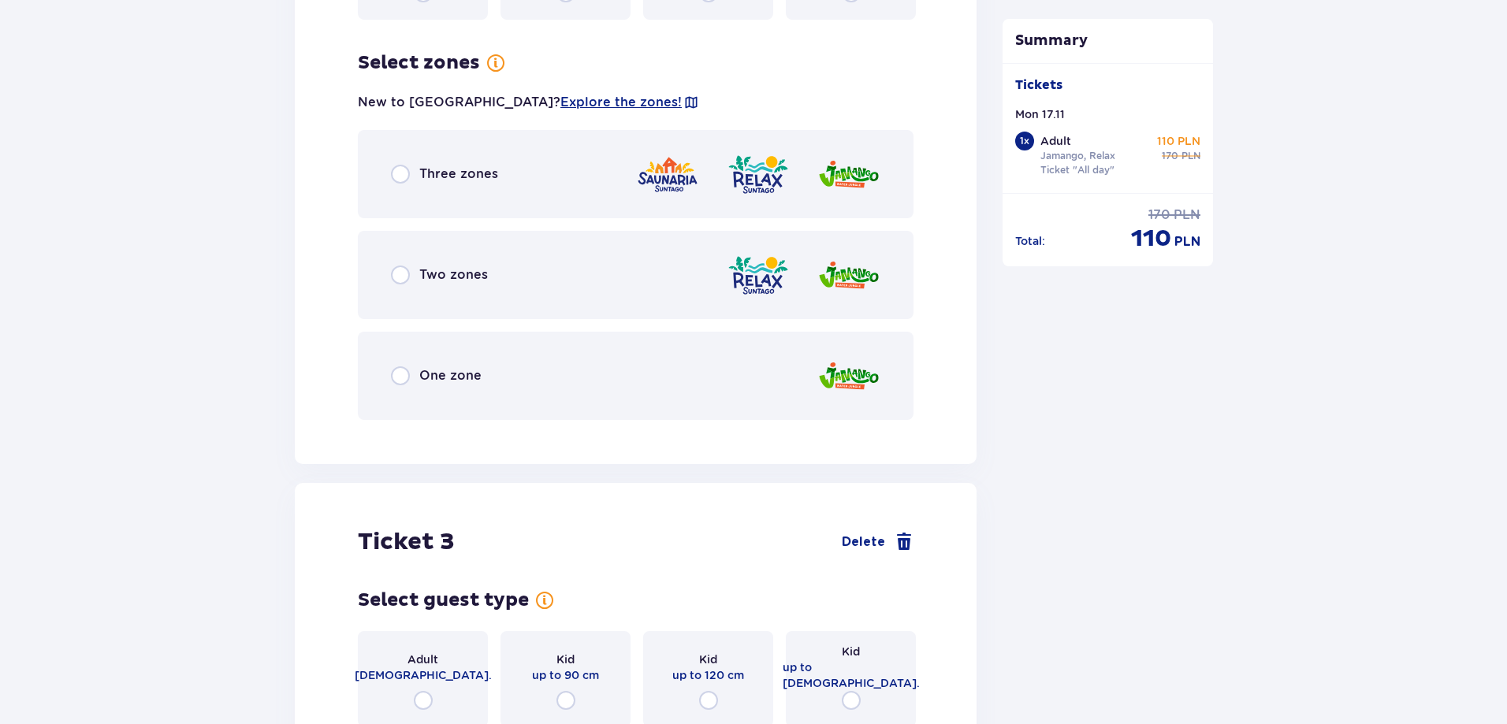
scroll to position [2480, 0]
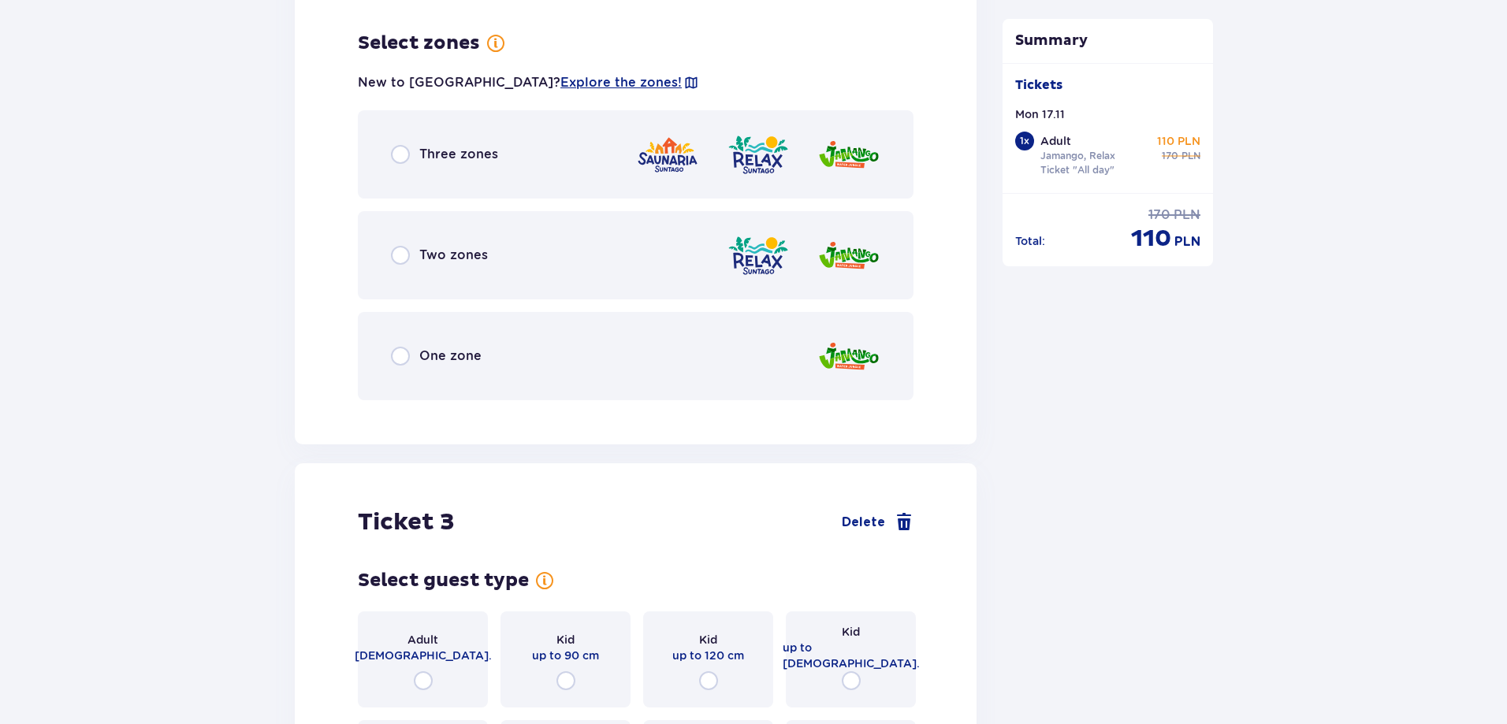
click at [401, 246] on input "radio" at bounding box center [400, 255] width 19 height 19
radio input "true"
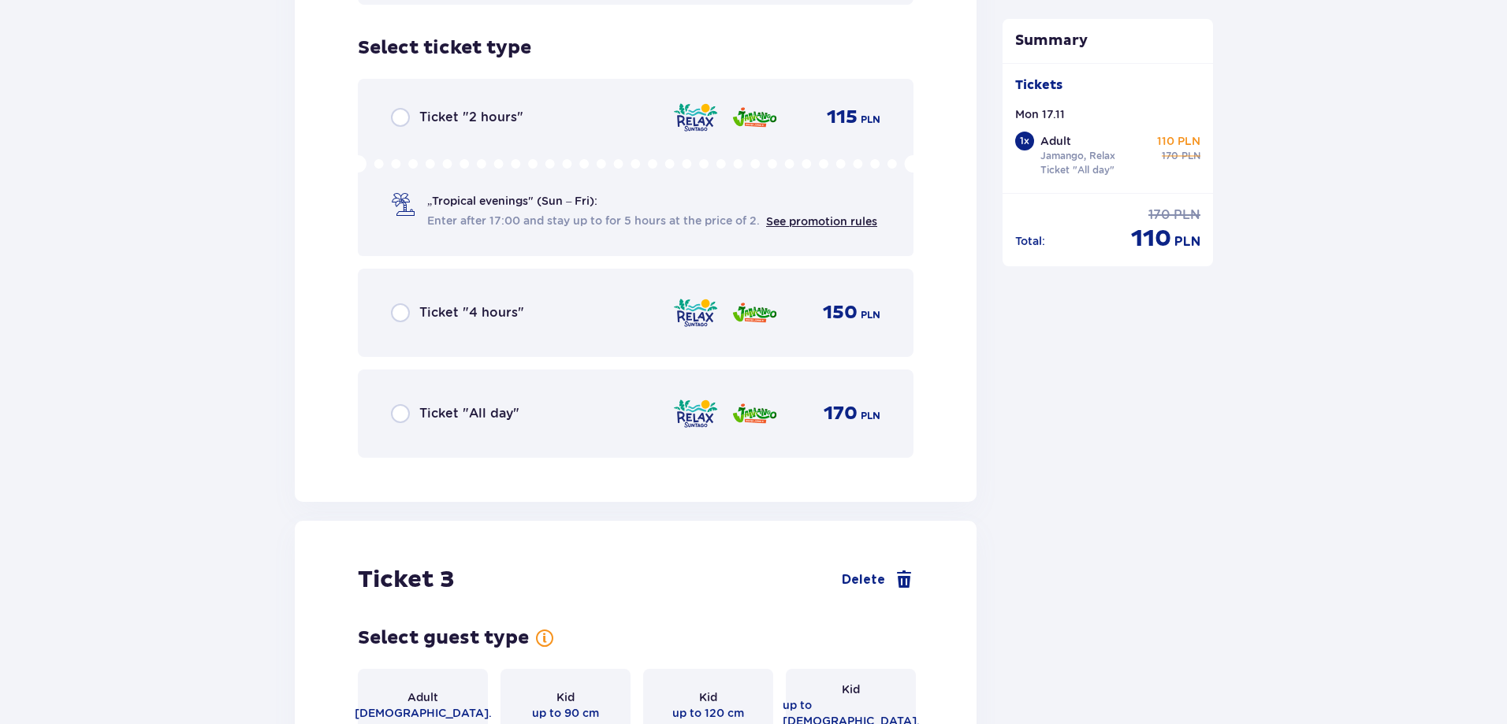
scroll to position [2880, 0]
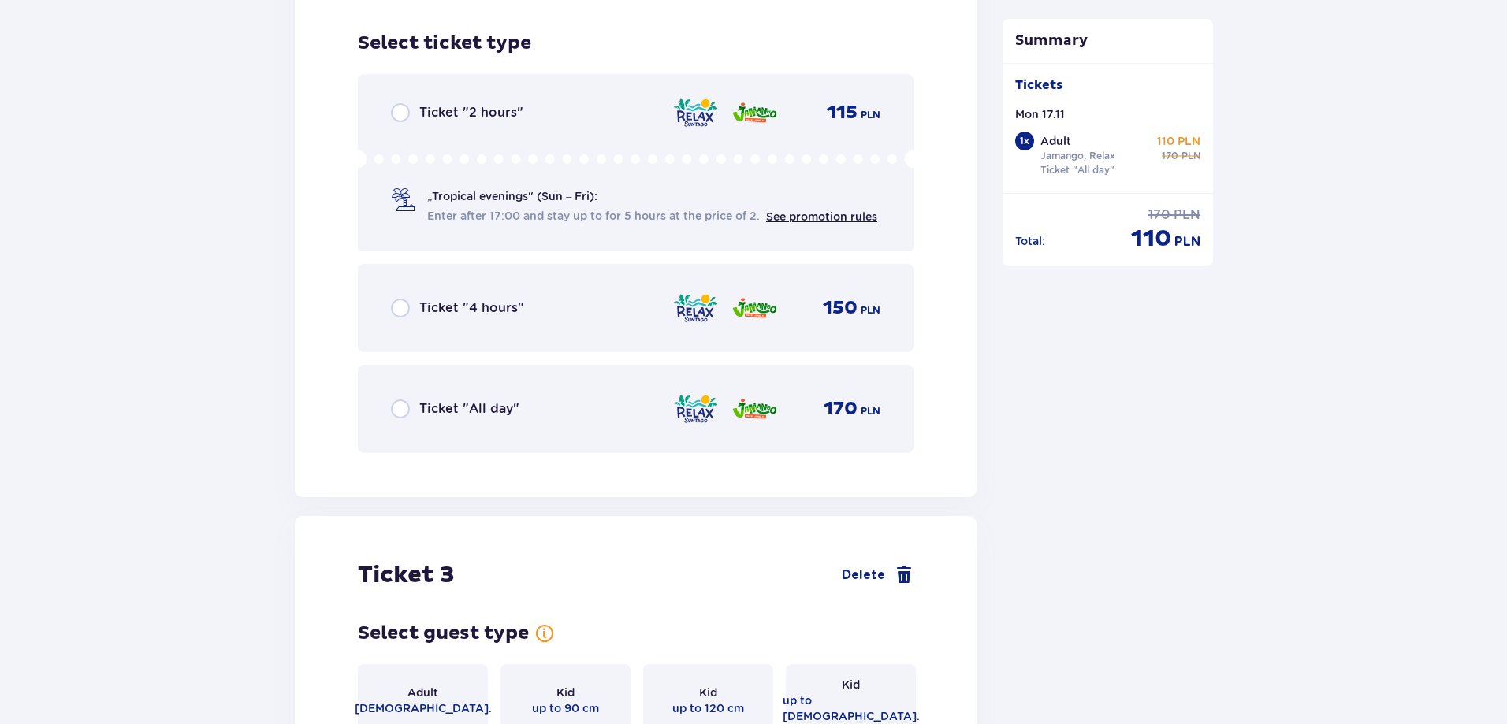
click at [406, 399] on input "radio" at bounding box center [400, 408] width 19 height 19
radio input "true"
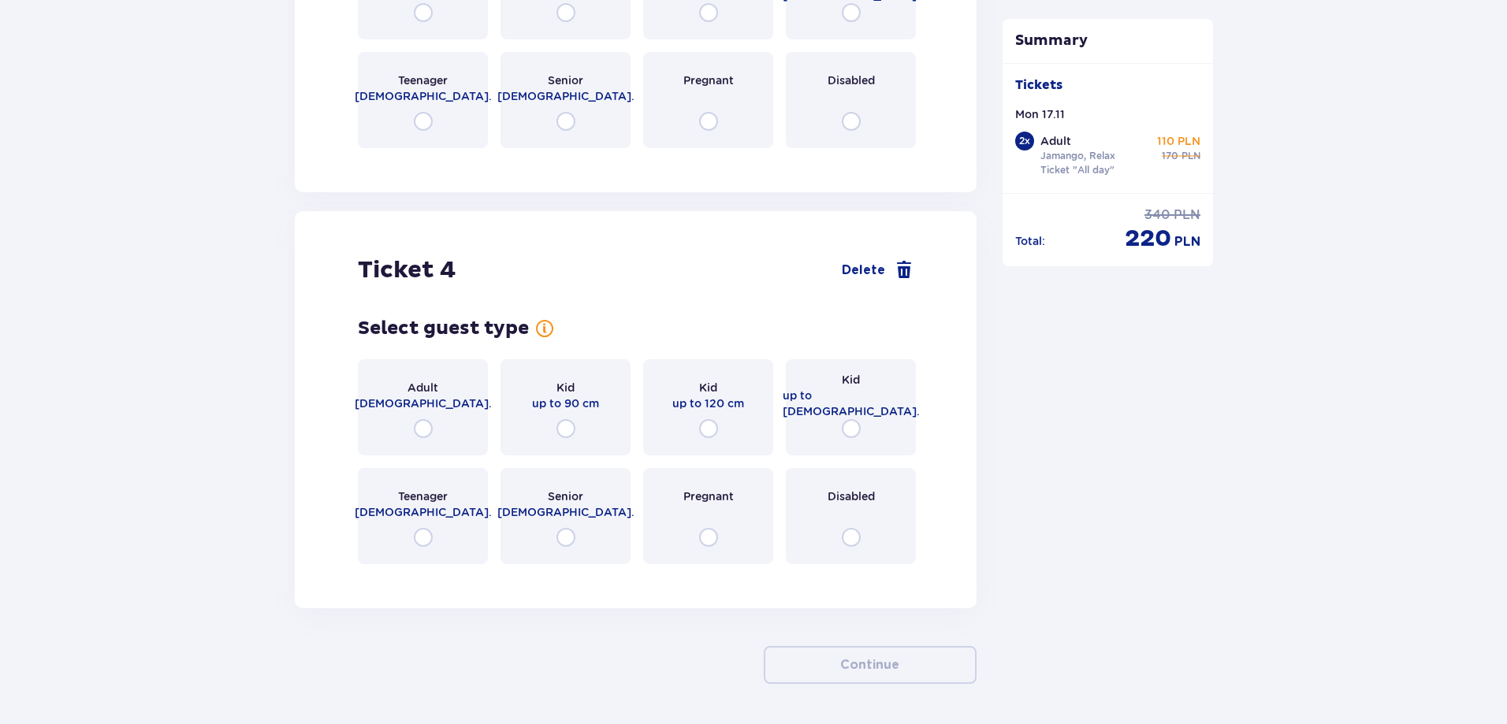
scroll to position [3364, 0]
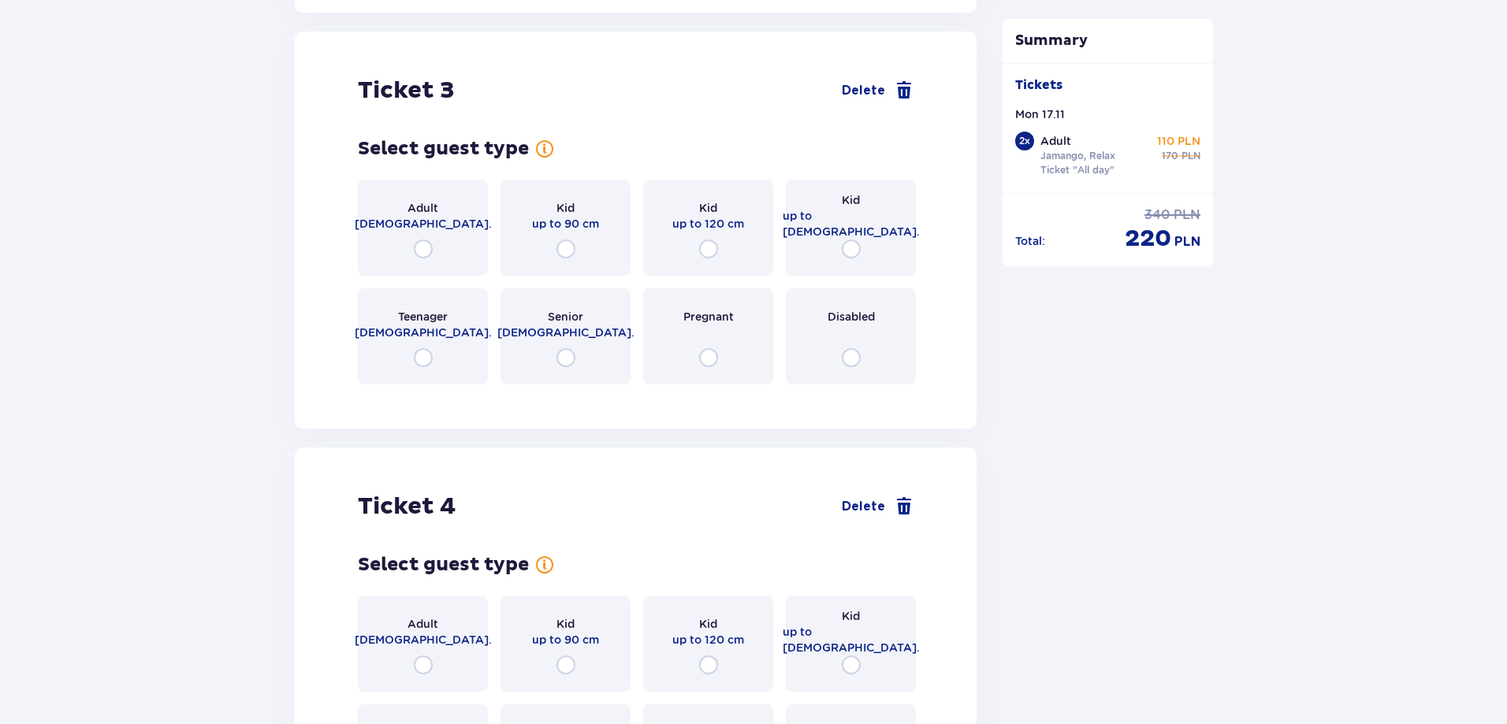
click at [703, 240] on input "radio" at bounding box center [708, 249] width 19 height 19
radio input "true"
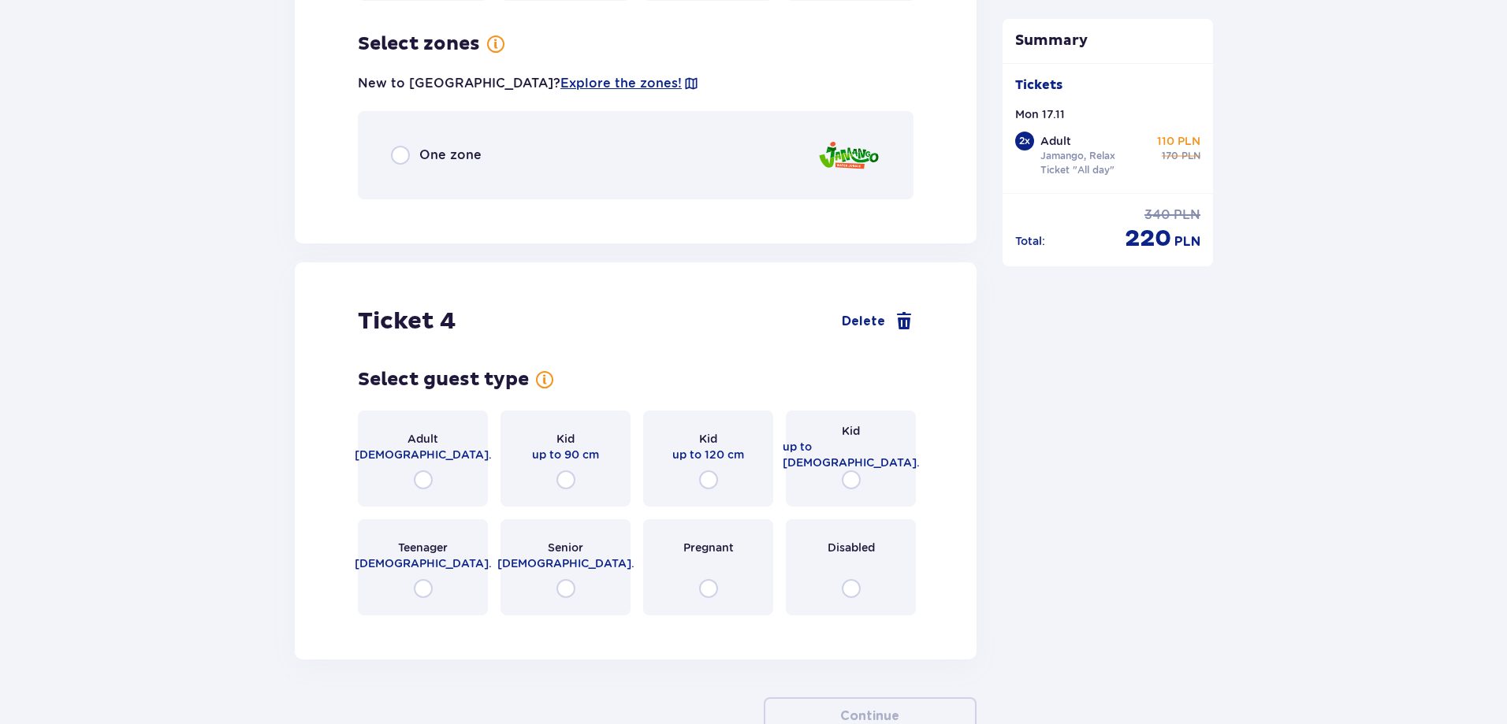
scroll to position [3749, 0]
click at [403, 145] on input "radio" at bounding box center [400, 154] width 19 height 19
radio input "true"
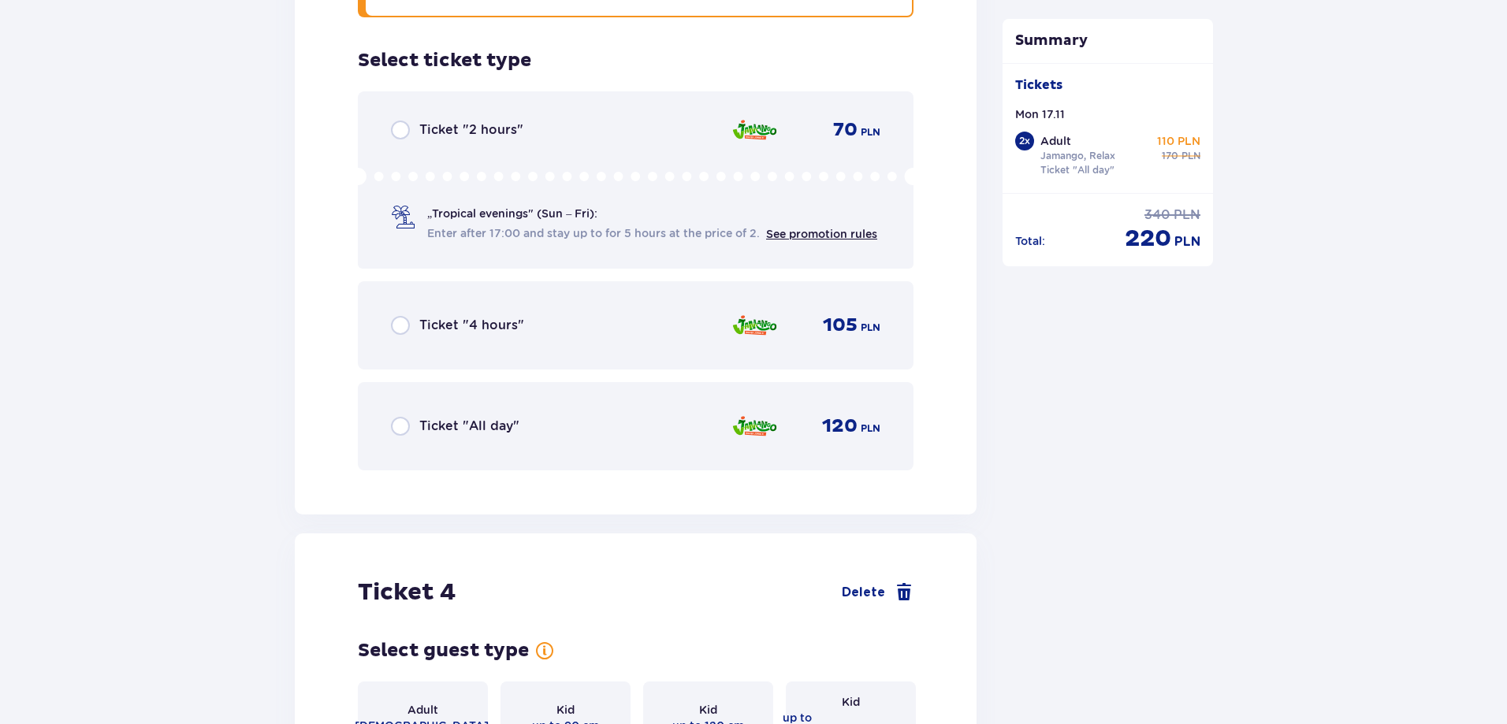
scroll to position [3947, 0]
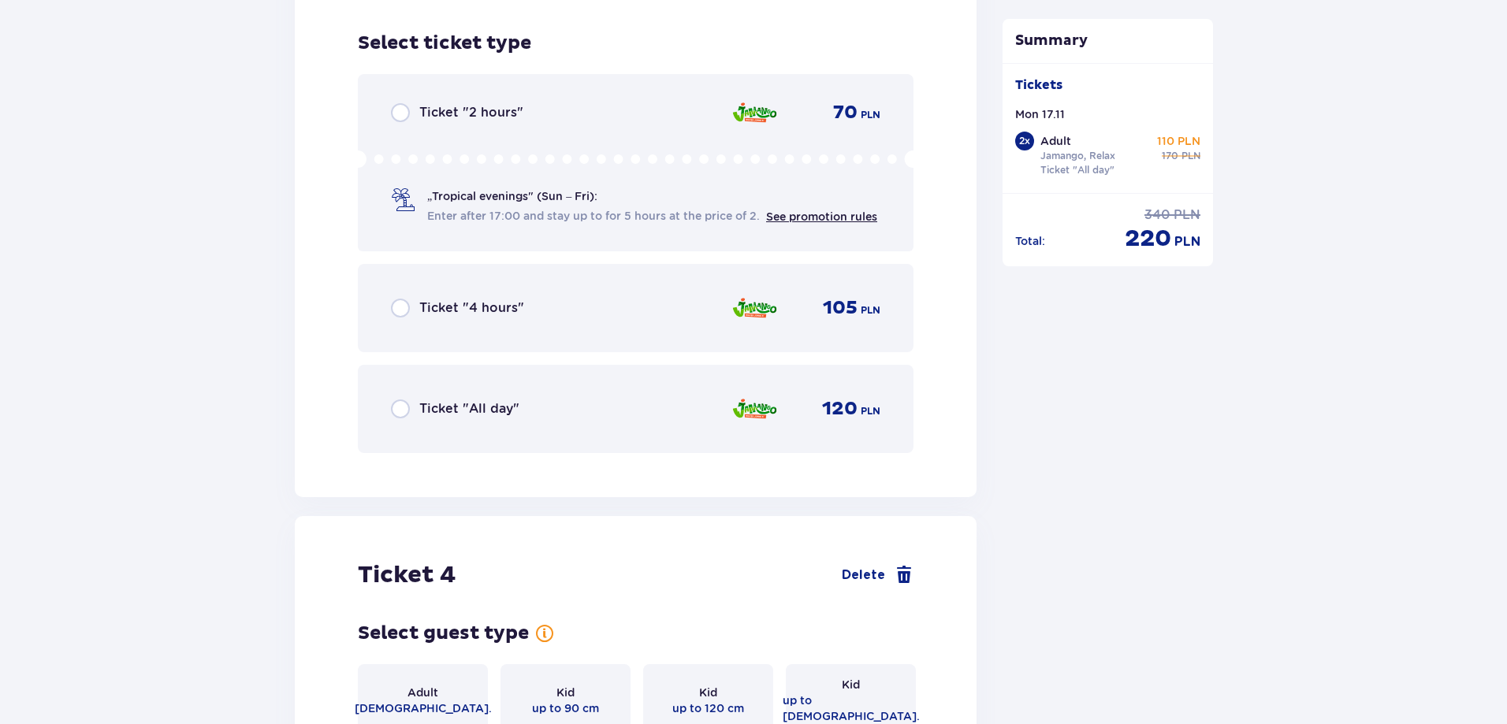
click at [403, 399] on input "radio" at bounding box center [400, 408] width 19 height 19
radio input "true"
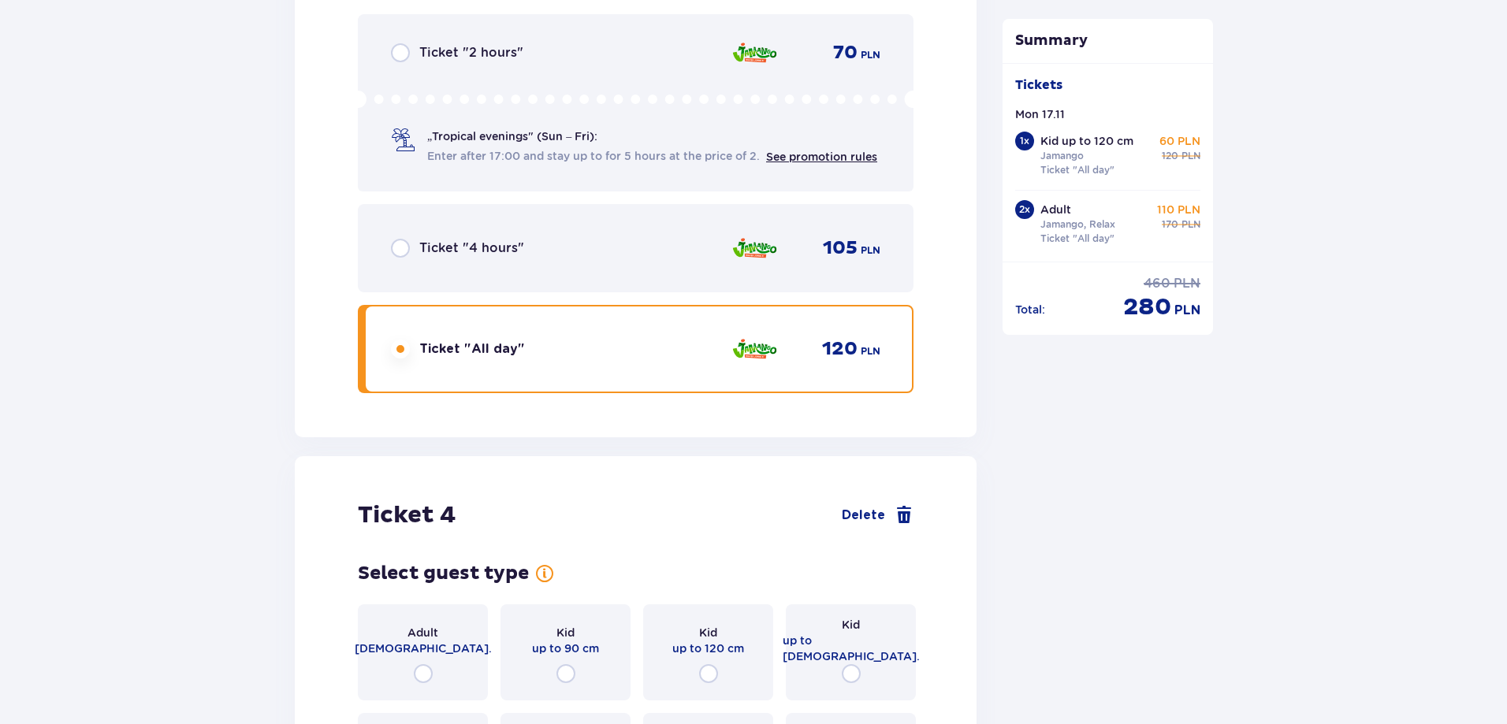
scroll to position [4294, 0]
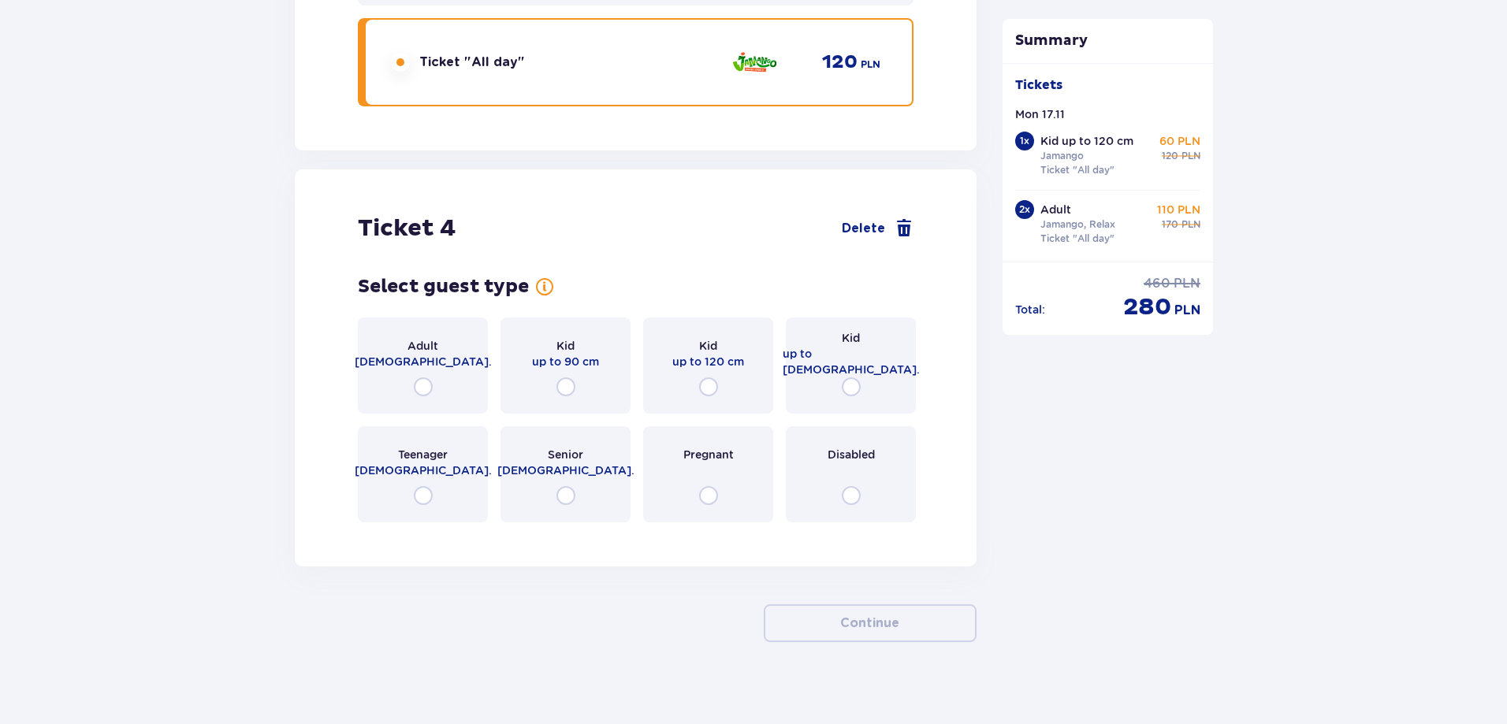
click at [853, 346] on span "up to 16 y.o." at bounding box center [850, 362] width 137 height 32
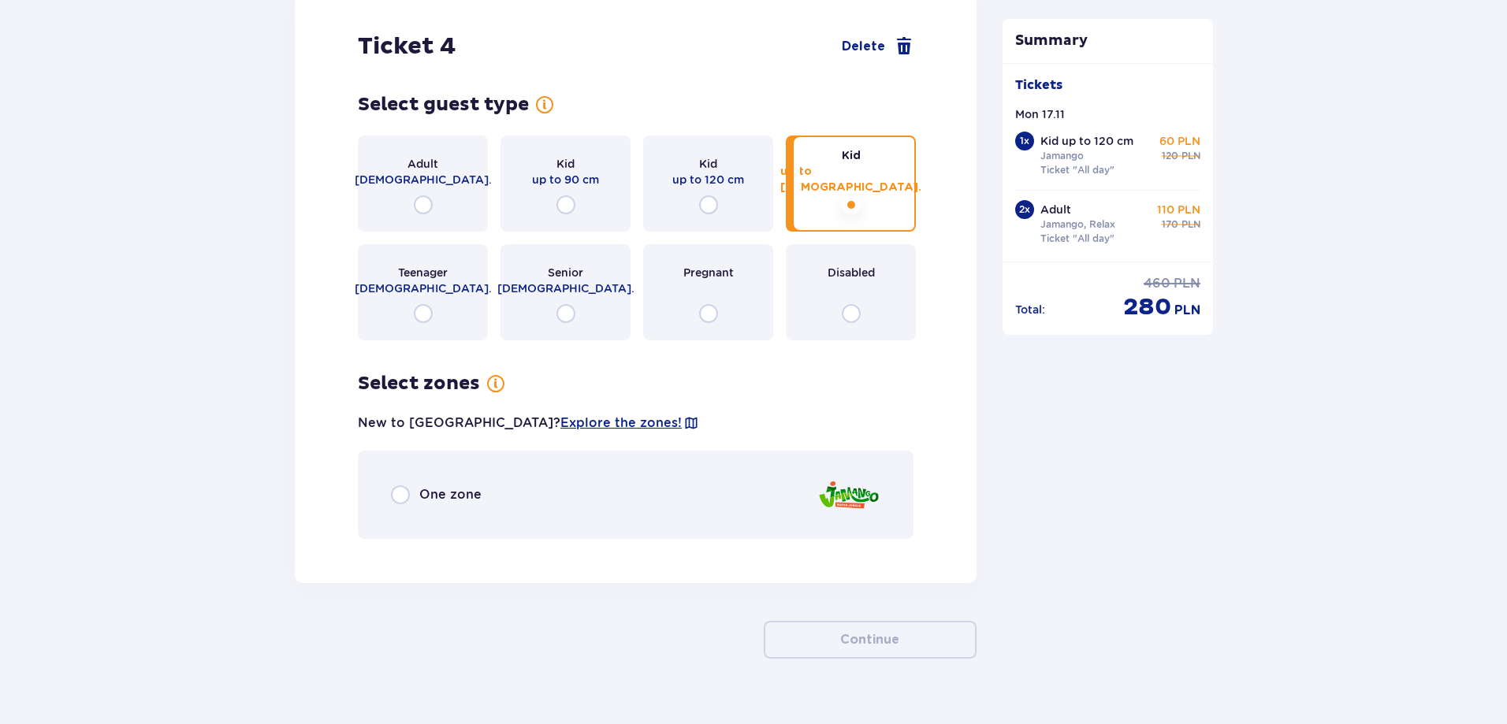
scroll to position [4493, 0]
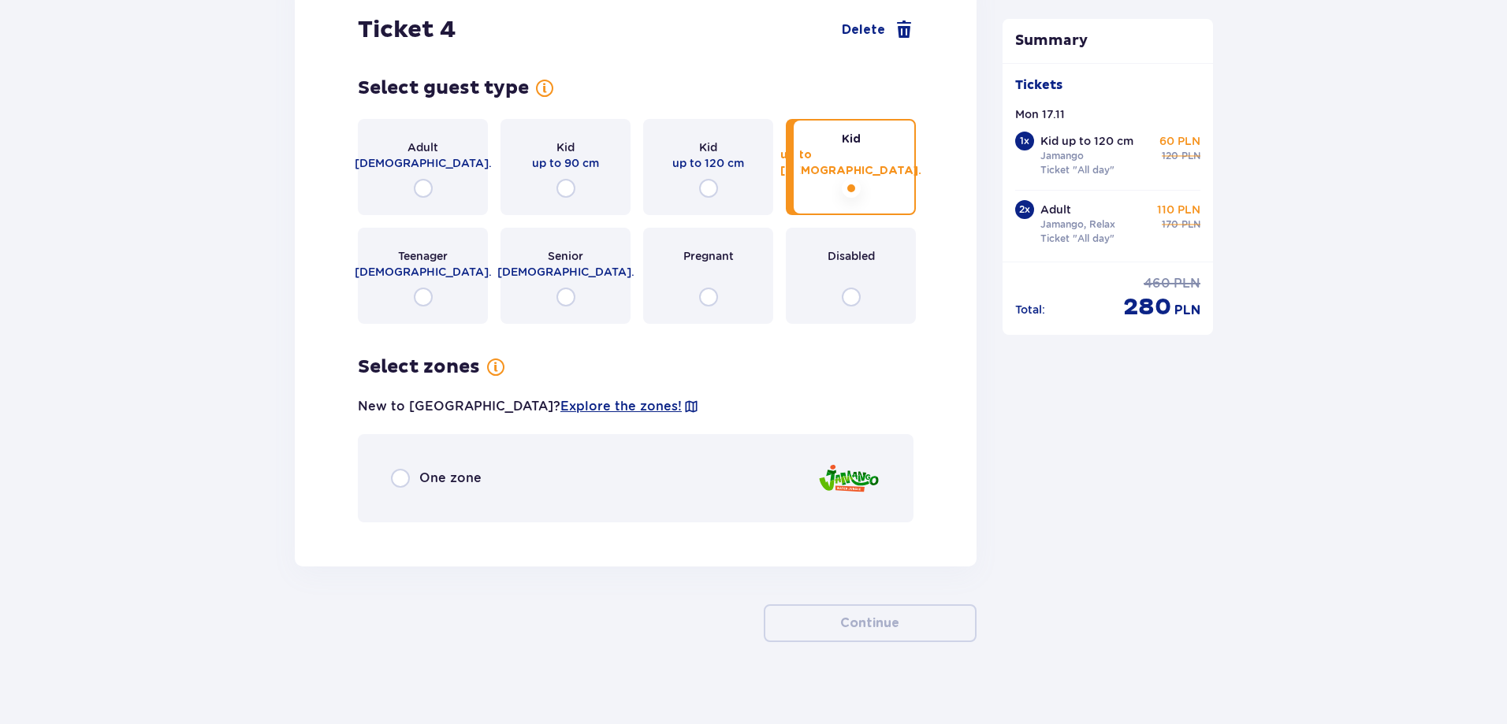
click at [707, 179] on input "radio" at bounding box center [708, 188] width 19 height 19
radio input "true"
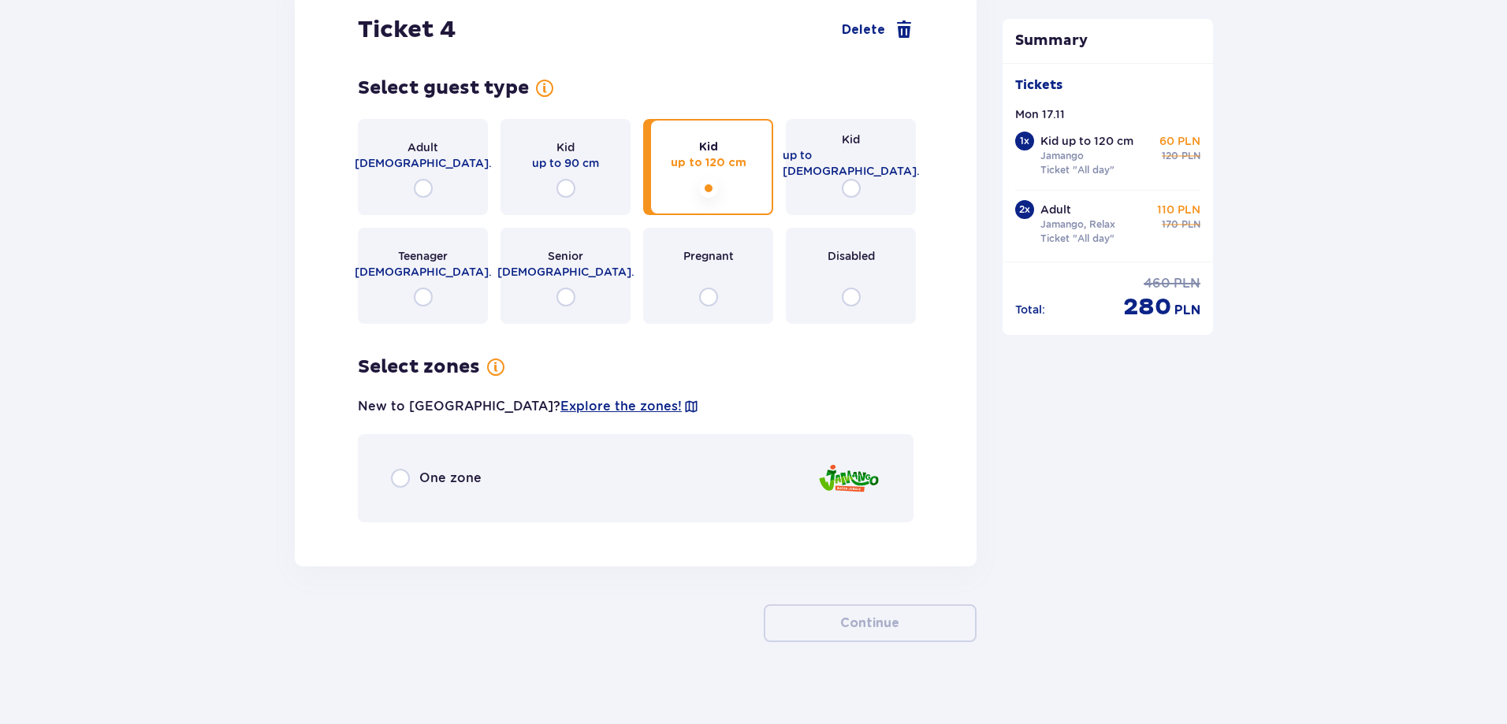
click at [852, 179] on input "radio" at bounding box center [851, 188] width 19 height 19
radio input "true"
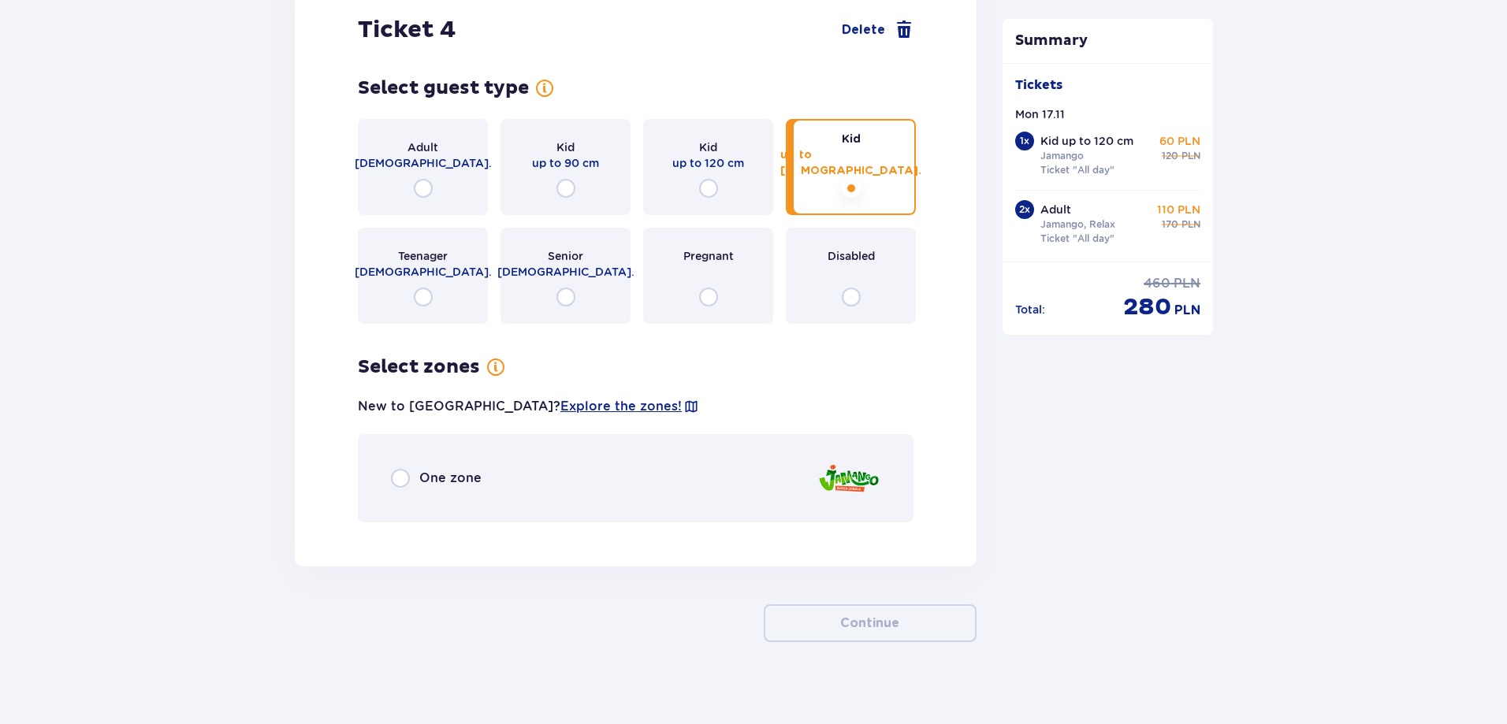
click at [407, 469] on input "radio" at bounding box center [400, 478] width 19 height 19
radio input "true"
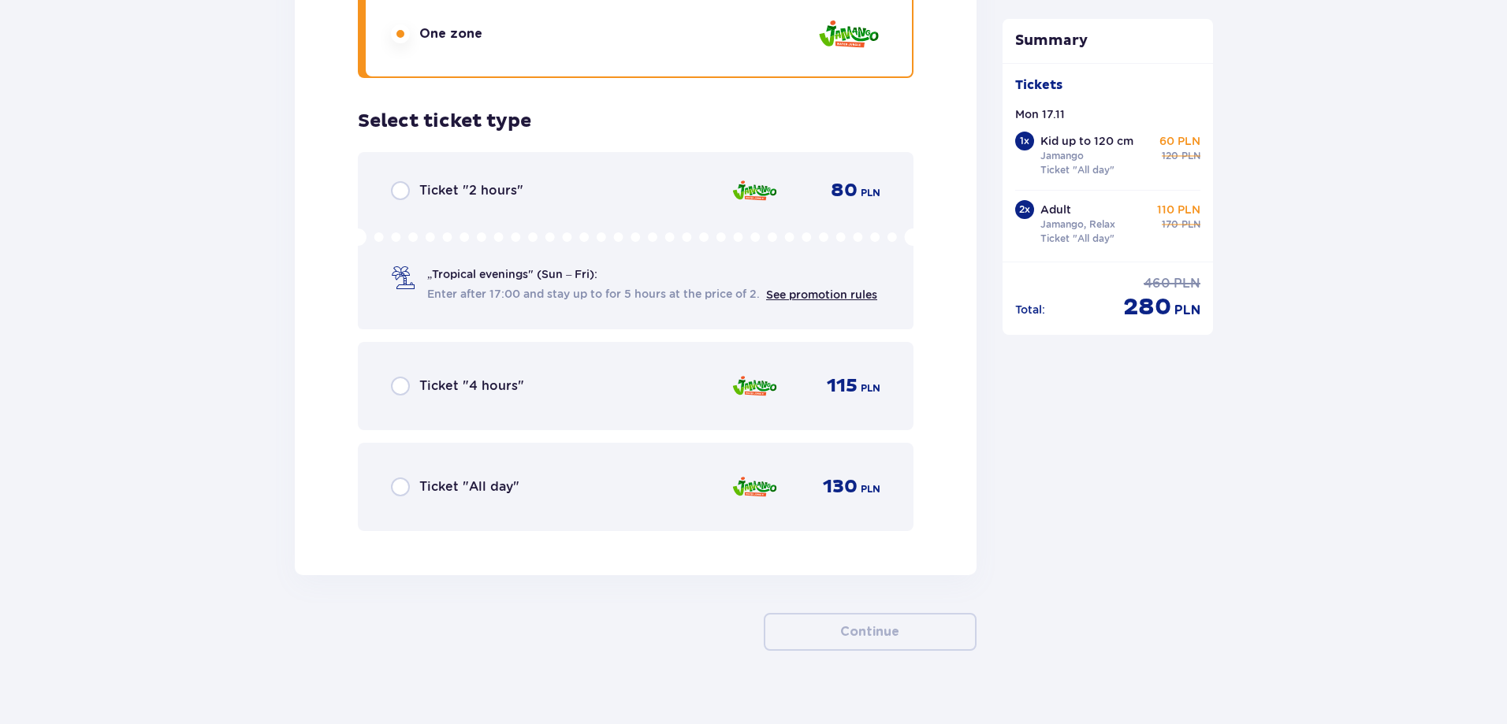
scroll to position [4946, 0]
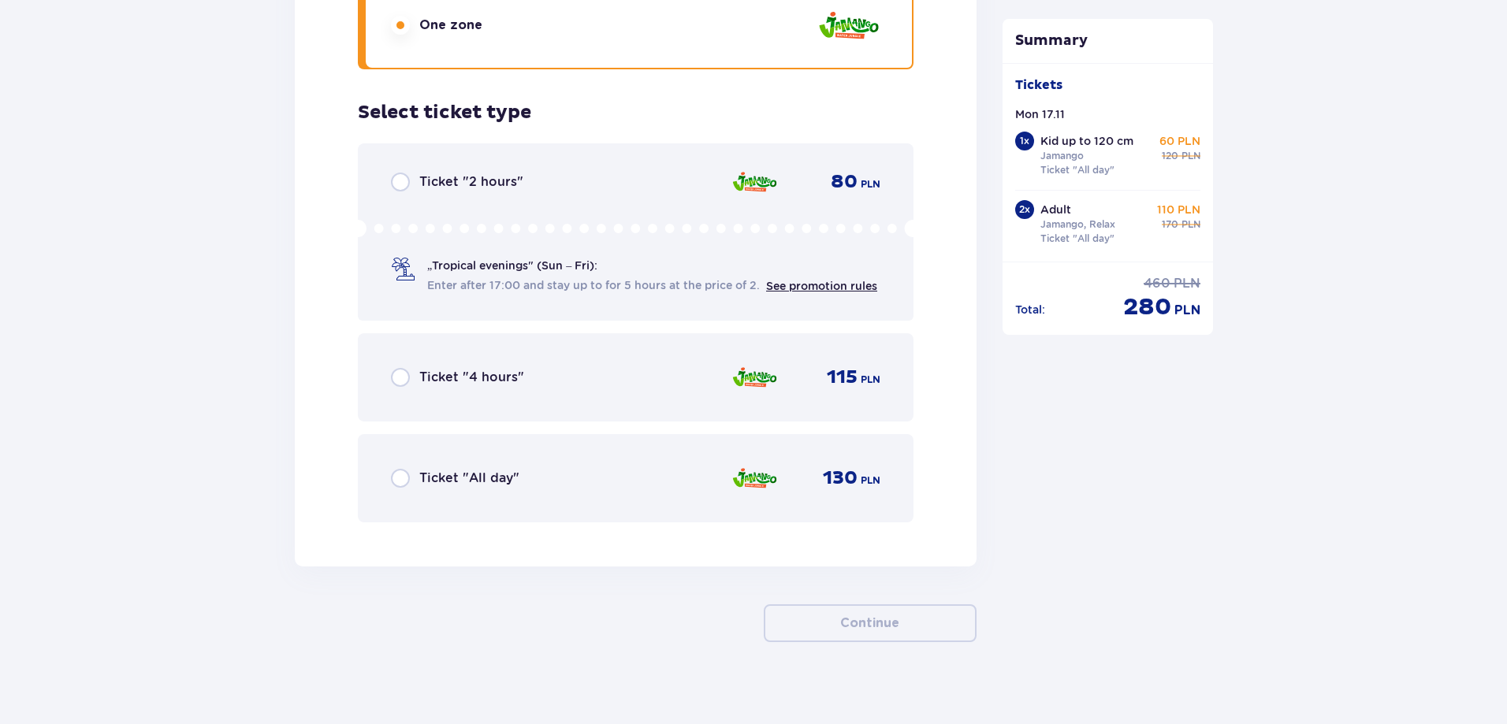
click at [403, 469] on input "radio" at bounding box center [400, 478] width 19 height 19
radio input "true"
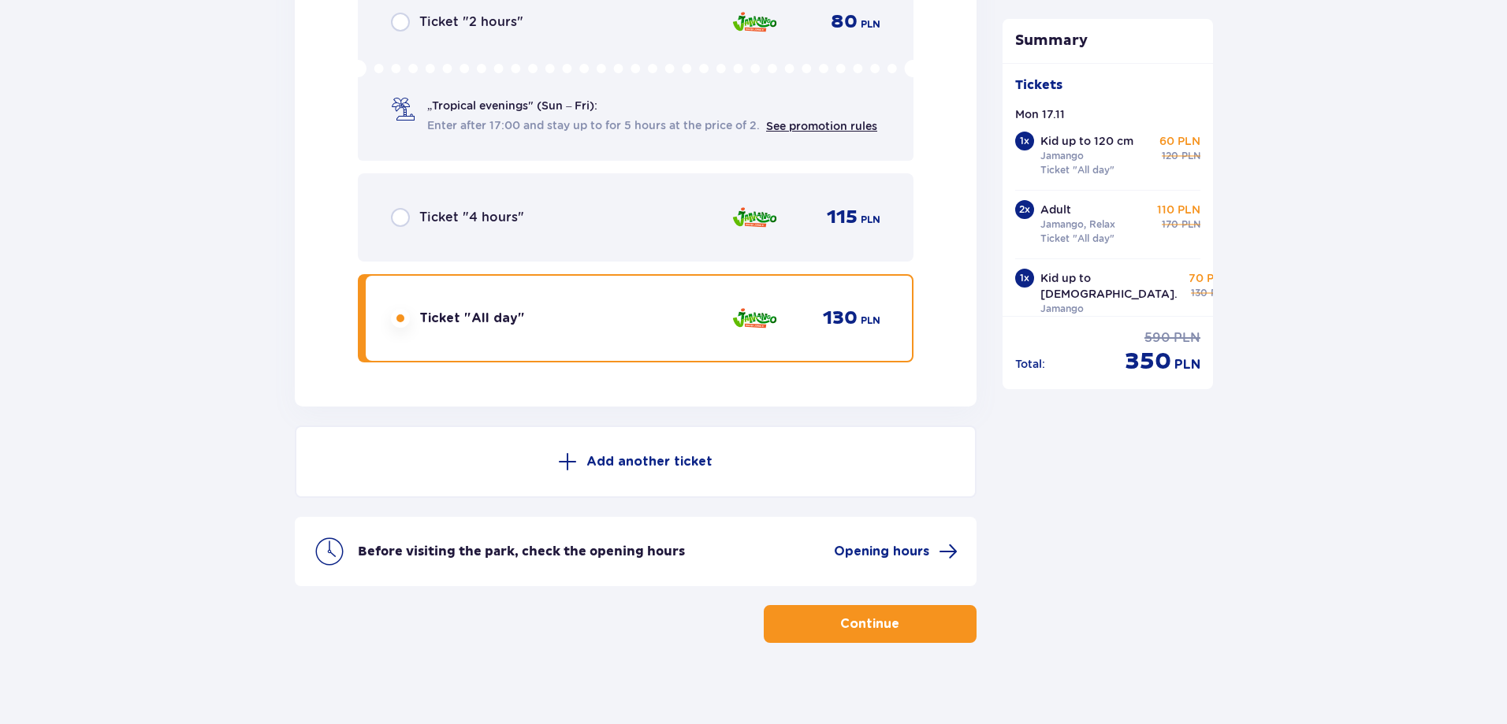
scroll to position [5107, 0]
click at [882, 615] on p "Continue" at bounding box center [869, 623] width 59 height 17
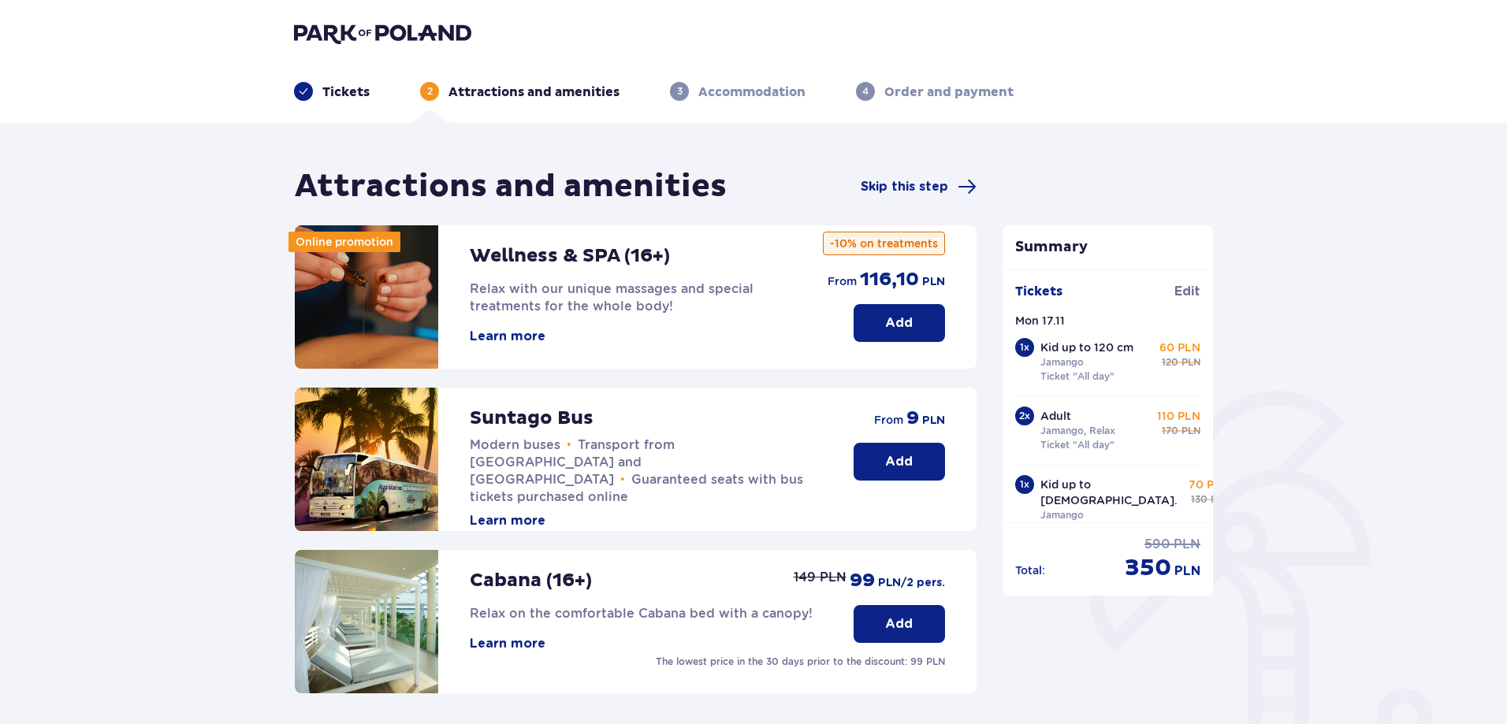
scroll to position [344, 0]
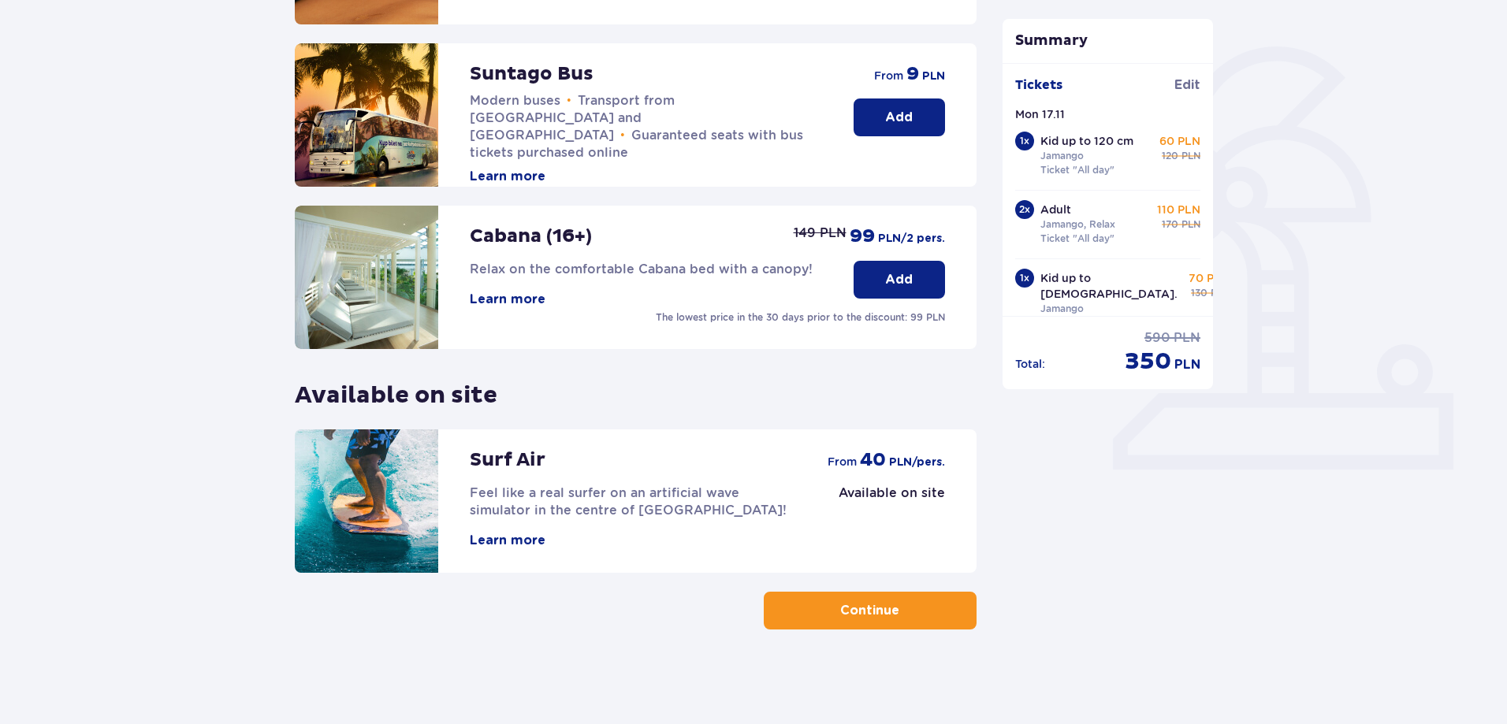
click at [868, 611] on p "Continue" at bounding box center [869, 610] width 59 height 17
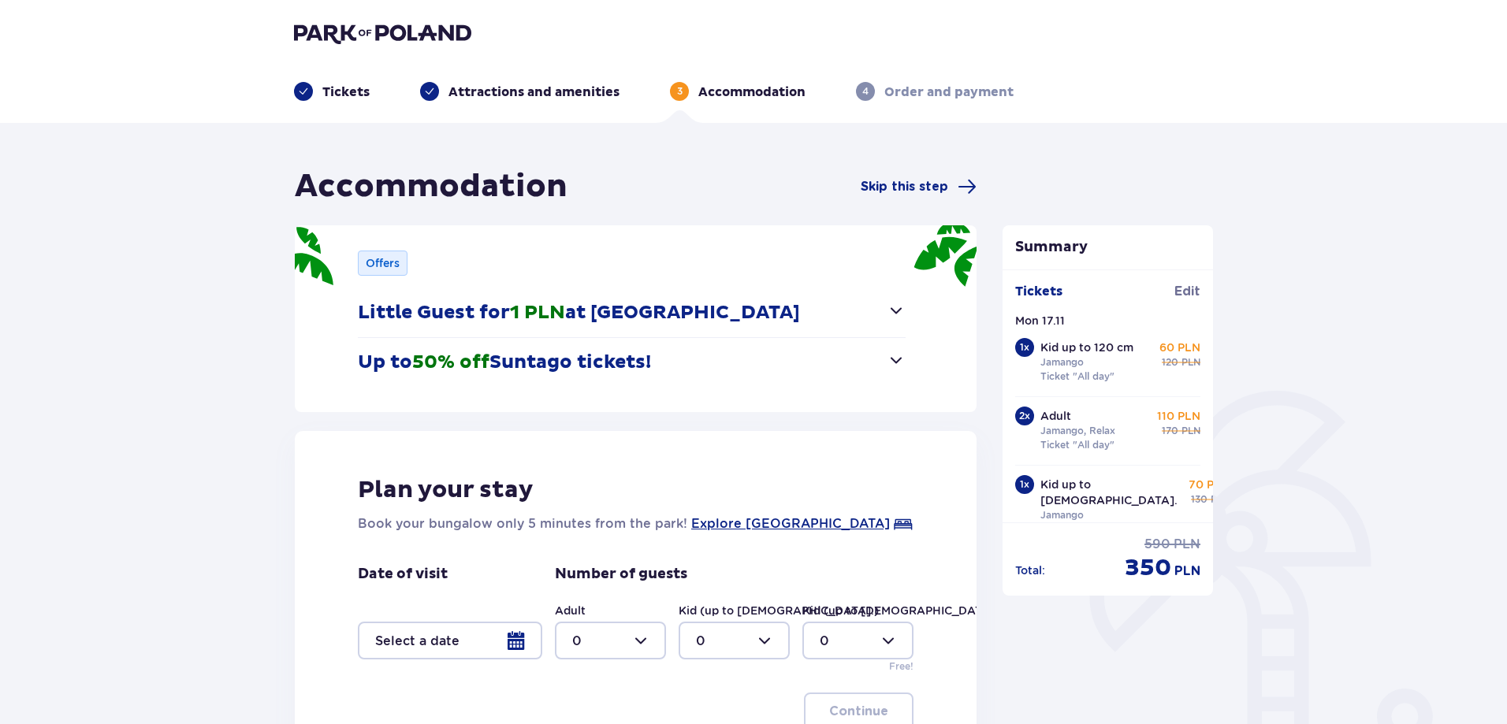
scroll to position [202, 0]
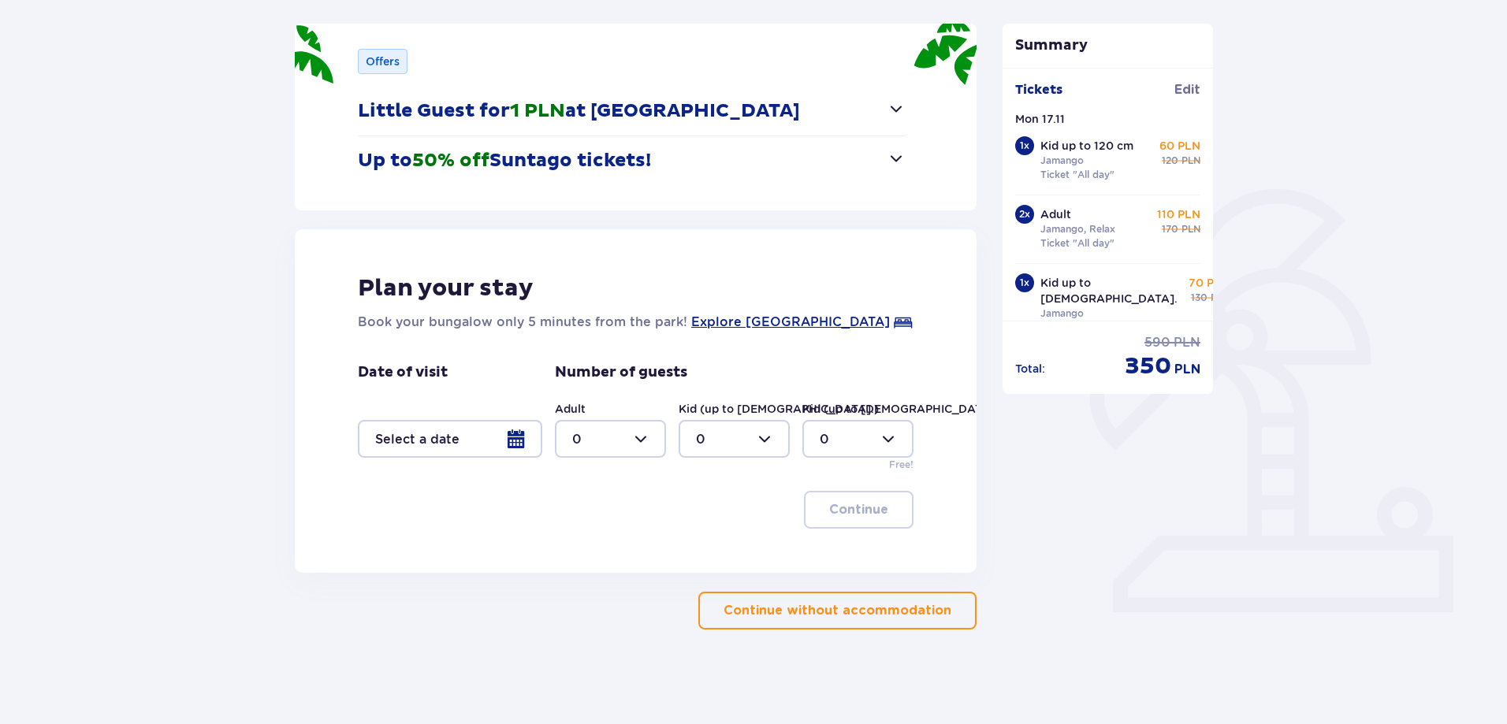
click at [520, 437] on div at bounding box center [450, 439] width 184 height 38
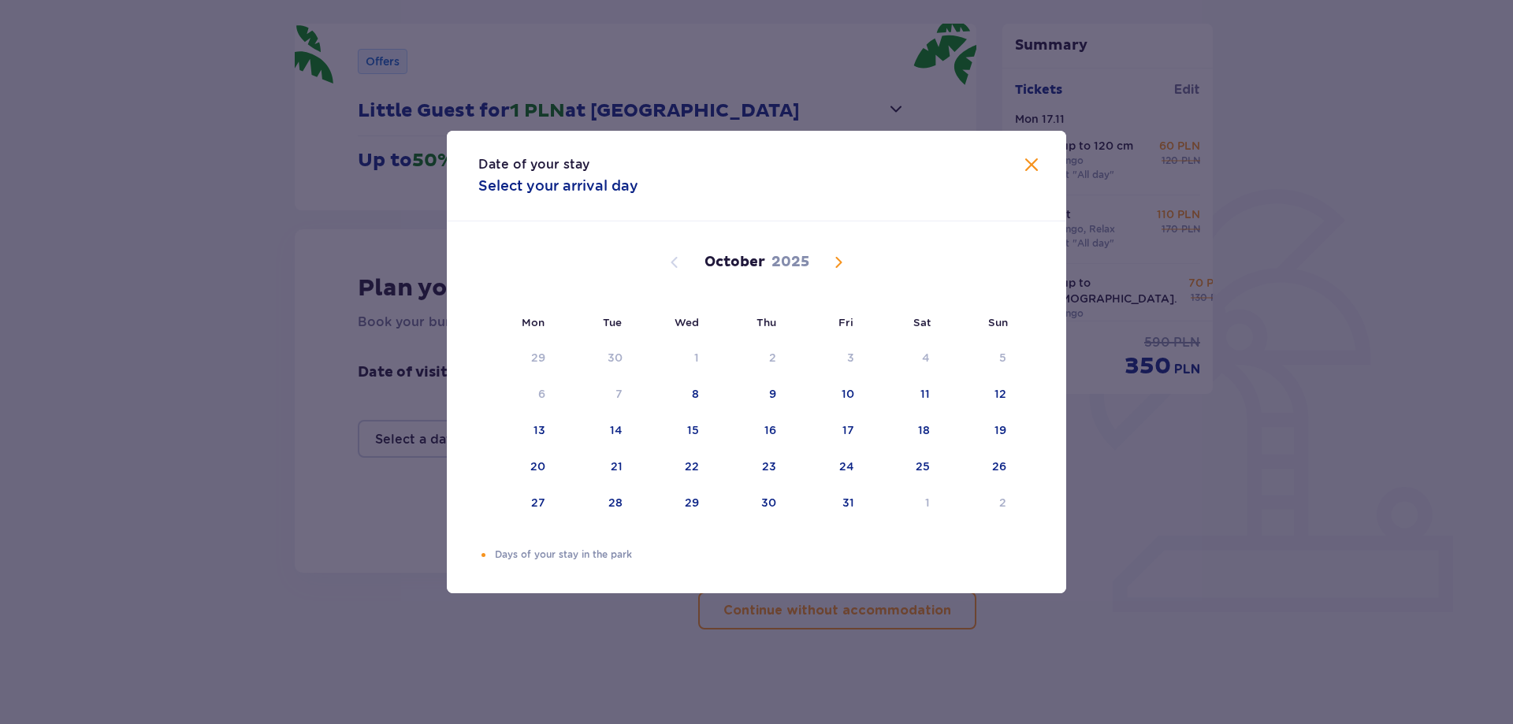
click at [833, 267] on span "Next month" at bounding box center [838, 262] width 19 height 19
click at [547, 466] on div "17" at bounding box center [517, 467] width 78 height 35
click at [626, 463] on div "18" at bounding box center [594, 467] width 76 height 35
type input "17.11.25 - 18.11.25"
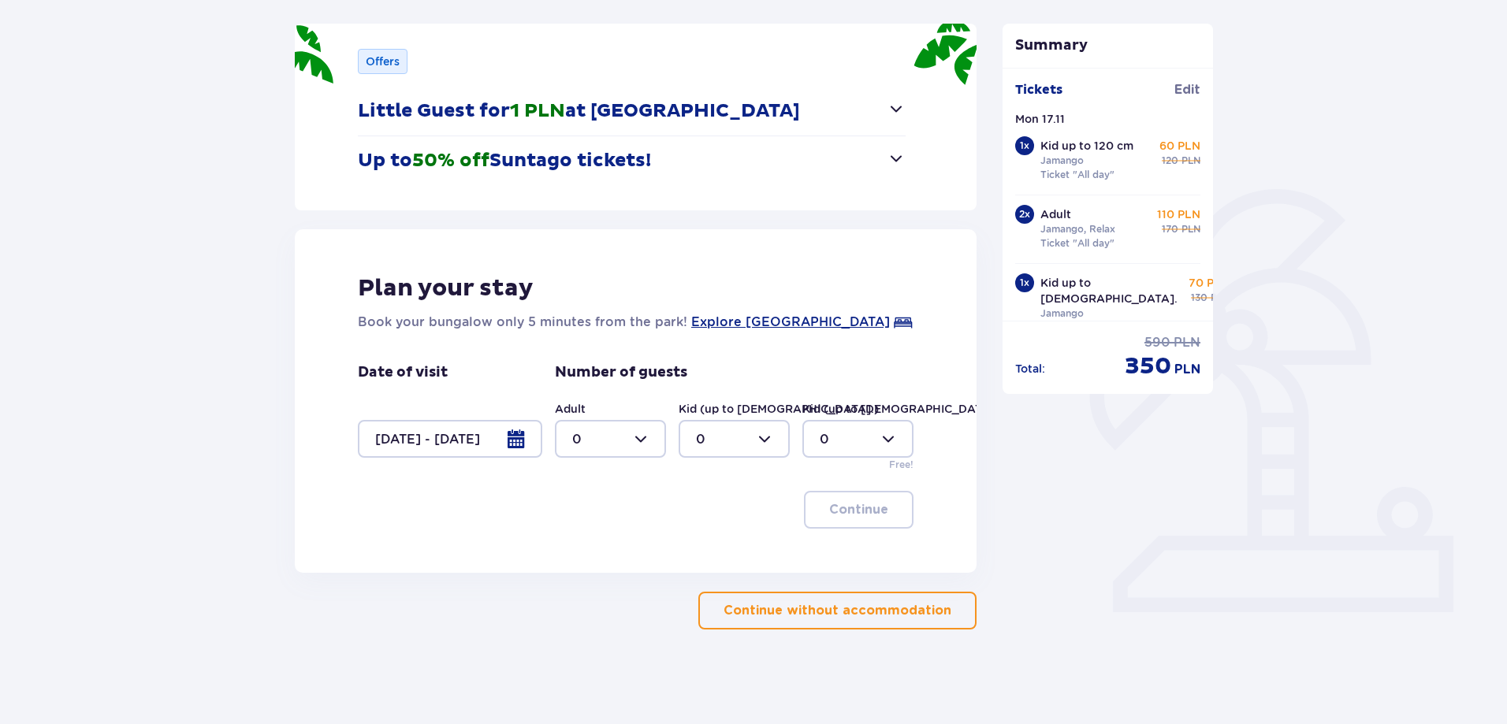
click at [619, 424] on div at bounding box center [610, 439] width 111 height 38
click at [596, 552] on div "2" at bounding box center [610, 552] width 76 height 17
type input "2"
click at [752, 440] on div at bounding box center [733, 439] width 111 height 38
click at [716, 554] on div "2" at bounding box center [734, 552] width 76 height 17
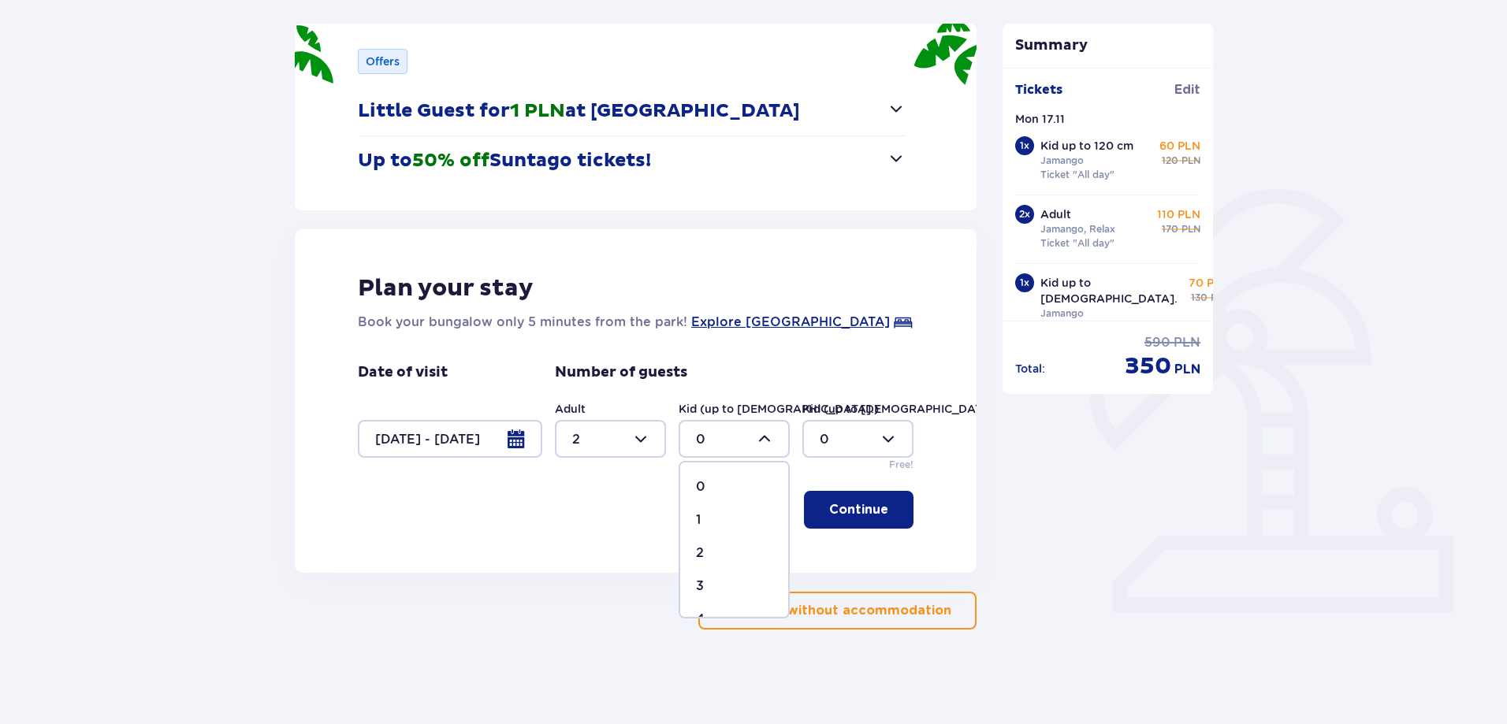
type input "2"
click at [882, 507] on span "button" at bounding box center [891, 509] width 19 height 19
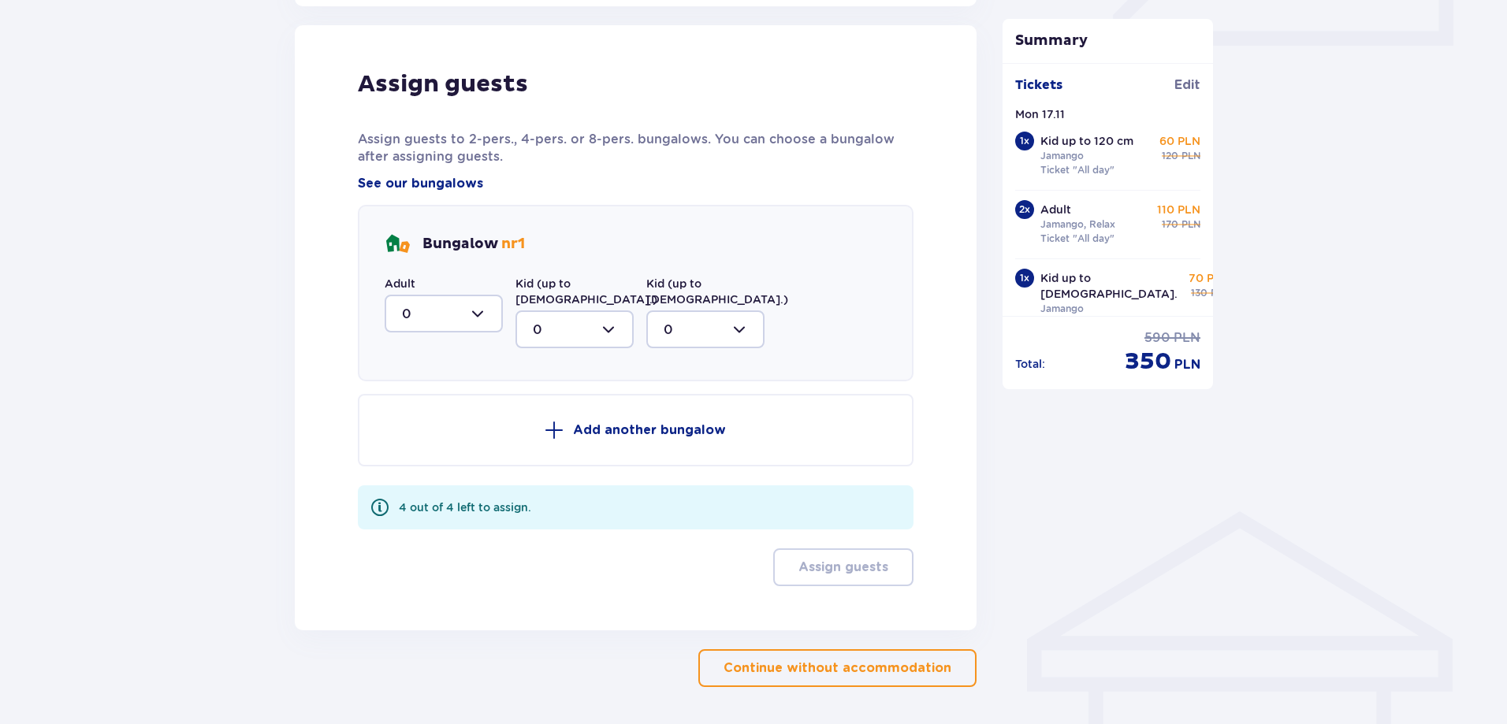
scroll to position [775, 0]
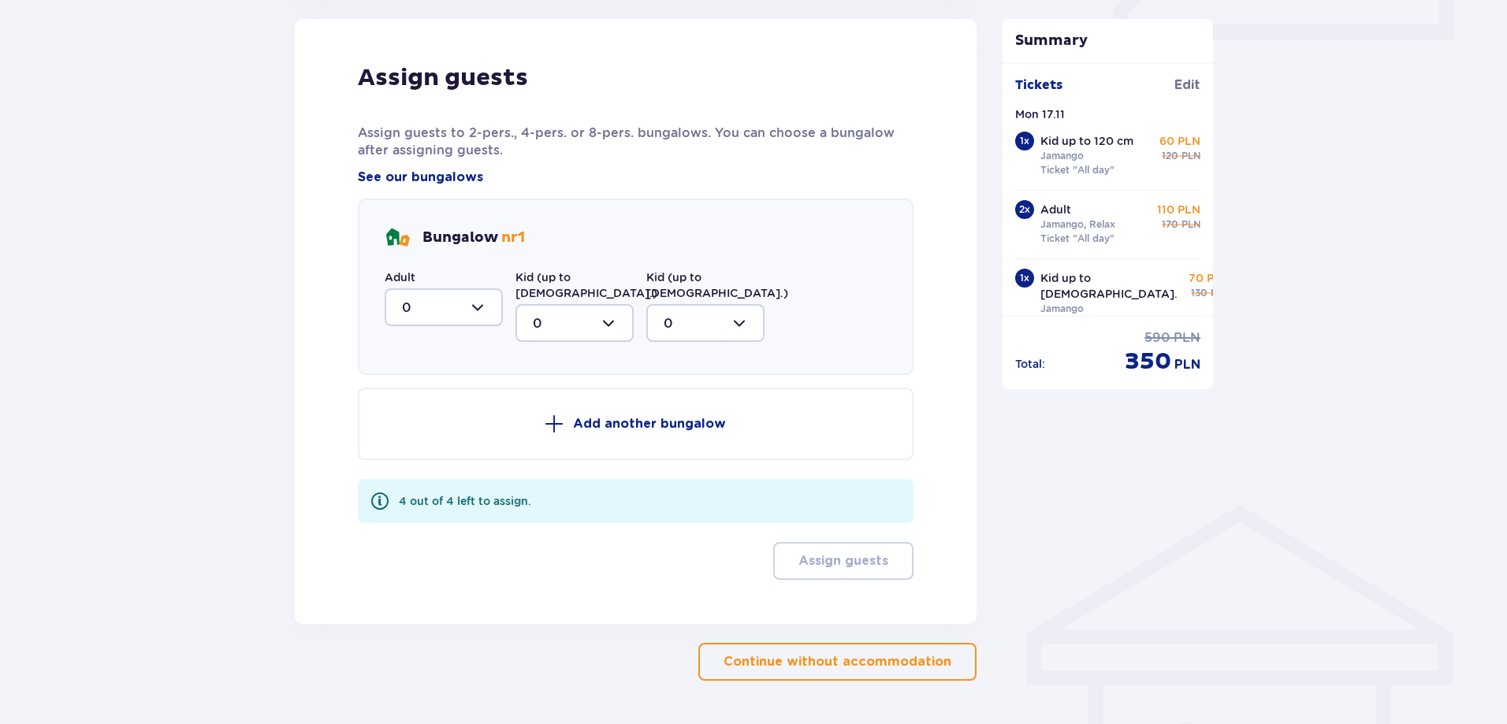
click at [444, 299] on div at bounding box center [444, 307] width 118 height 38
click at [434, 418] on div "2" at bounding box center [444, 421] width 84 height 17
type input "2"
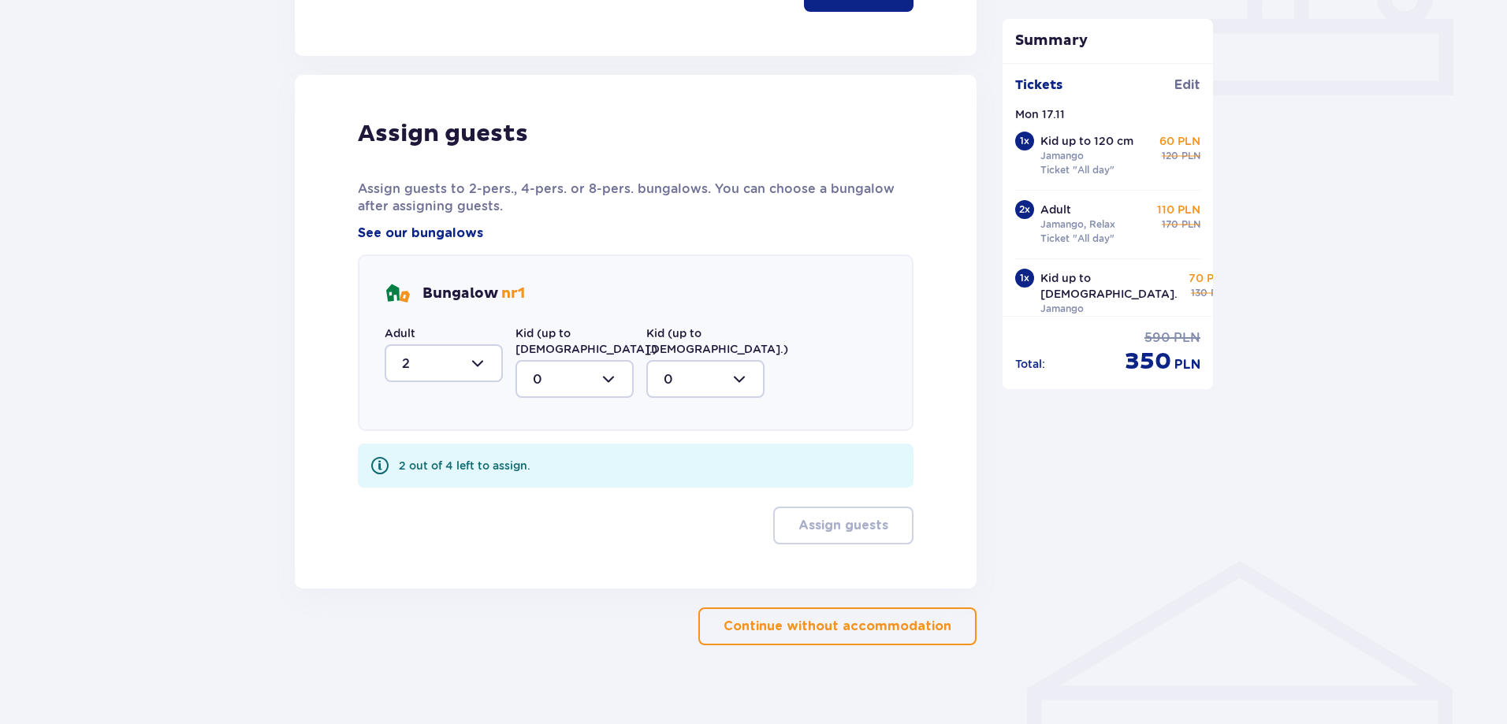
click at [572, 360] on div at bounding box center [574, 379] width 118 height 38
click at [559, 485] on div "2" at bounding box center [575, 493] width 84 height 17
type input "2"
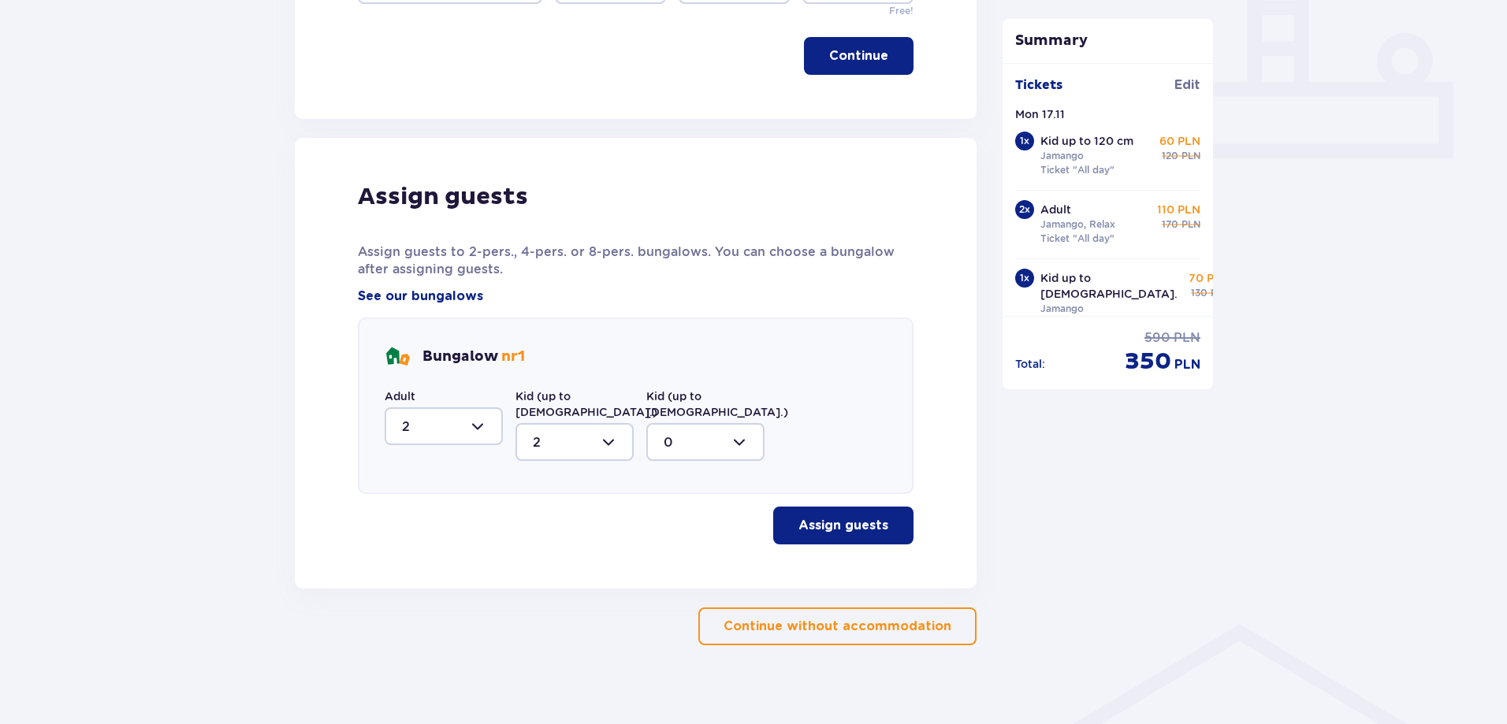
click at [857, 517] on p "Assign guests" at bounding box center [843, 525] width 90 height 17
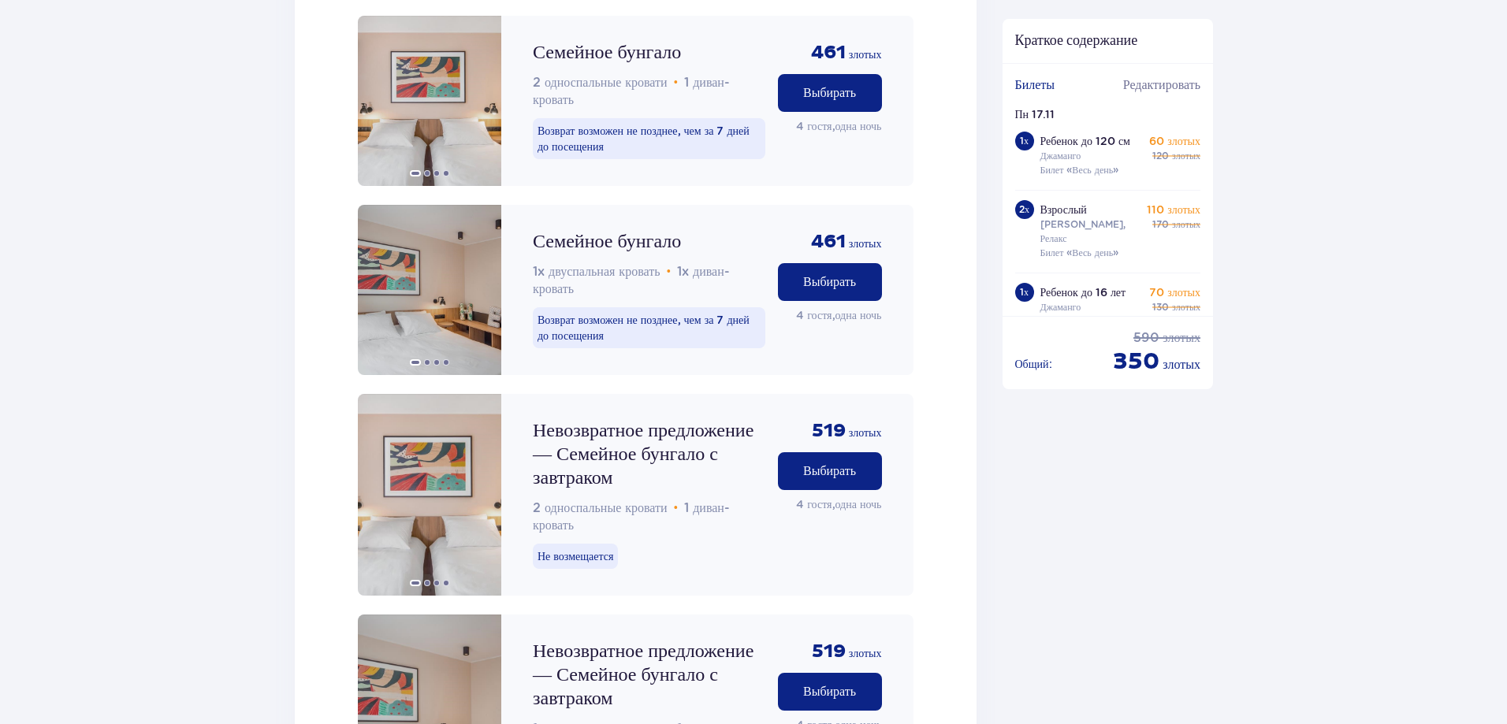
scroll to position [2016, 0]
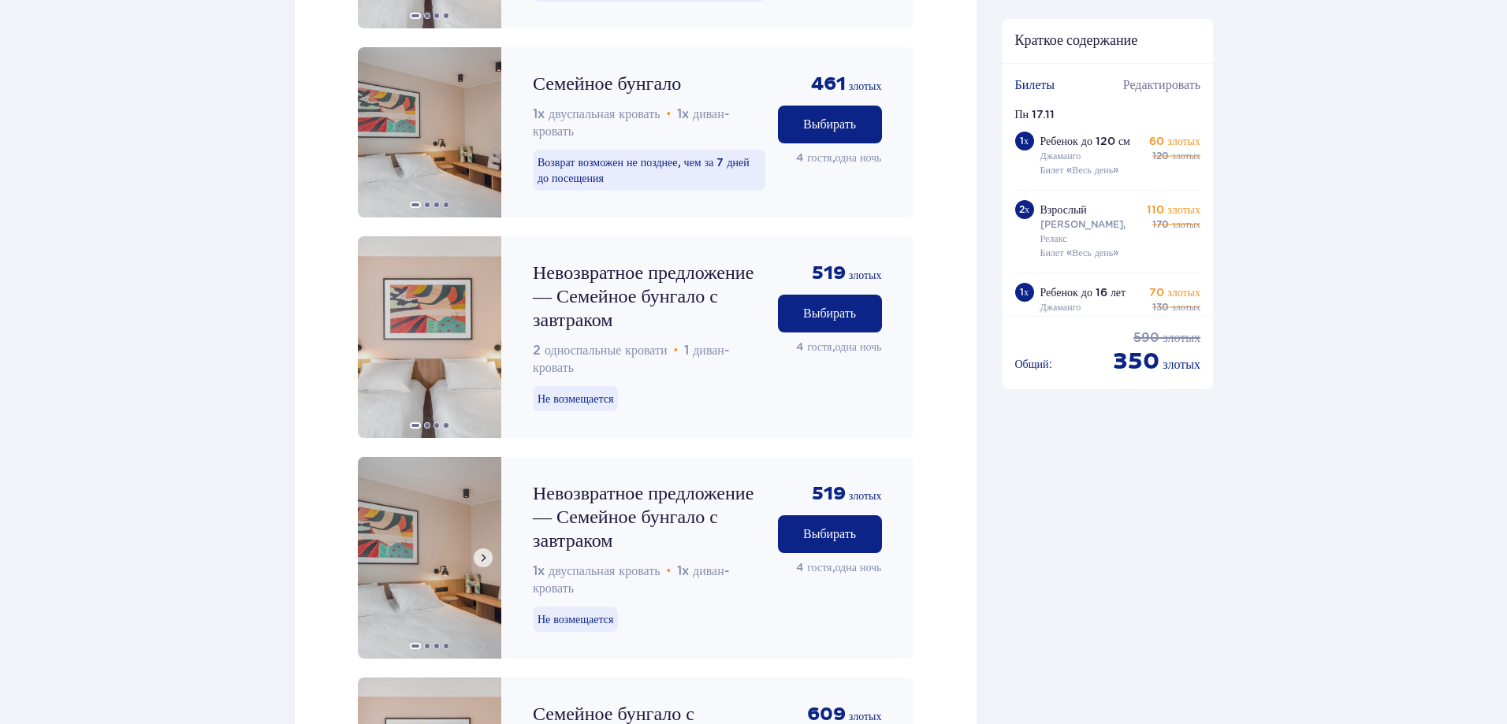
click at [488, 552] on span at bounding box center [483, 558] width 13 height 13
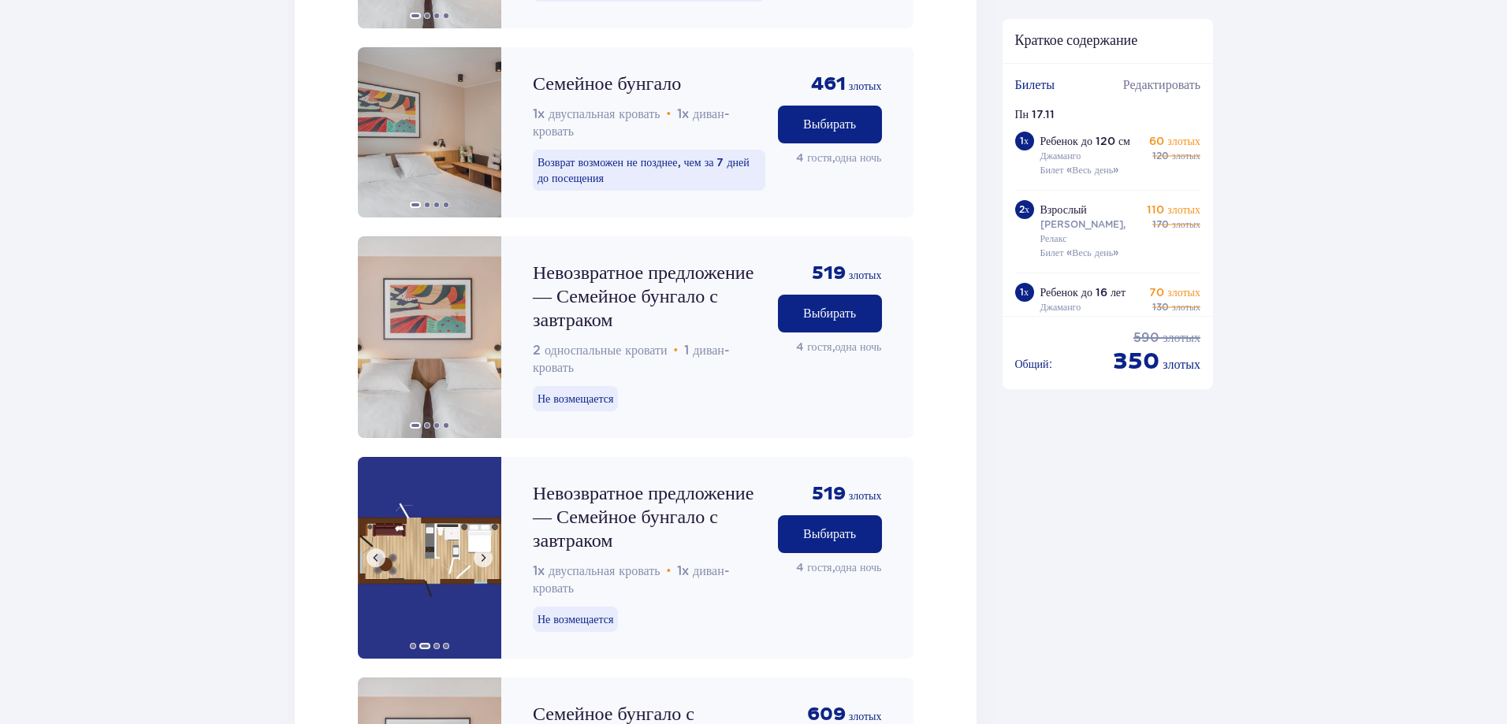
click at [488, 552] on span at bounding box center [483, 558] width 13 height 13
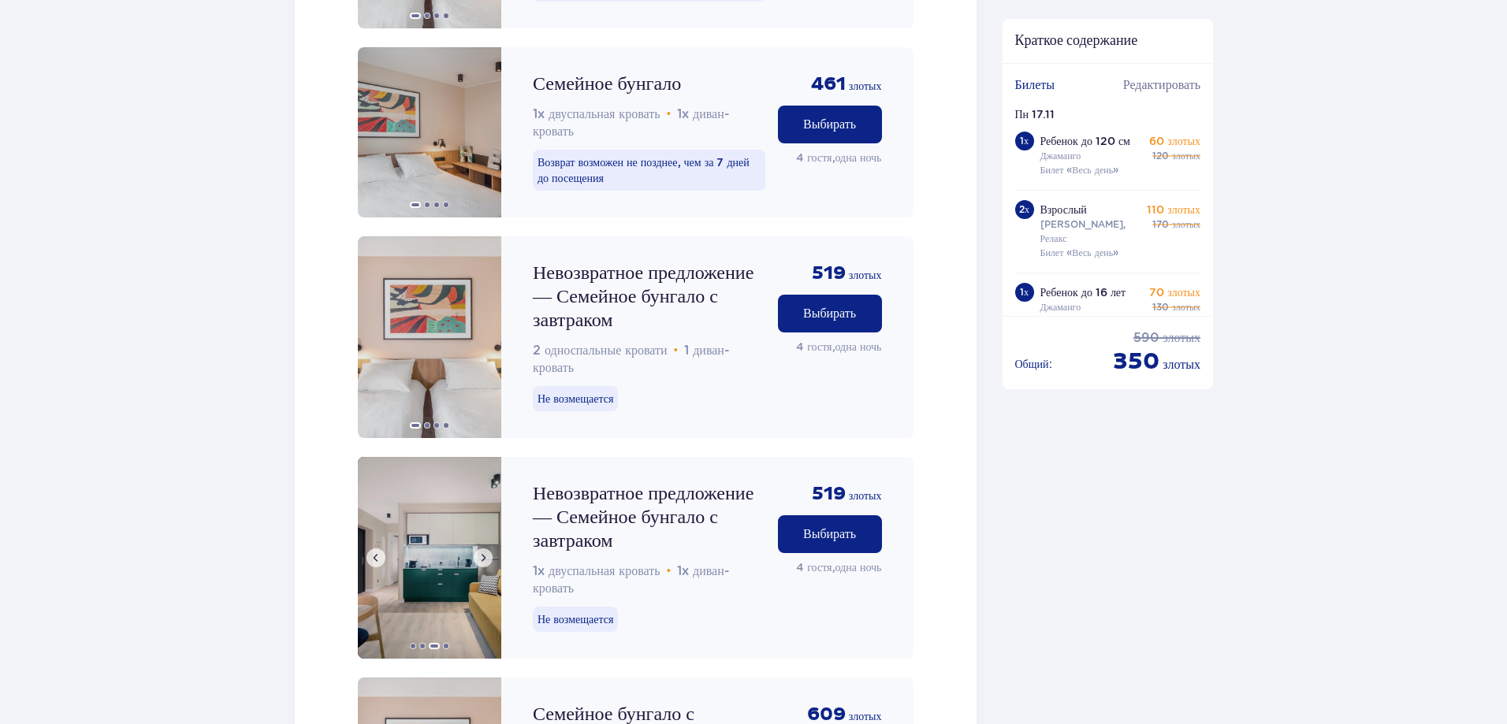
click at [488, 552] on span at bounding box center [483, 558] width 13 height 13
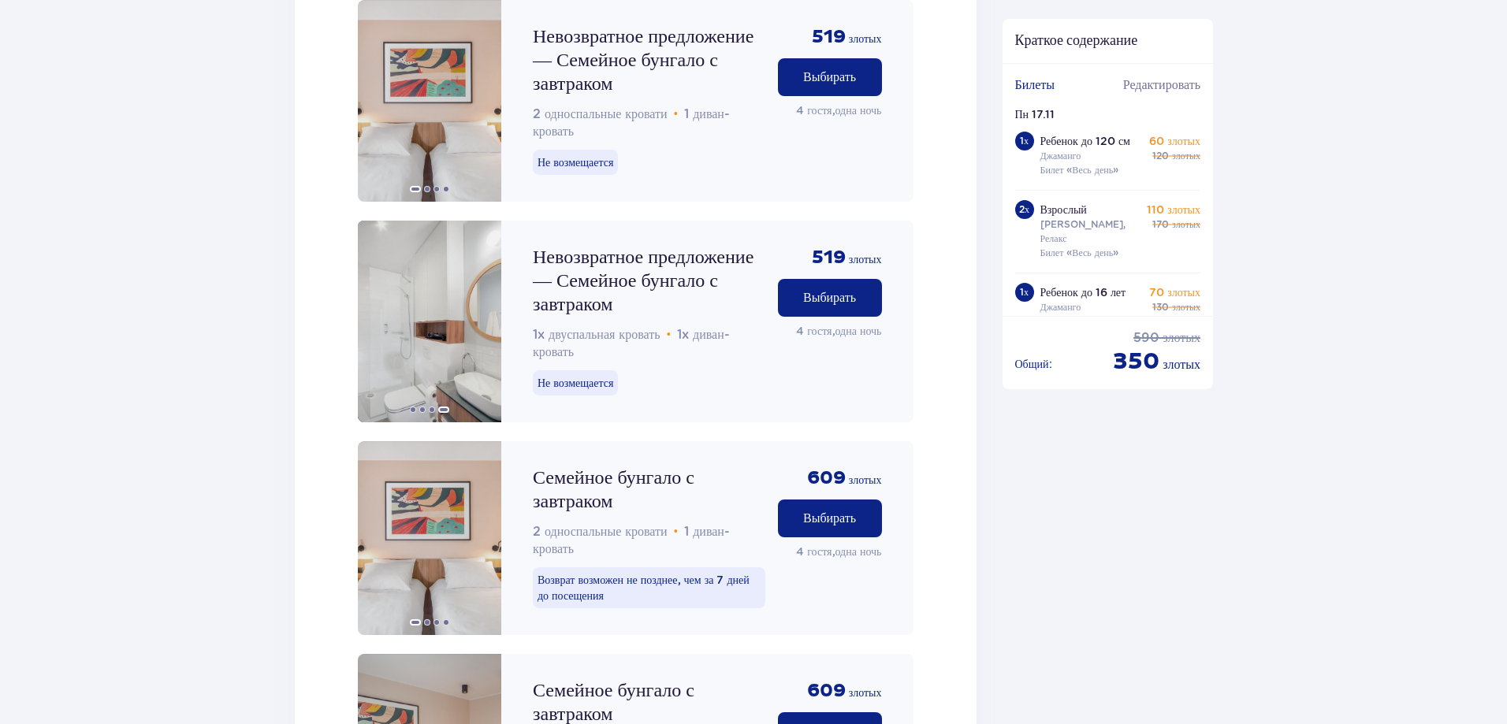
scroll to position [2174, 0]
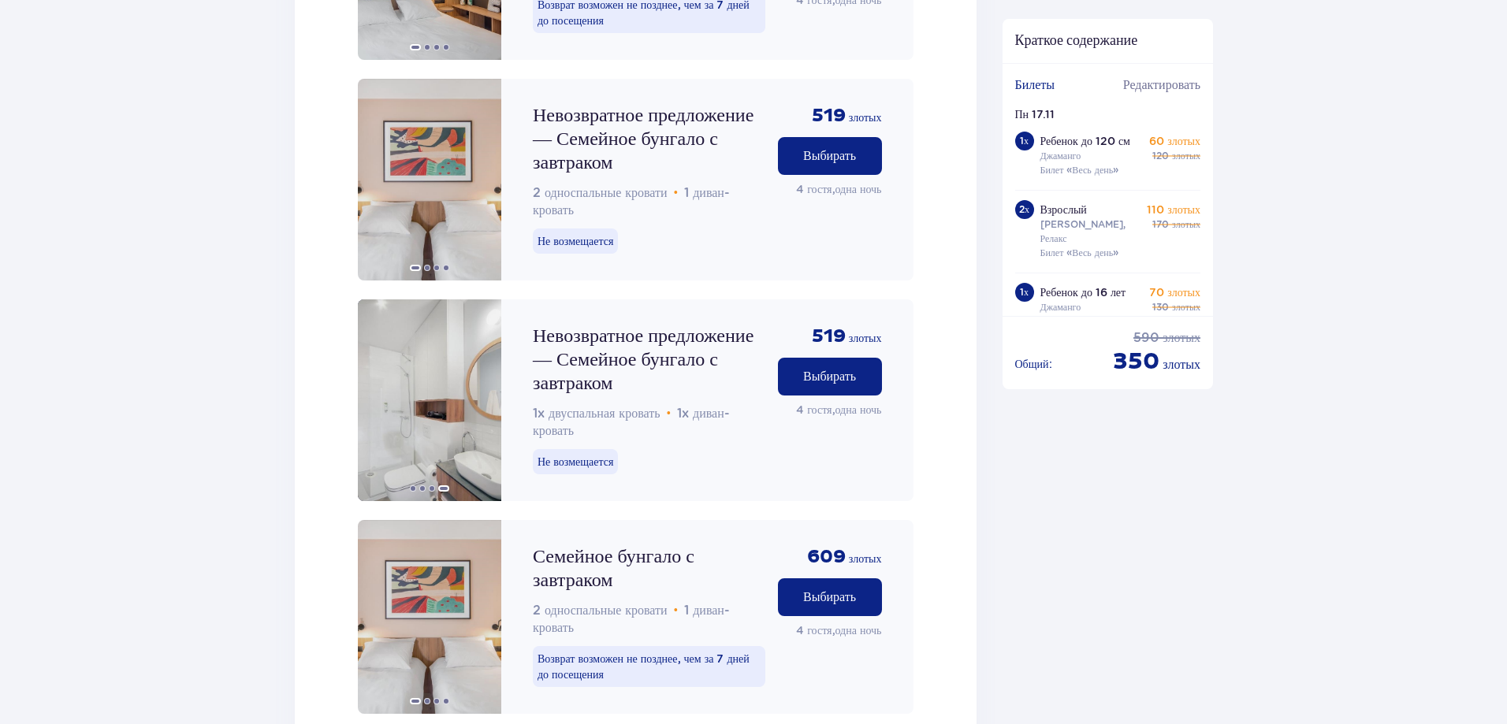
click at [847, 358] on button "Выбирать" at bounding box center [830, 377] width 104 height 38
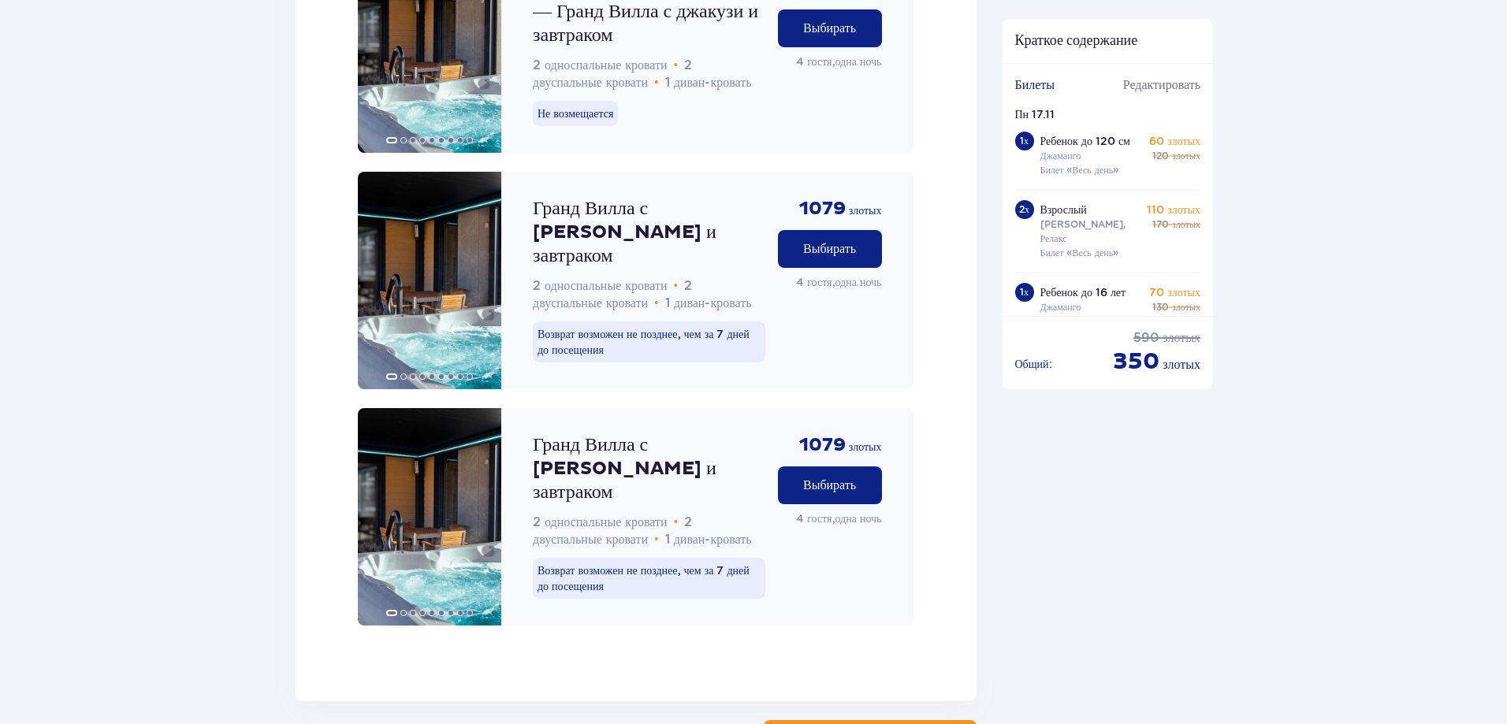
scroll to position [4223, 0]
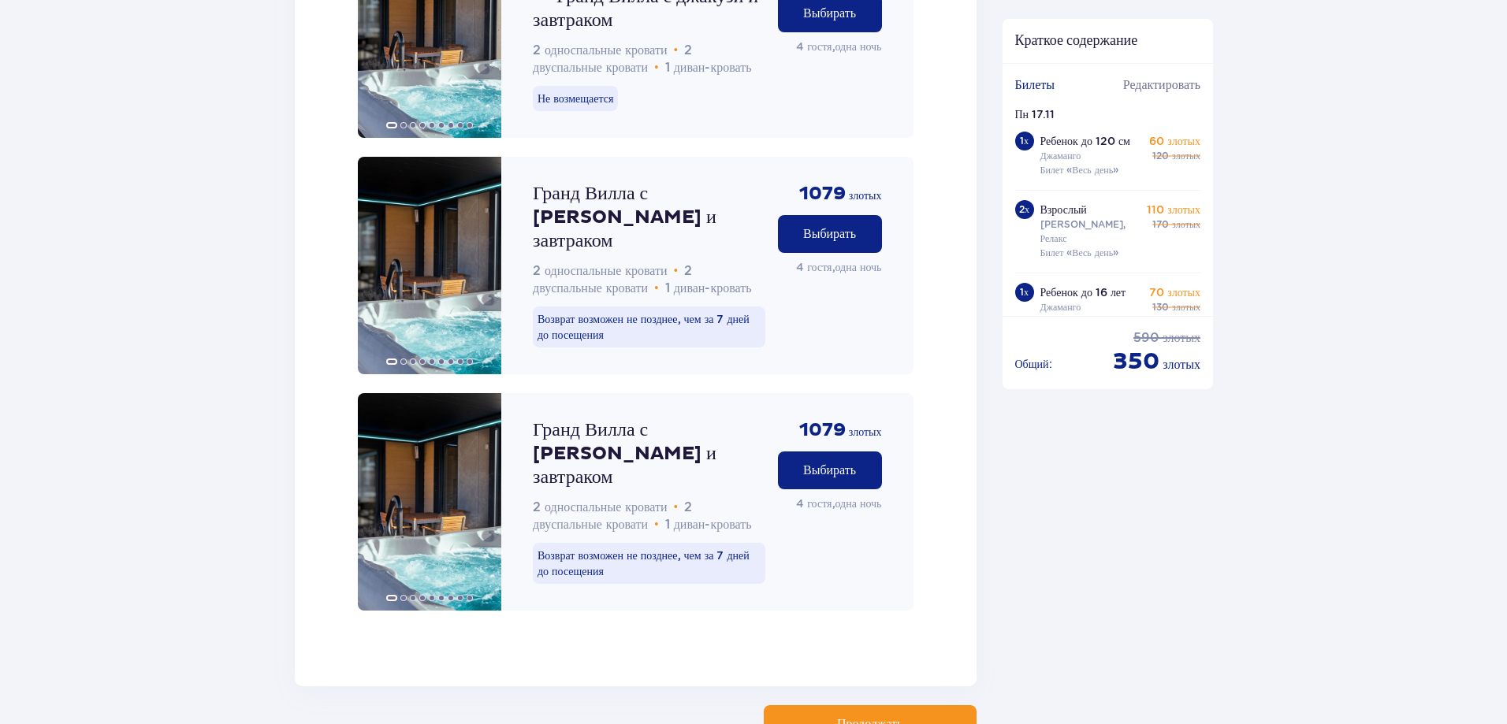
click at [866, 718] on font "Продолжать" at bounding box center [869, 724] width 65 height 13
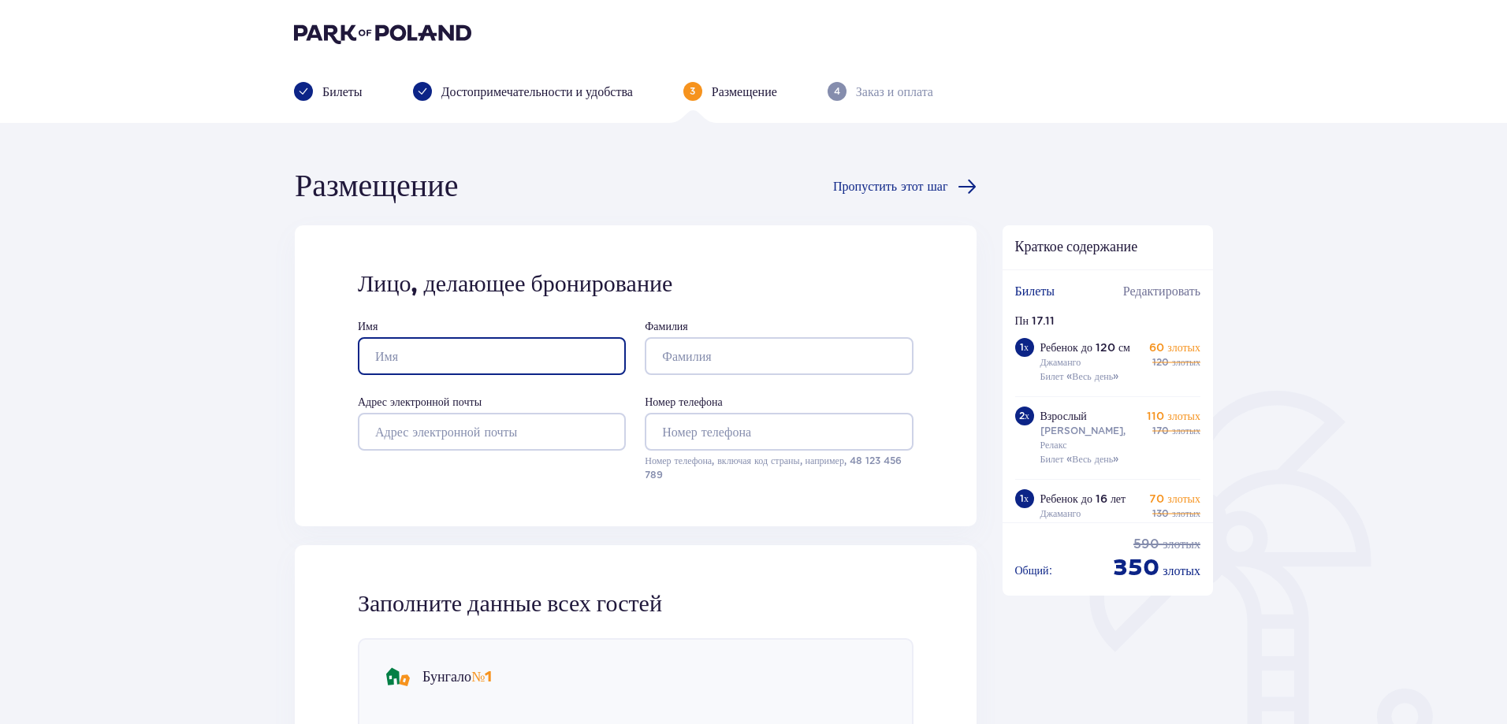
click at [474, 342] on input "Имя" at bounding box center [492, 356] width 268 height 38
type input "Jekaterina"
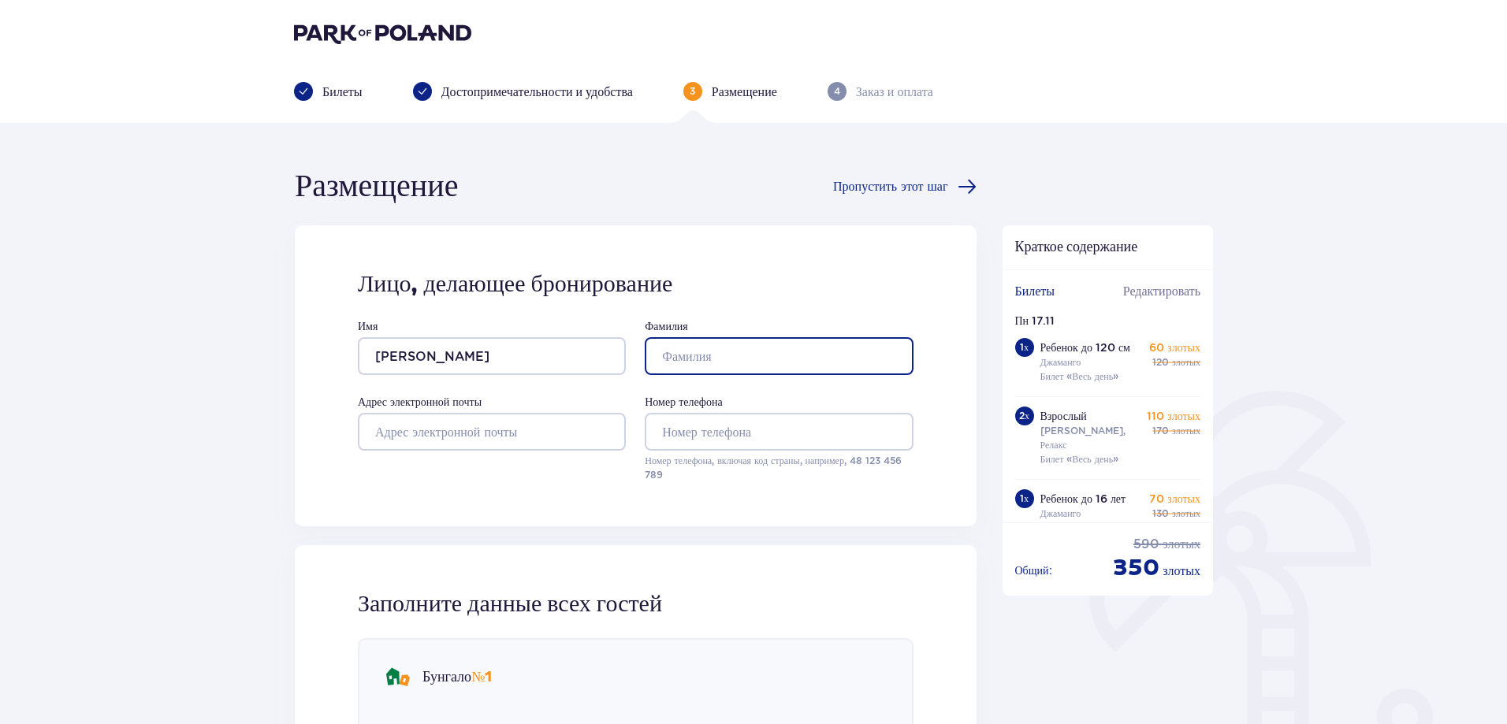
click at [688, 353] on input "Фамилия" at bounding box center [779, 356] width 268 height 38
type input "Virbinska"
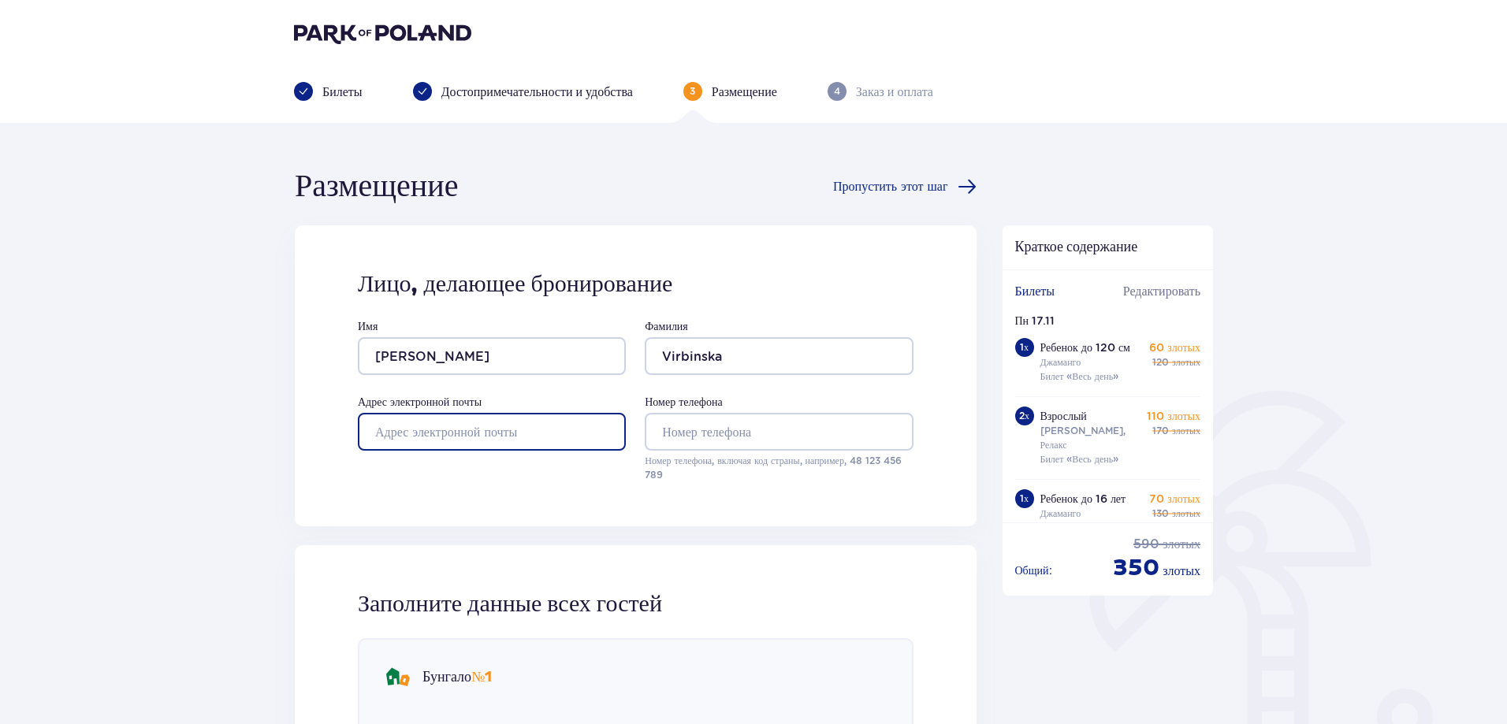
click at [528, 430] on input "Адрес электронной почты" at bounding box center [492, 432] width 268 height 38
type input "katjok@inbox.lv"
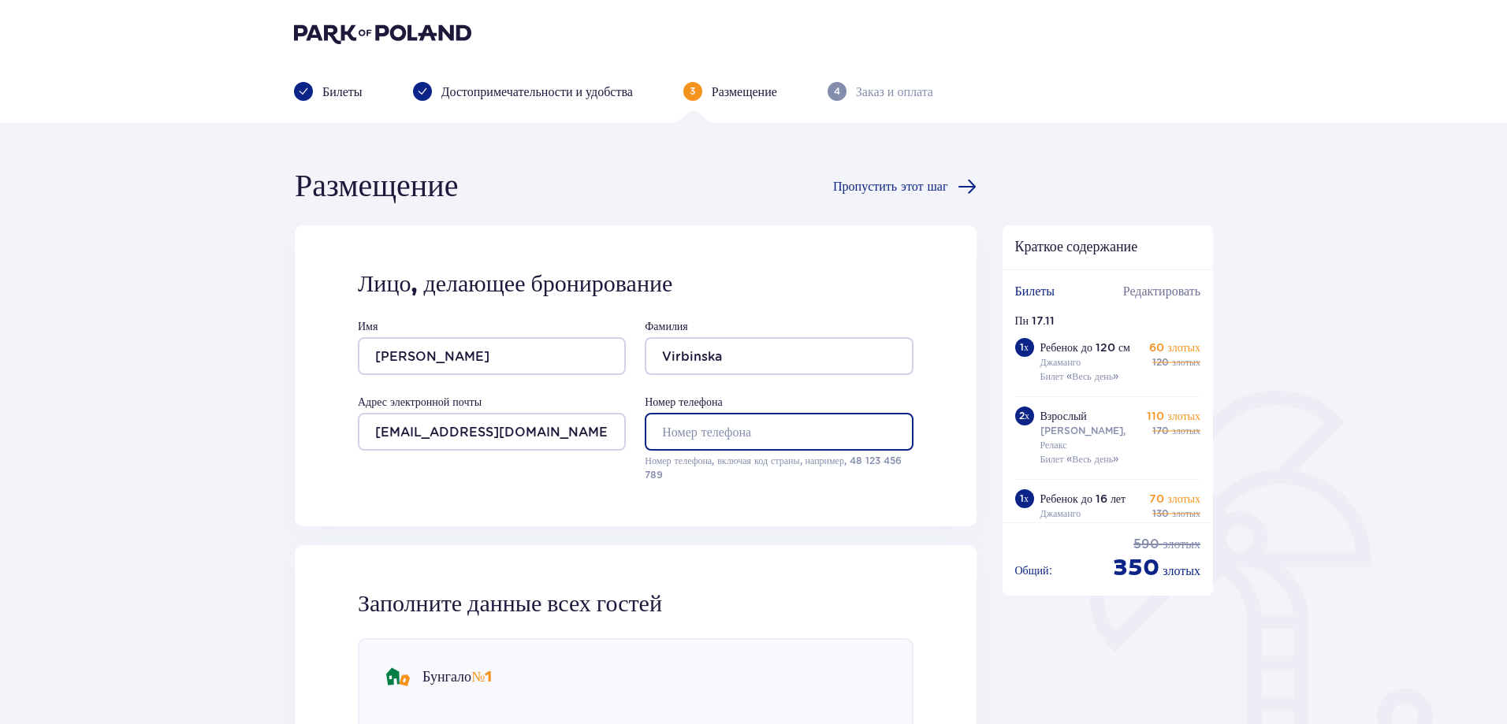
click at [689, 436] on input "Номер телефона" at bounding box center [779, 432] width 268 height 38
click at [661, 427] on input "28644099" at bounding box center [779, 432] width 268 height 38
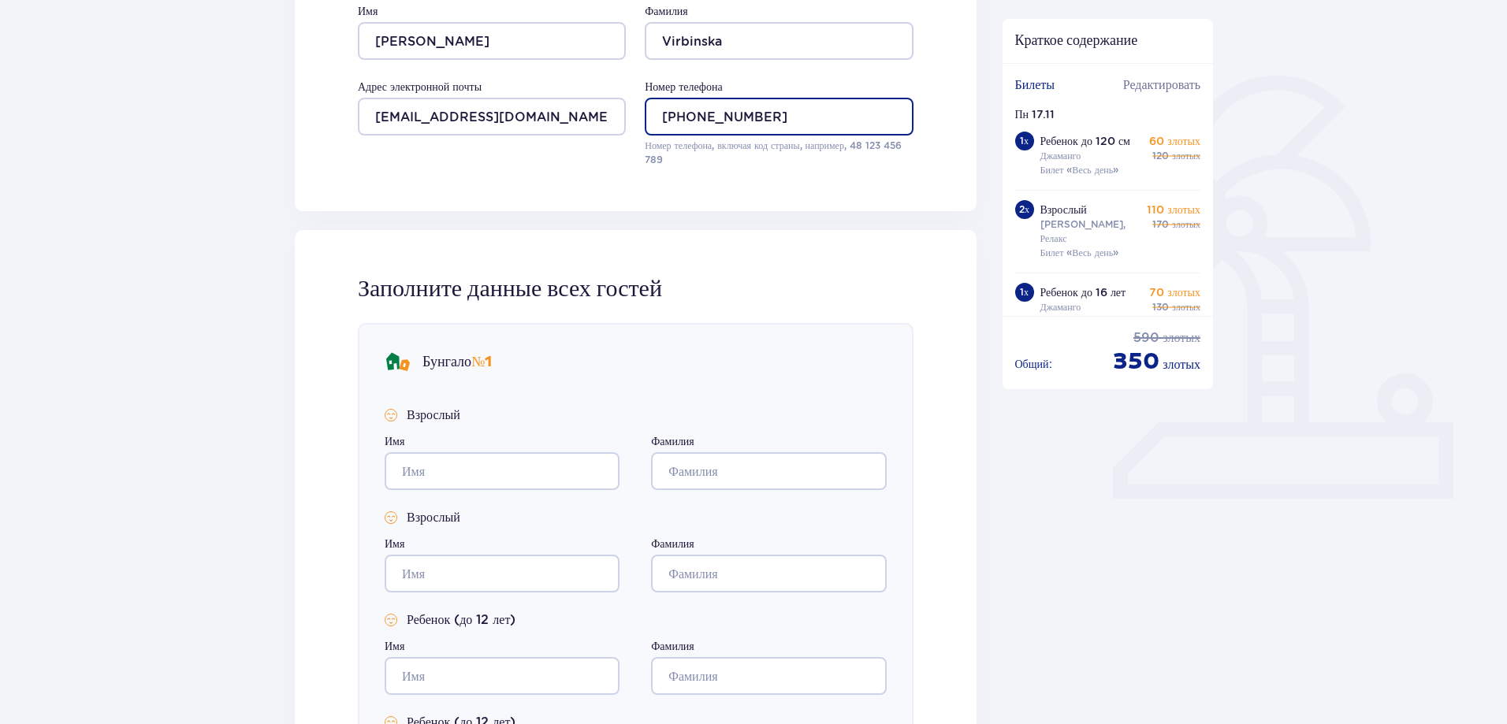
type input "+37128644099"
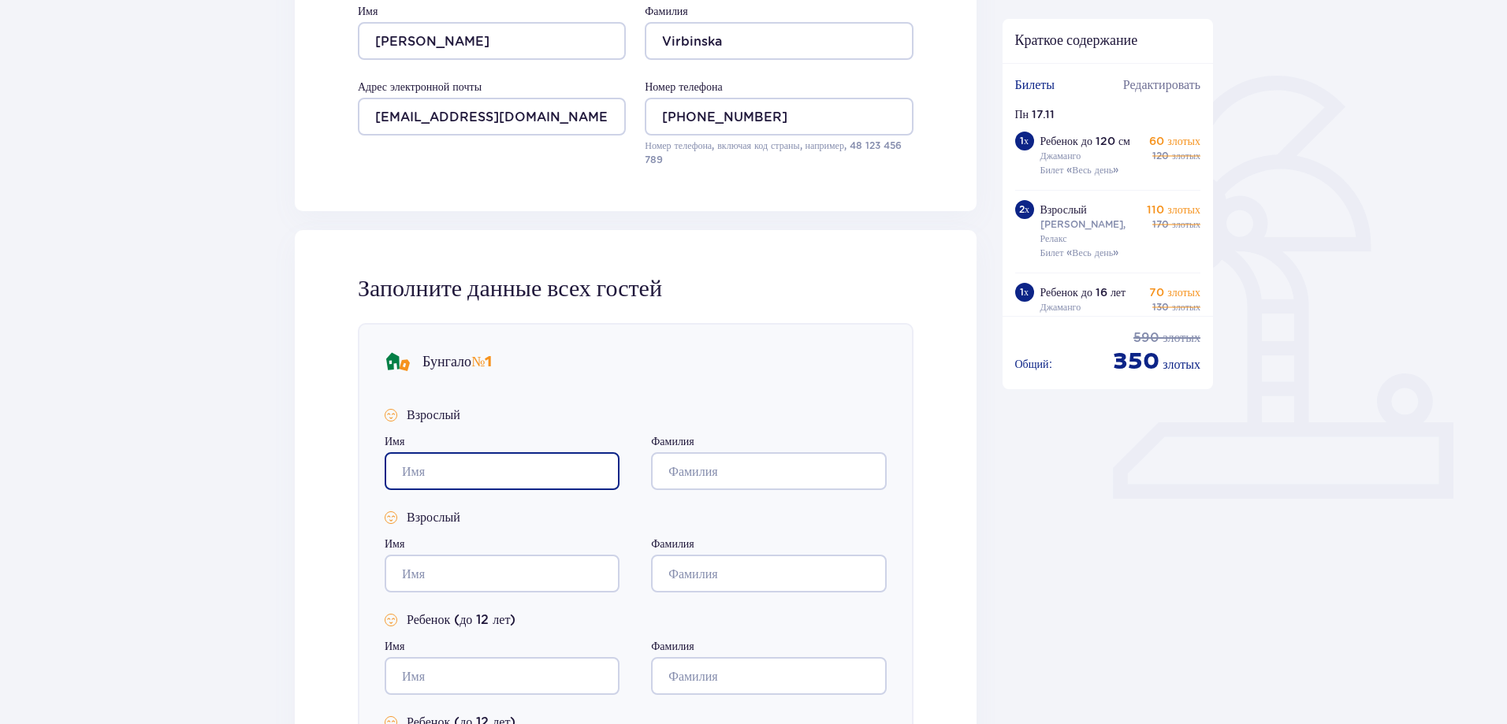
click at [460, 485] on input "Имя" at bounding box center [502, 471] width 235 height 38
type input "Jekaterina"
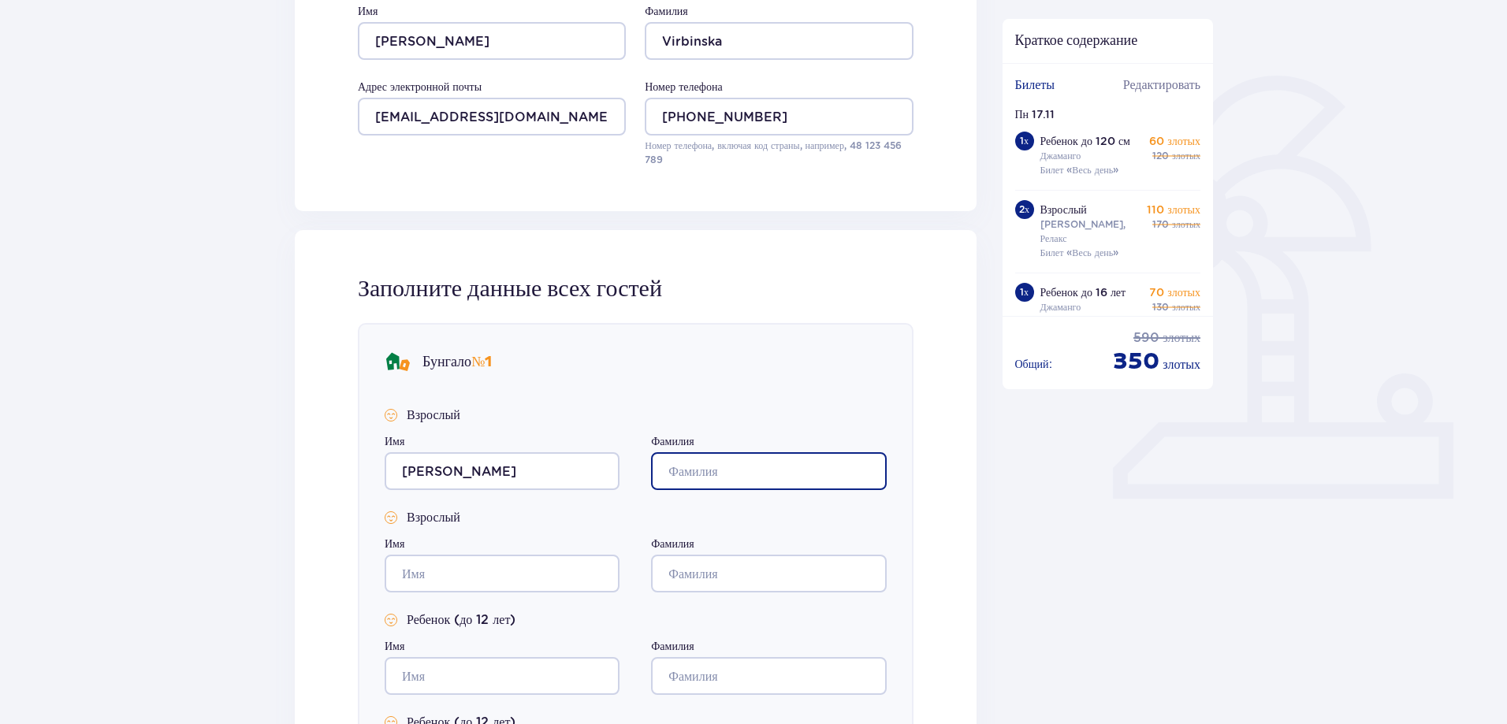
click at [708, 472] on input "Фамилия" at bounding box center [768, 471] width 235 height 38
type input "Virbinska"
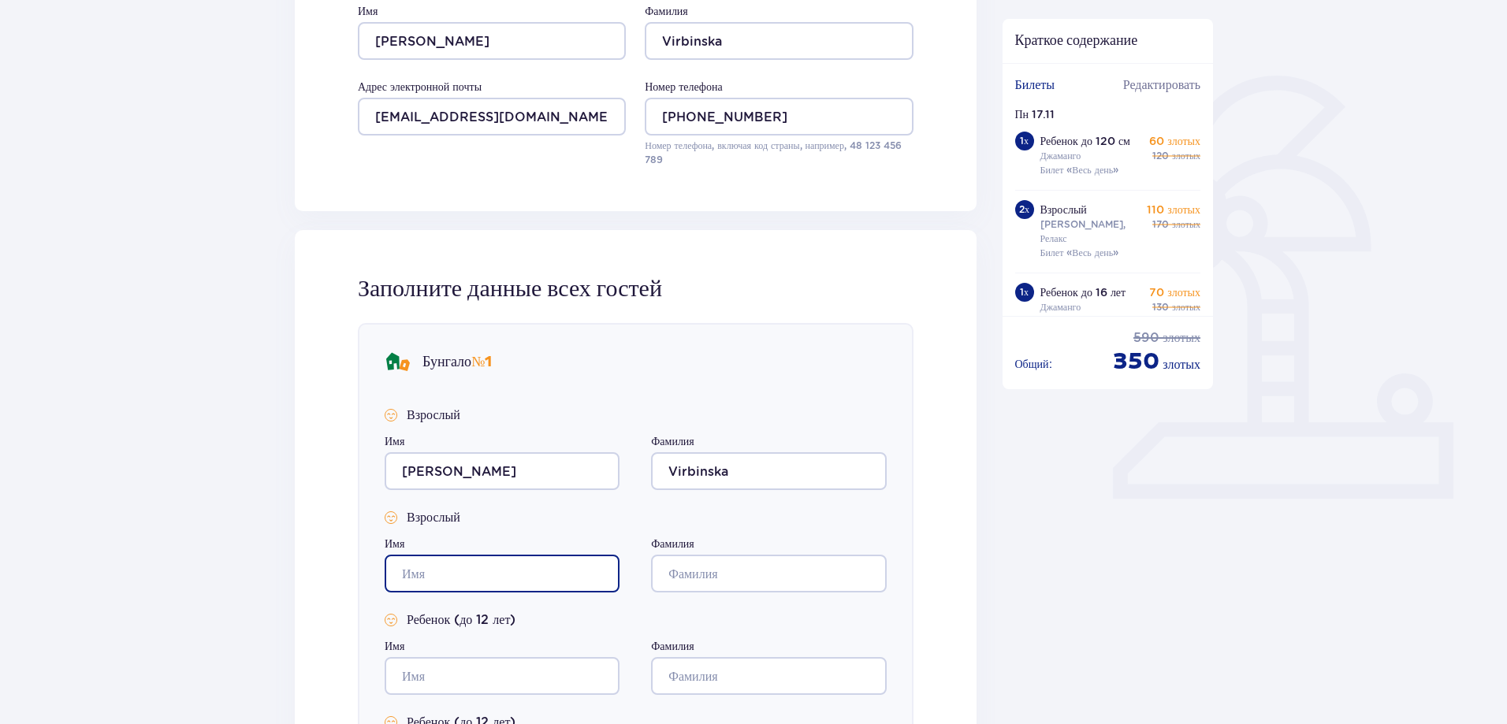
click at [491, 565] on input "Имя" at bounding box center [502, 574] width 235 height 38
type input "Aleksandrs"
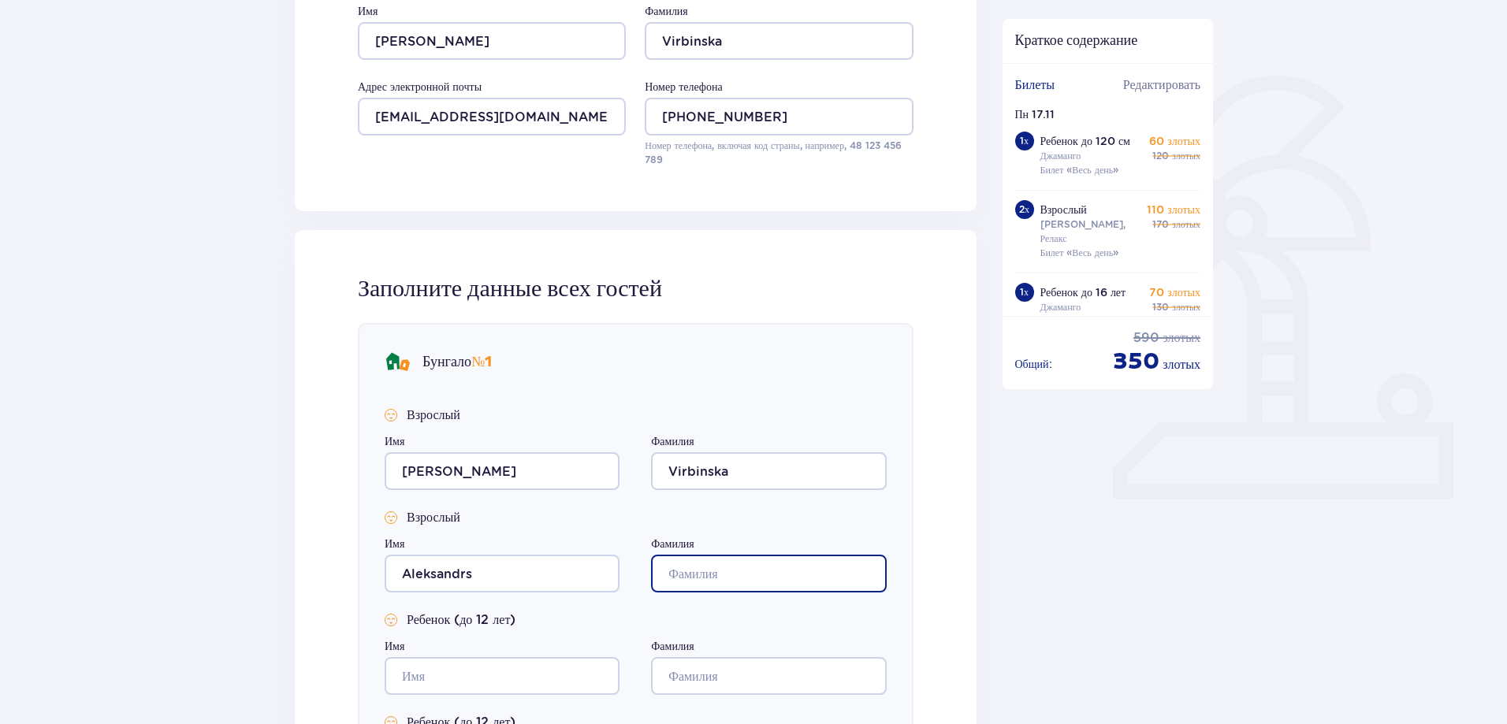
click at [693, 565] on input "Фамилия" at bounding box center [768, 574] width 235 height 38
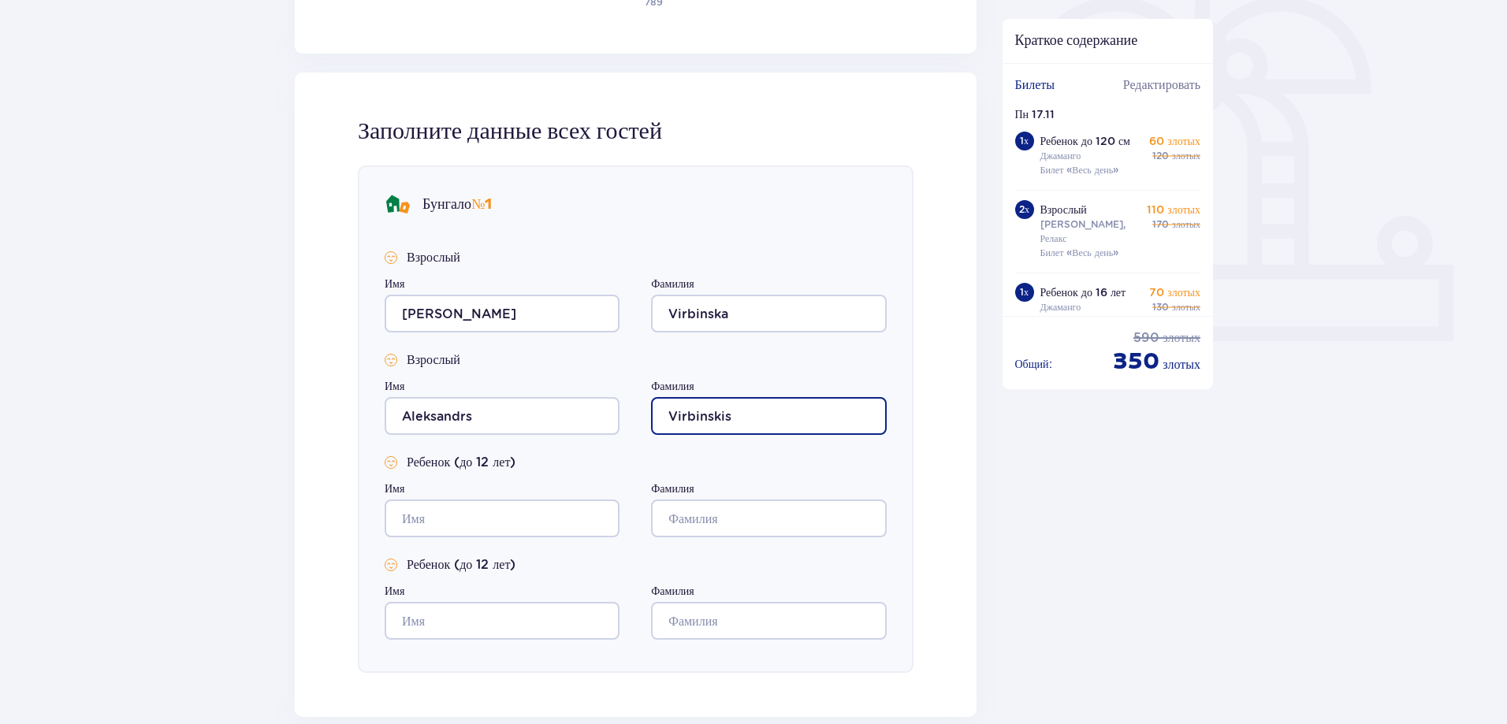
type input "Virbinskis"
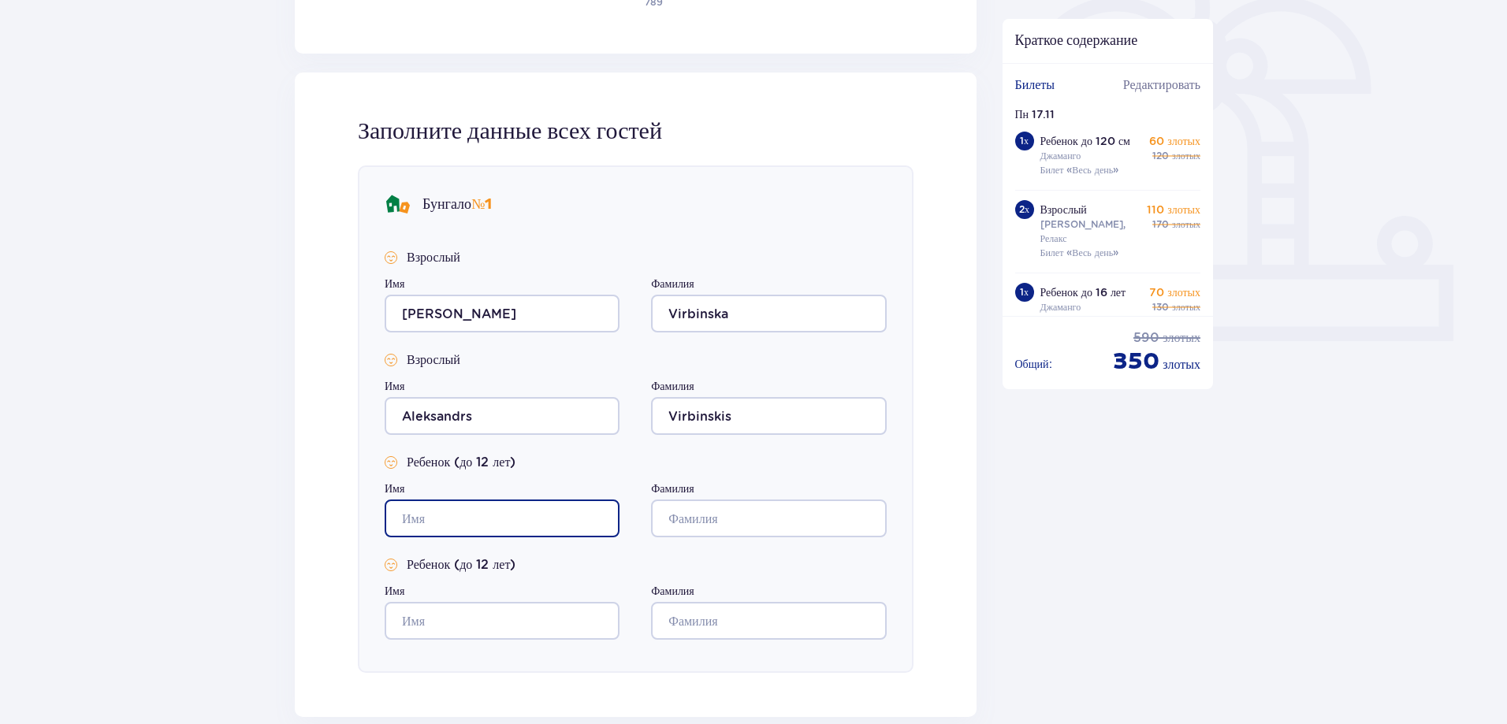
click at [506, 522] on input "Имя" at bounding box center [502, 519] width 235 height 38
type input "Sofija"
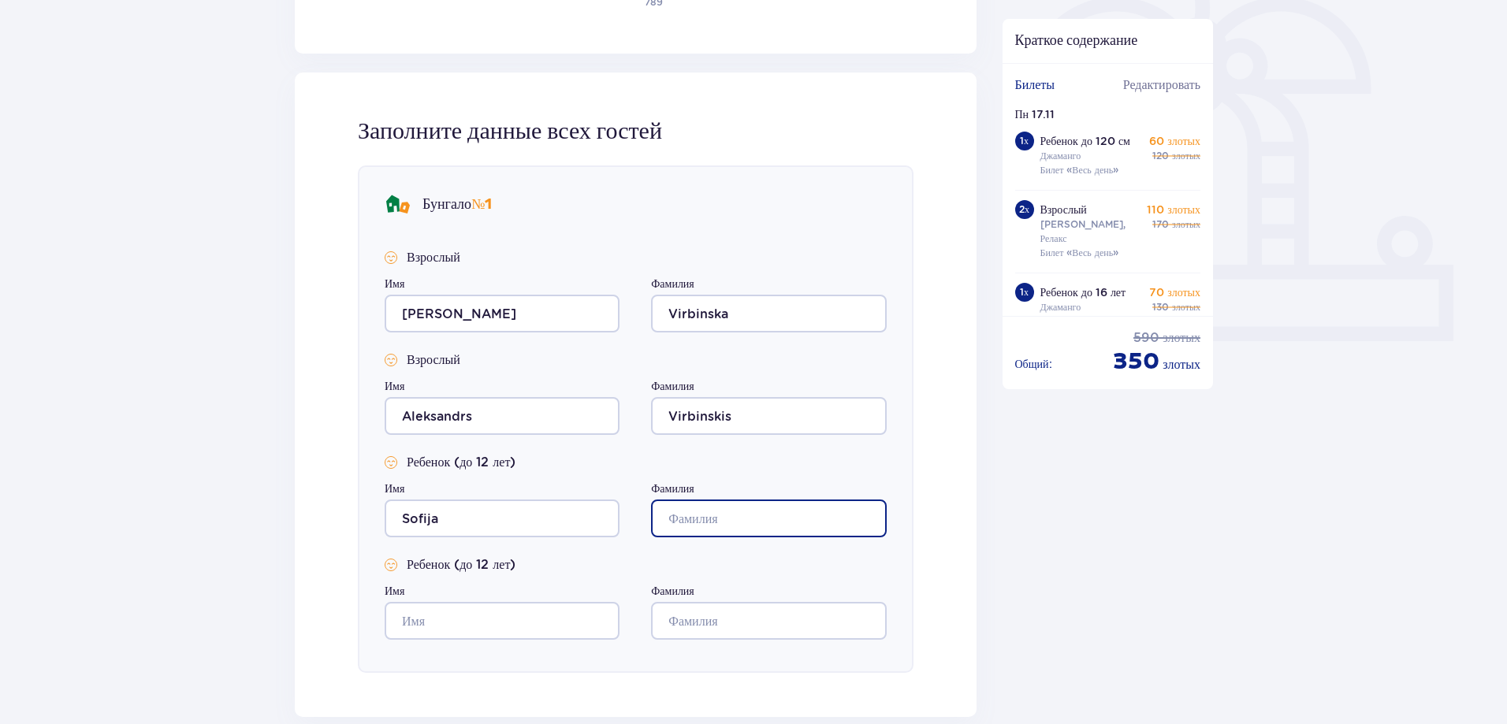
click at [778, 521] on input "Фамилия" at bounding box center [768, 519] width 235 height 38
type input "Virbinska"
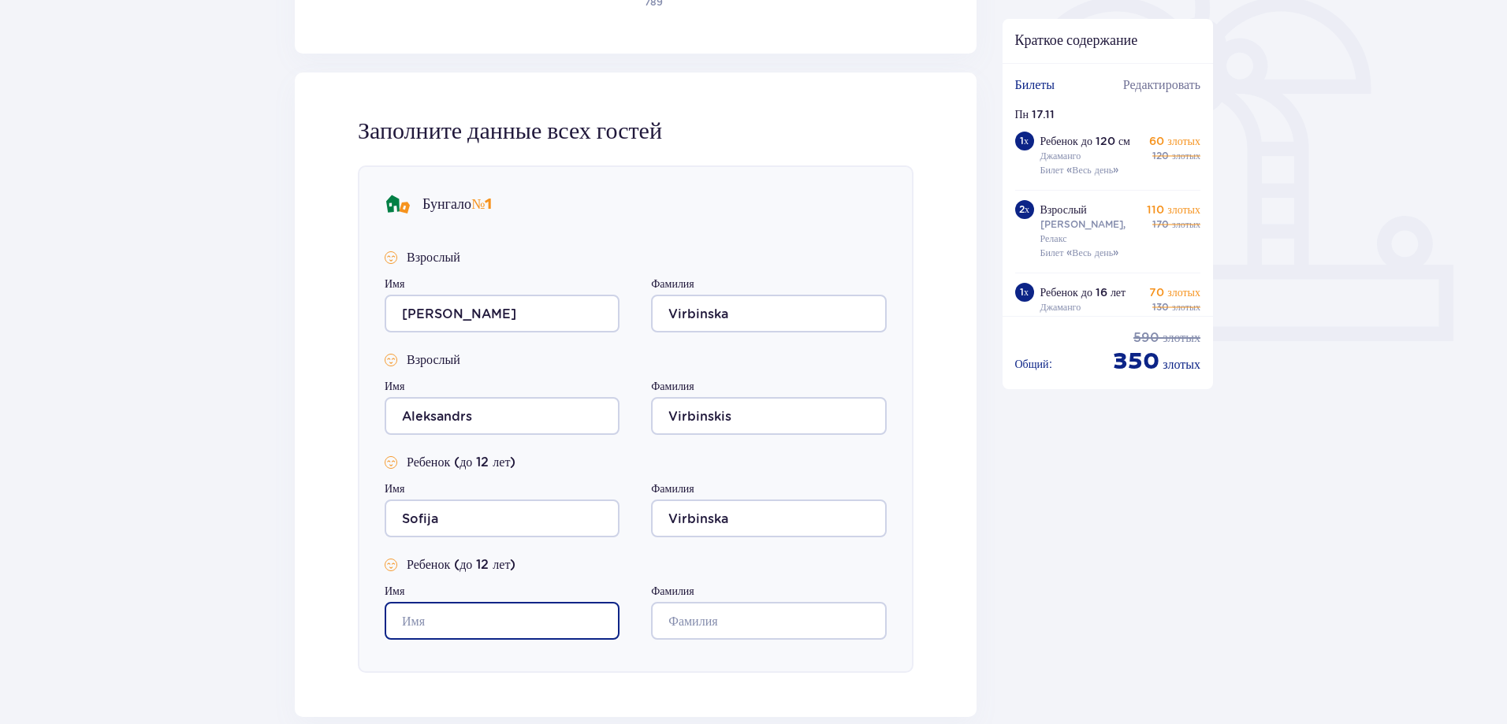
click at [446, 615] on input "Имя" at bounding box center [502, 621] width 235 height 38
type input "Artūrs"
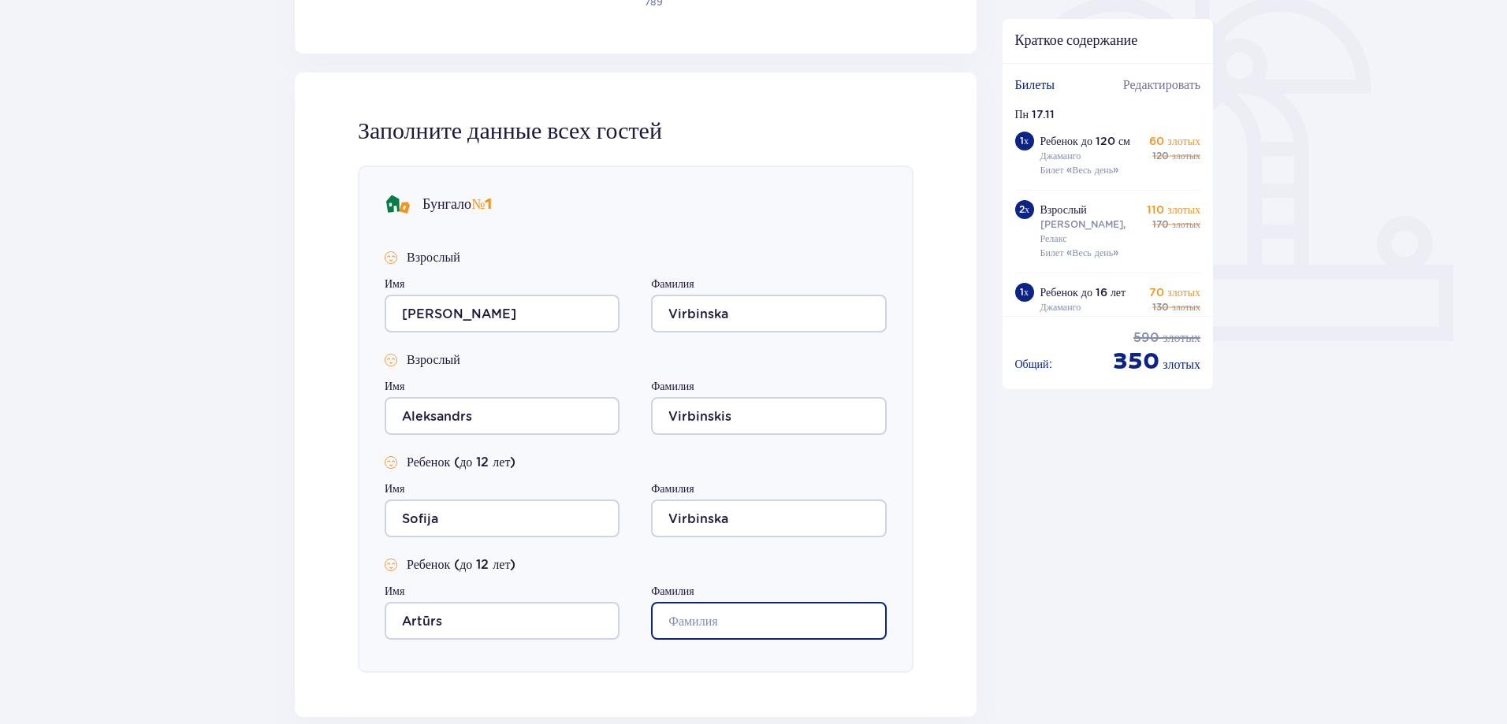
click at [704, 606] on input "Фамилия" at bounding box center [768, 621] width 235 height 38
type input "Virbinskis"
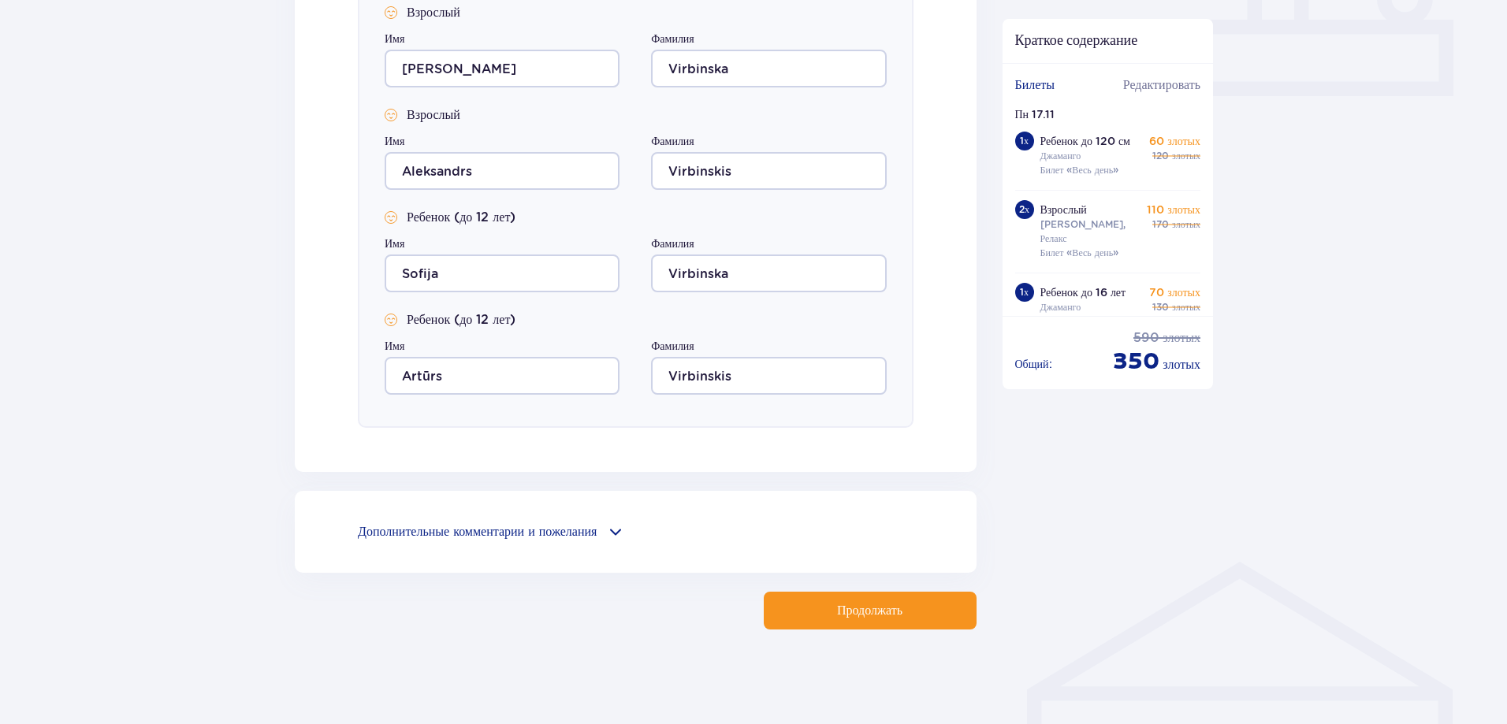
click at [860, 616] on font "Продолжать" at bounding box center [869, 610] width 65 height 13
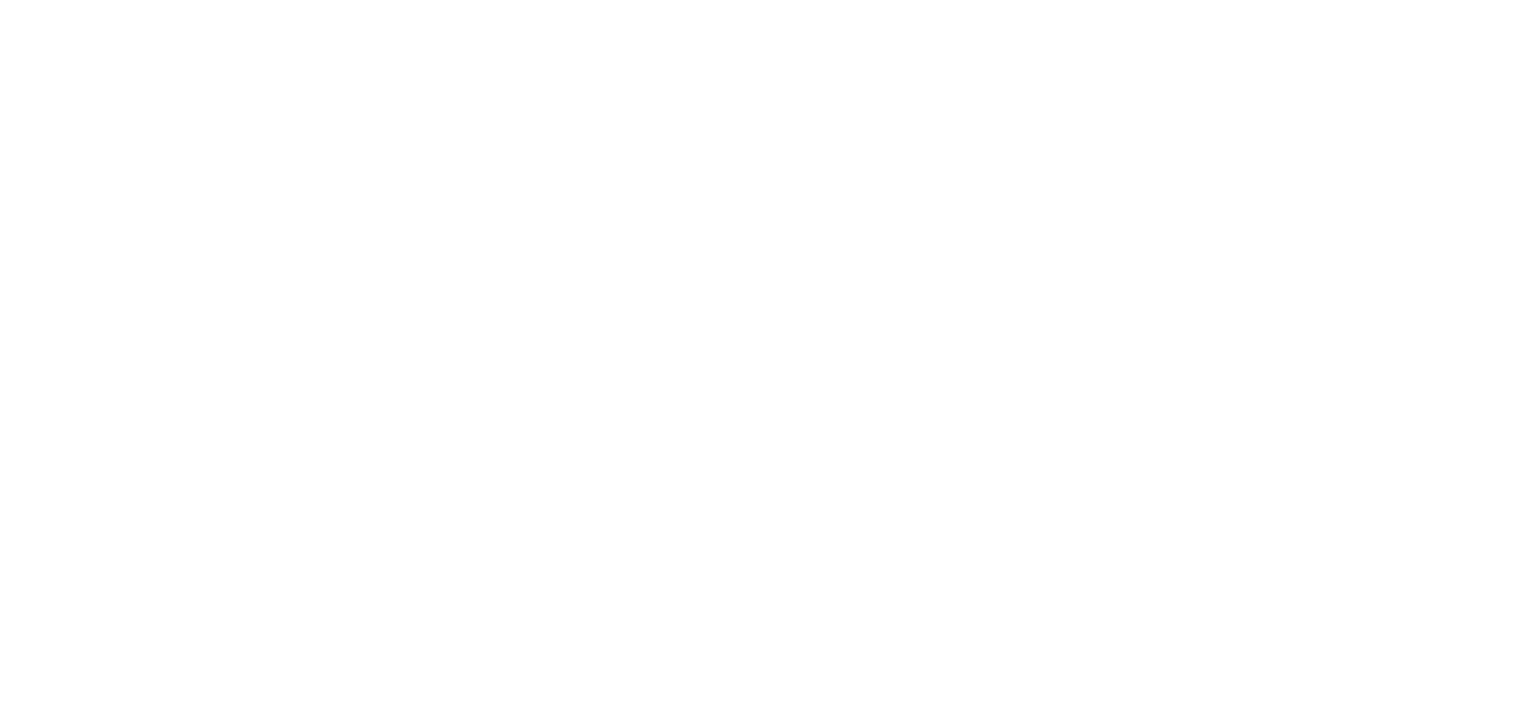
scroll to position [0, 0]
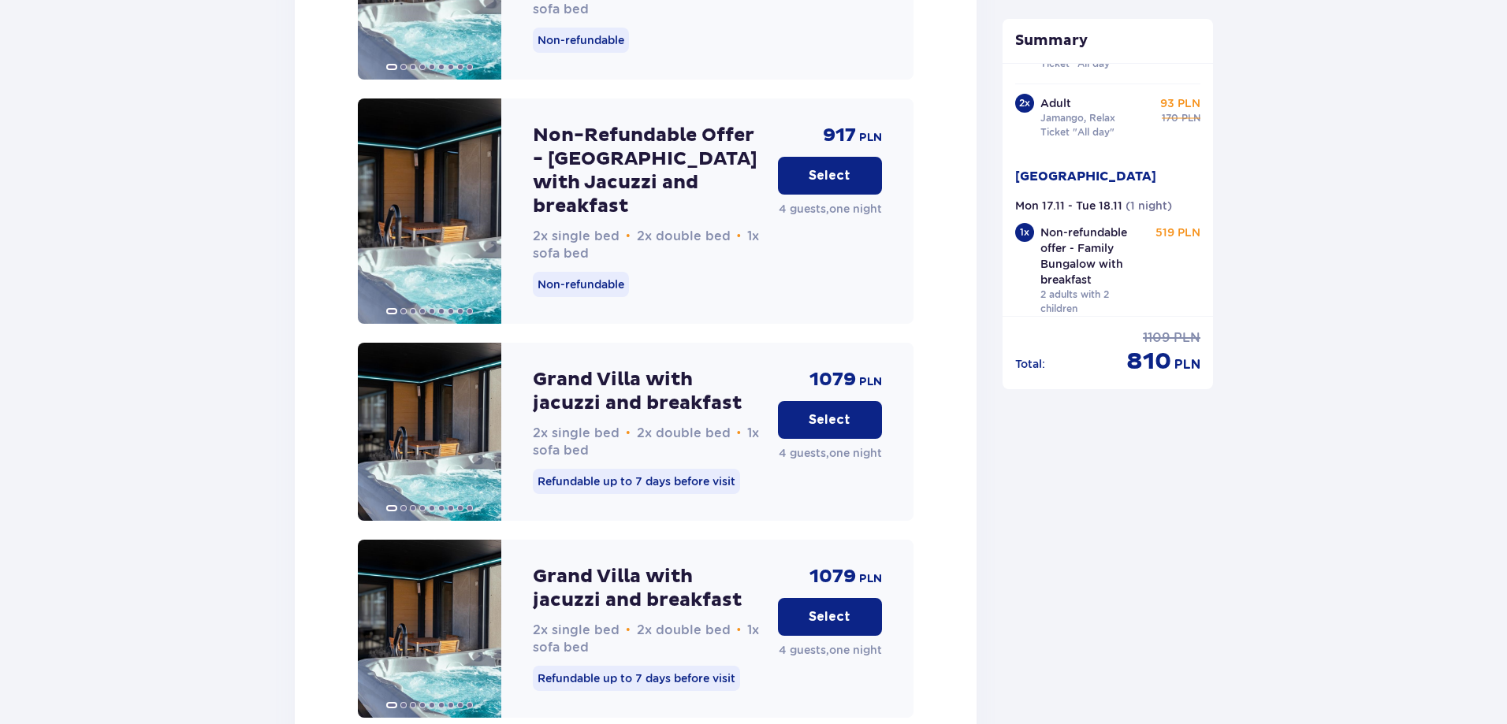
scroll to position [4066, 0]
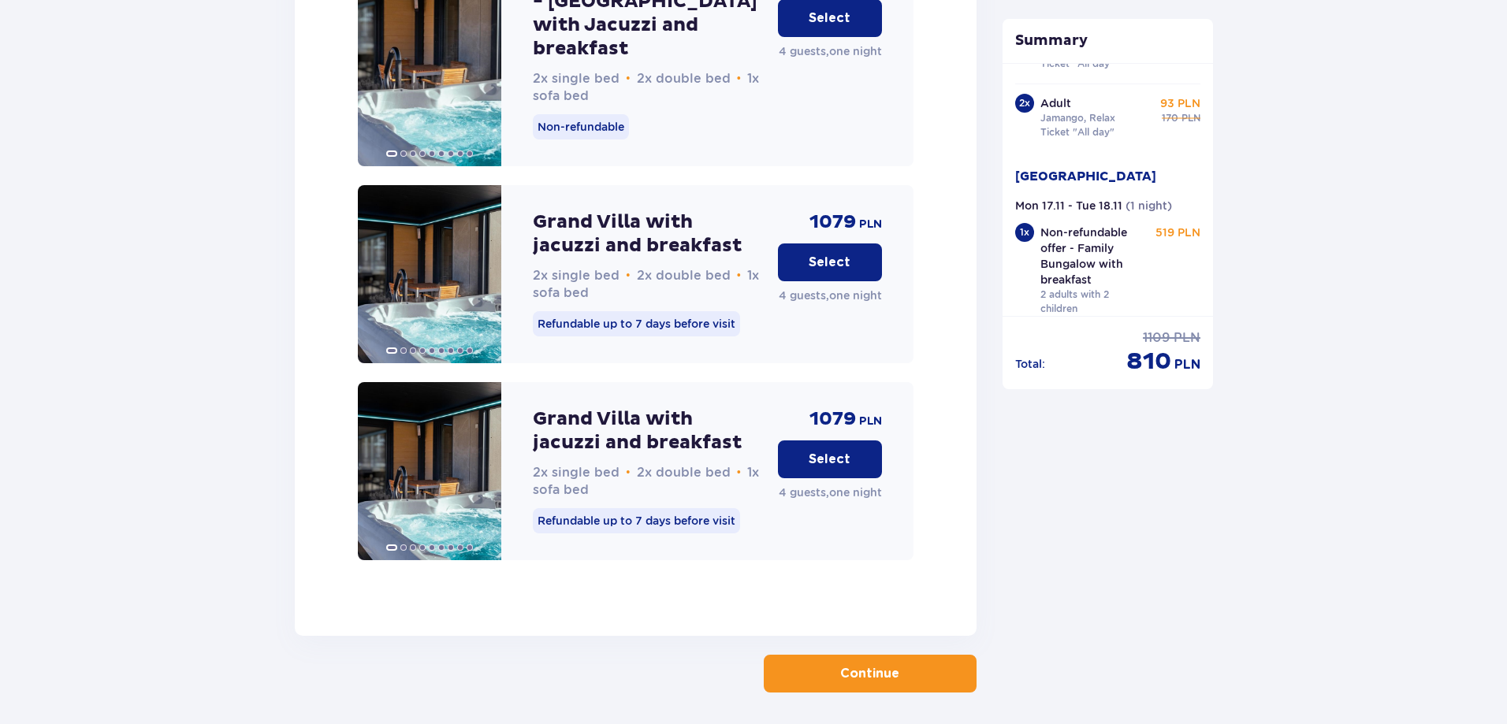
click at [869, 665] on p "Continue" at bounding box center [869, 673] width 59 height 17
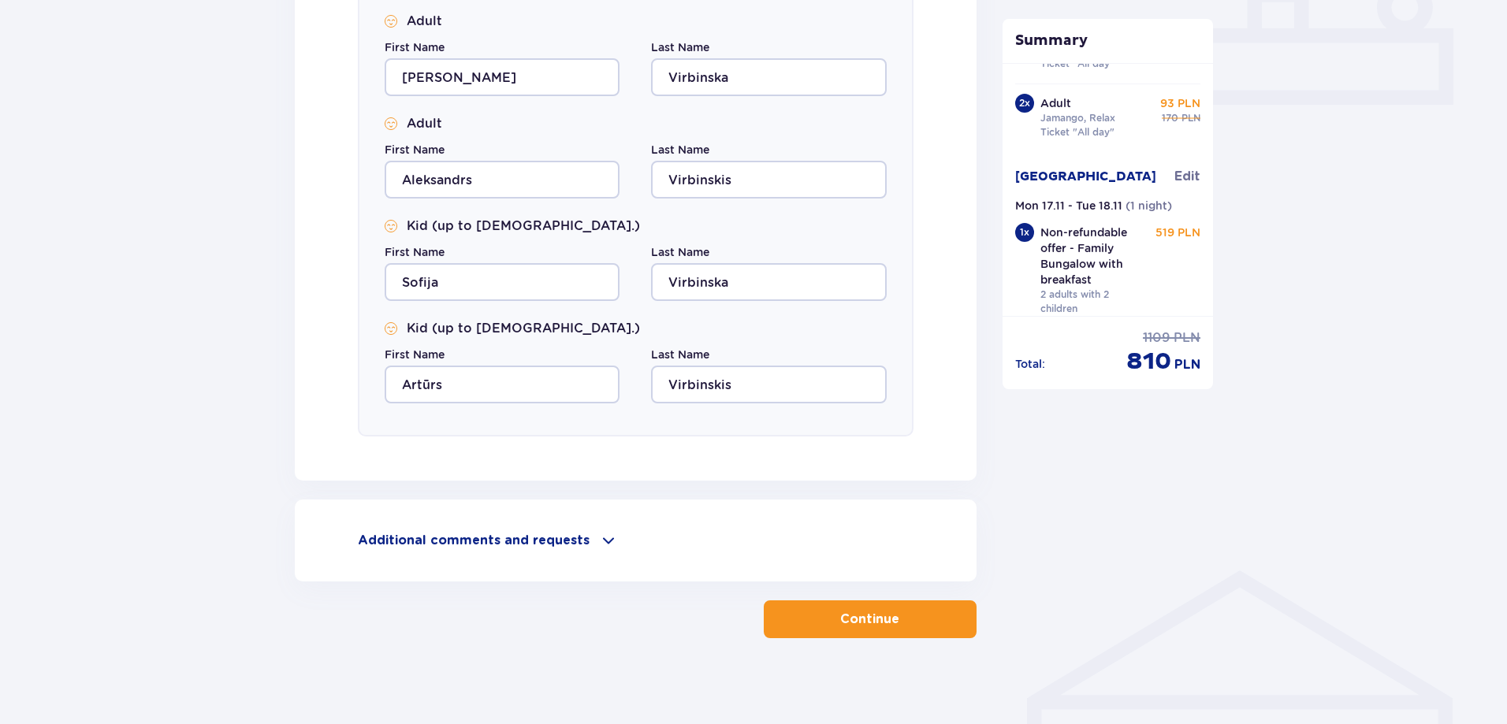
scroll to position [718, 0]
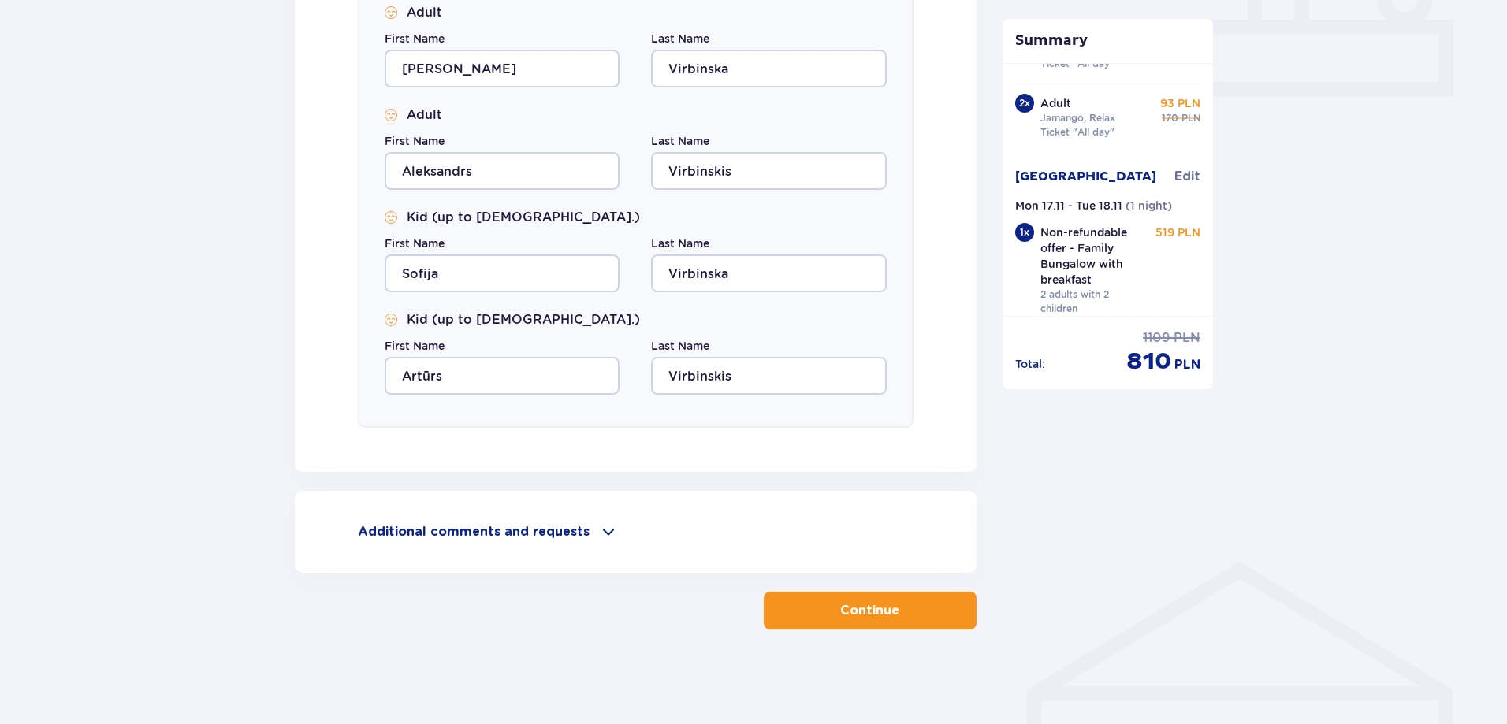
click at [861, 609] on p "Continue" at bounding box center [869, 610] width 59 height 17
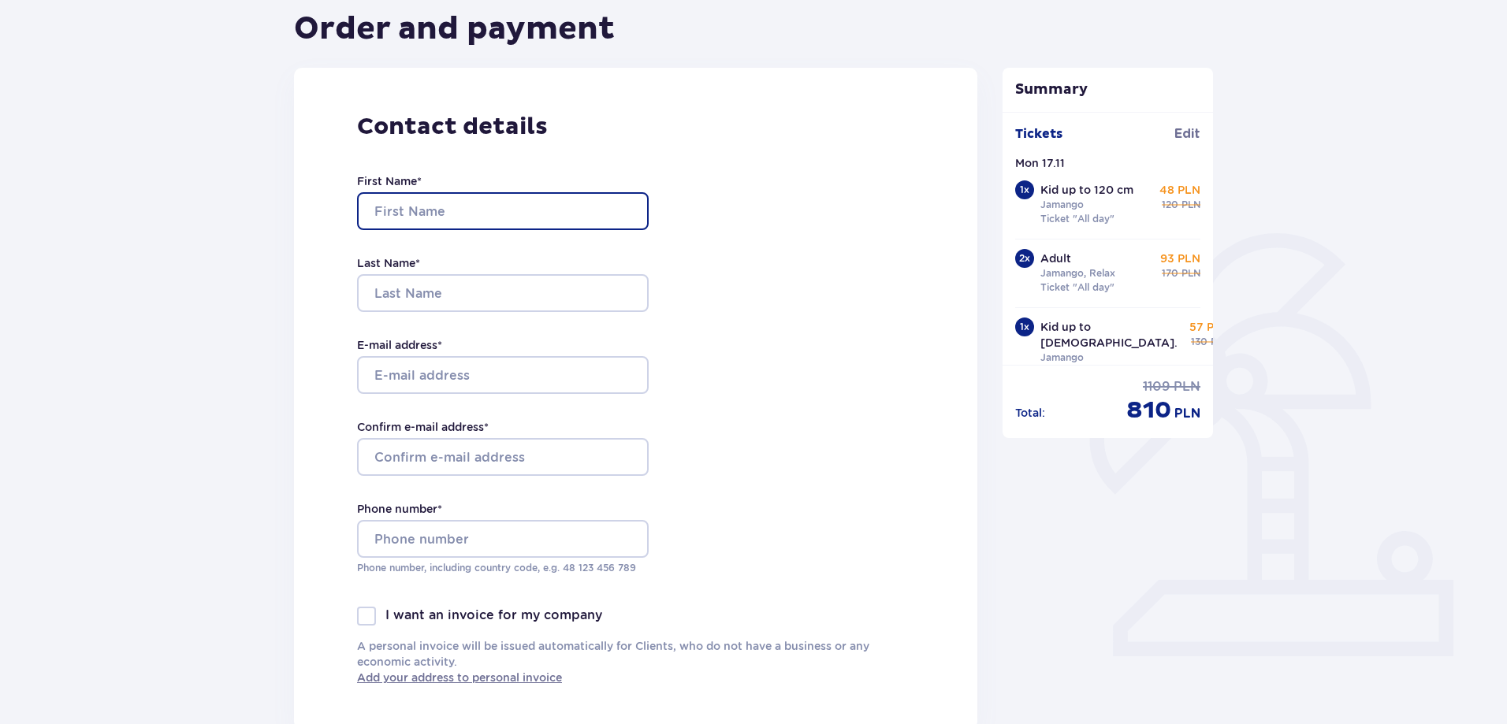
click at [453, 216] on input "First Name *" at bounding box center [503, 211] width 292 height 38
type input "[PERSON_NAME]"
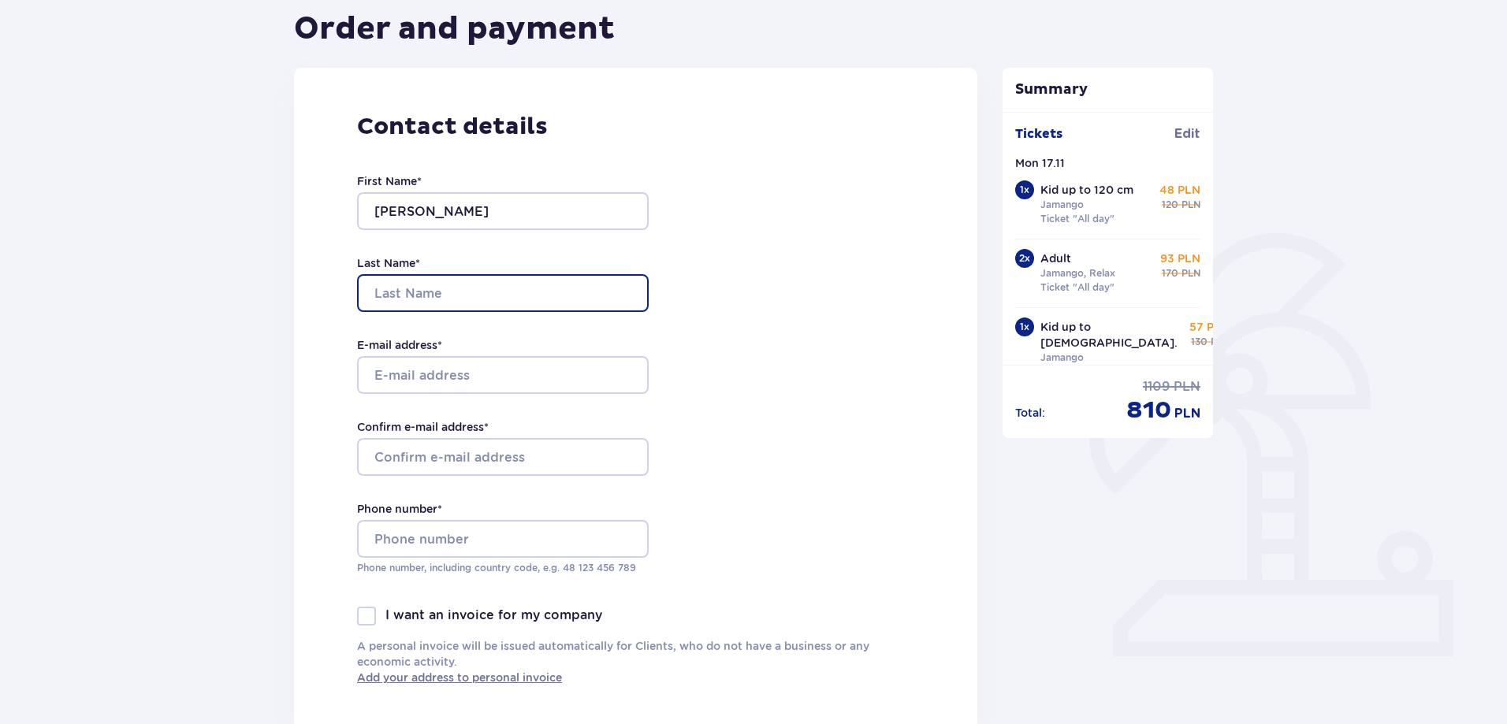
click at [446, 295] on input "Last Name *" at bounding box center [503, 293] width 292 height 38
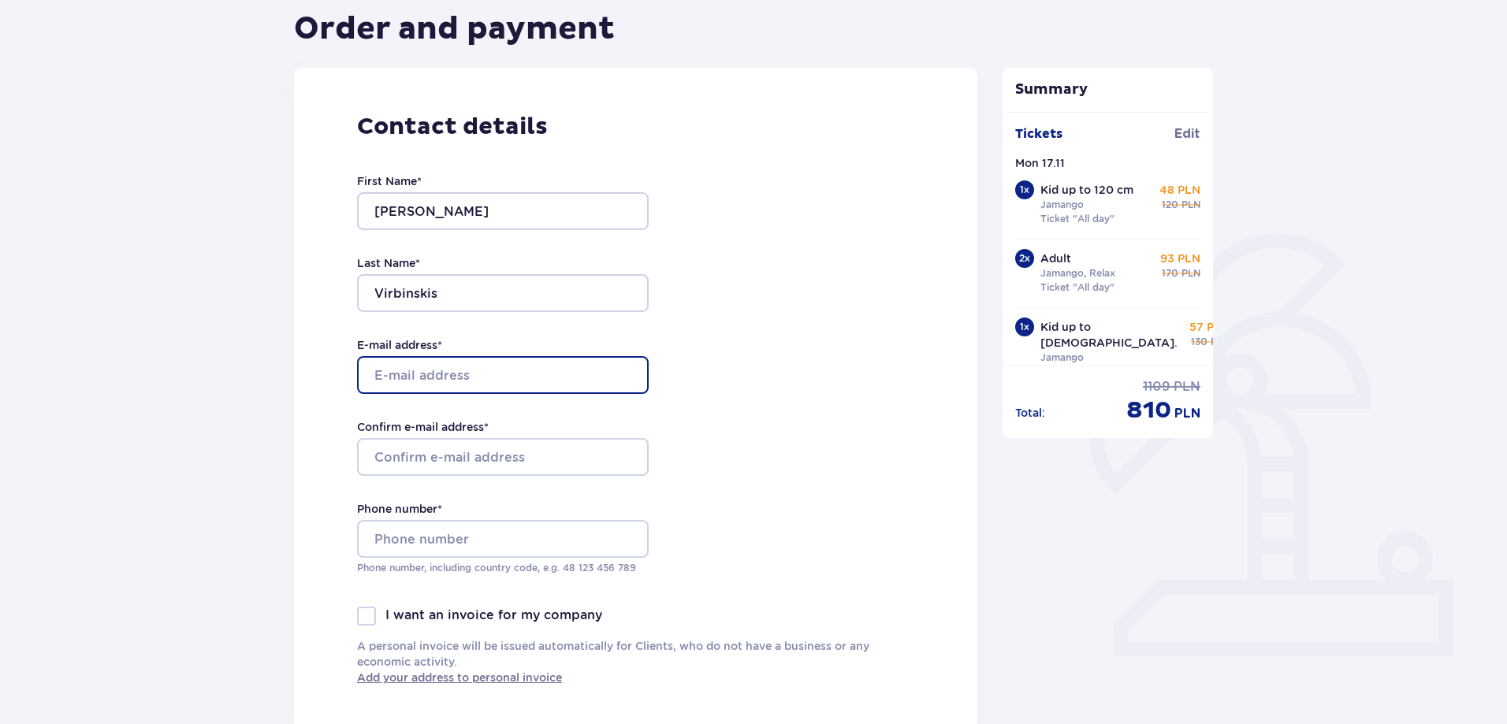
click at [449, 366] on input "E-mail address *" at bounding box center [503, 375] width 292 height 38
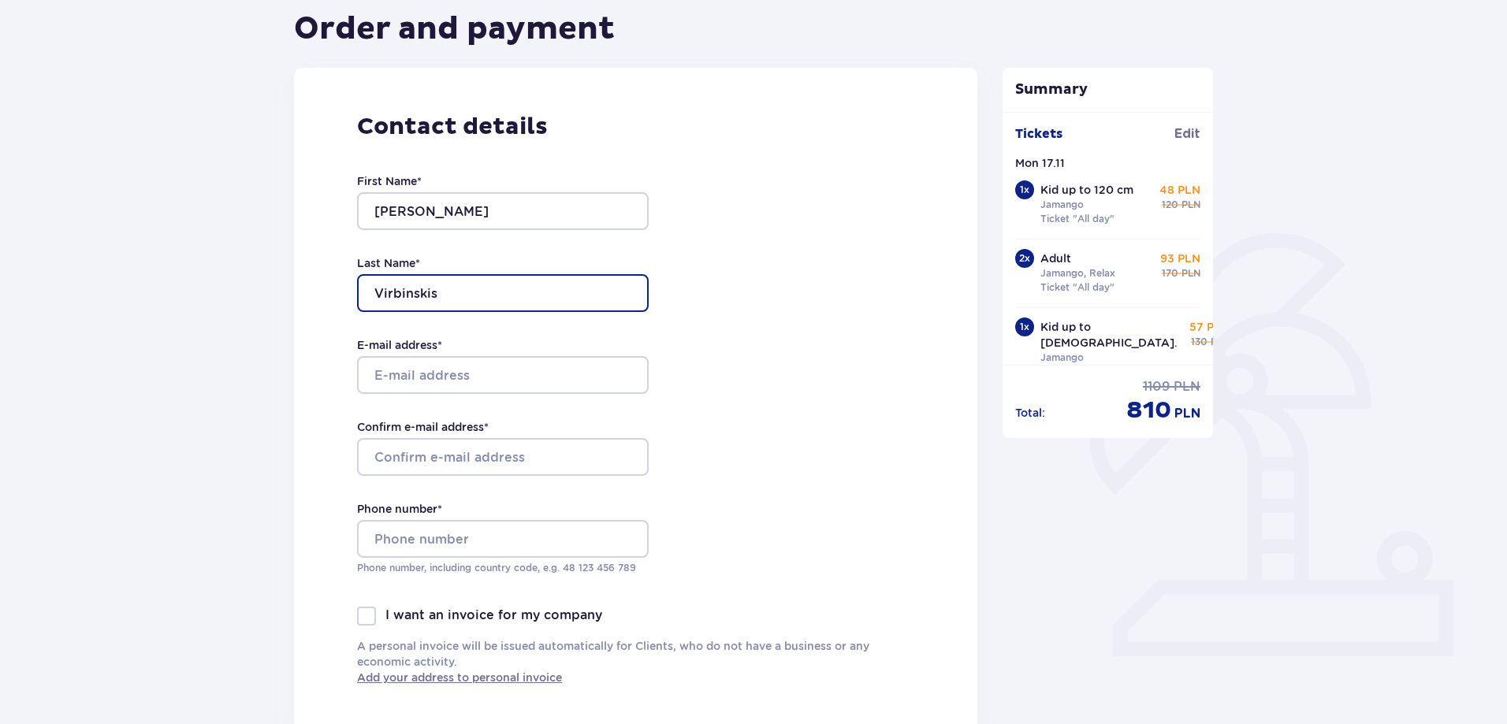
click at [448, 296] on input "Virbinskis" at bounding box center [503, 293] width 292 height 38
type input "Virbinska"
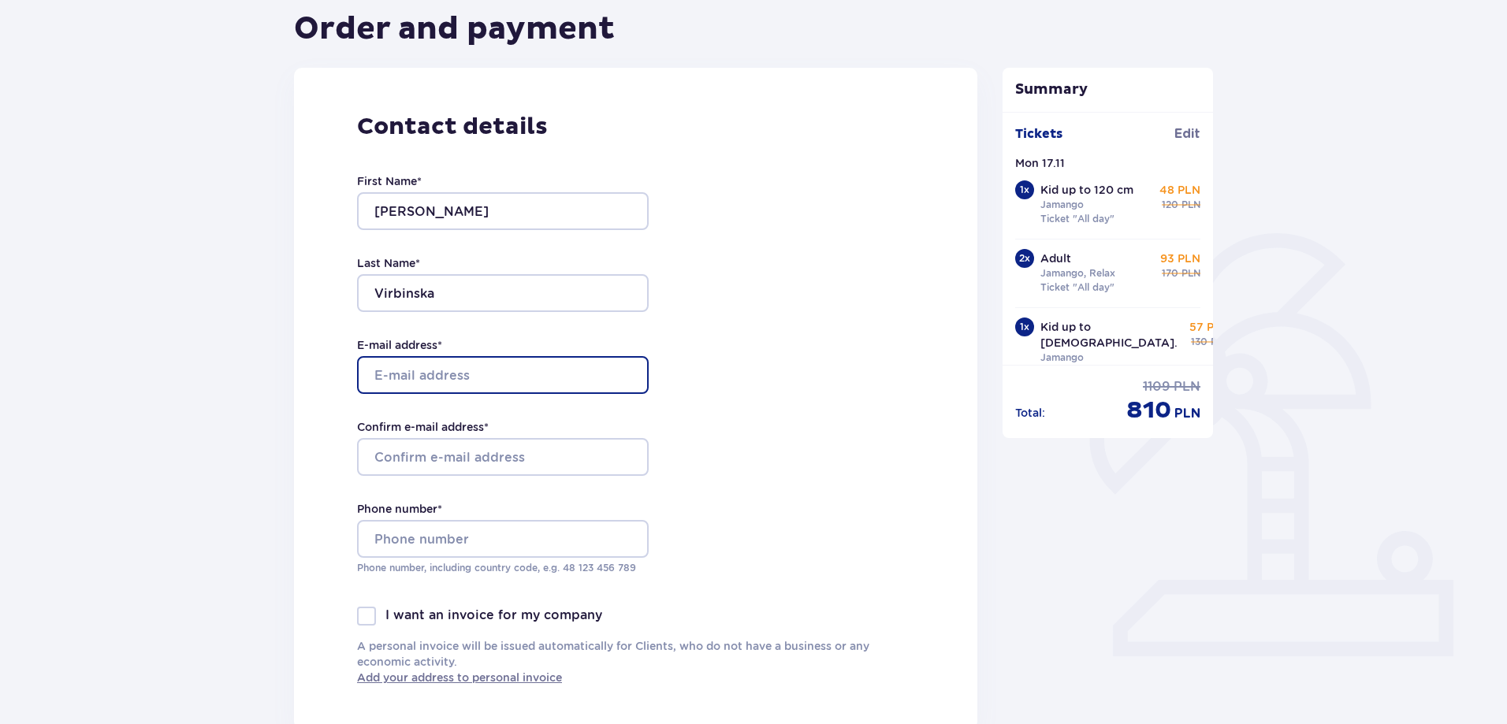
click at [436, 373] on input "E-mail address *" at bounding box center [503, 375] width 292 height 38
type input "katjok@inbox.lv"
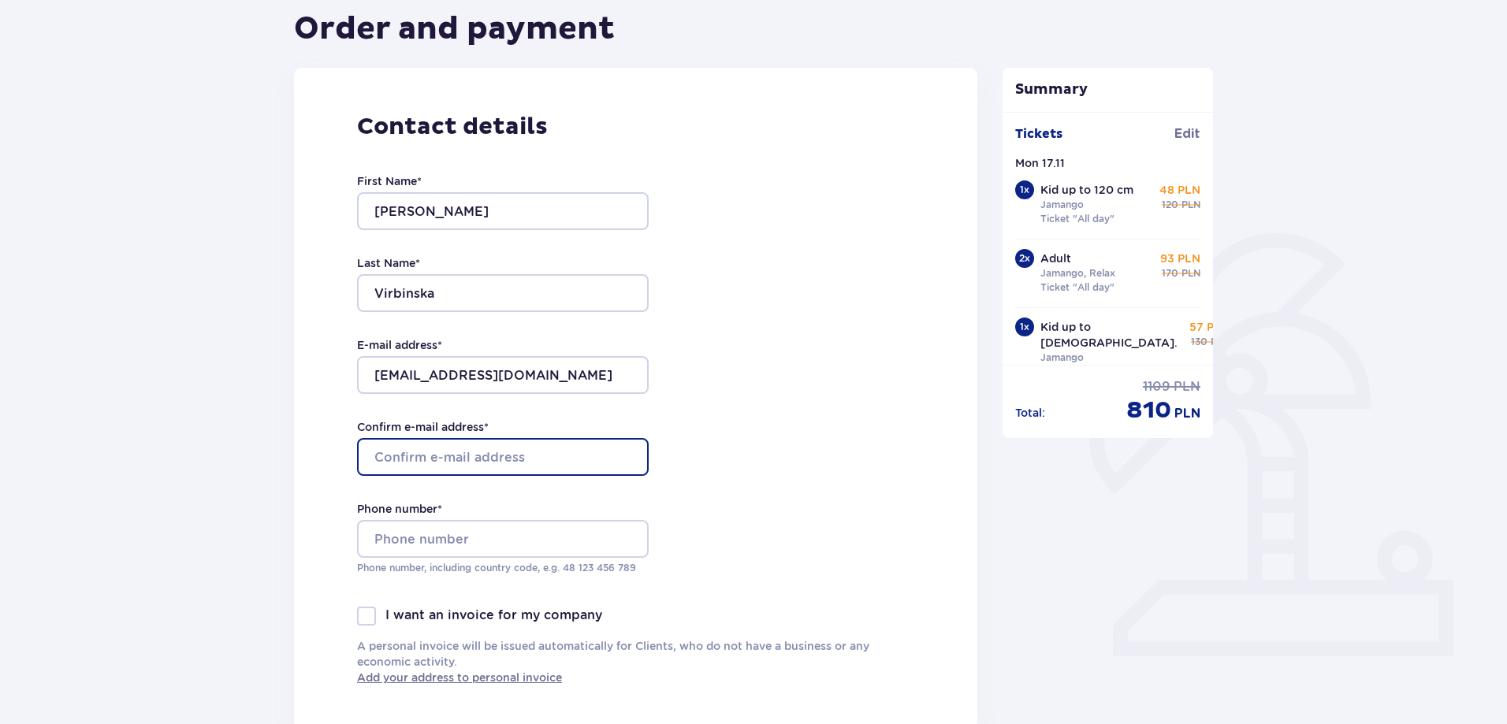
click at [423, 457] on input "Confirm e-mail address *" at bounding box center [503, 457] width 292 height 38
type input "katjok@inbox.lv"
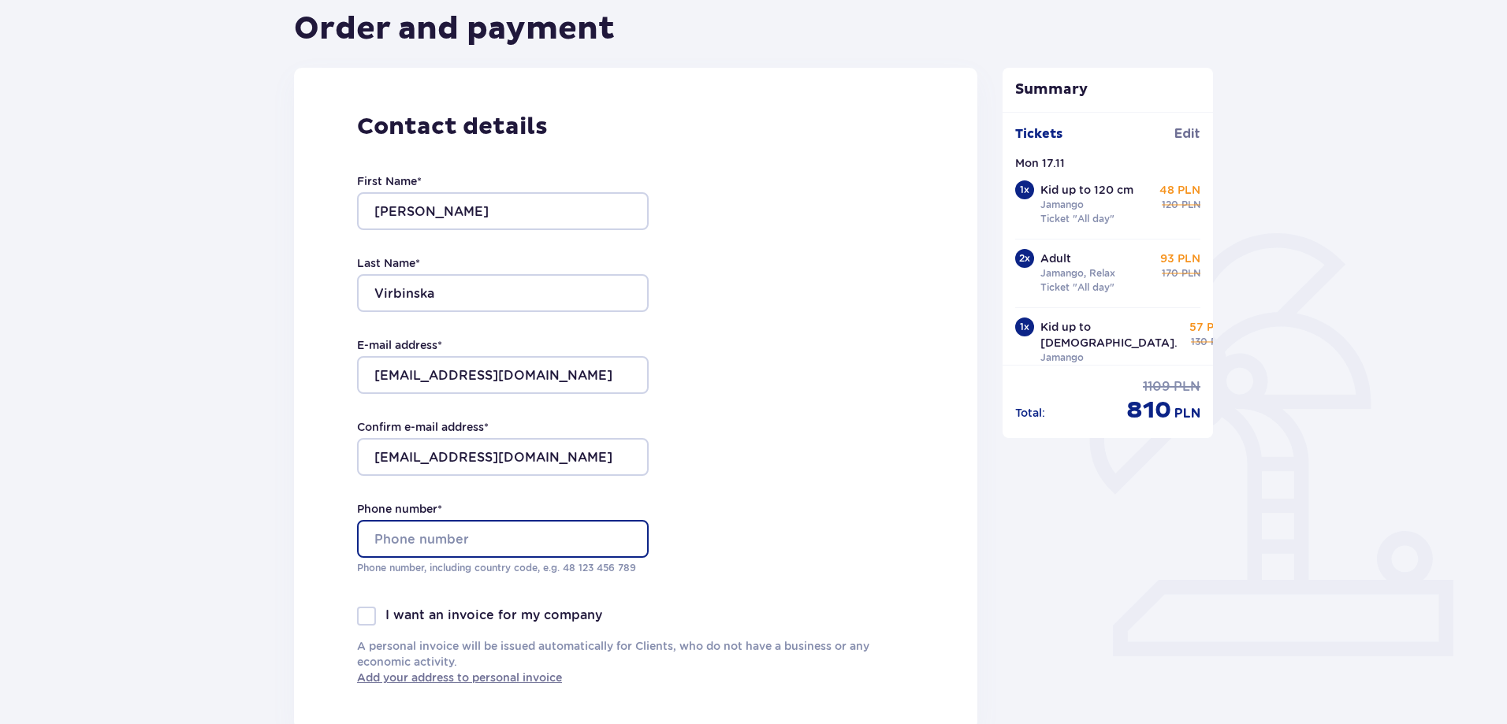
click at [439, 544] on input "Phone number *" at bounding box center [503, 539] width 292 height 38
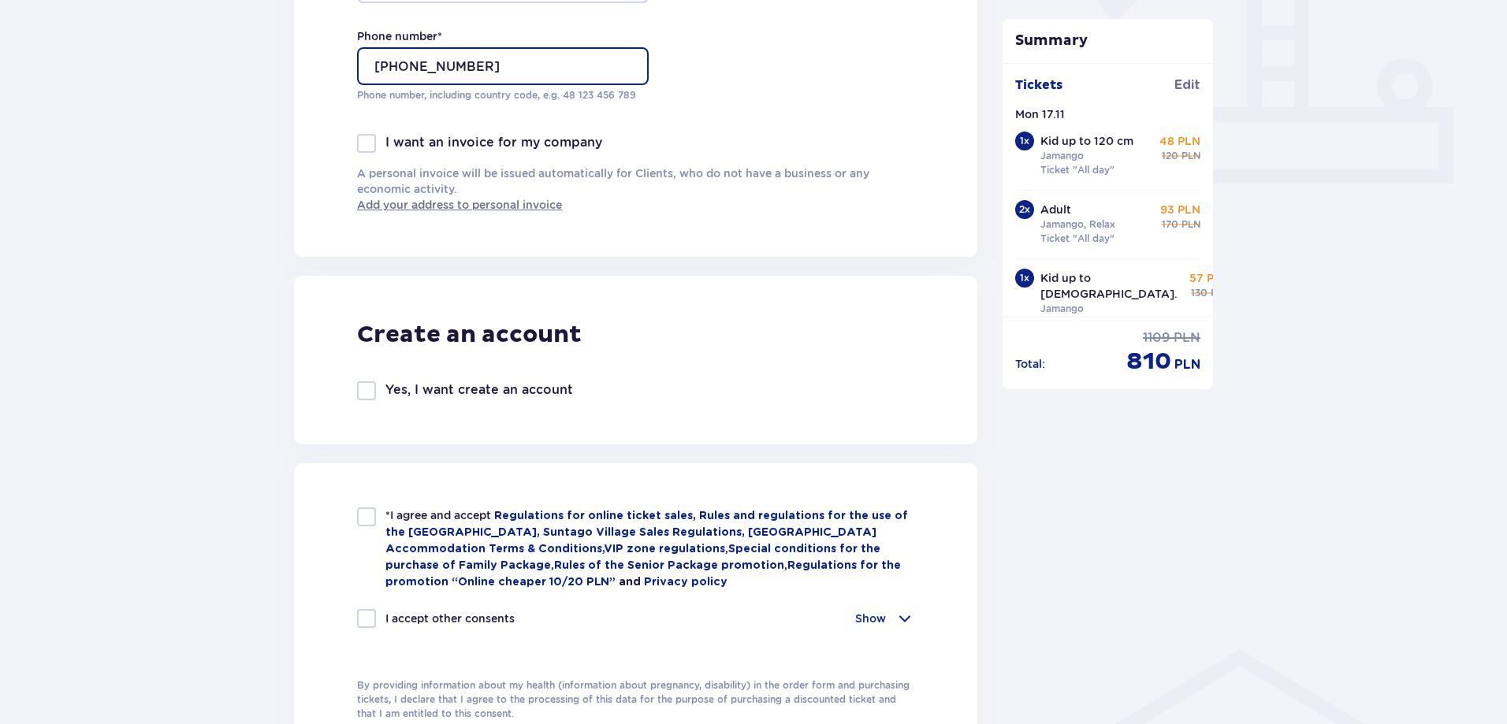
scroll to position [946, 0]
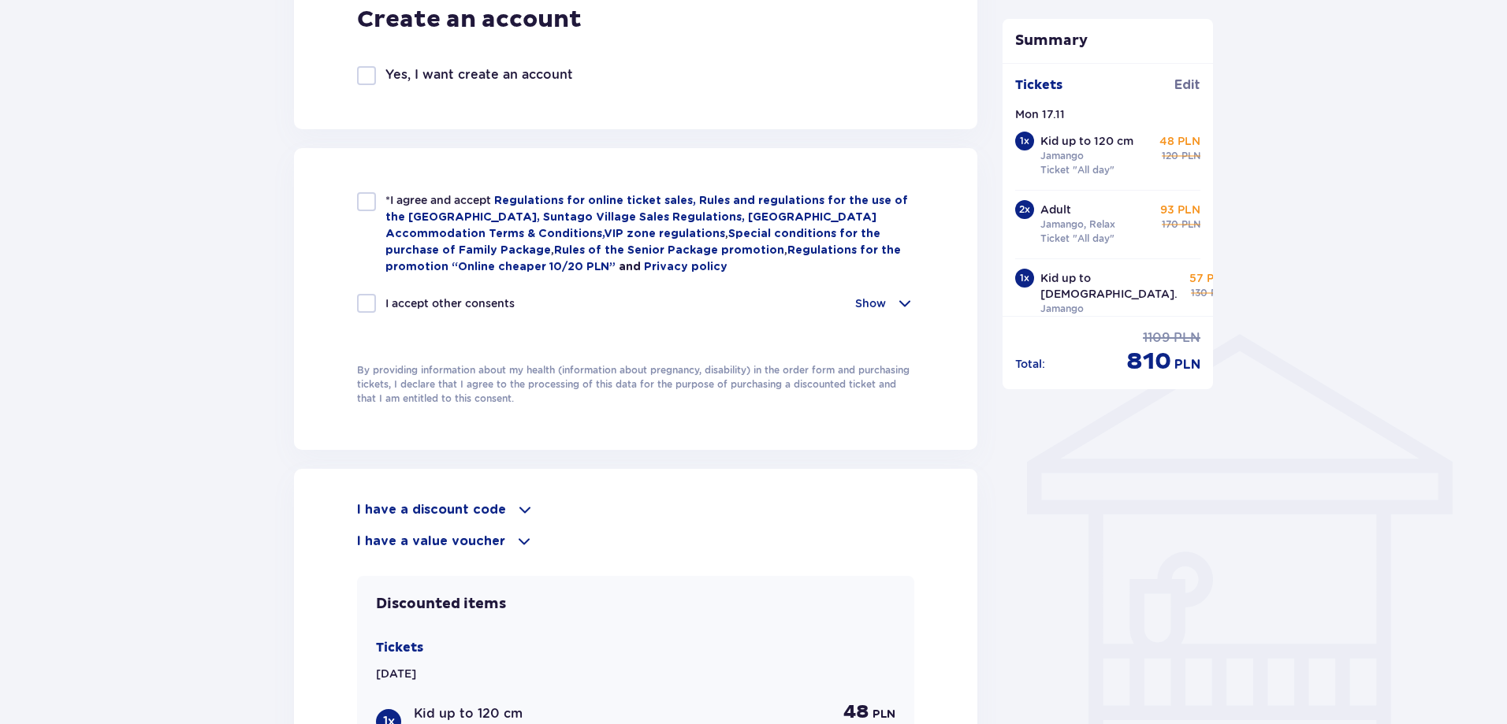
type input "+37128644099"
click at [366, 298] on div at bounding box center [366, 303] width 19 height 19
checkbox input "true"
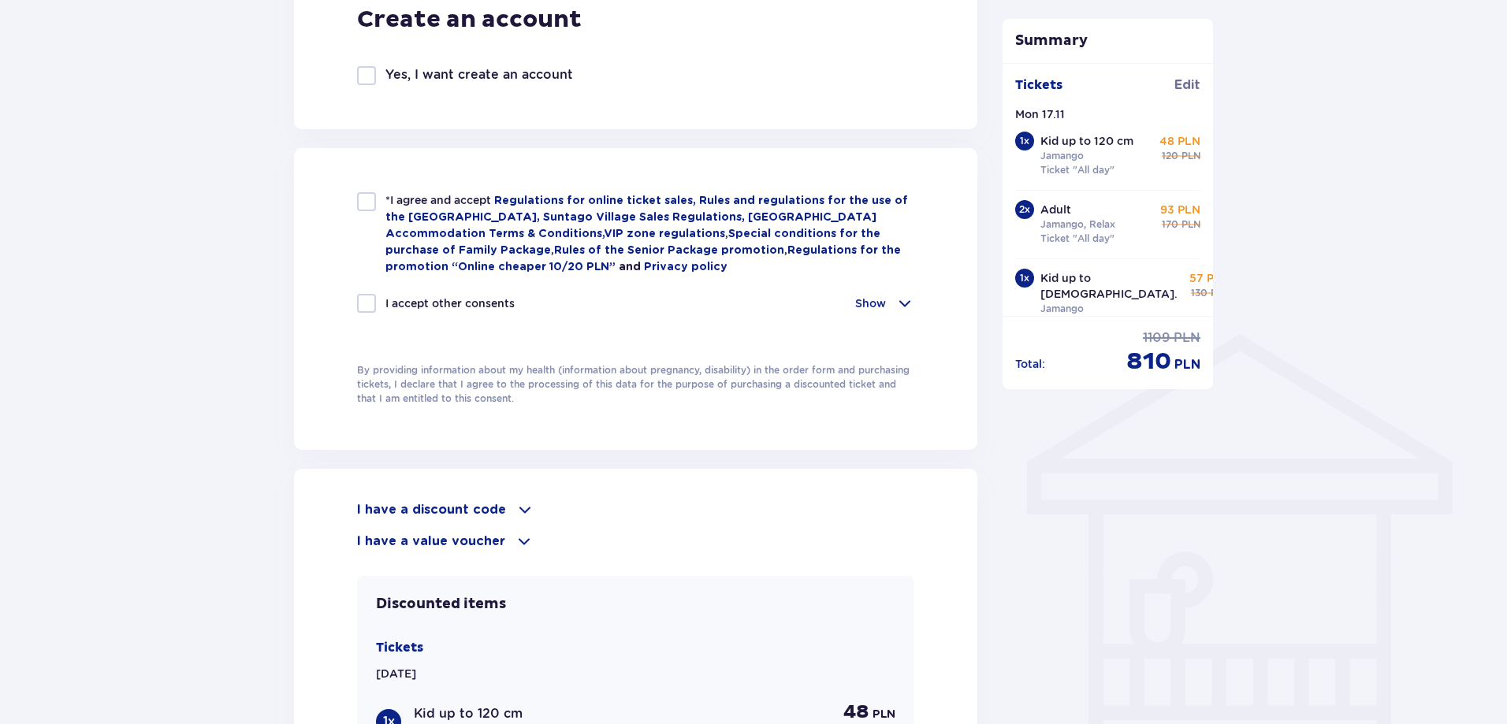
checkbox input "true"
click at [371, 210] on div at bounding box center [366, 201] width 19 height 19
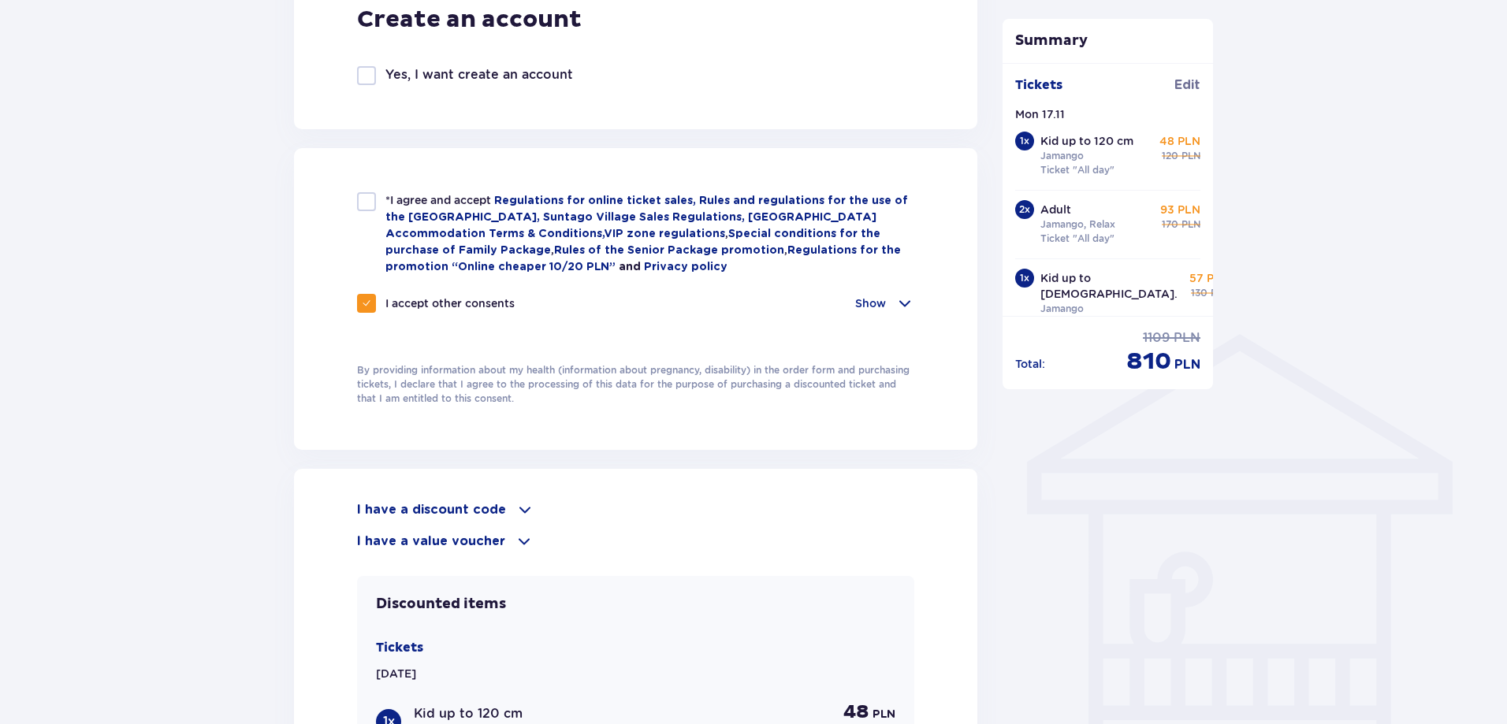
checkbox input "true"
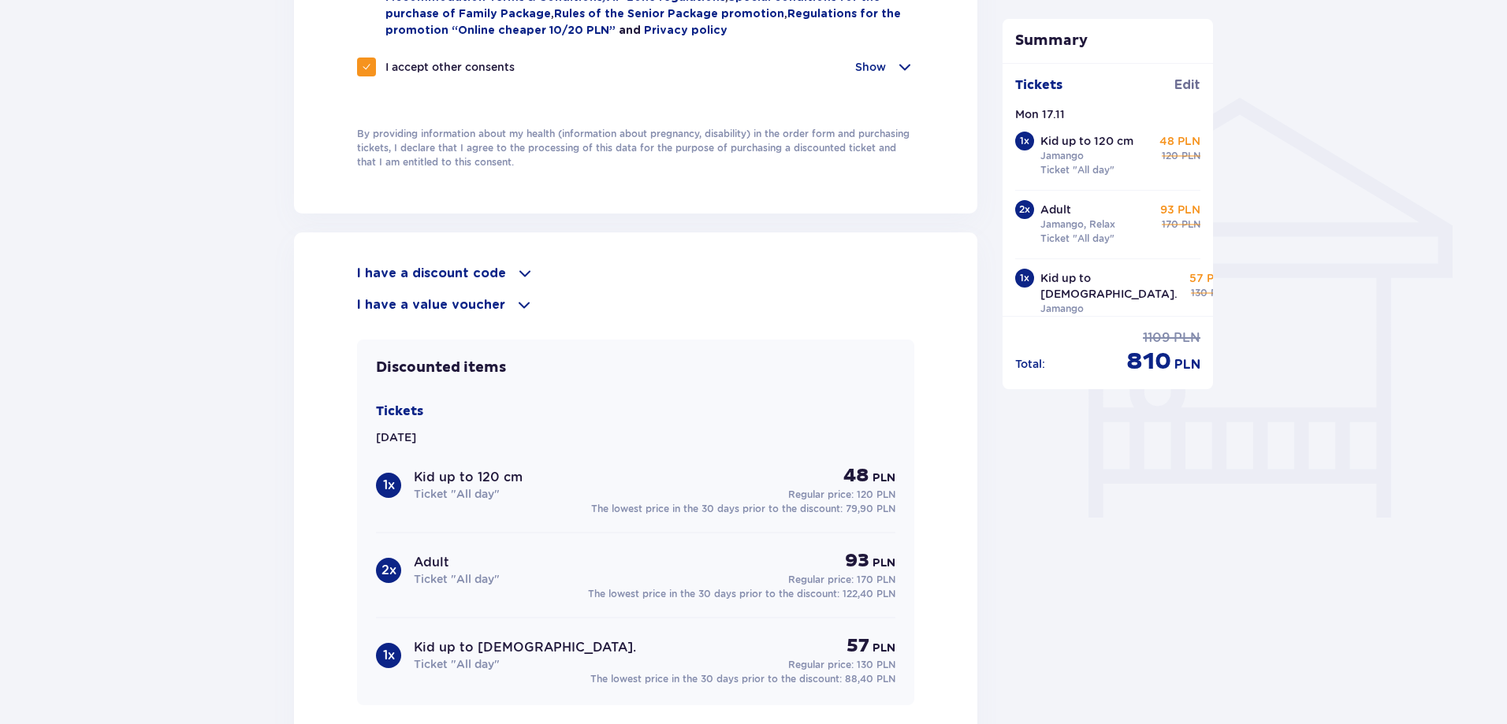
scroll to position [1497, 0]
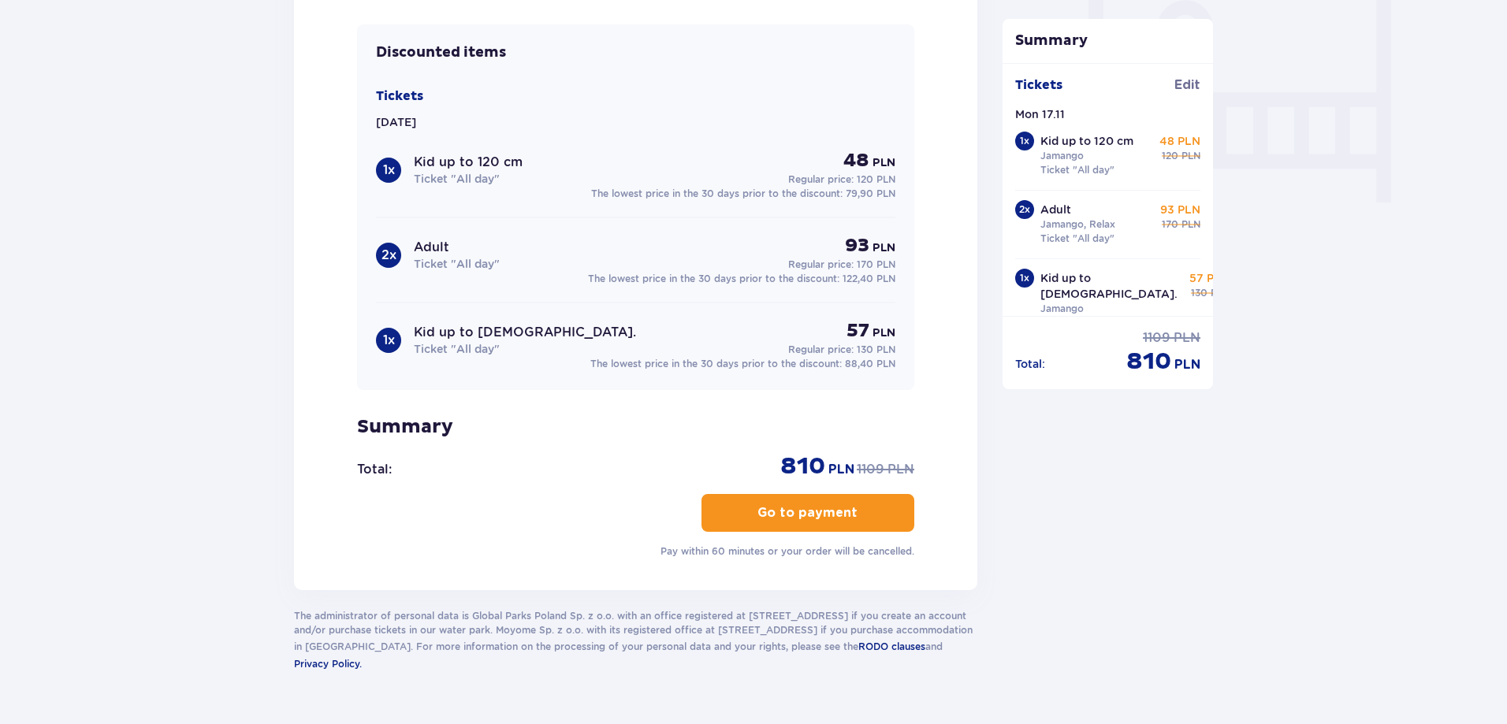
click at [802, 506] on p "Go to payment" at bounding box center [807, 512] width 100 height 17
click at [827, 504] on p "Go to payment" at bounding box center [807, 512] width 100 height 17
click at [862, 508] on span "button" at bounding box center [860, 512] width 19 height 19
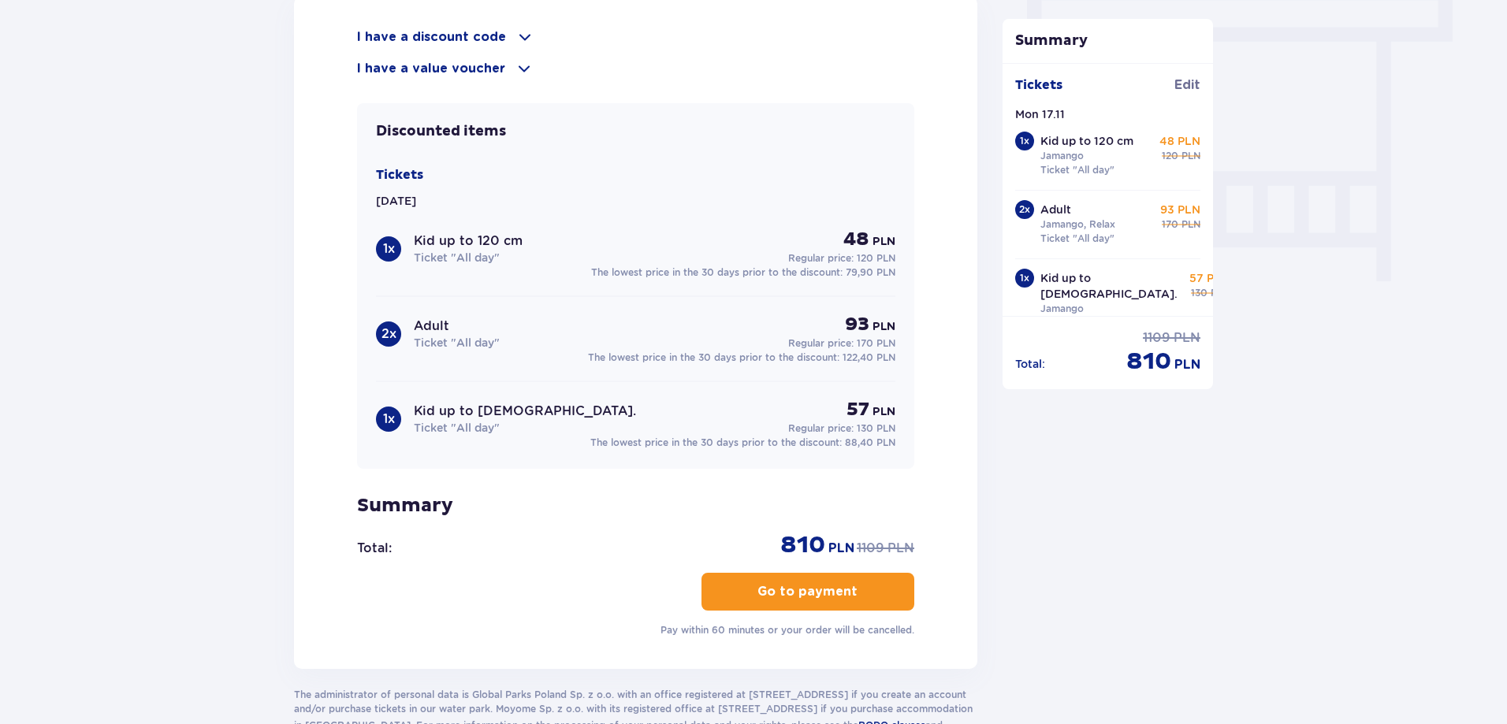
scroll to position [1533, 0]
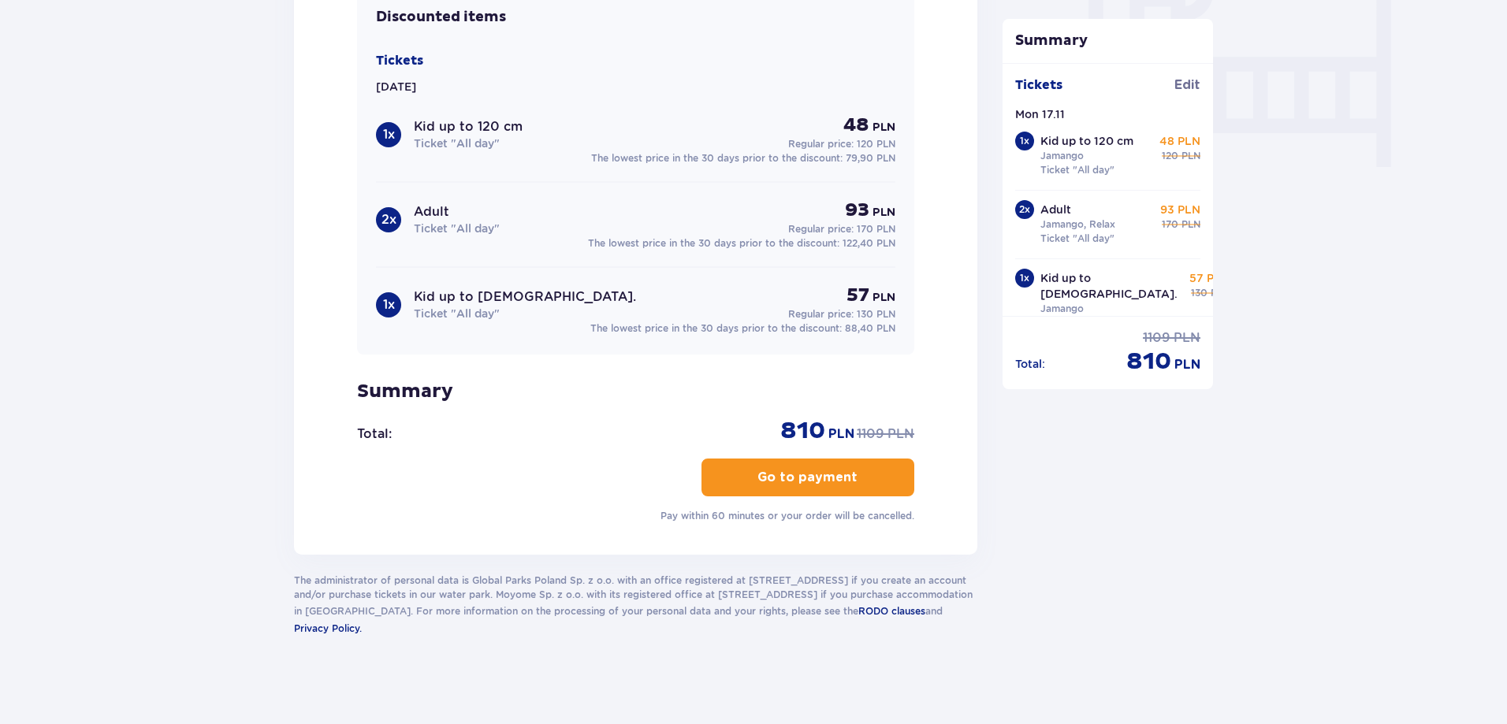
click at [860, 480] on span "button" at bounding box center [860, 477] width 19 height 19
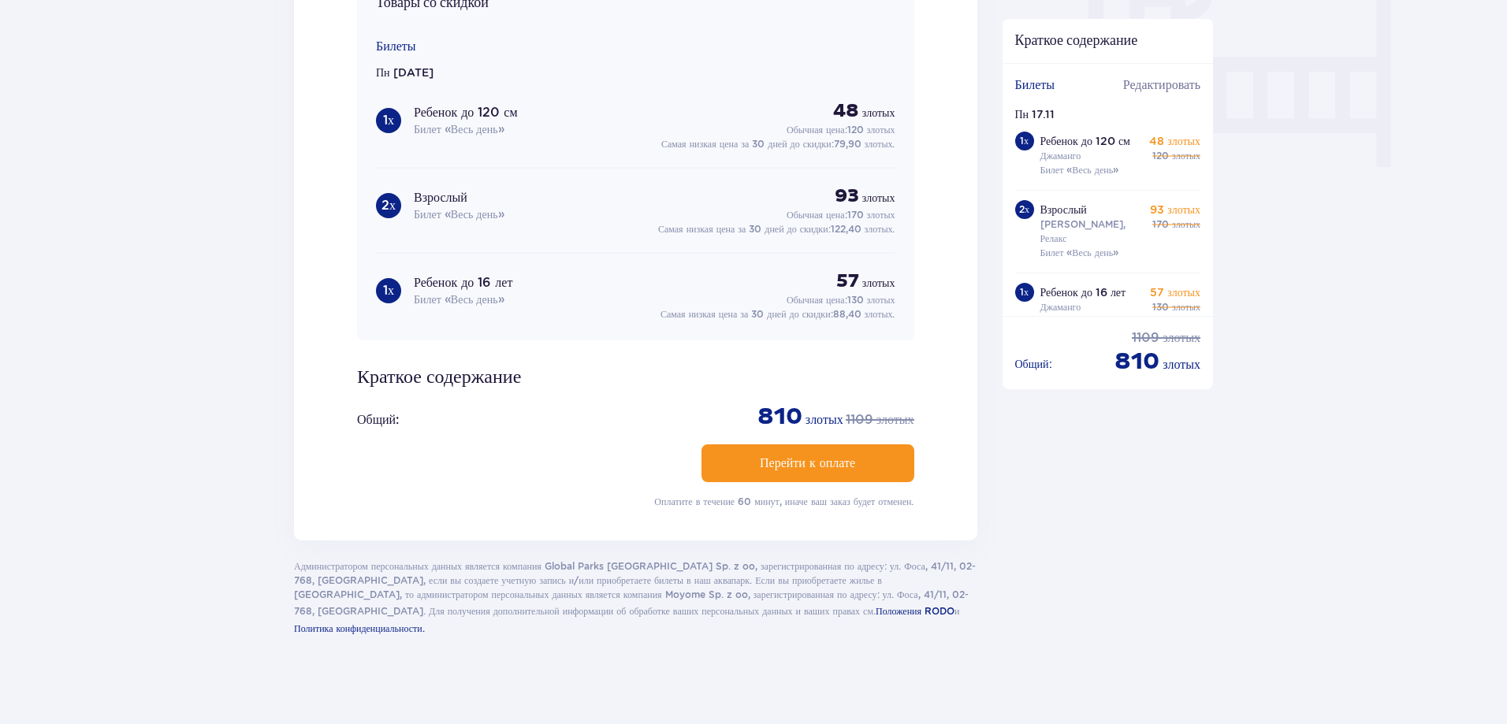
scroll to position [1503, 0]
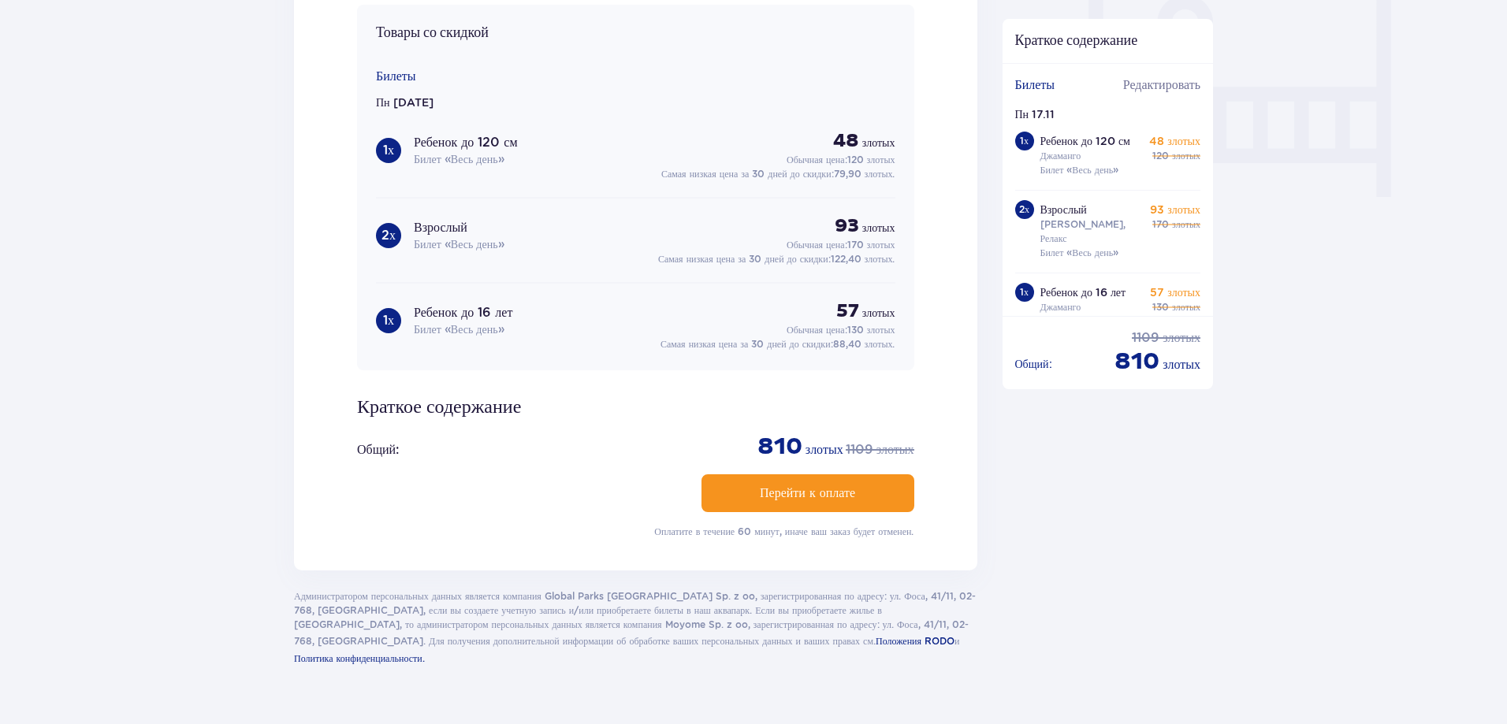
click at [830, 487] on font "Перейти к оплате" at bounding box center [807, 493] width 95 height 13
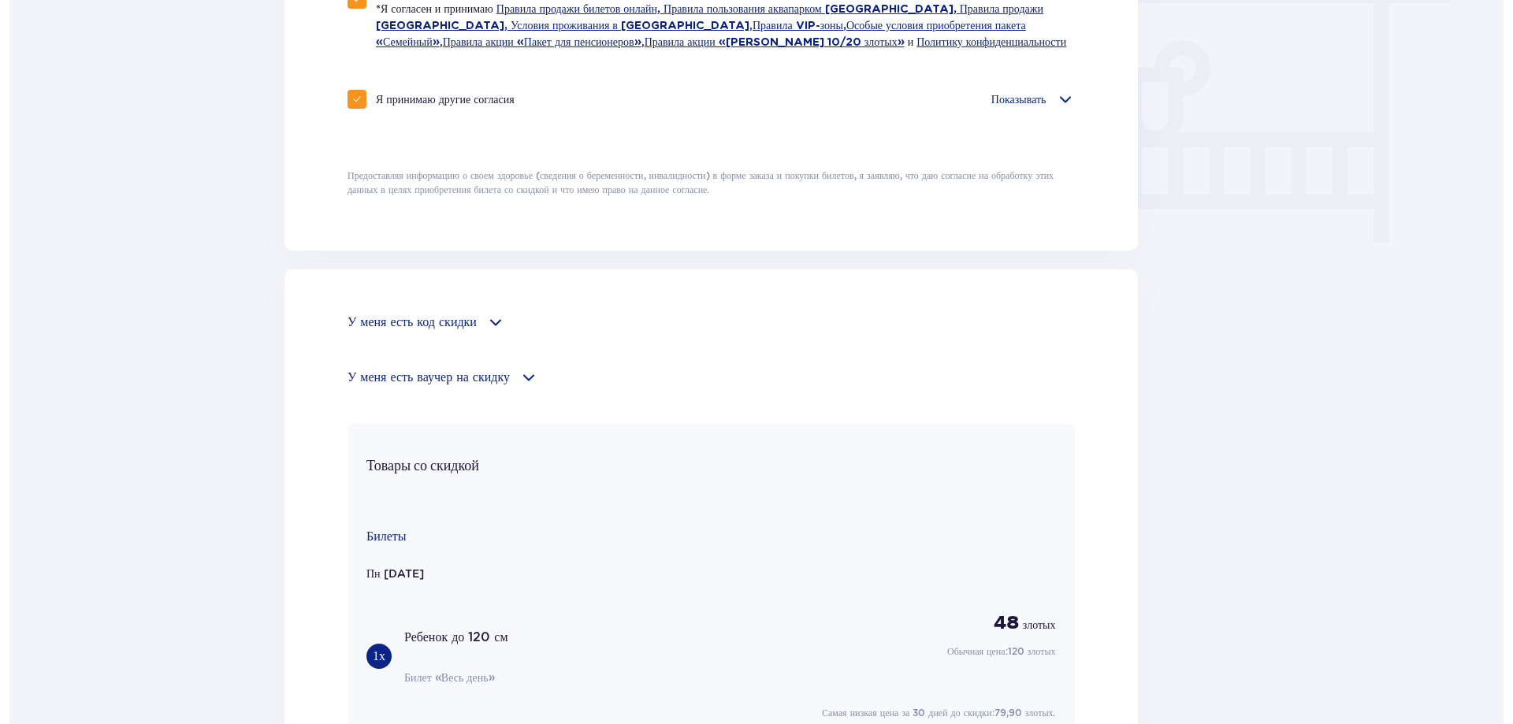
scroll to position [0, 0]
